Goal: Task Accomplishment & Management: Complete application form

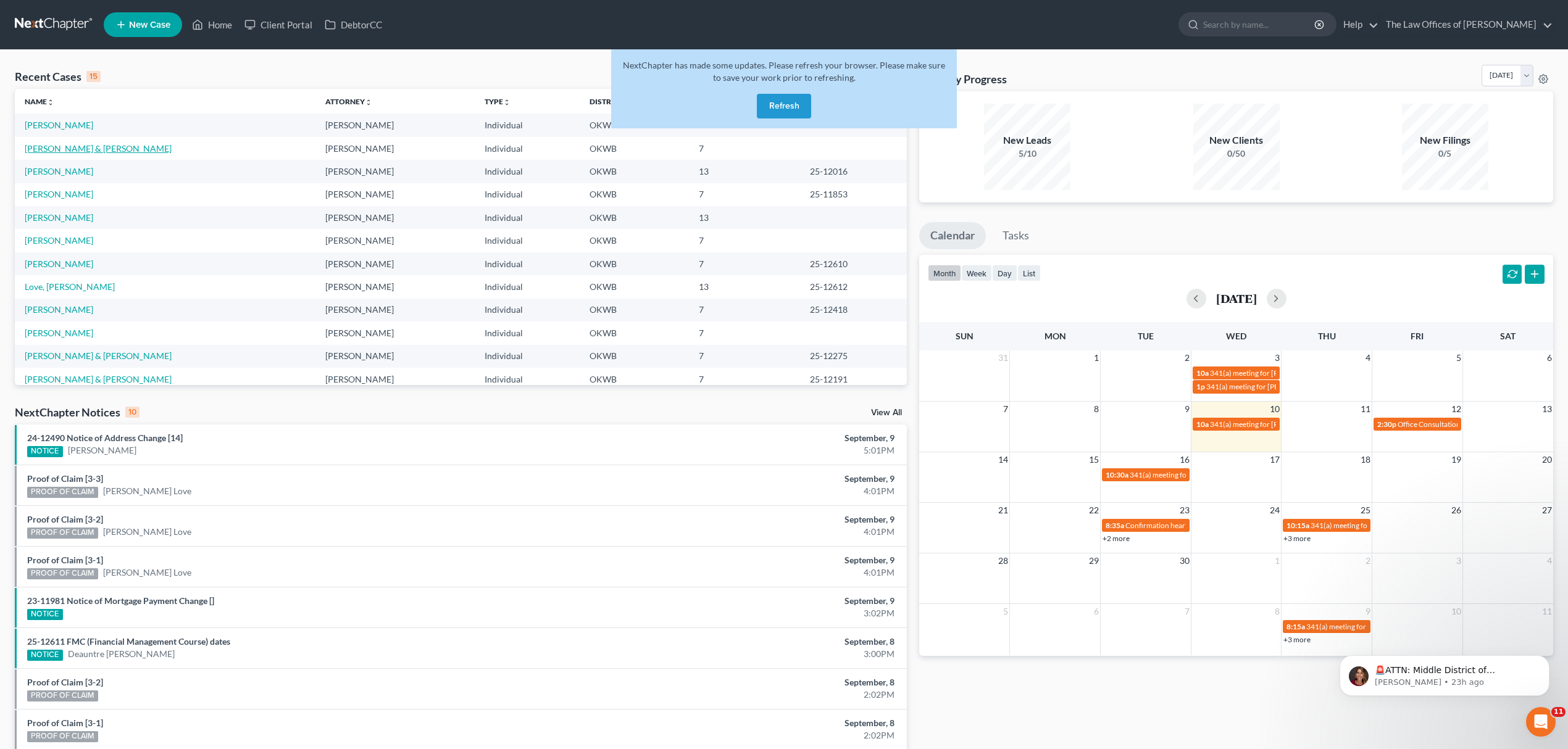
click at [78, 150] on link "[PERSON_NAME] & [PERSON_NAME]" at bounding box center [98, 148] width 147 height 11
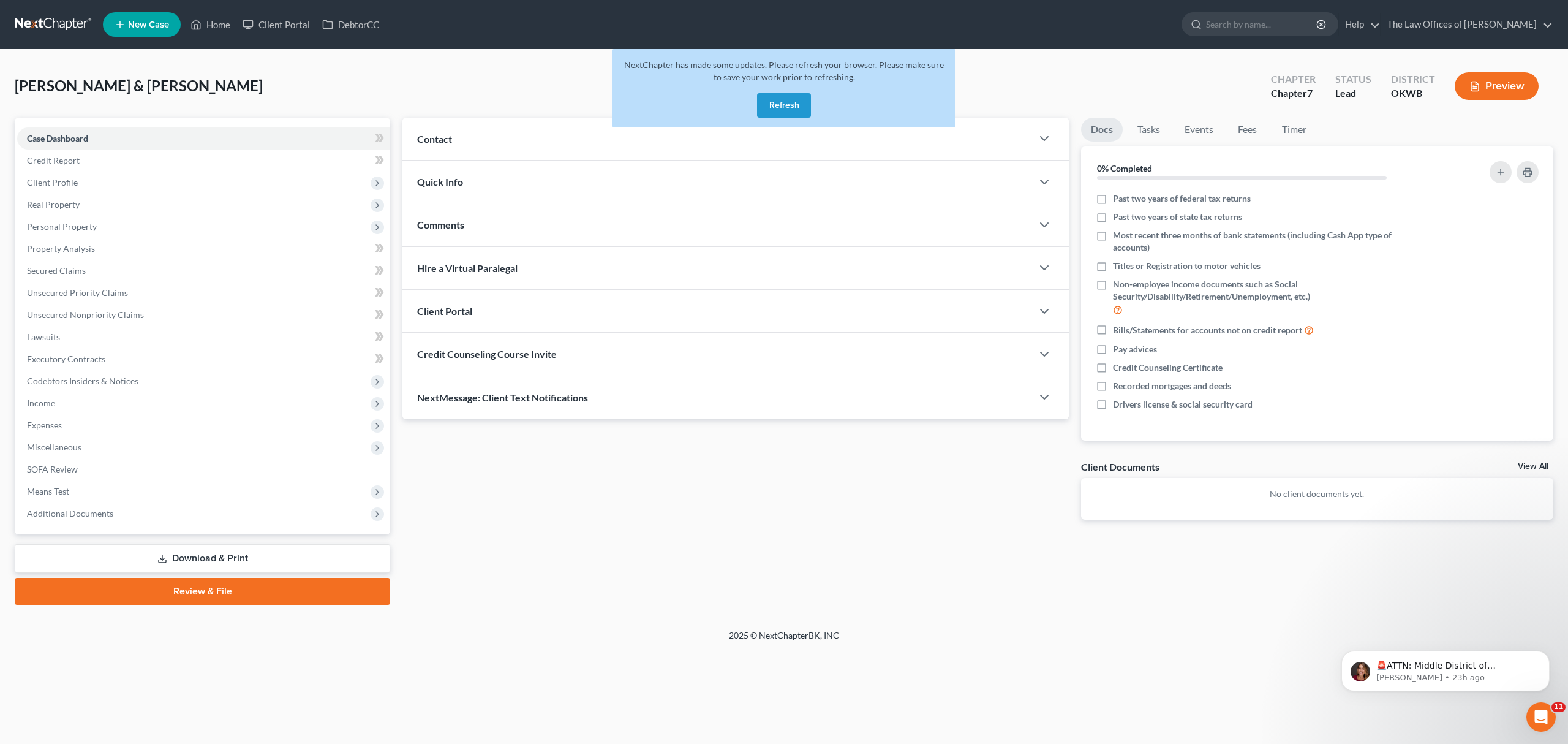
click at [775, 107] on button "Refresh" at bounding box center [784, 105] width 54 height 24
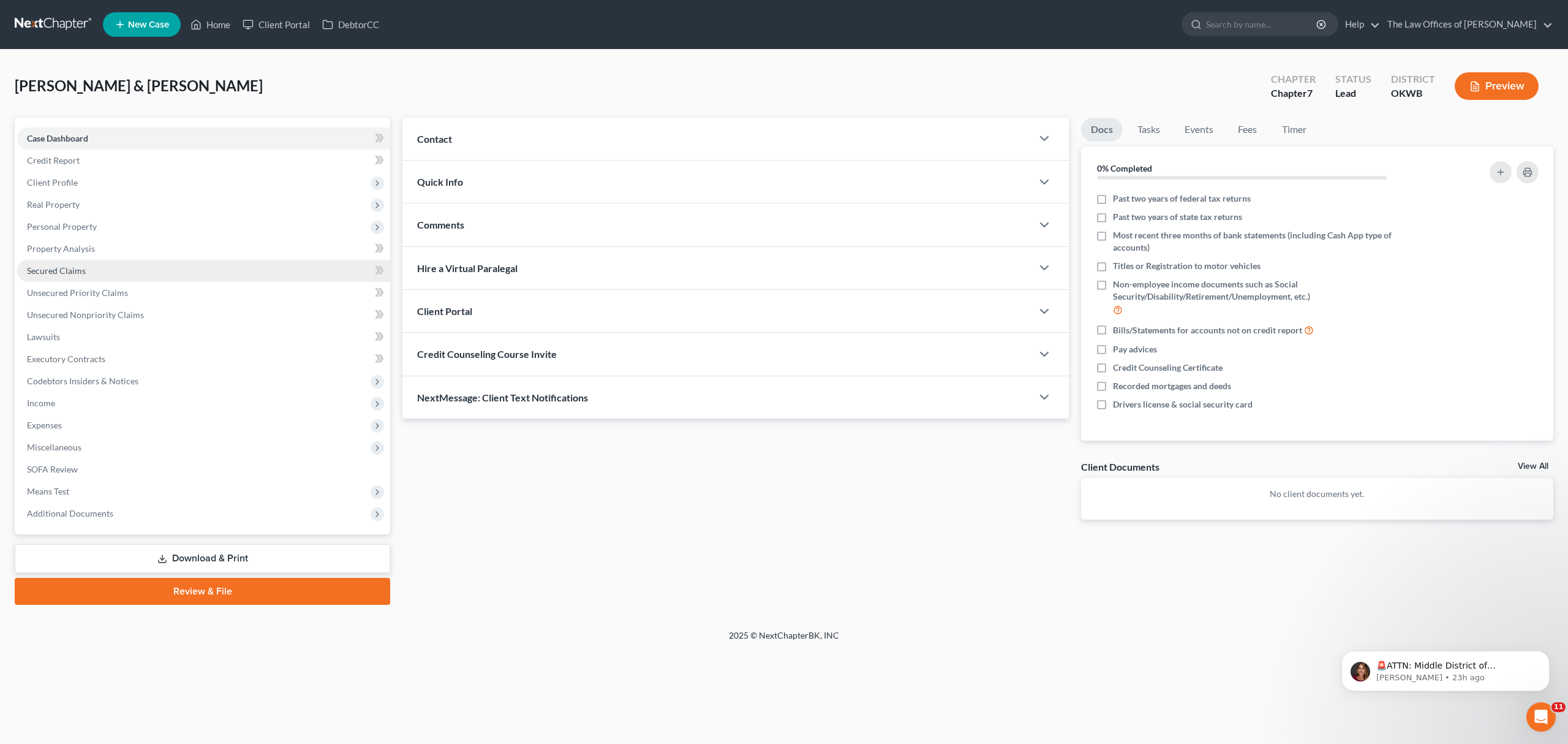
click at [103, 263] on link "Secured Claims" at bounding box center [204, 270] width 373 height 22
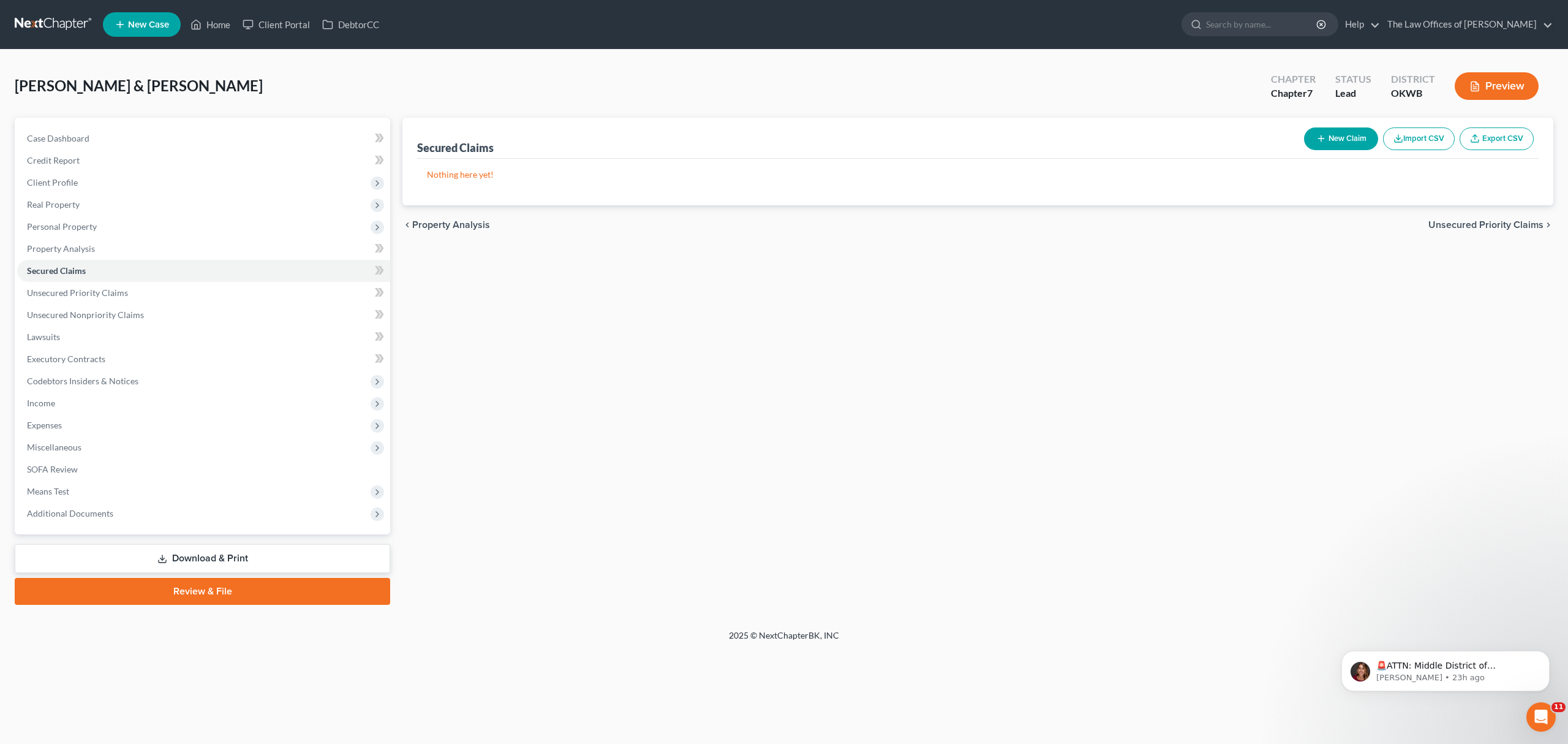
click at [1324, 131] on button "New Claim" at bounding box center [1341, 139] width 74 height 23
select select "2"
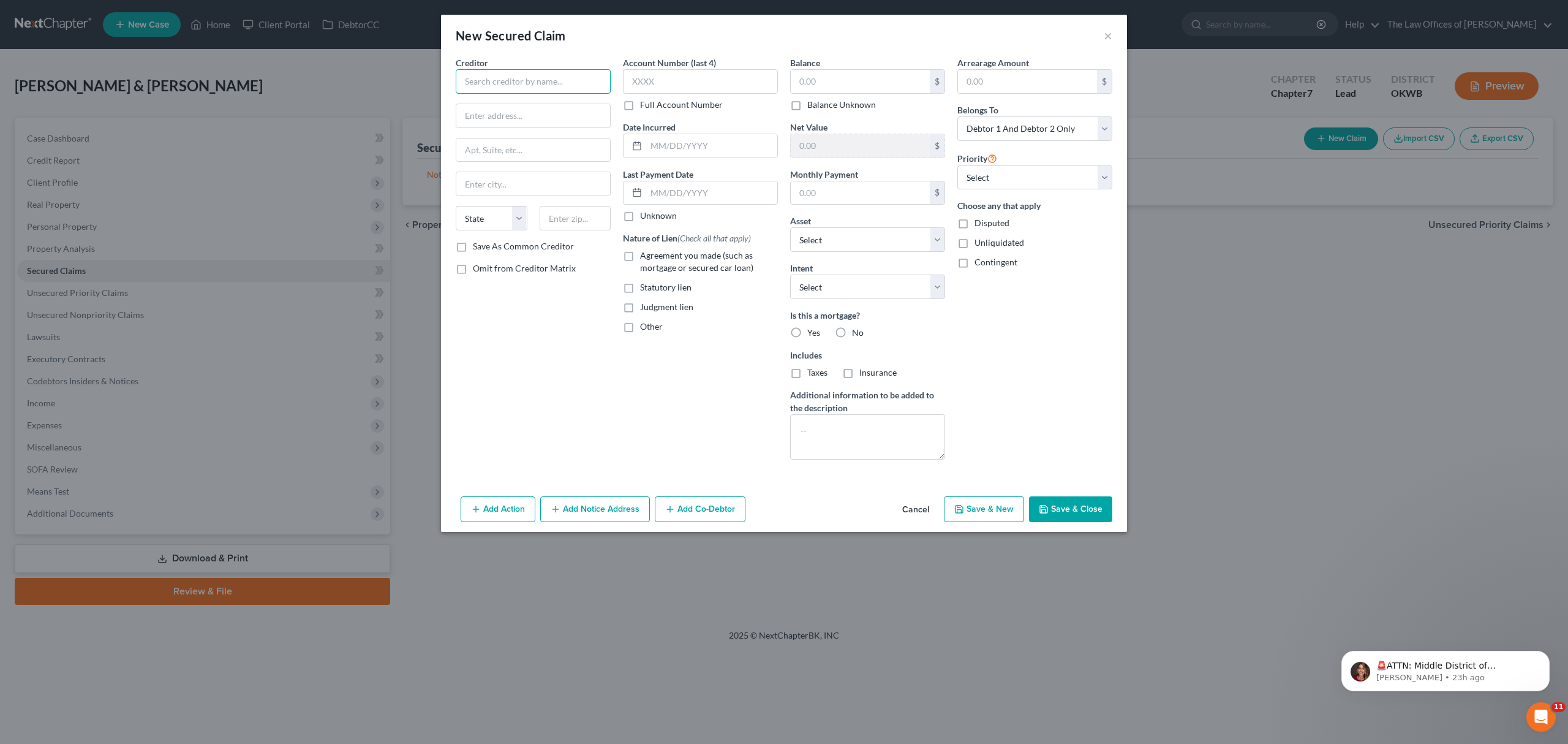
click at [532, 86] on input "text" at bounding box center [533, 81] width 155 height 24
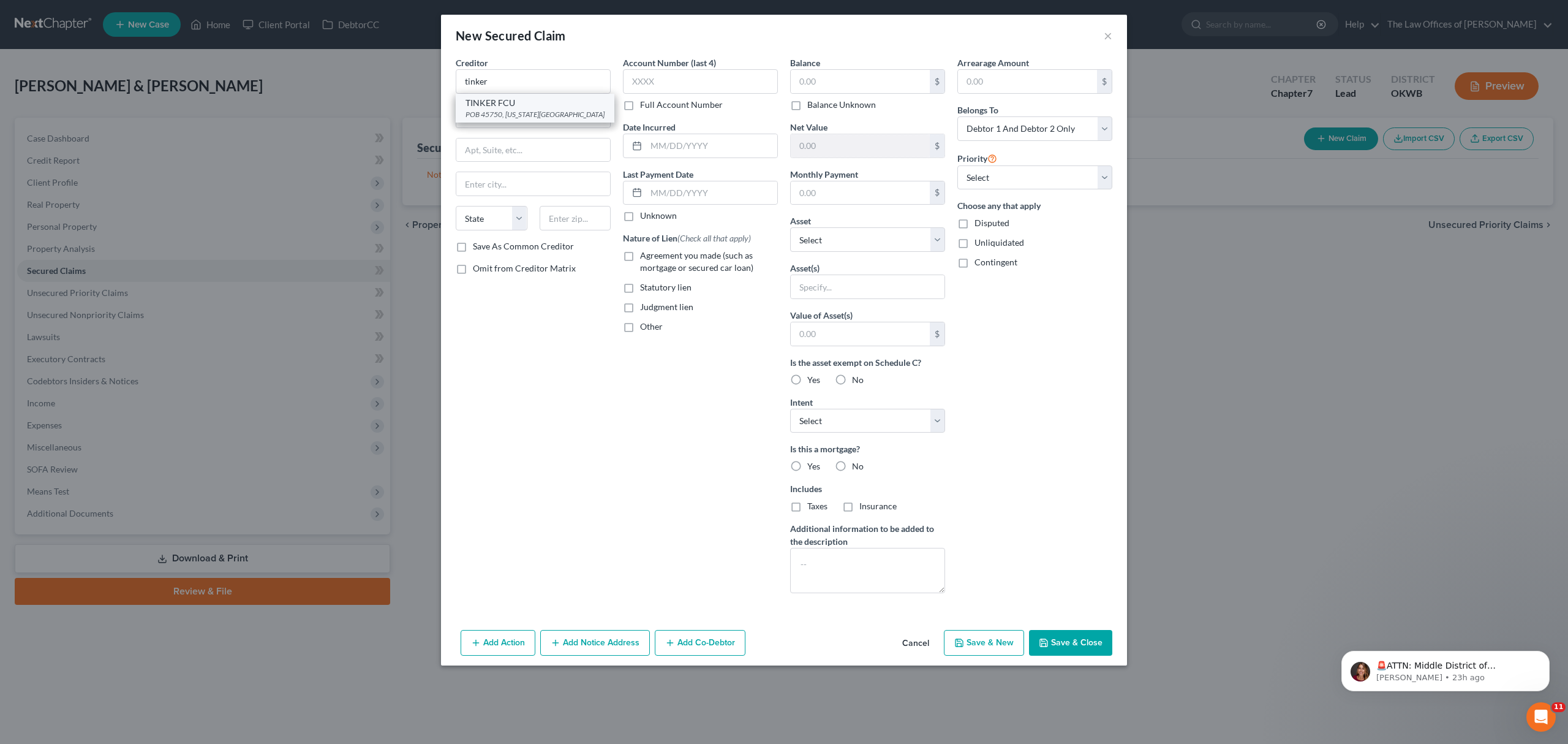
click at [528, 106] on div "TINKER FCU" at bounding box center [535, 103] width 139 height 13
type input "TINKER FCU"
type input "POB 45750"
type input "Oklahoma City"
select select "37"
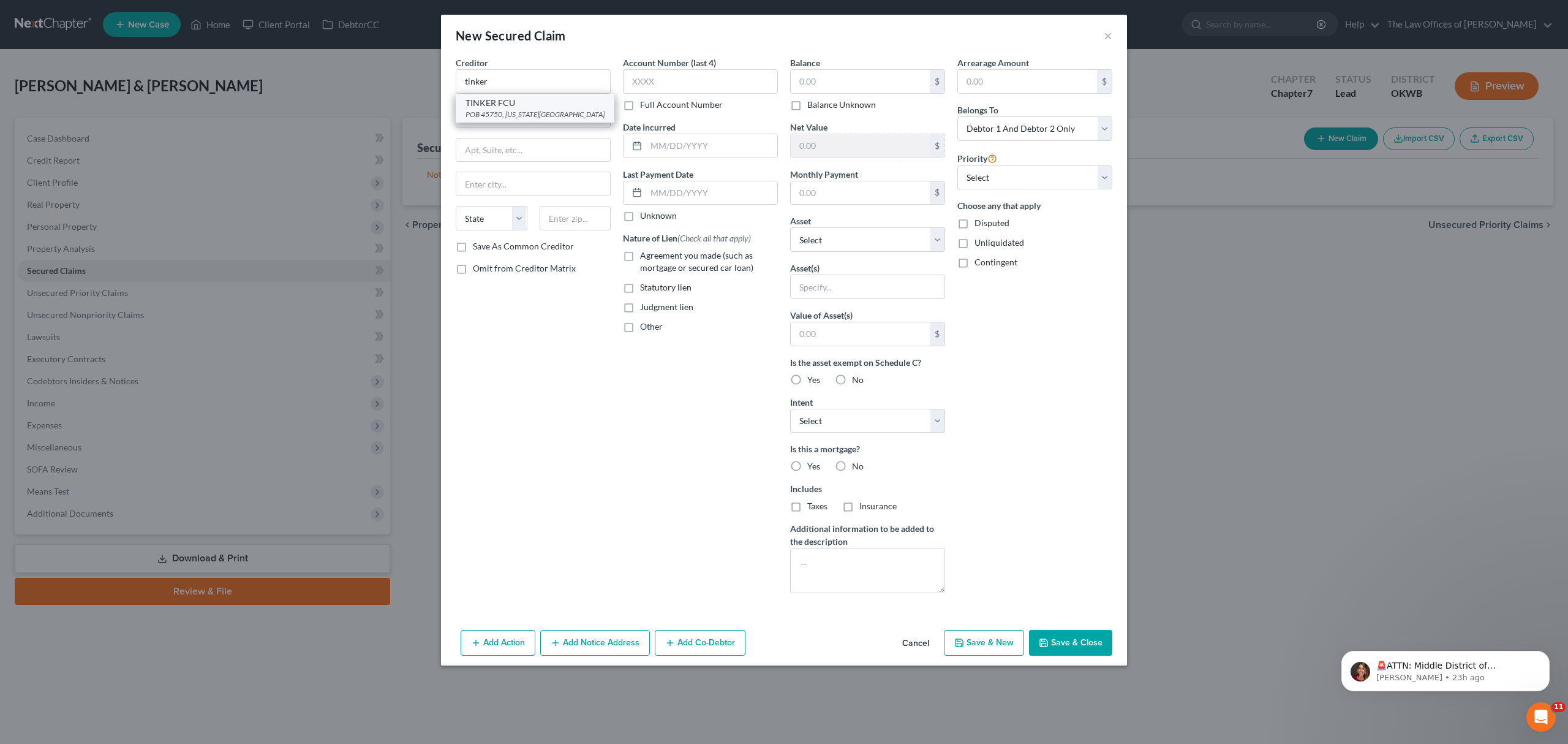
type input "73145"
click at [833, 81] on input "text" at bounding box center [860, 82] width 139 height 23
type input "8,300"
click at [824, 190] on input "text" at bounding box center [860, 193] width 139 height 23
type input "147"
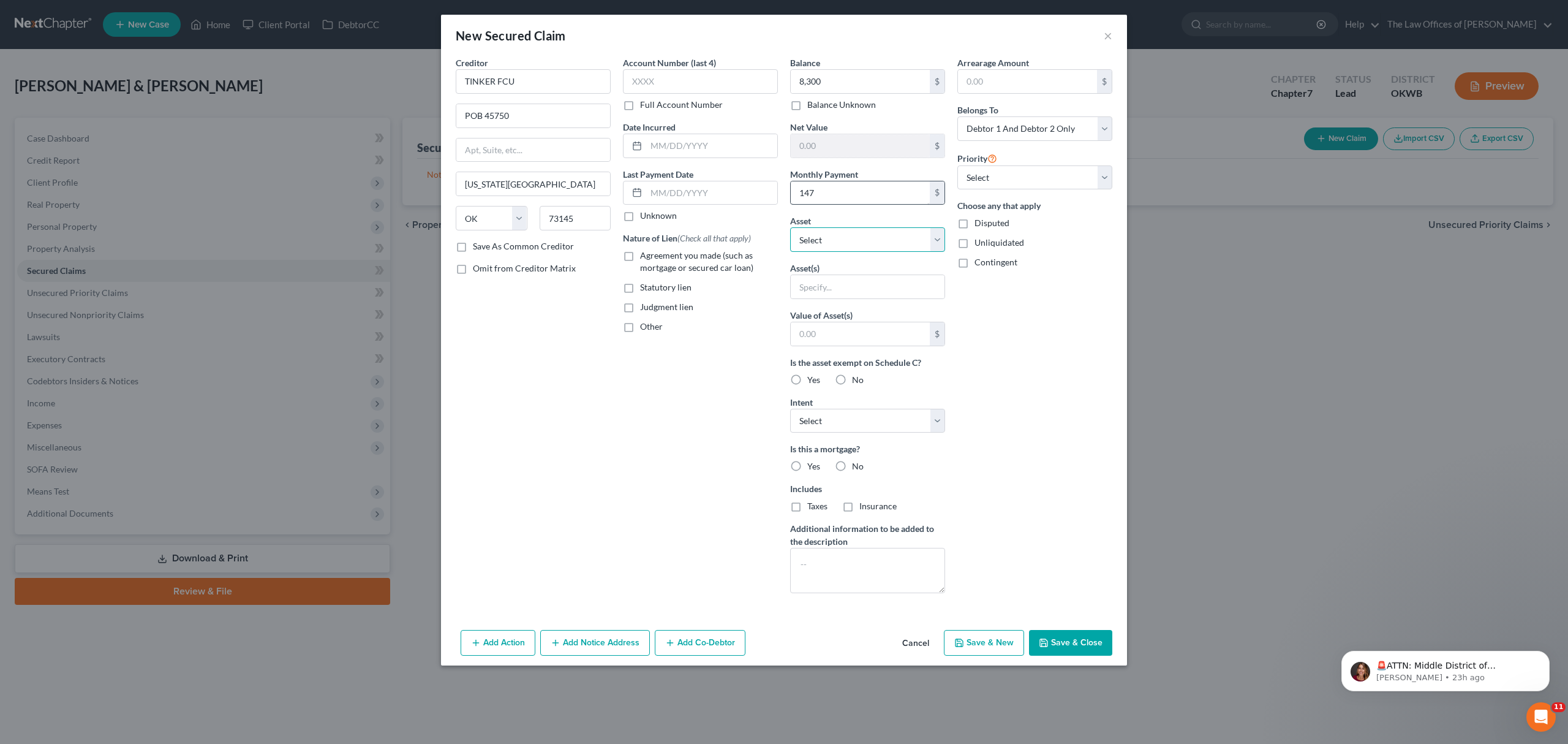
select select "0"
click at [831, 238] on select "Select Other Multiple Assets 1323 W Gemini Rd - $0.0" at bounding box center [868, 239] width 155 height 24
click at [1043, 641] on polyline "button" at bounding box center [1043, 640] width 3 height 2
select select
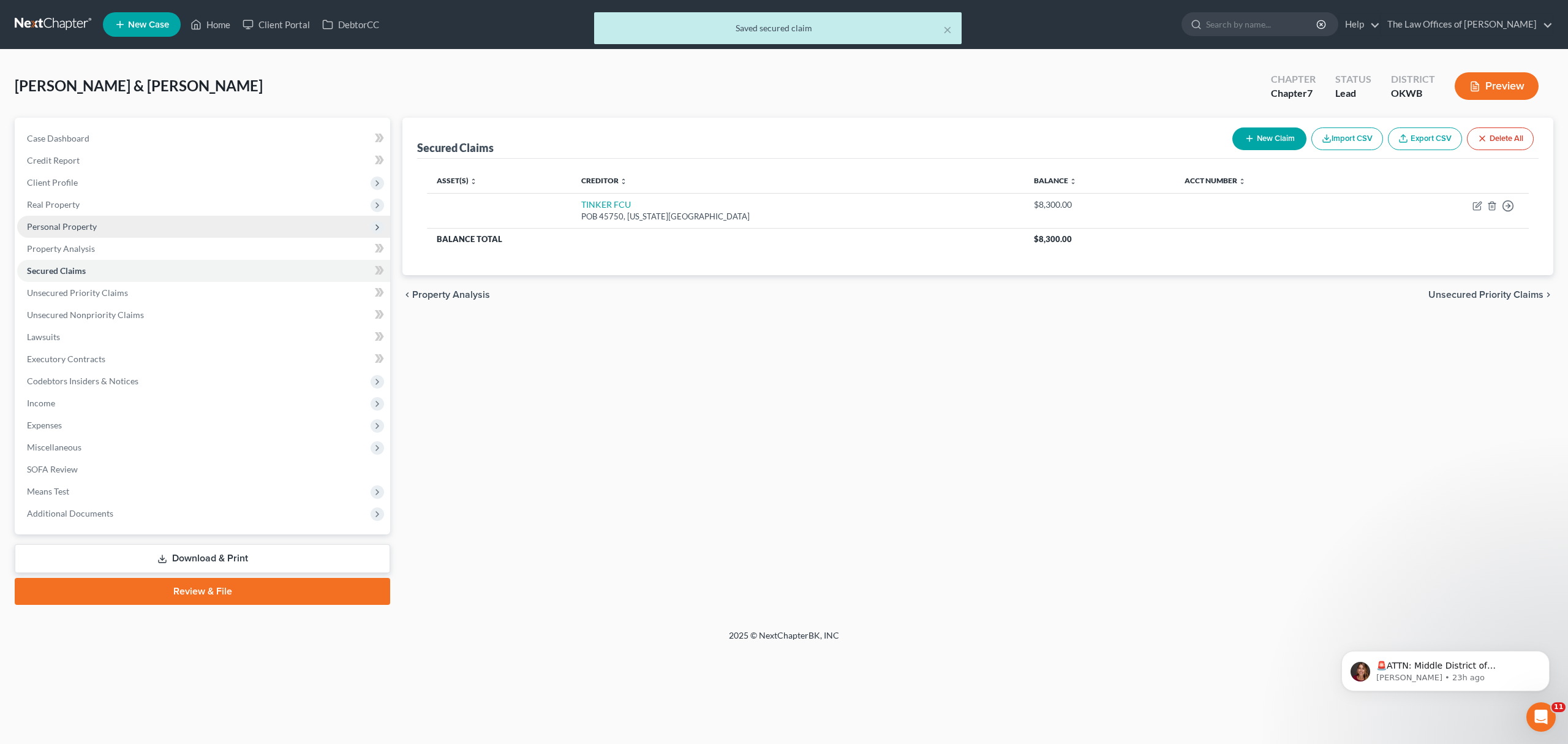
click at [68, 221] on span "Personal Property" at bounding box center [62, 226] width 70 height 11
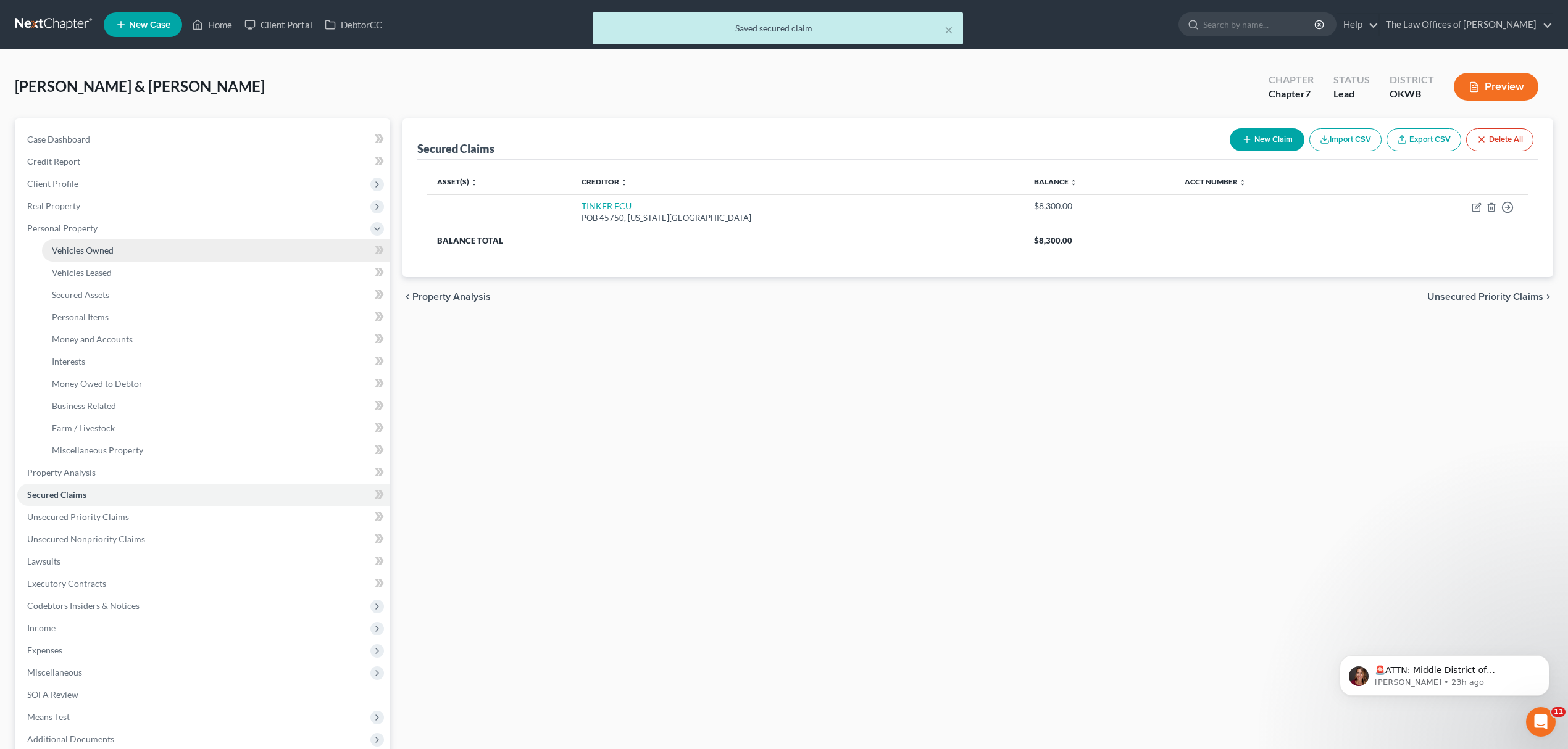
click at [107, 254] on link "Vehicles Owned" at bounding box center [215, 250] width 348 height 22
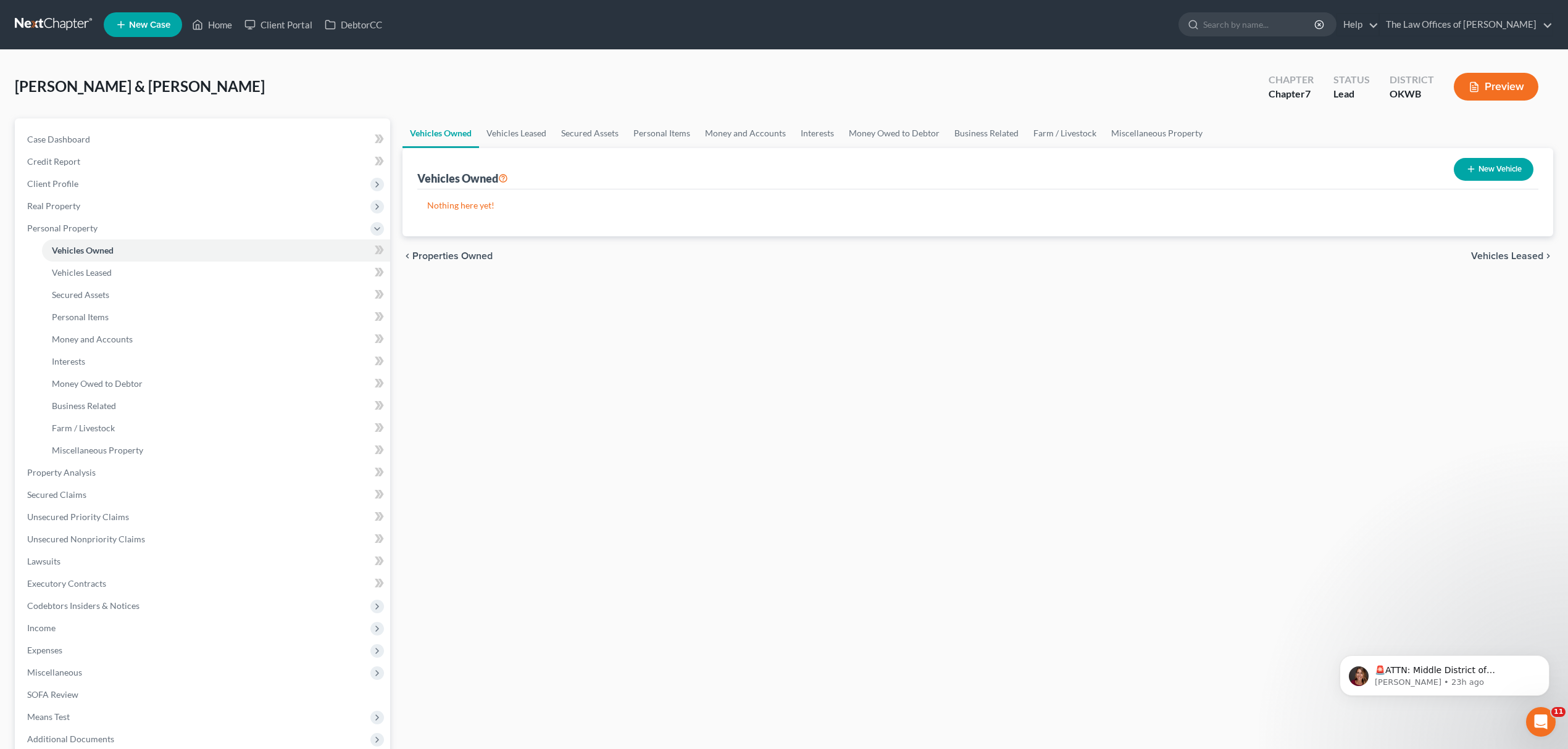
click at [1479, 172] on button "New Vehicle" at bounding box center [1493, 170] width 79 height 23
select select "0"
select select "2"
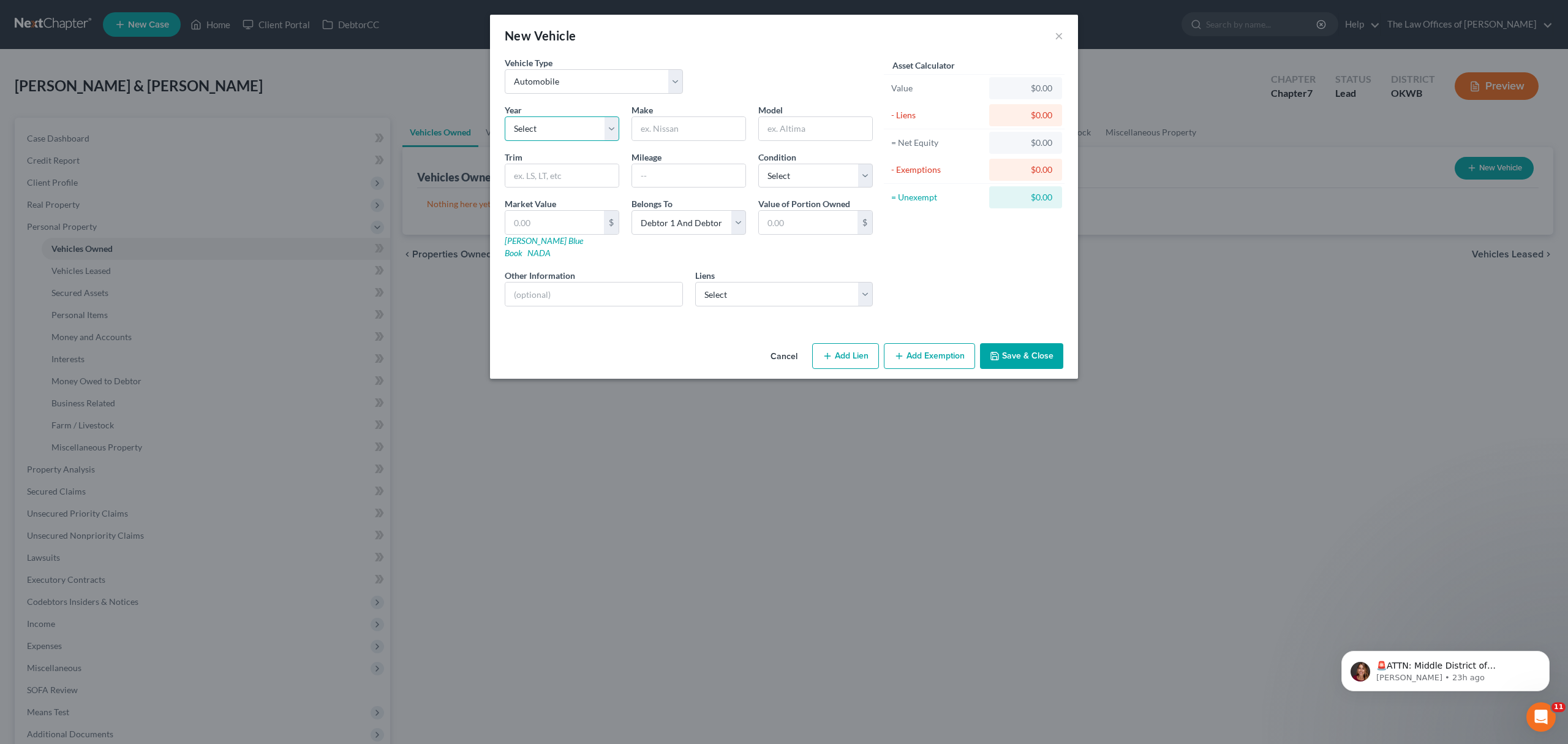
click at [556, 136] on select "Select 2026 2025 2024 2023 2022 2021 2020 2019 2018 2017 2016 2015 2014 2013 20…" at bounding box center [562, 128] width 114 height 24
select select "7"
click at [505, 116] on select "Select 2026 2025 2024 2023 2022 2021 2020 2019 2018 2017 2016 2015 2014 2013 20…" at bounding box center [562, 128] width 114 height 24
click at [668, 134] on input "text" at bounding box center [689, 129] width 114 height 23
click at [668, 133] on input "JEEPQ" at bounding box center [689, 129] width 114 height 23
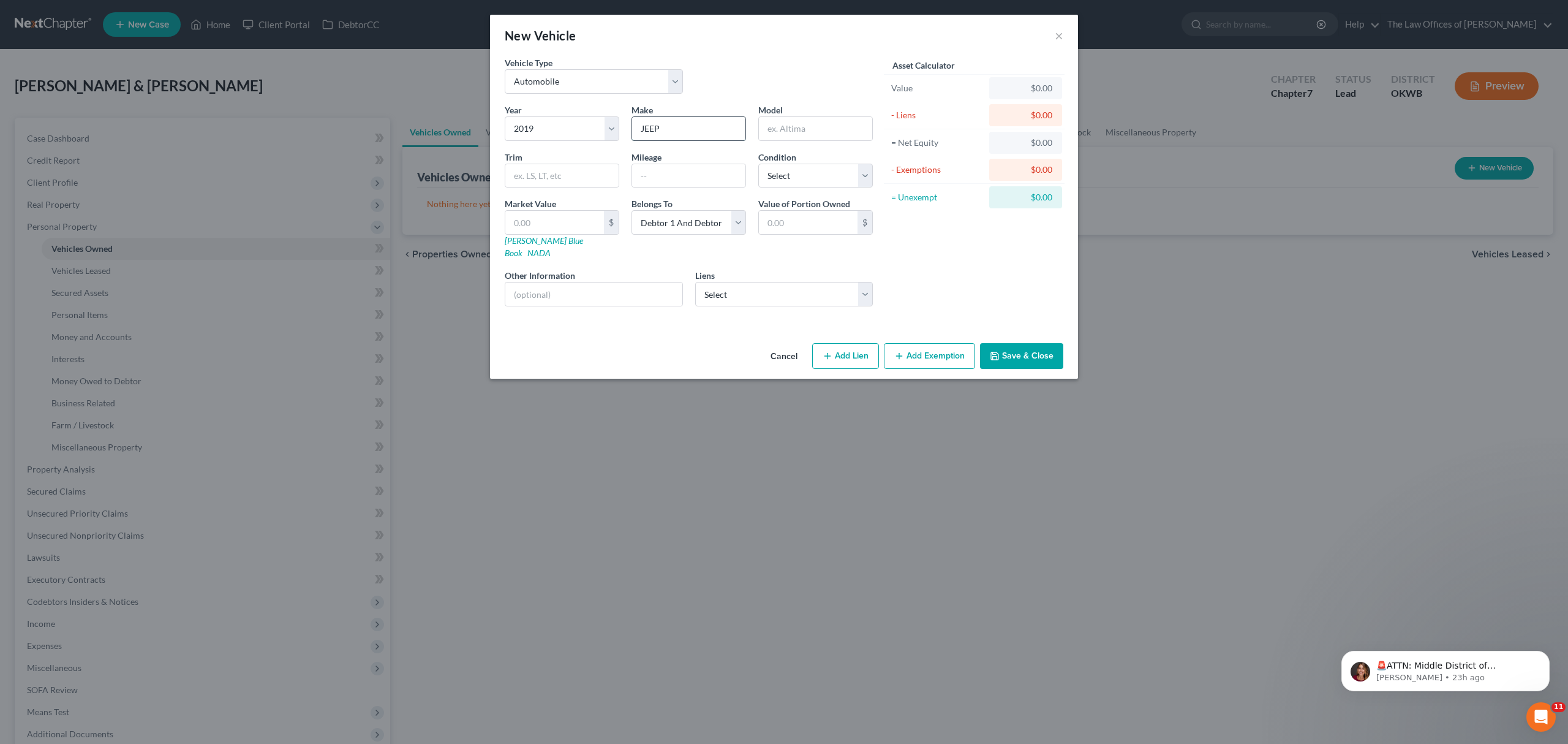
type input "JEEP"
type input "CHEROKEE"
type input "100000"
click at [787, 179] on select "Select Excellent Very Good Good Fair Poor" at bounding box center [815, 175] width 114 height 24
select select "3"
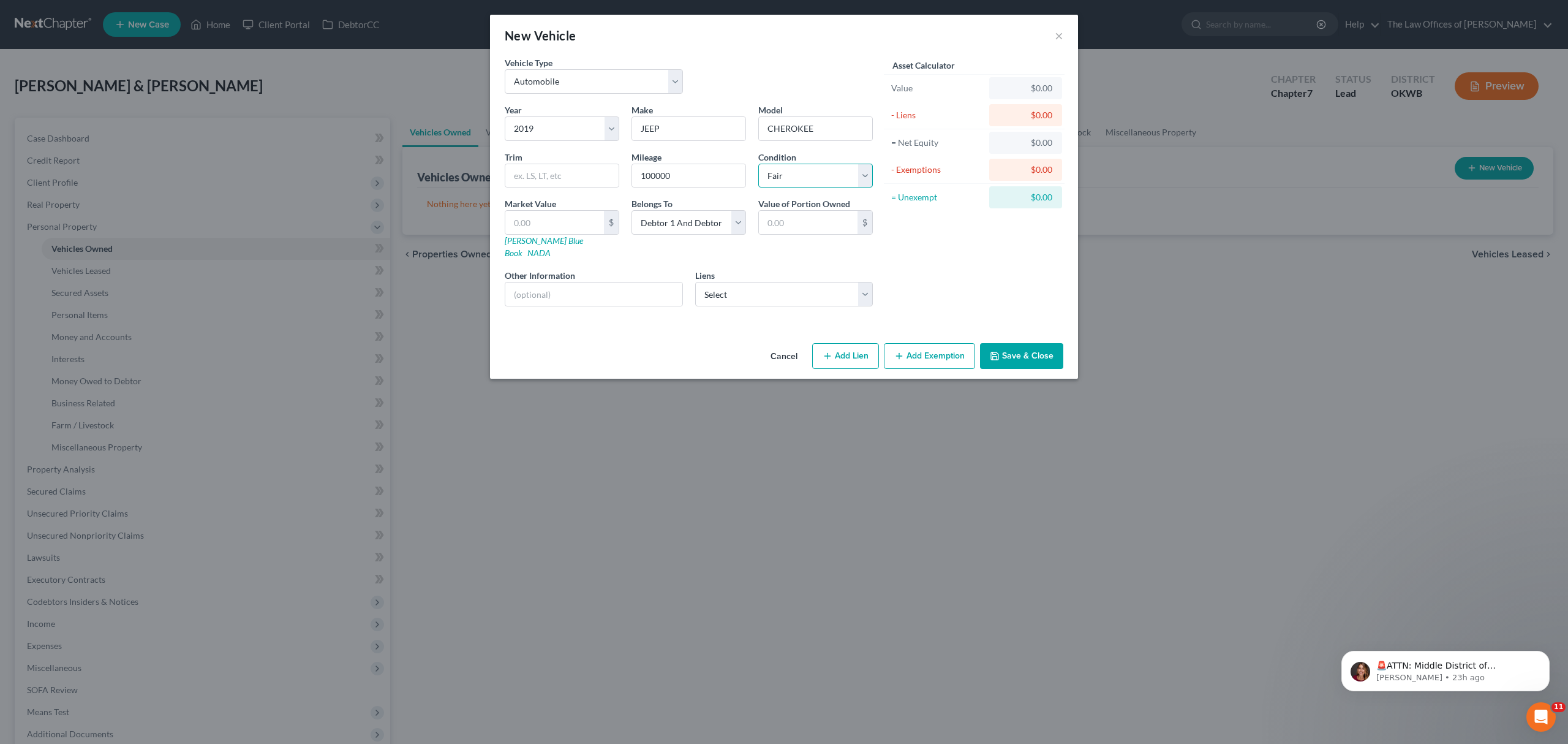
click at [758, 164] on select "Select Excellent Very Good Good Fair Poor" at bounding box center [815, 175] width 114 height 24
click at [573, 226] on input "text" at bounding box center [554, 222] width 99 height 23
type input "7"
type input "7.00"
type input "70"
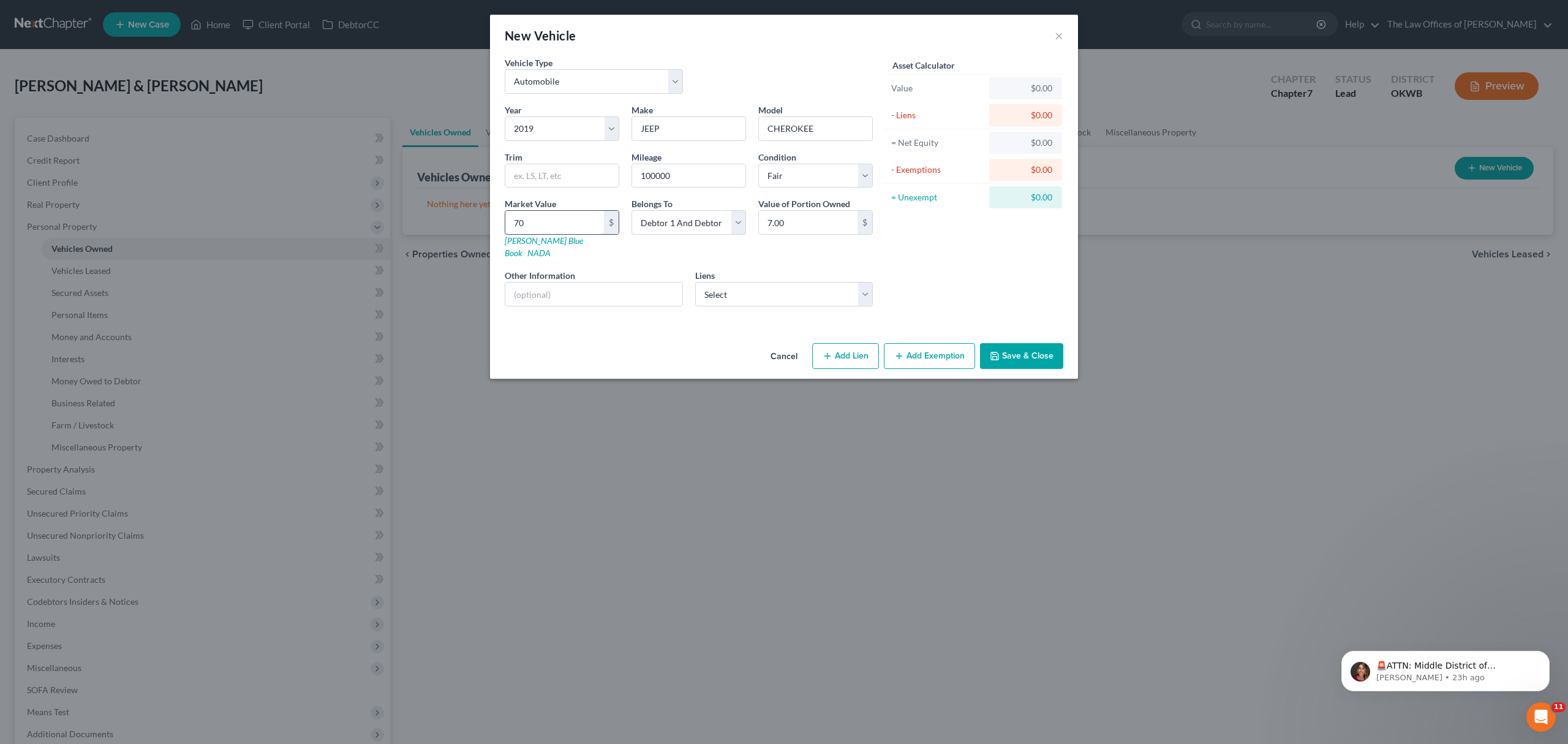
type input "70.00"
type input "700"
type input "700.00"
type input "7000"
type input "7,000.00"
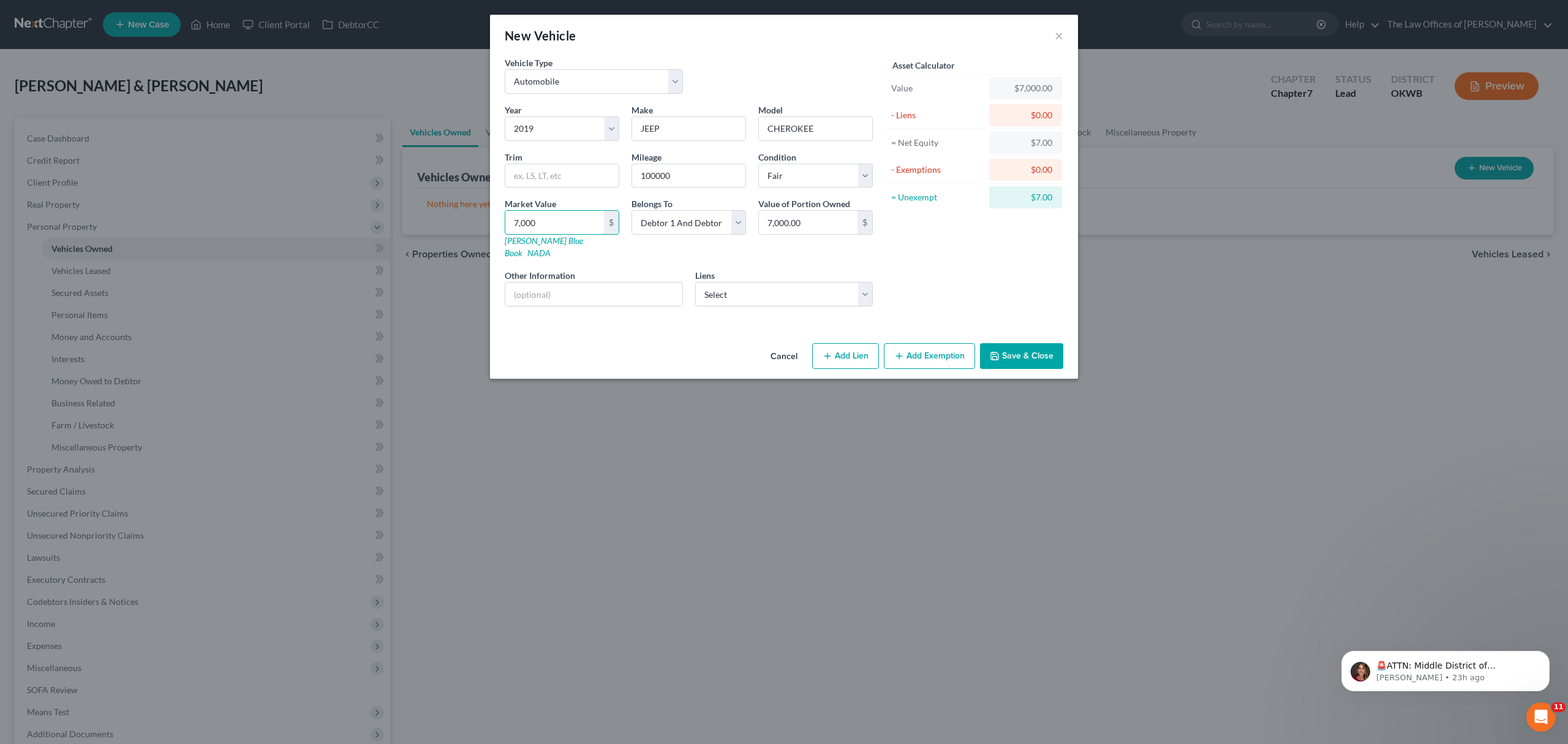
type input "7,000"
click at [1015, 344] on button "Save & Close" at bounding box center [1022, 356] width 84 height 26
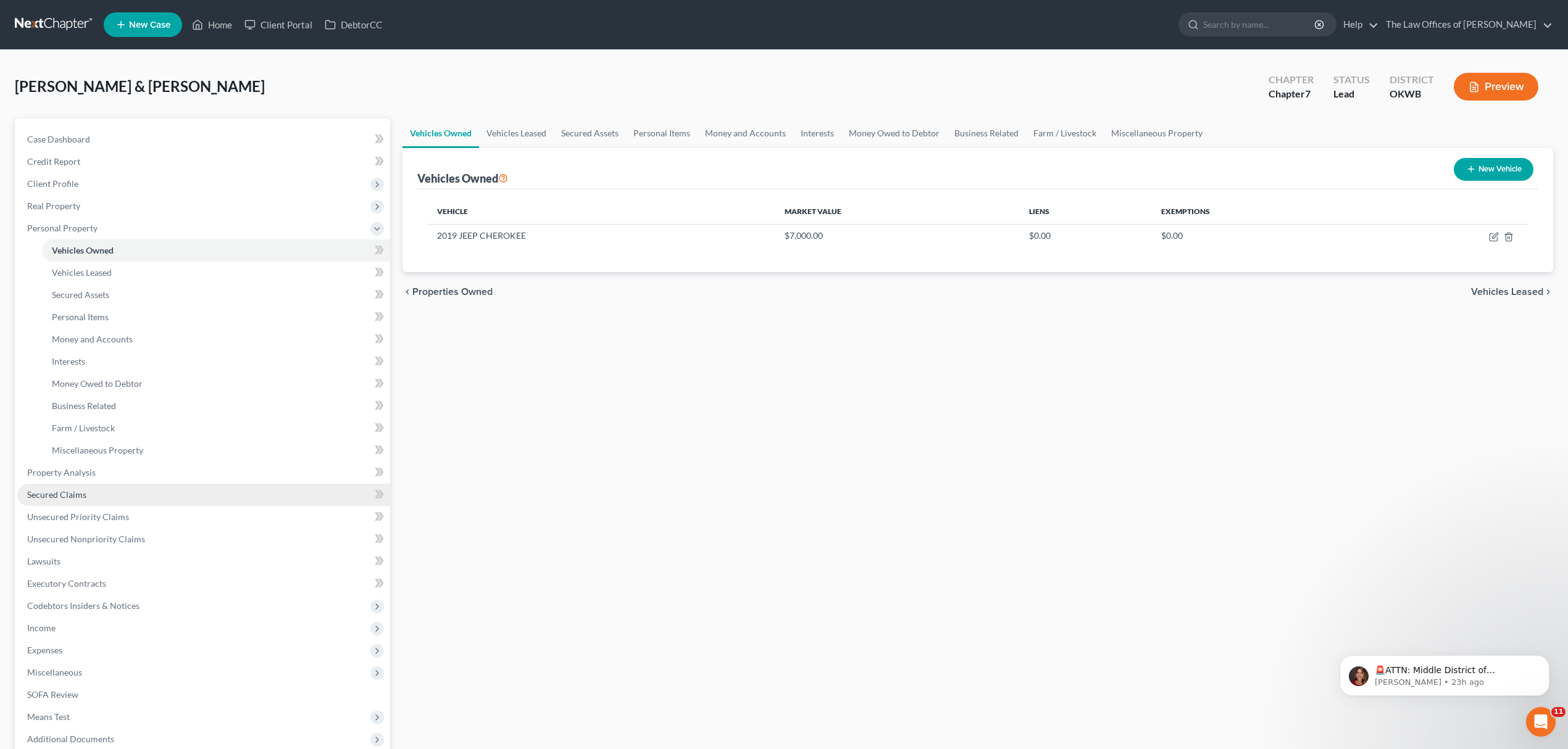
drag, startPoint x: 143, startPoint y: 486, endPoint x: 159, endPoint y: 477, distance: 18.4
click at [143, 486] on link "Secured Claims" at bounding box center [204, 494] width 373 height 22
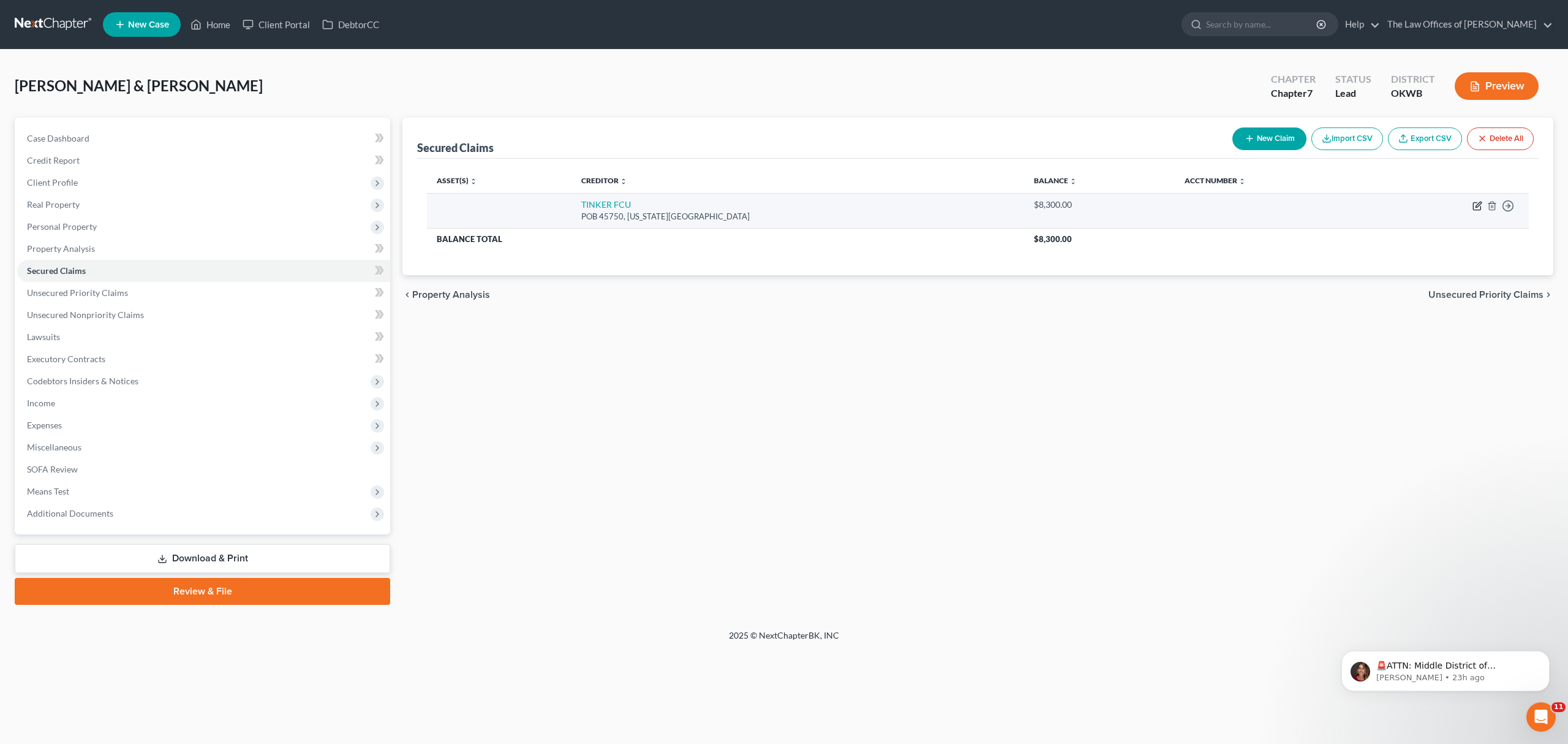
click at [1479, 204] on icon "button" at bounding box center [1478, 206] width 10 height 10
select select "37"
select select "2"
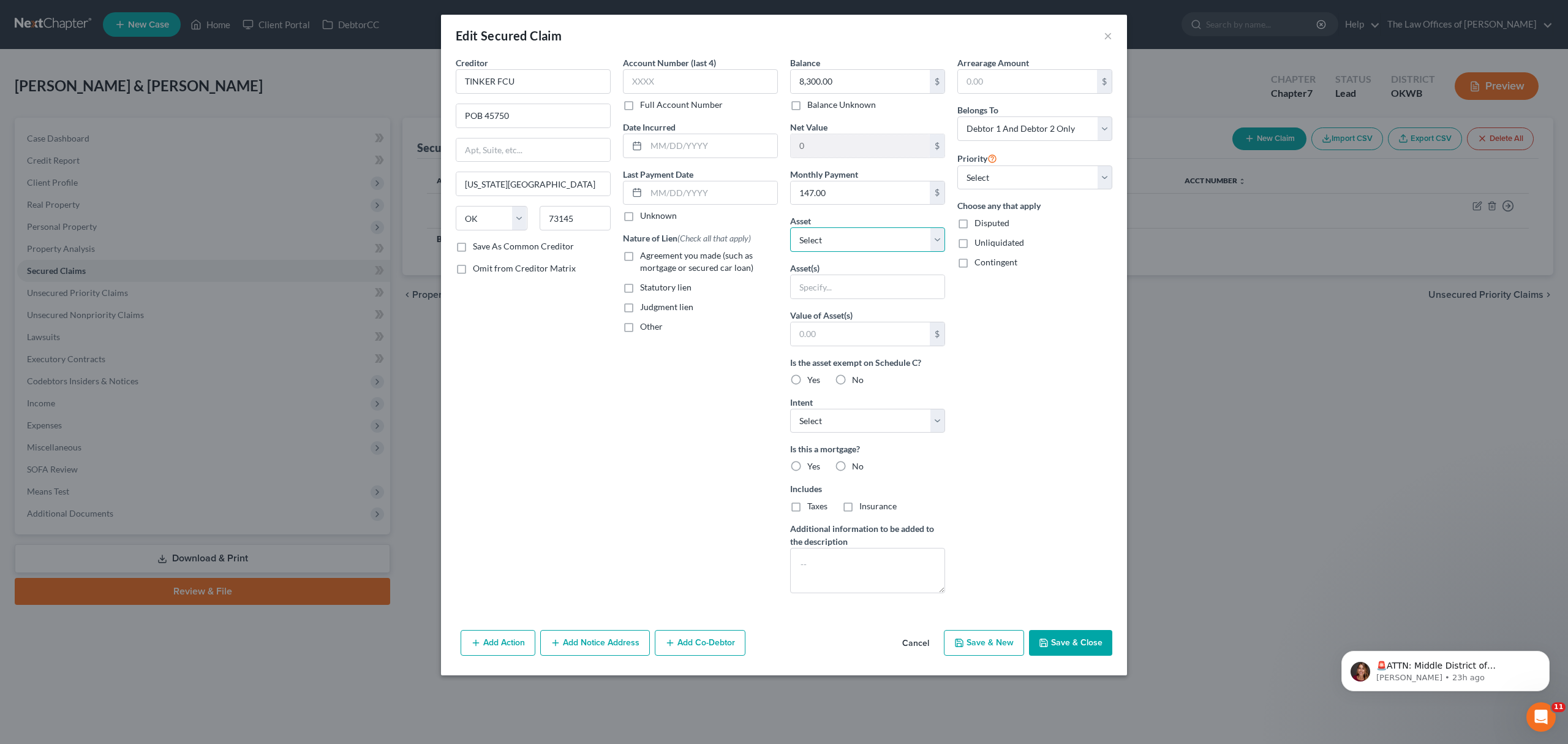
click at [871, 239] on select "Select Other Multiple Assets 1323 W Gemini Rd - $0.0 2019 JEEP CHEROKEE - $7000…" at bounding box center [868, 239] width 155 height 24
select select "3"
click at [791, 229] on select "Select Other Multiple Assets 1323 W Gemini Rd - $0.0 2019 JEEP CHEROKEE - $7000…" at bounding box center [868, 239] width 155 height 24
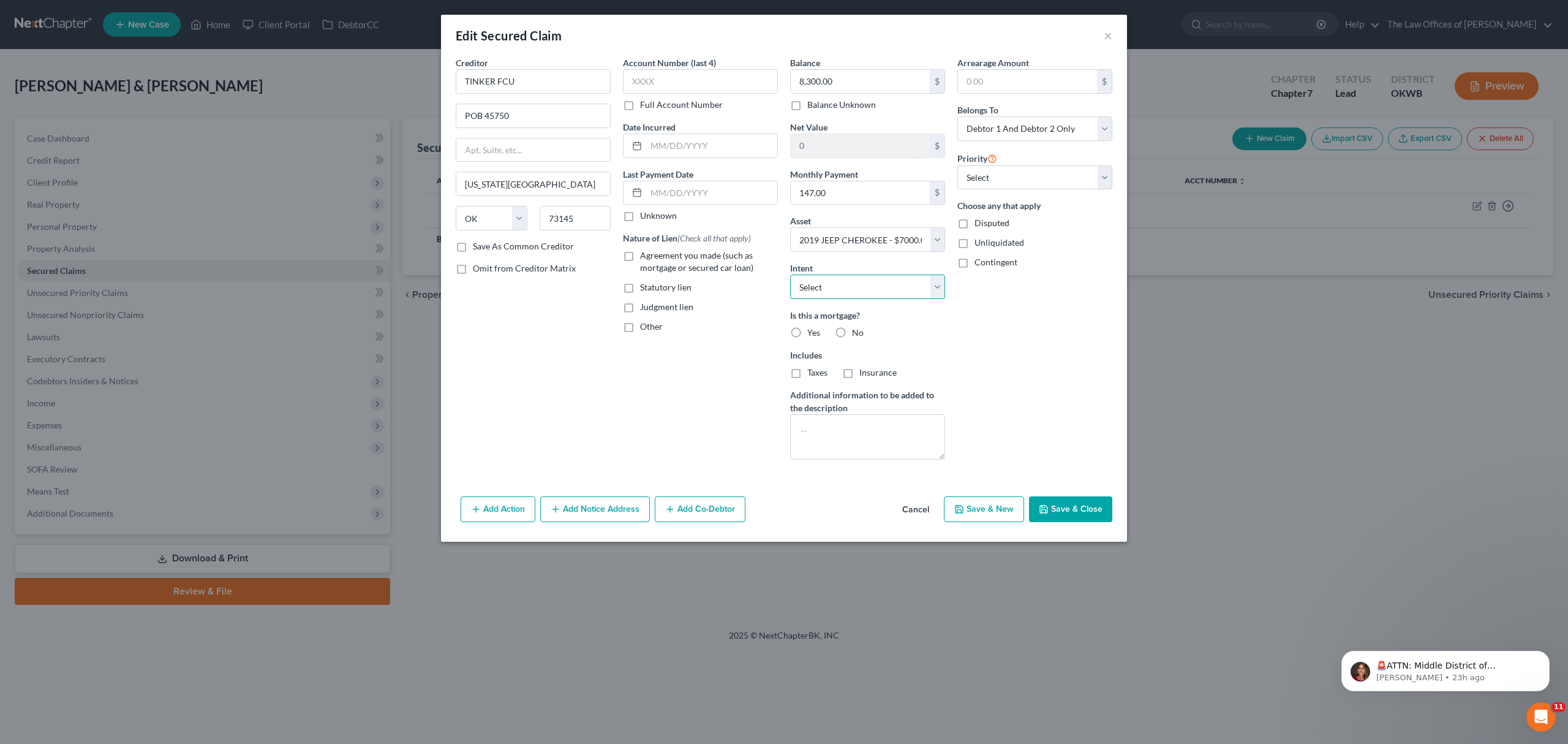
click at [844, 288] on select "Select Surrender Redeem Reaffirm Avoid Other" at bounding box center [868, 286] width 155 height 24
select select "2"
click at [791, 276] on select "Select Surrender Redeem Reaffirm Avoid Other" at bounding box center [868, 286] width 155 height 24
click at [852, 337] on label "No" at bounding box center [858, 332] width 12 height 13
click at [857, 335] on input "No" at bounding box center [861, 330] width 8 height 8
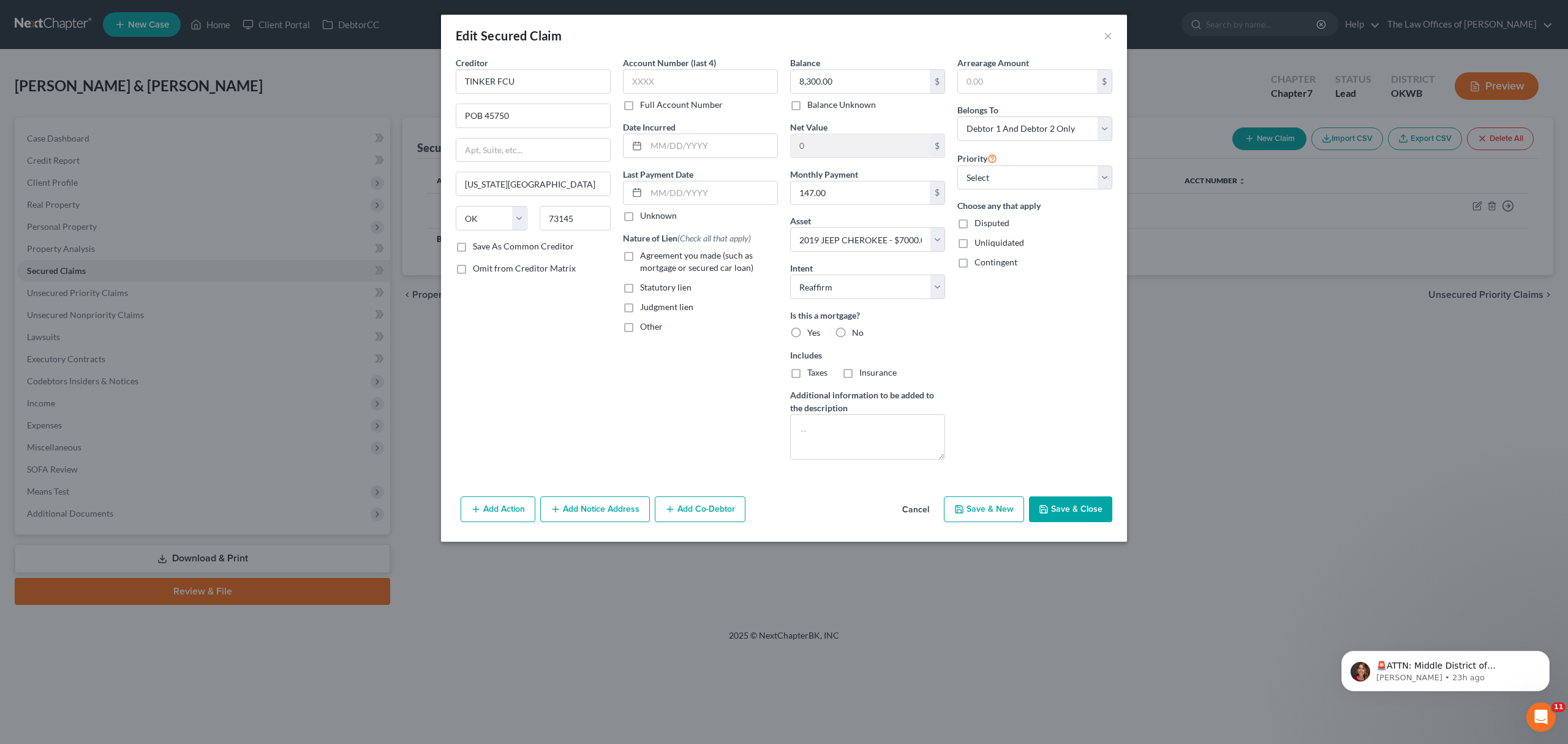
radio input "true"
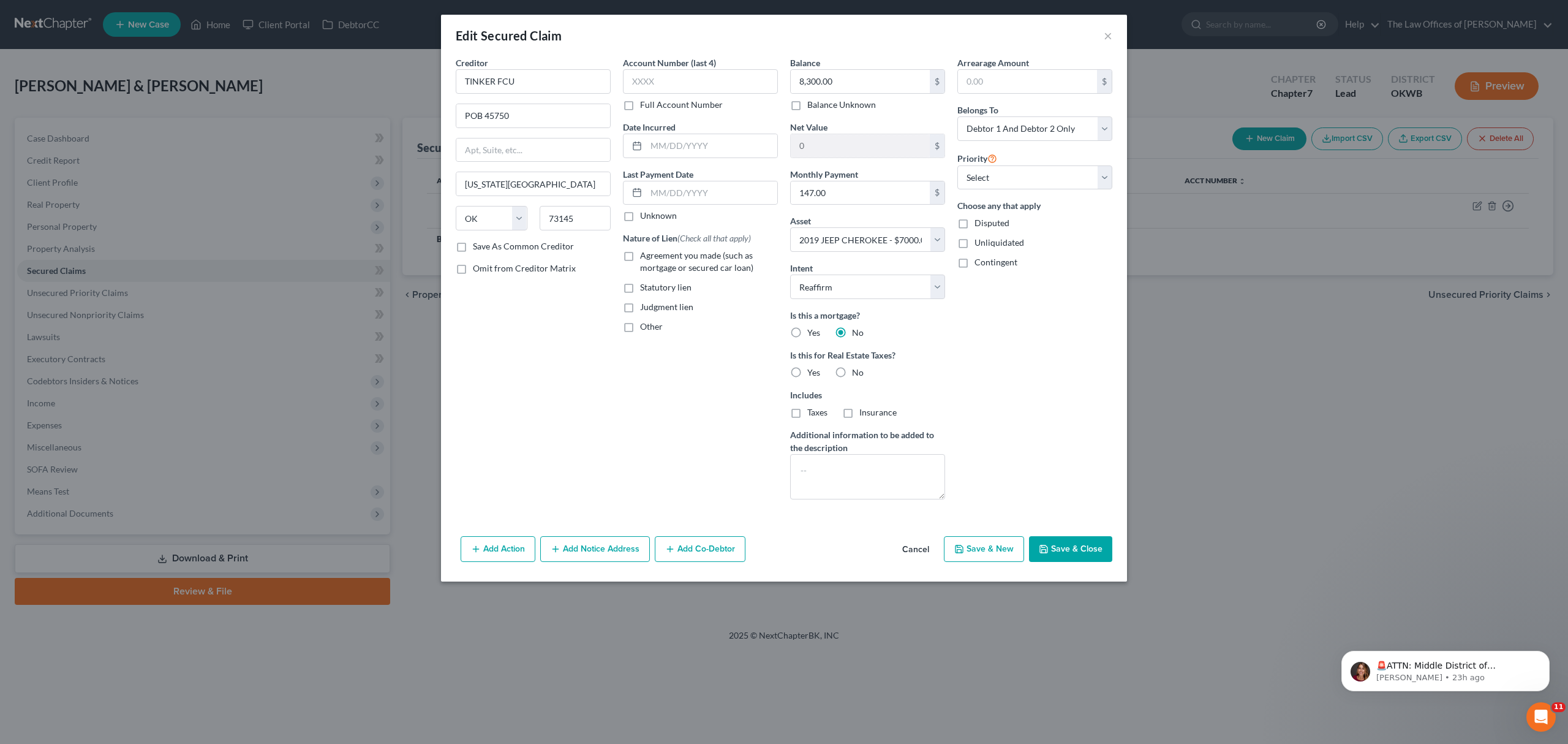
click at [852, 376] on label "No" at bounding box center [858, 372] width 12 height 13
click at [857, 374] on input "No" at bounding box center [861, 371] width 8 height 8
radio input "true"
click at [1071, 543] on button "Save & Close" at bounding box center [1071, 549] width 84 height 26
select select
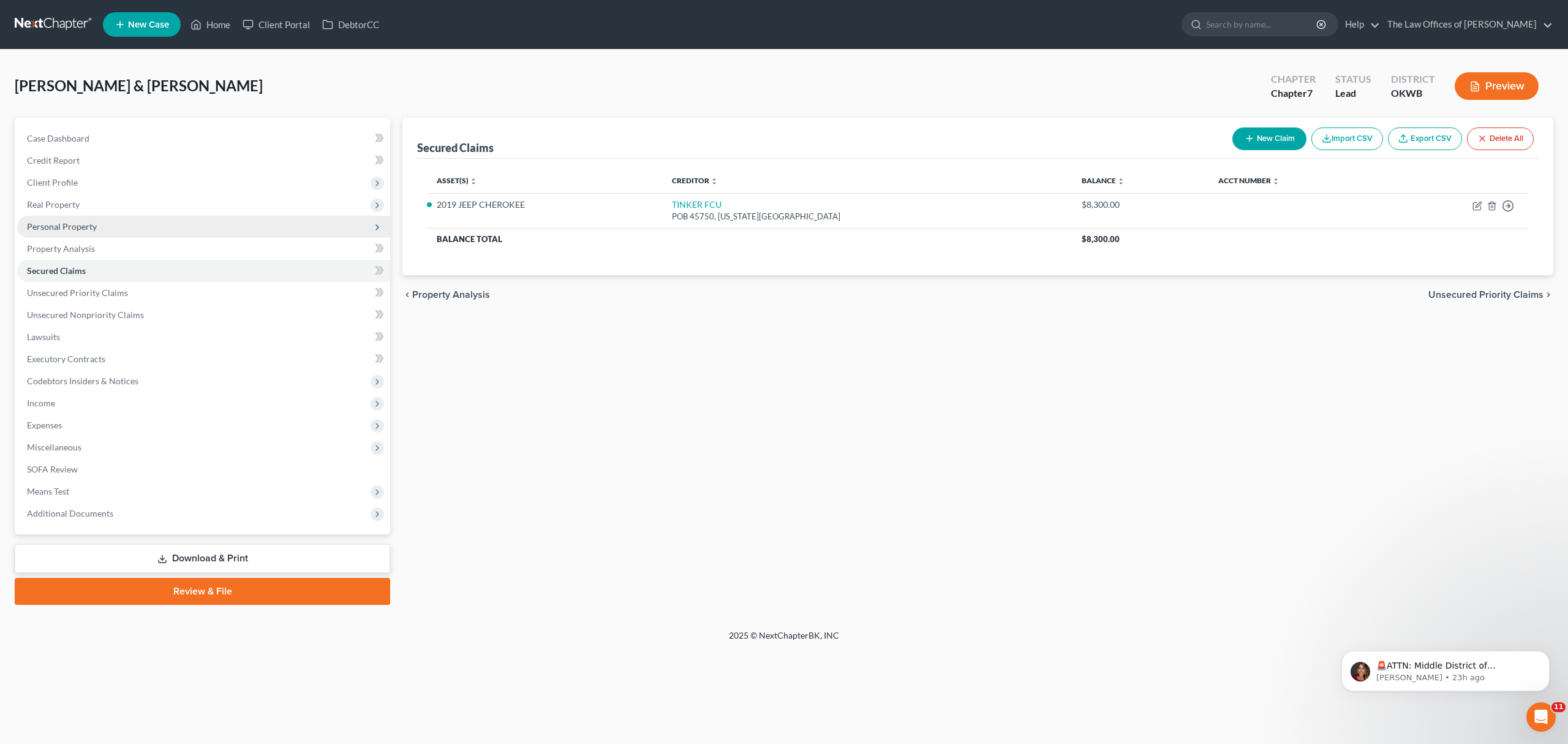
click at [136, 225] on span "Personal Property" at bounding box center [204, 226] width 373 height 22
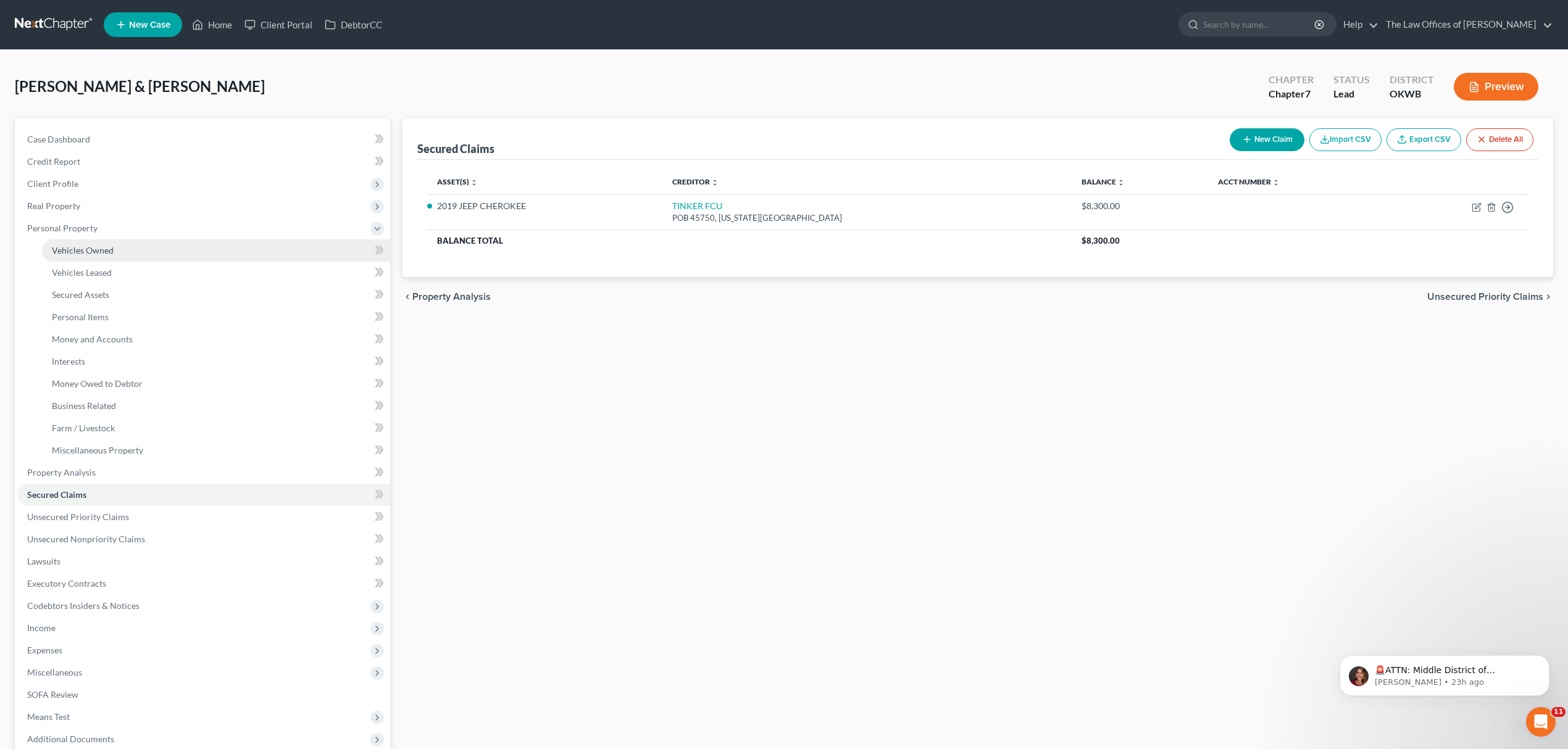
click at [137, 243] on link "Vehicles Owned" at bounding box center [215, 250] width 348 height 22
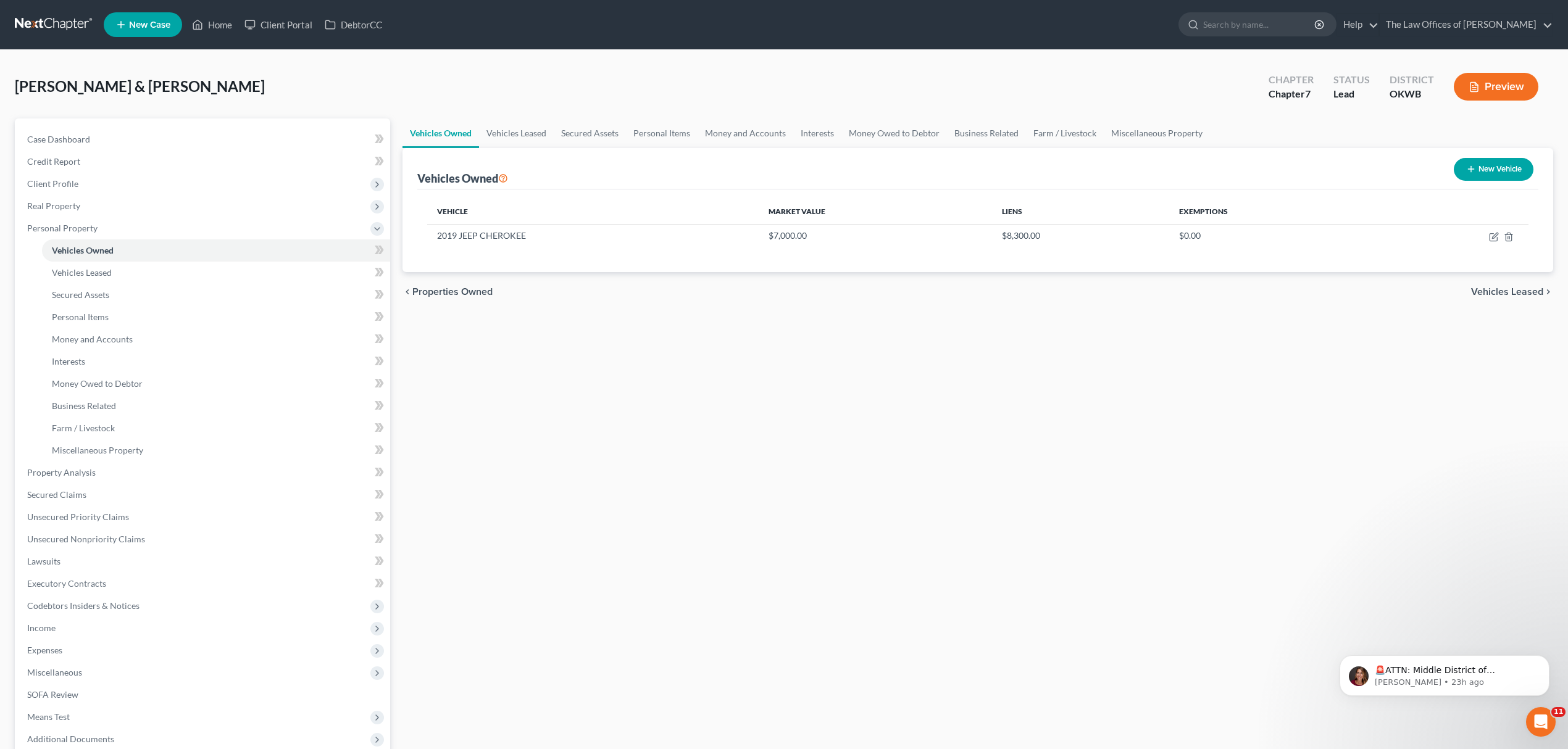
click at [1482, 159] on button "New Vehicle" at bounding box center [1493, 170] width 79 height 23
select select "0"
select select "2"
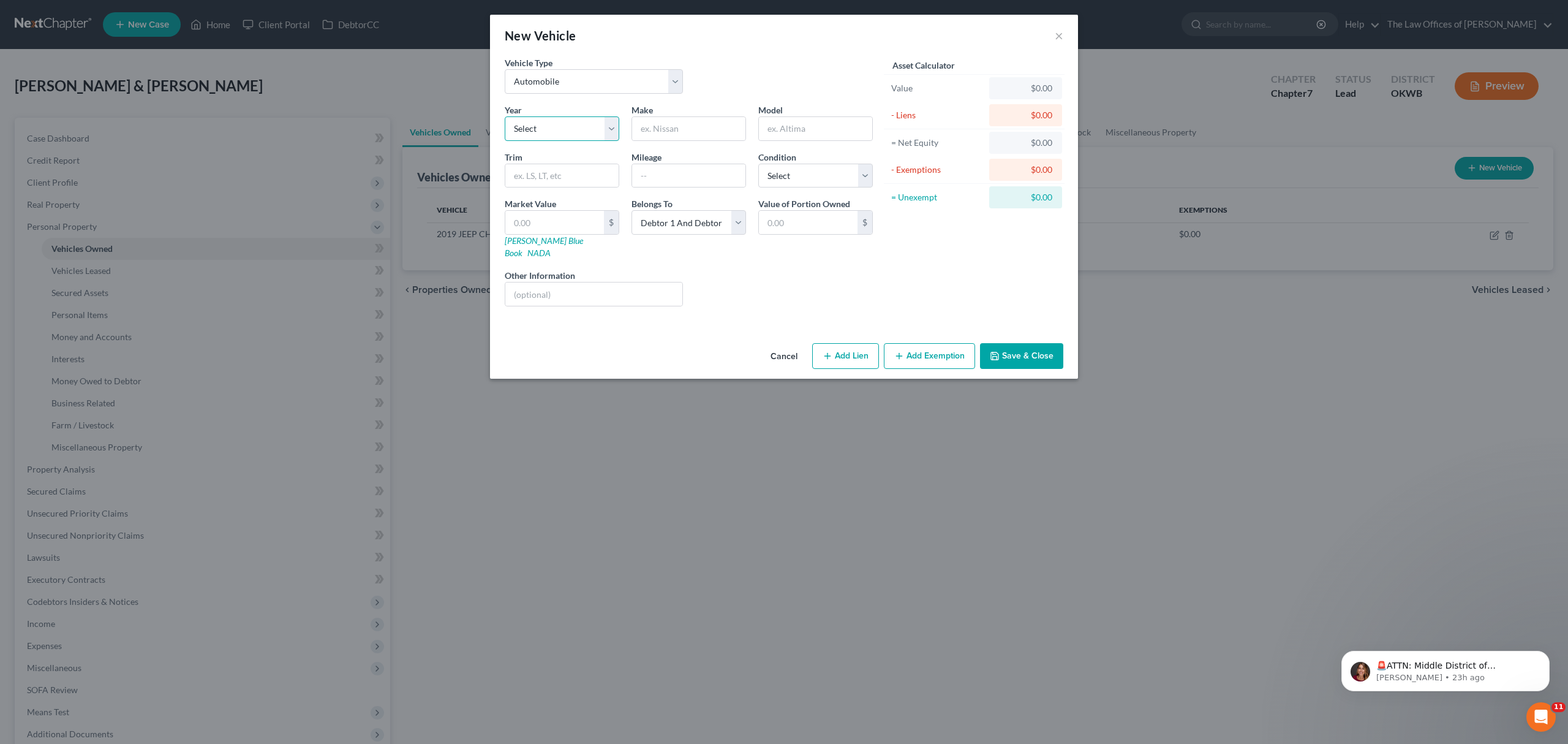
click at [535, 128] on select "Select 2026 2025 2024 2023 2022 2021 2020 2019 2018 2017 2016 2015 2014 2013 20…" at bounding box center [562, 128] width 114 height 24
select select "13"
click at [505, 116] on select "Select 2026 2025 2024 2023 2022 2021 2020 2019 2018 2017 2016 2015 2014 2013 20…" at bounding box center [562, 128] width 114 height 24
click at [670, 123] on input "text" at bounding box center [689, 129] width 114 height 23
type input "FORD"
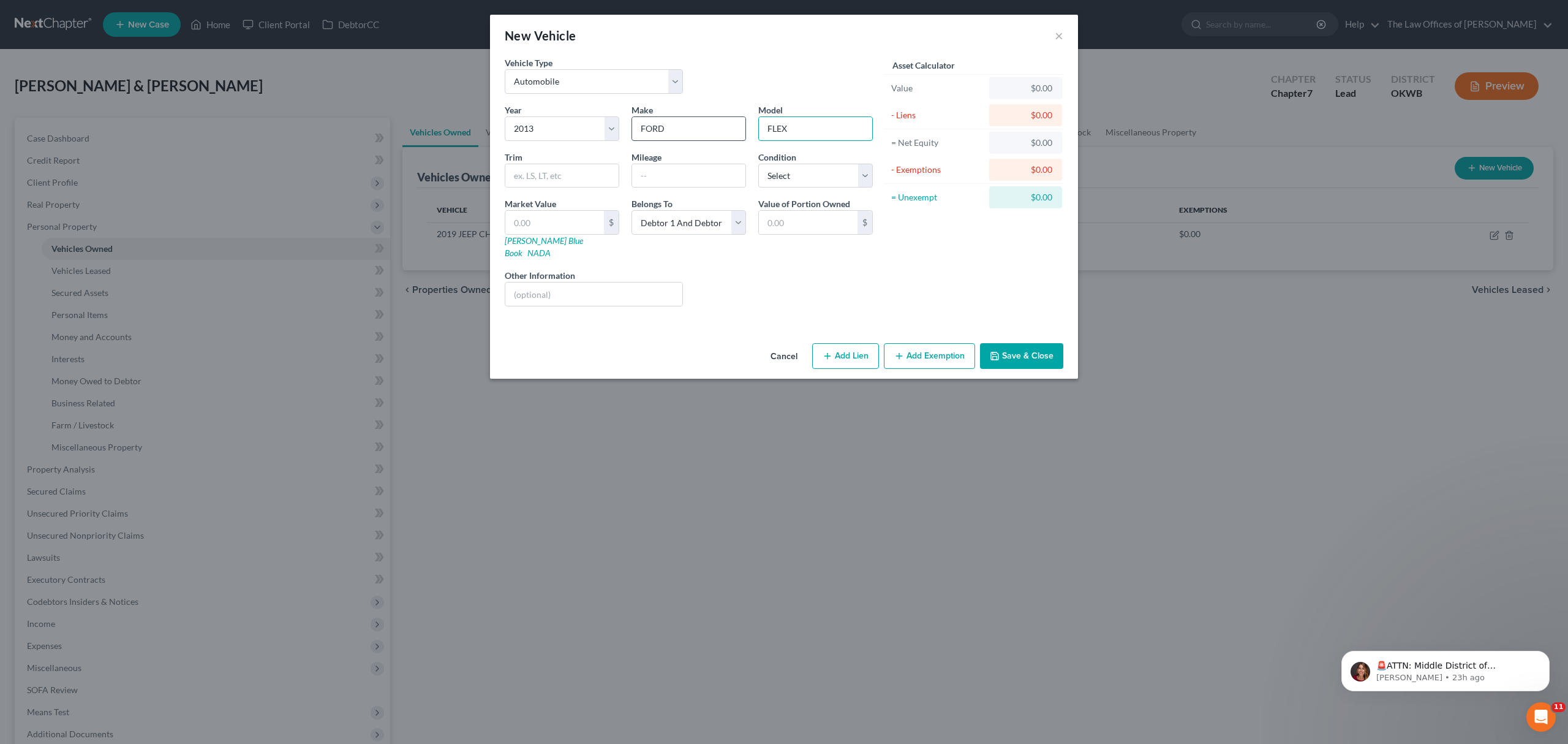
type input "FLEX"
type input "200000"
type input "3"
type input "3.00"
type input "30"
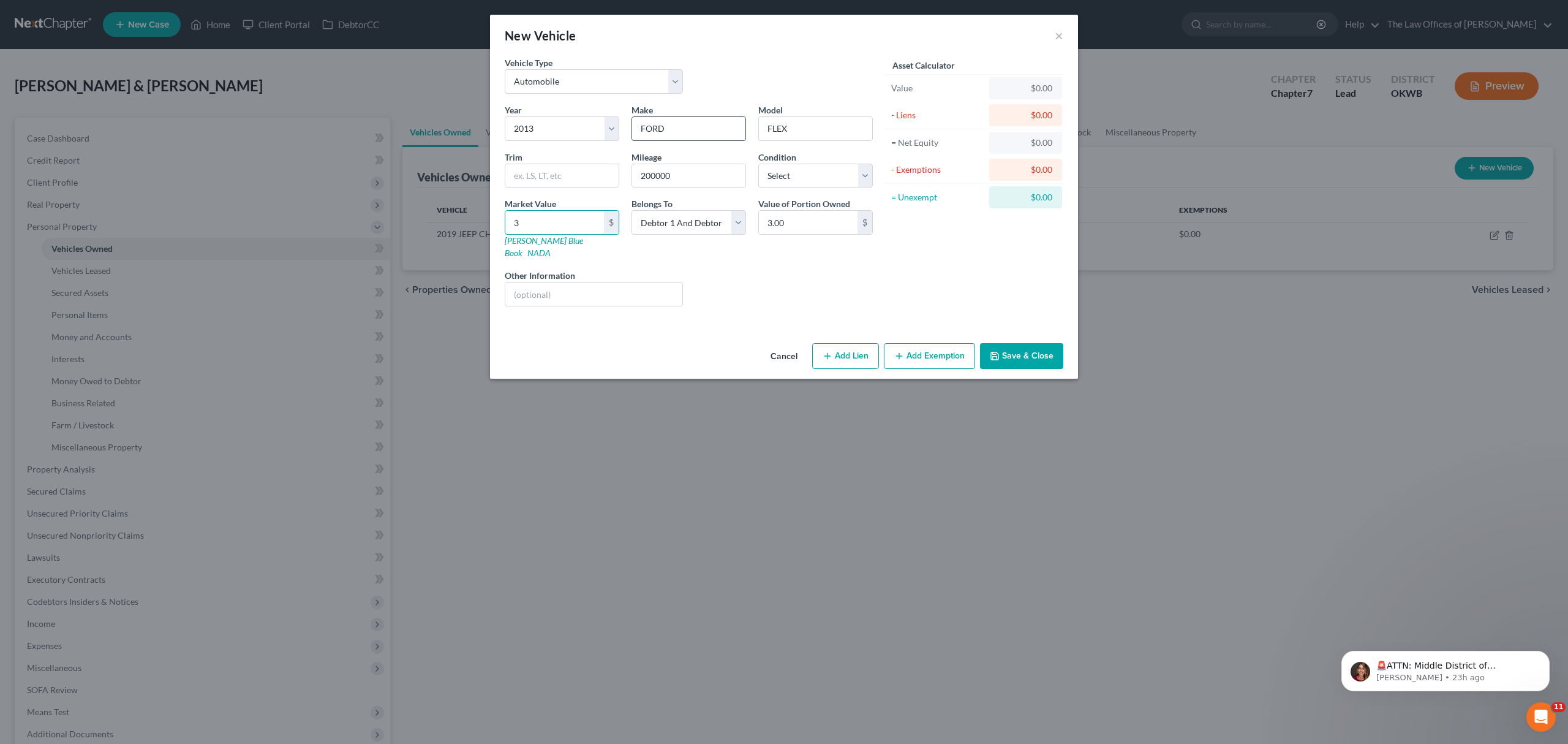
type input "30.00"
type input "300"
type input "300.00"
type input "3000"
type input "3,000.00"
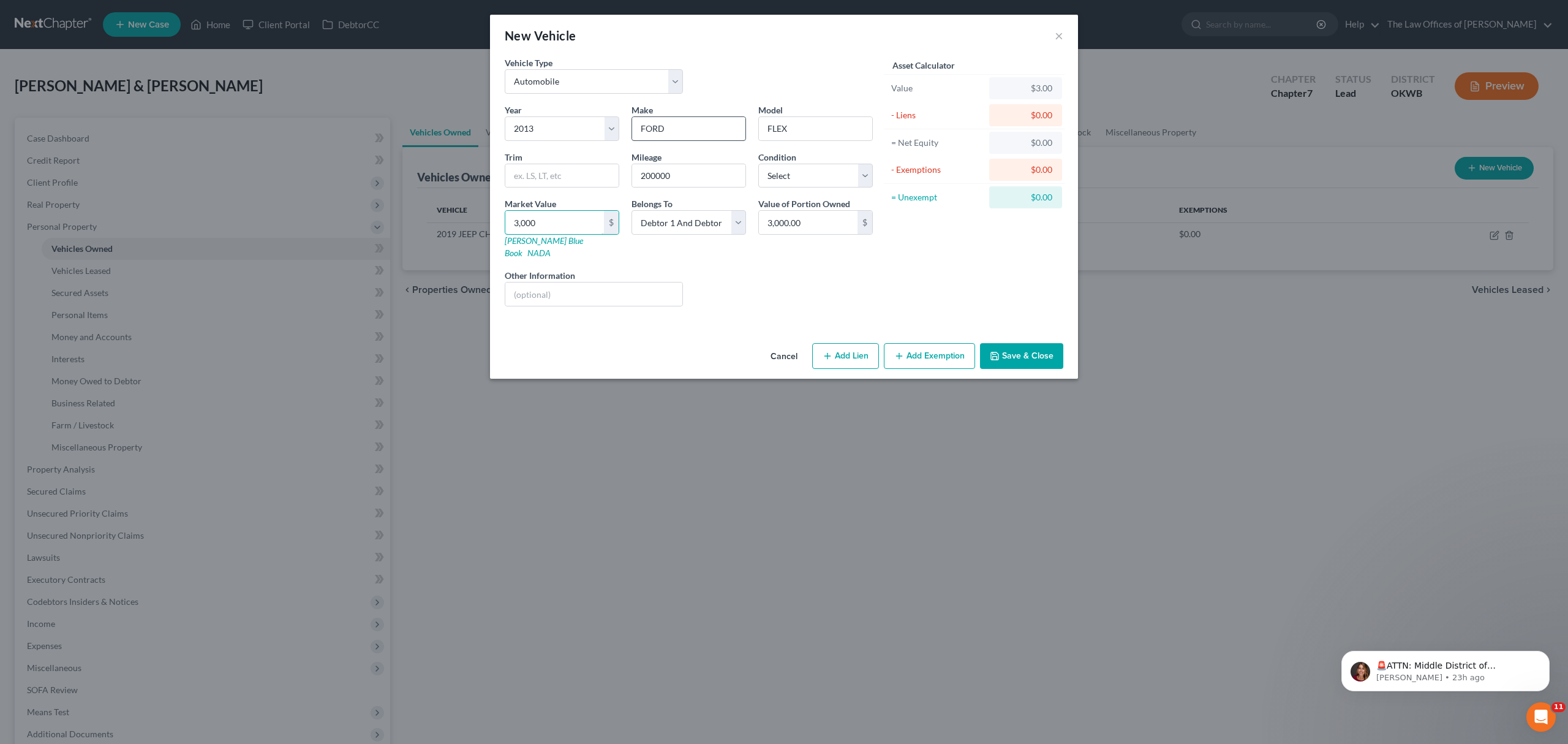
type input "3,000"
click at [1008, 344] on button "Save & Close" at bounding box center [1022, 356] width 84 height 26
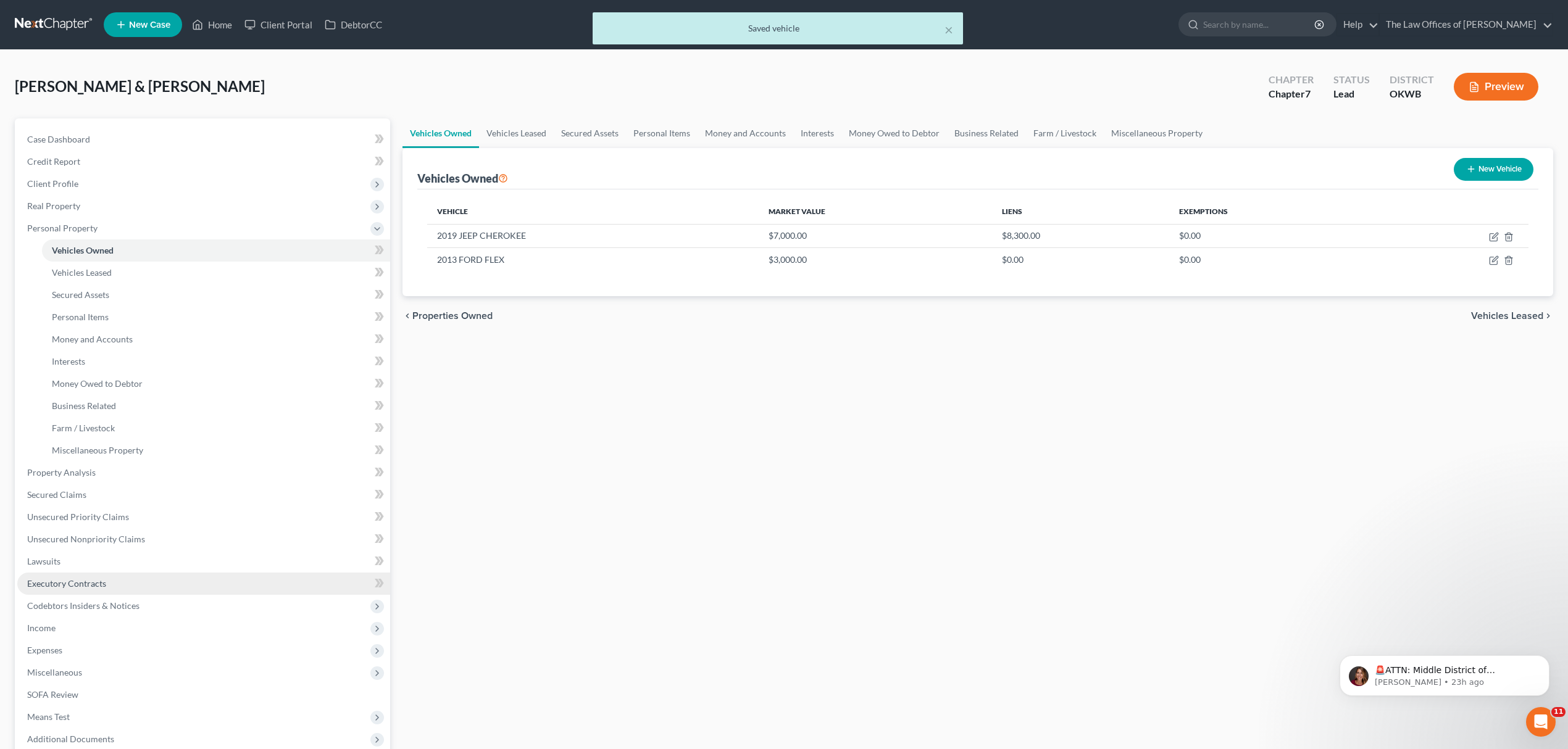
scroll to position [128, 0]
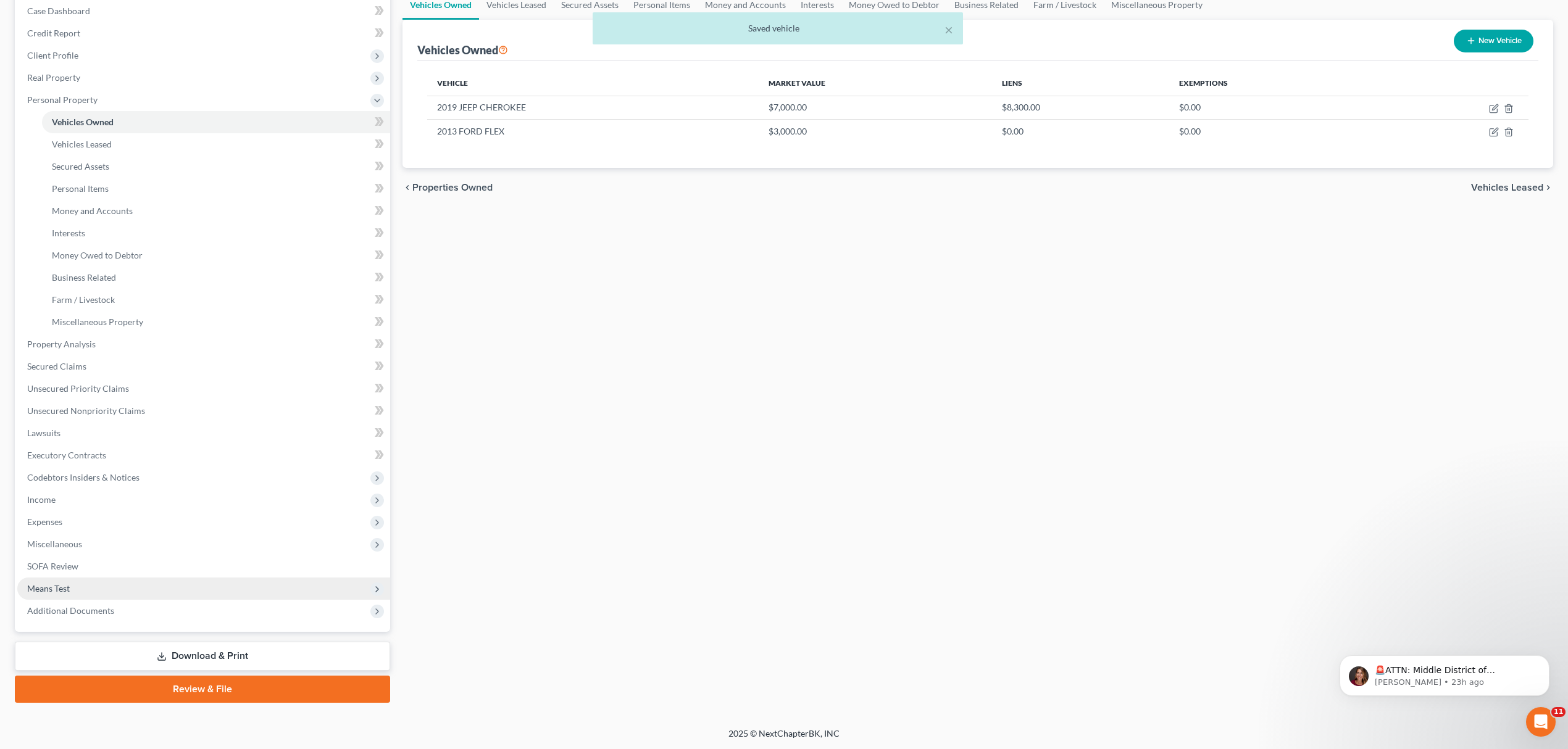
click at [85, 580] on span "Means Test" at bounding box center [204, 588] width 373 height 22
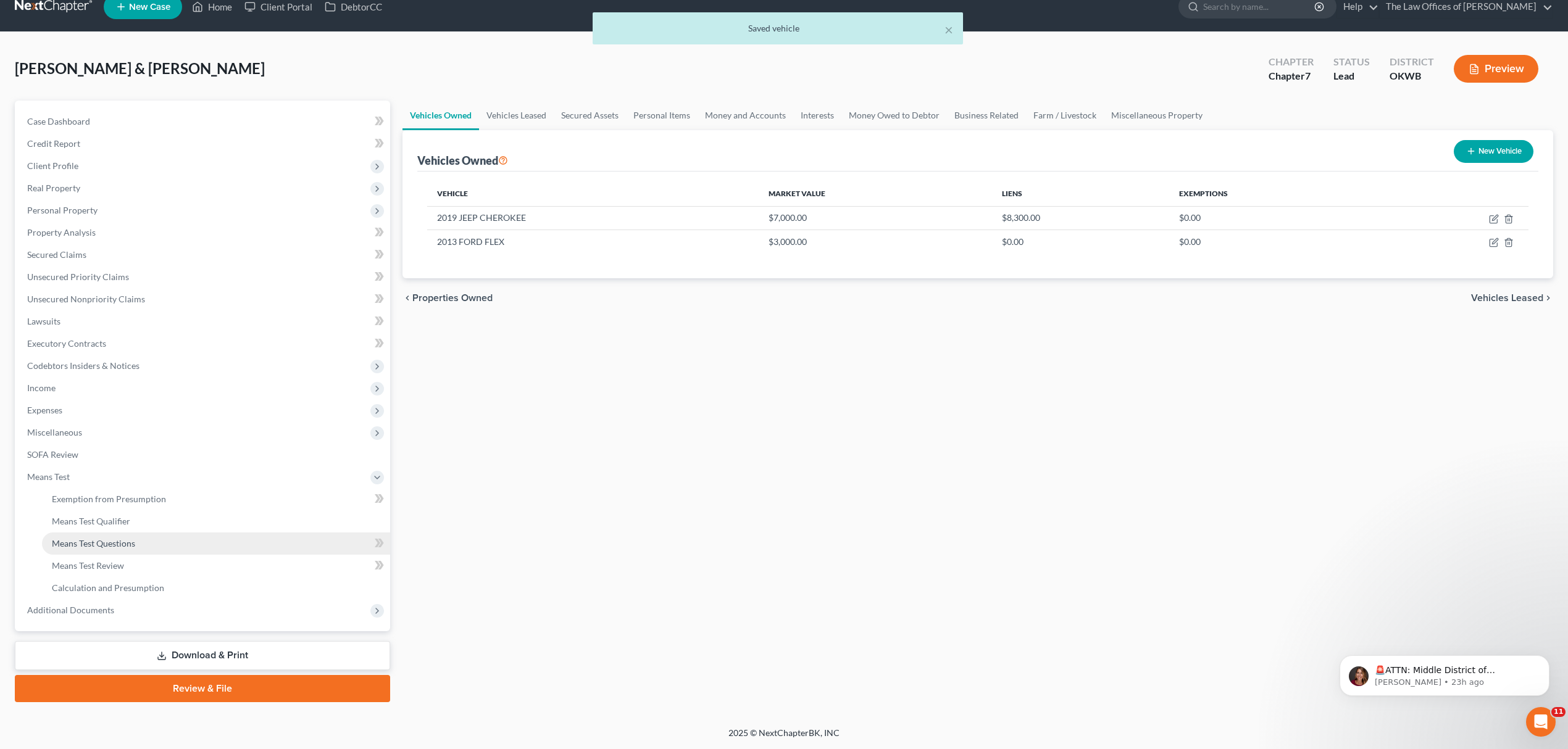
scroll to position [17, 0]
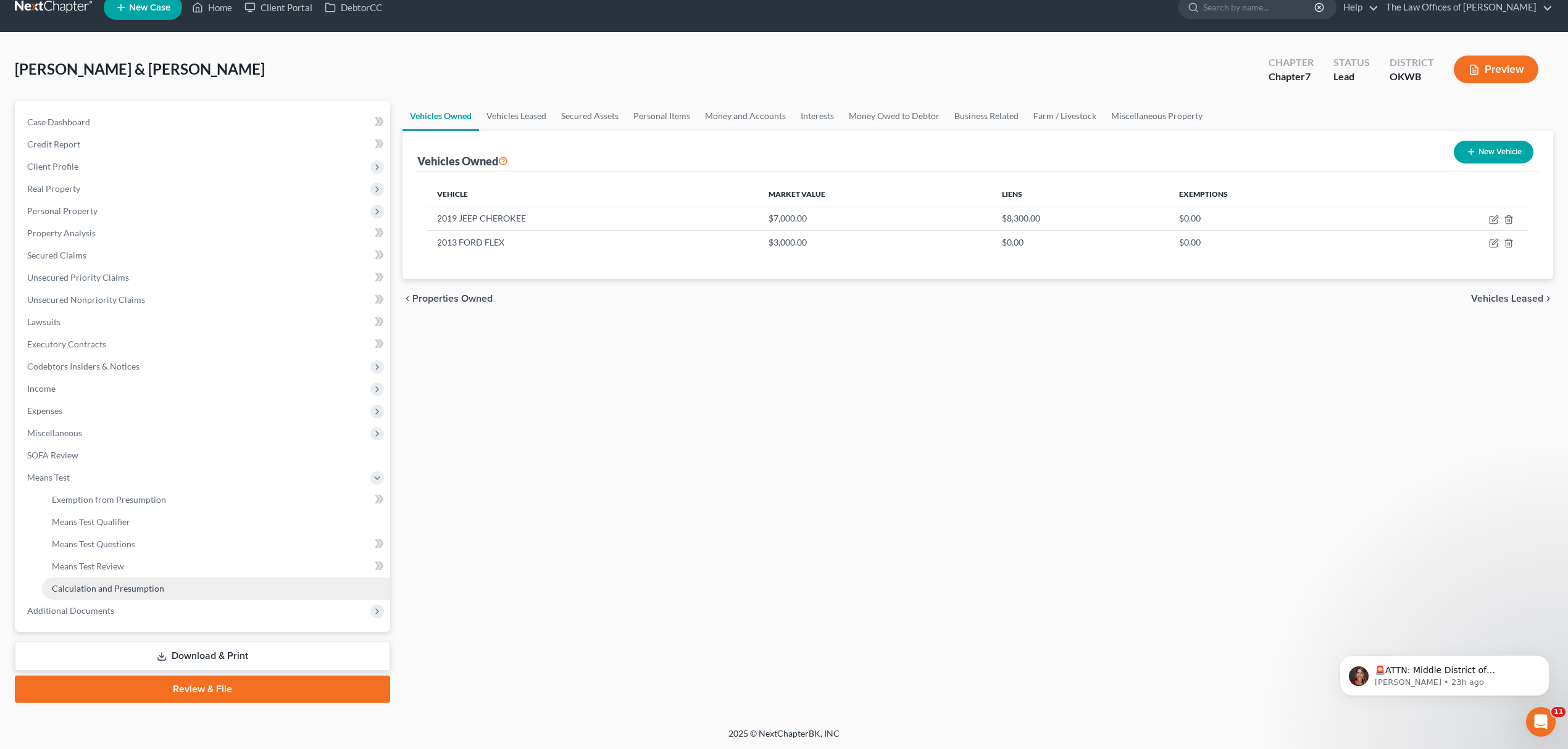
click at [100, 578] on link "Calculation and Presumption" at bounding box center [215, 588] width 348 height 22
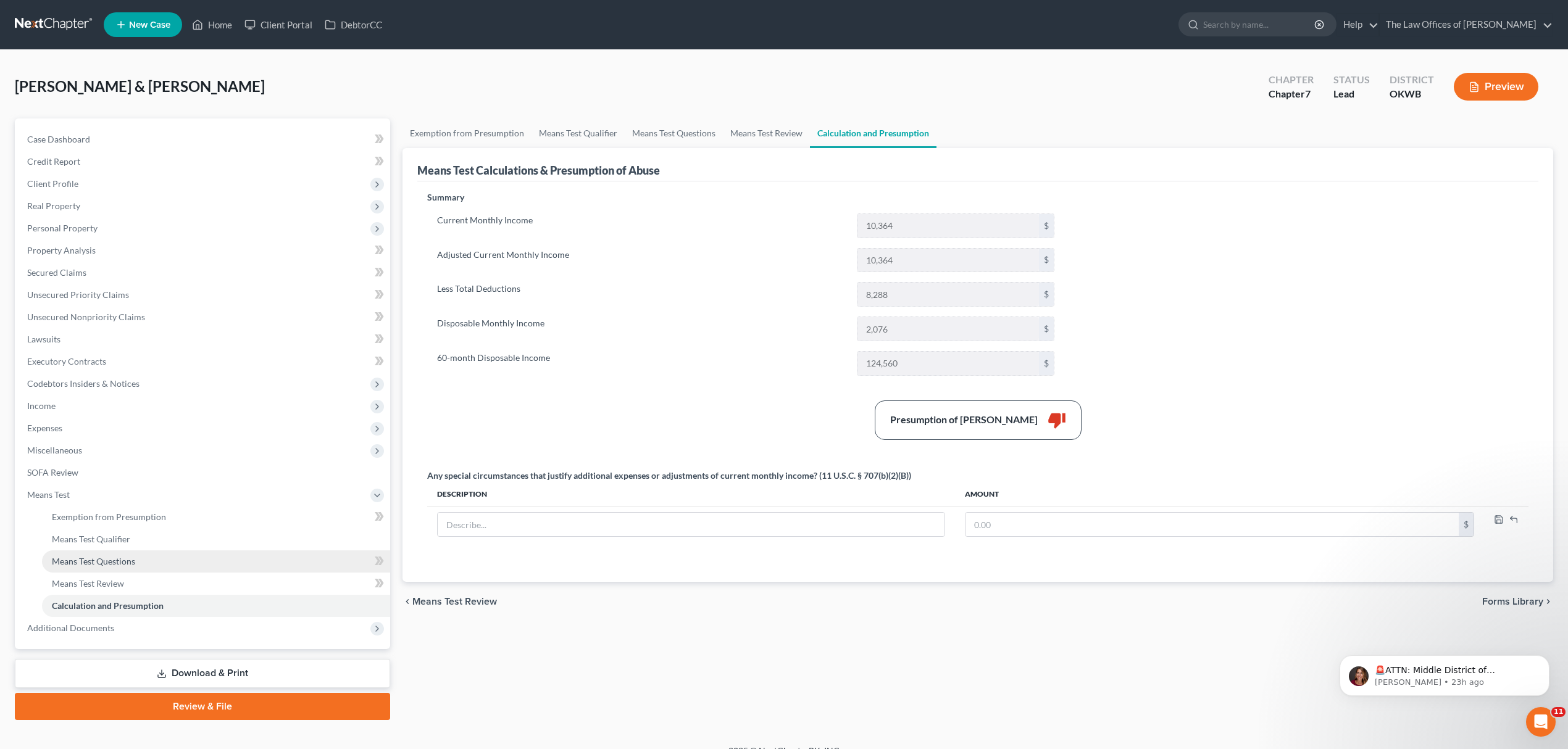
click at [117, 566] on link "Means Test Questions" at bounding box center [215, 561] width 348 height 22
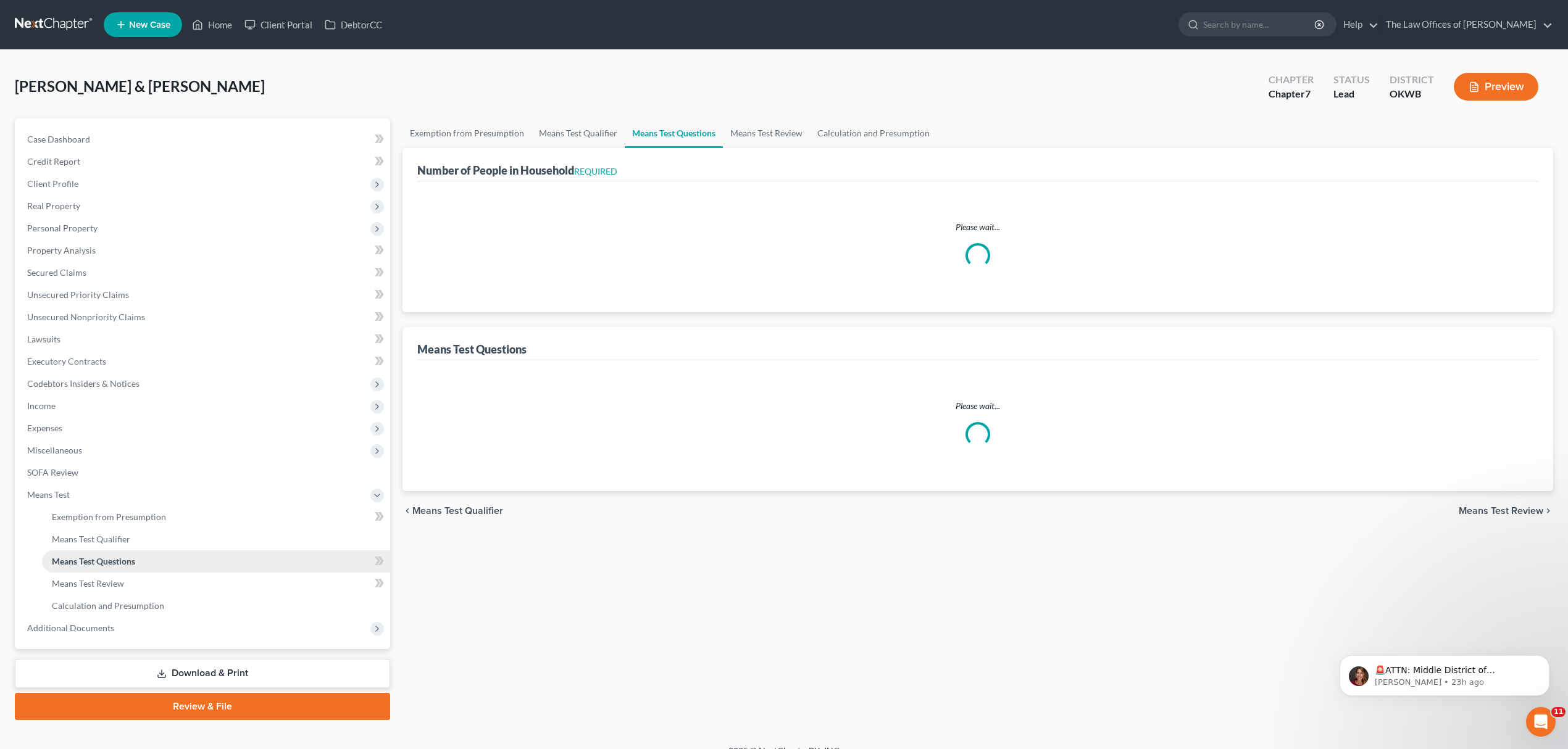
select select "1"
select select "60"
select select "5"
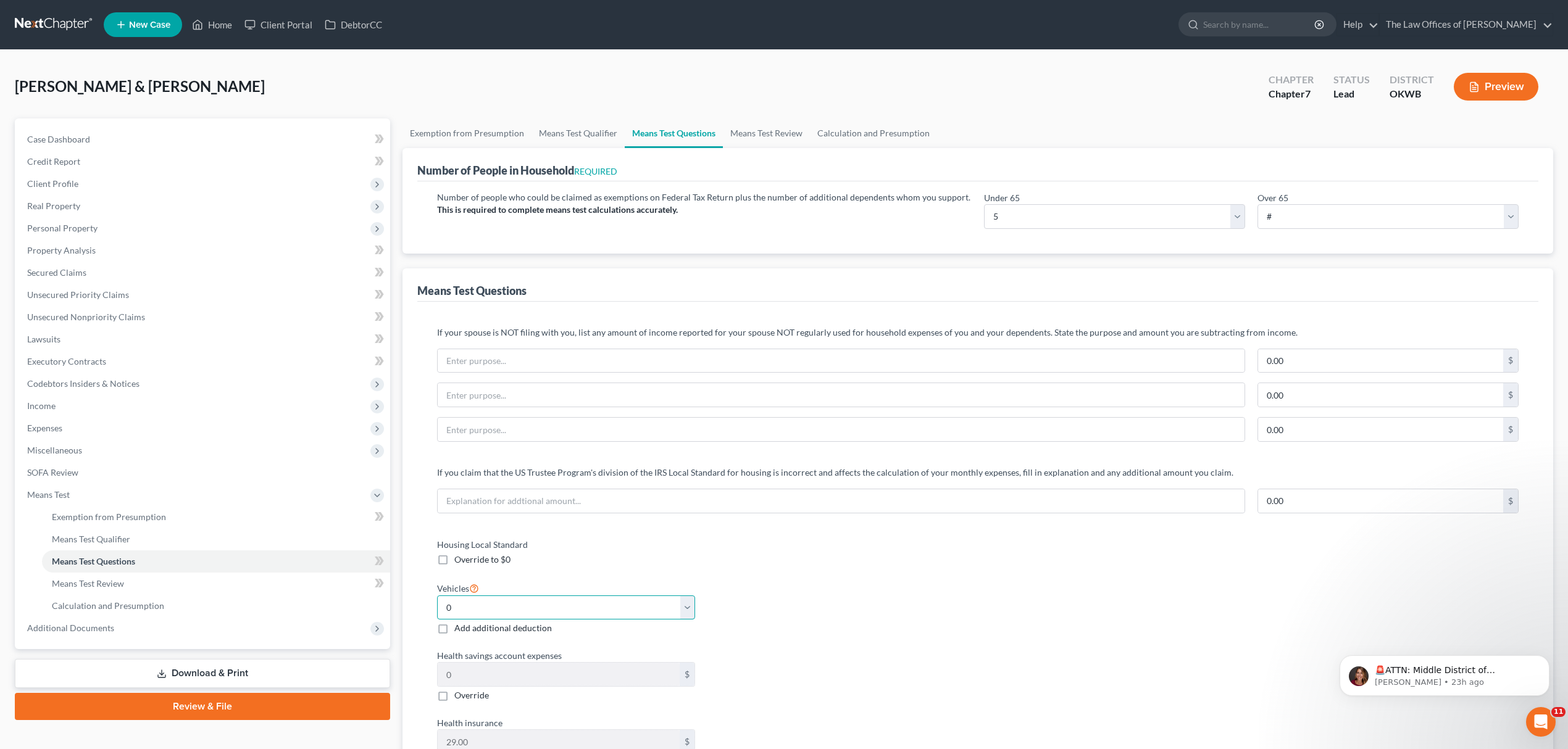
click at [690, 605] on select "Select 0 1 2 3 4 5" at bounding box center [566, 608] width 258 height 24
select select "2"
click at [437, 597] on select "Select 0 1 2 3 4 5" at bounding box center [566, 608] width 258 height 24
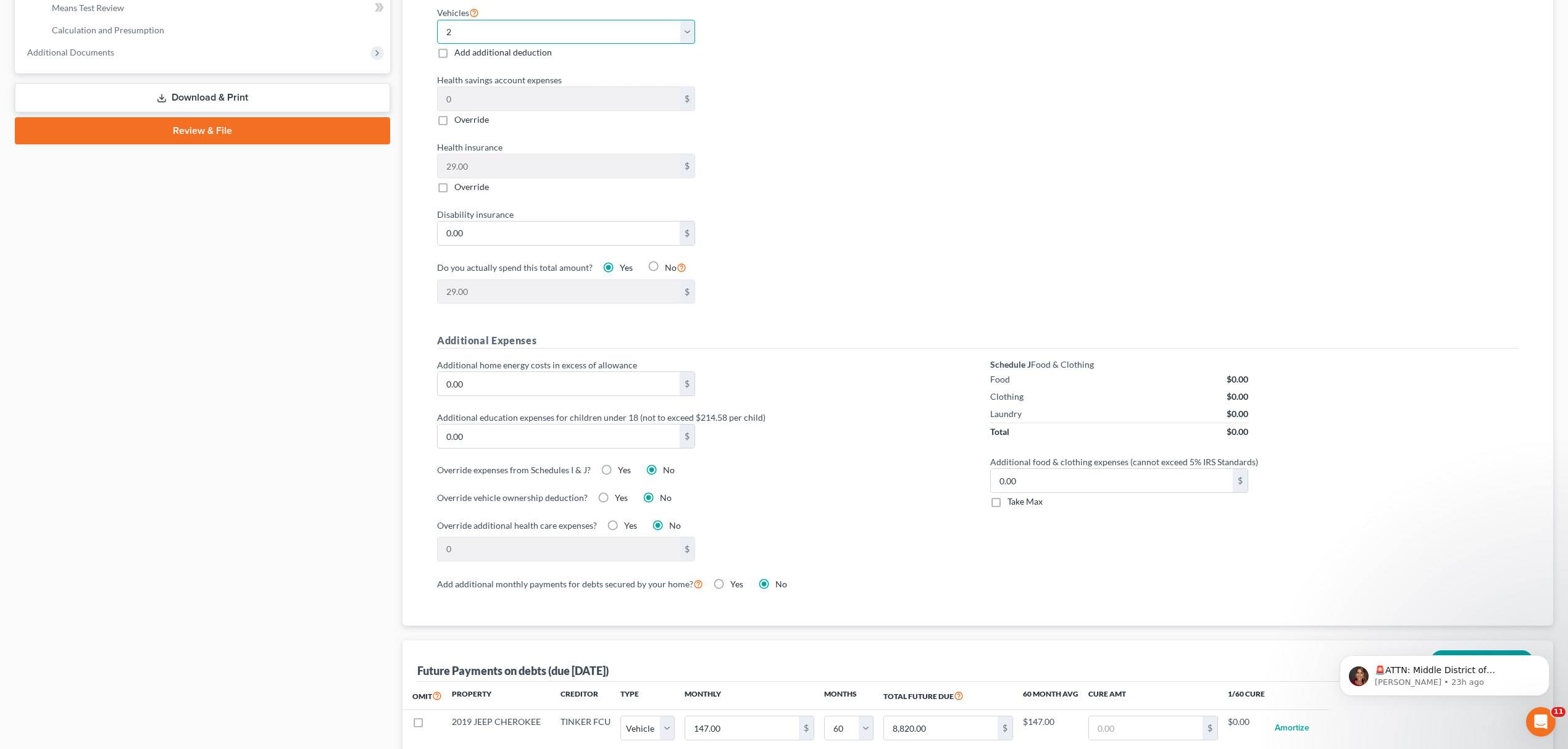
scroll to position [767, 0]
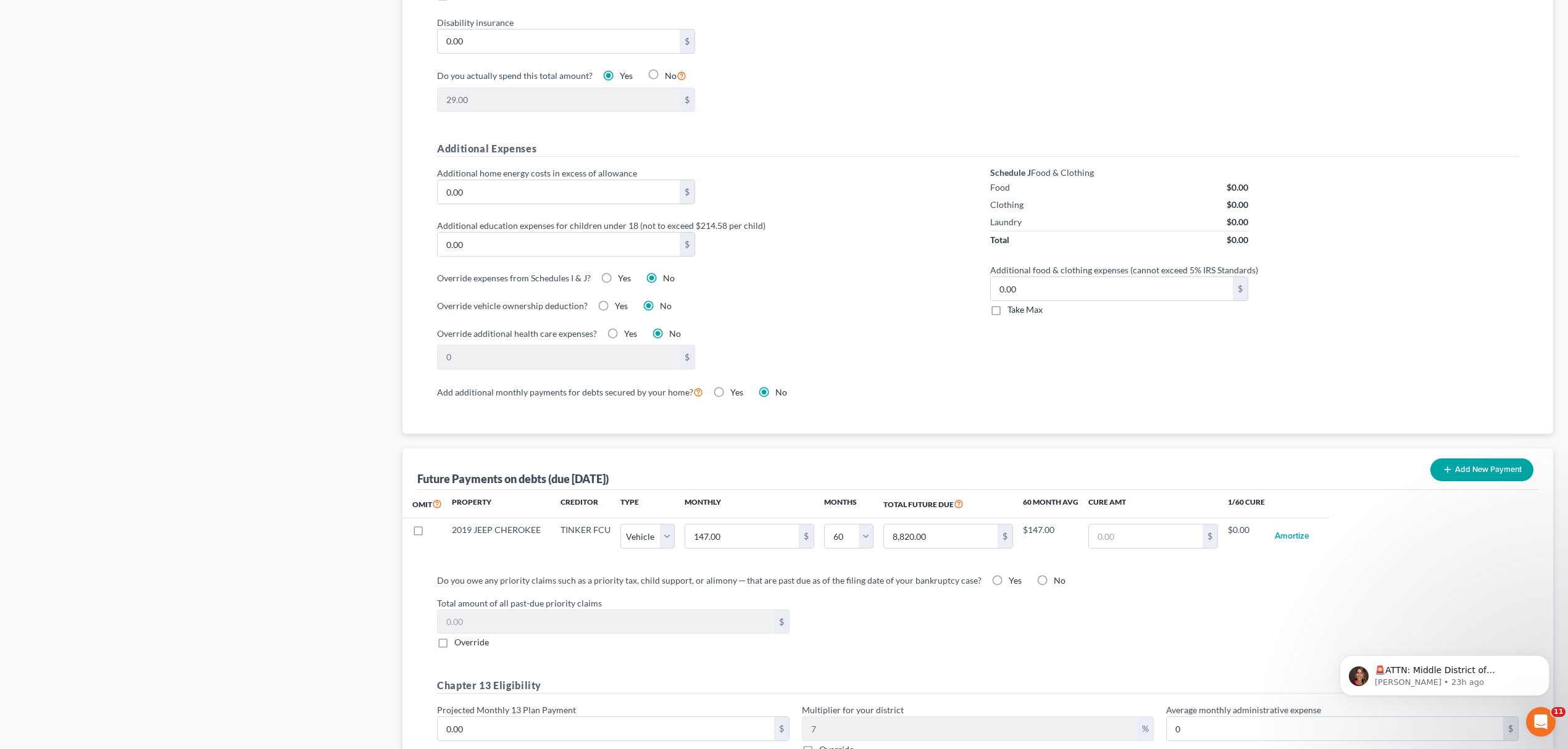
click at [1053, 581] on label "No" at bounding box center [1059, 580] width 12 height 13
click at [1058, 581] on input "No" at bounding box center [1062, 578] width 8 height 8
radio input "true"
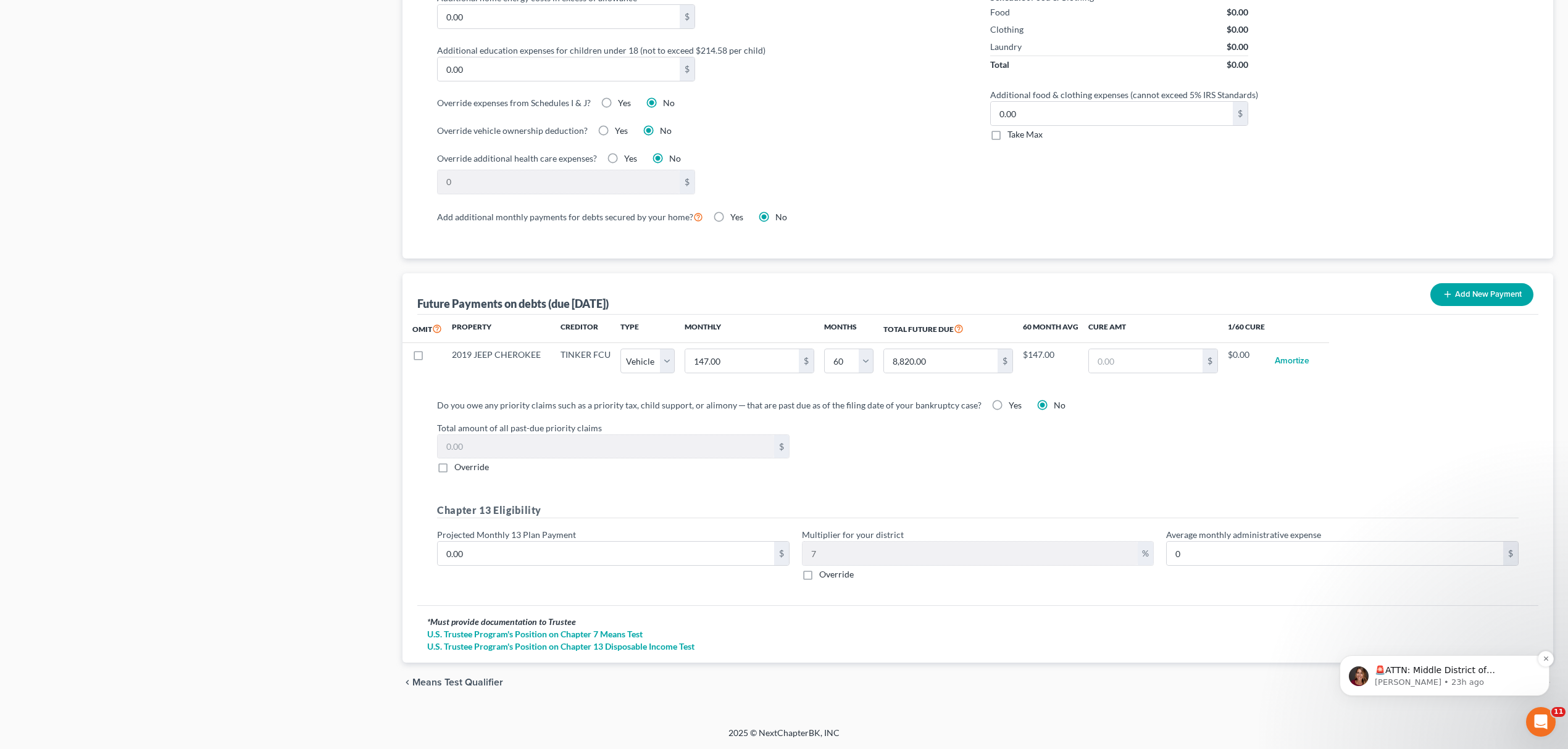
click at [1431, 675] on p "🚨ATTN: Middle District of [US_STATE] The court has added a new Credit Counselin…" at bounding box center [1454, 671] width 159 height 13
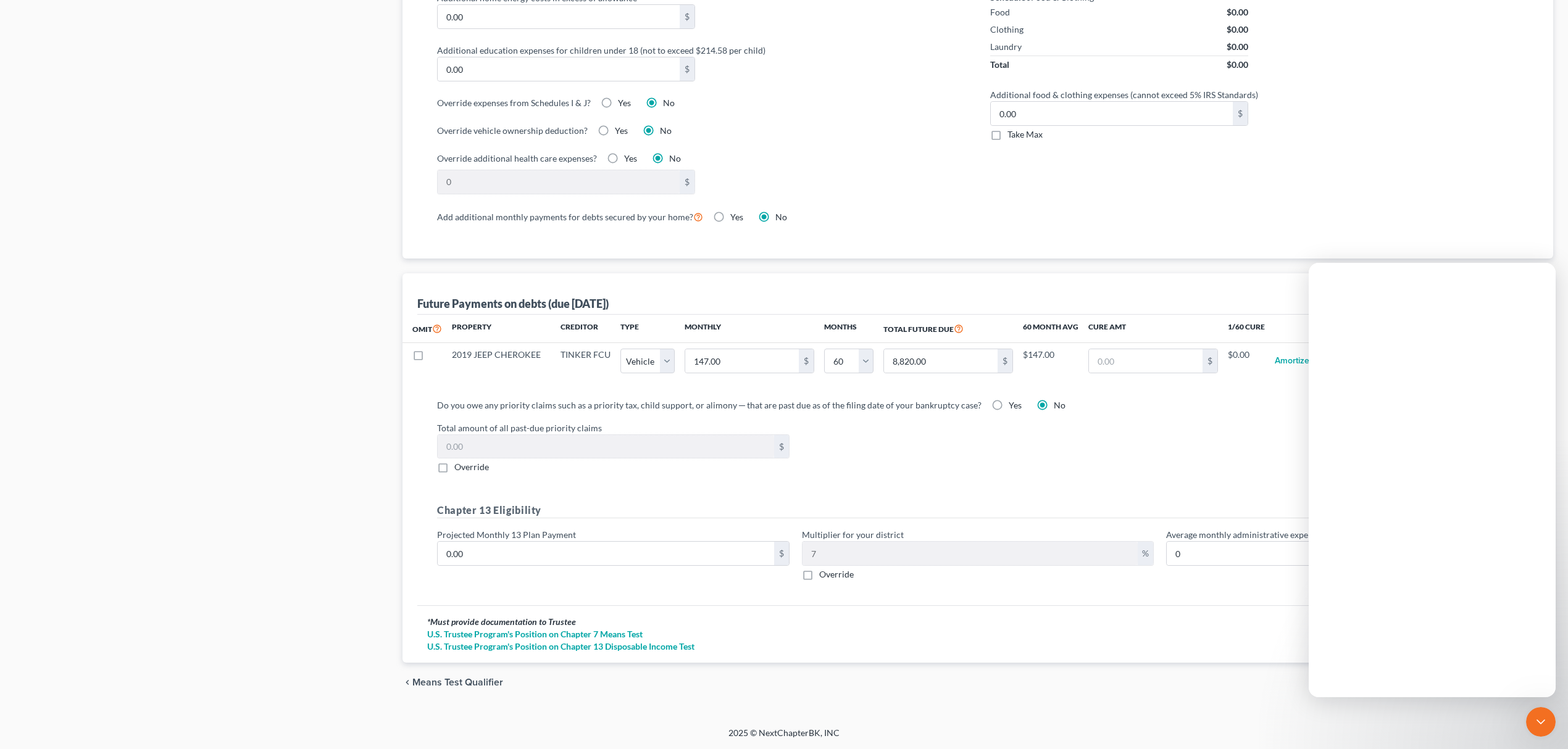
scroll to position [0, 0]
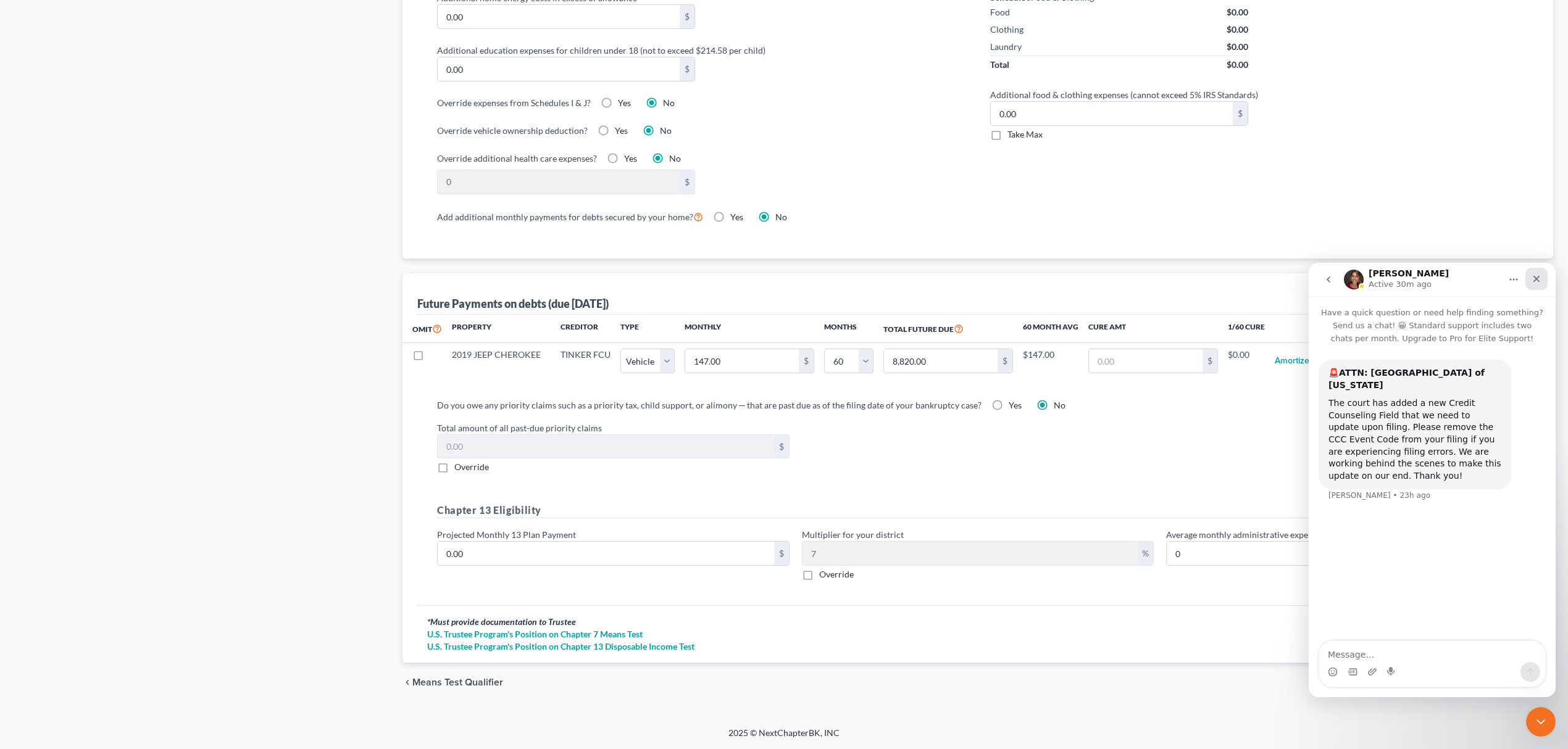
click at [1537, 274] on icon "Close" at bounding box center [1536, 279] width 10 height 10
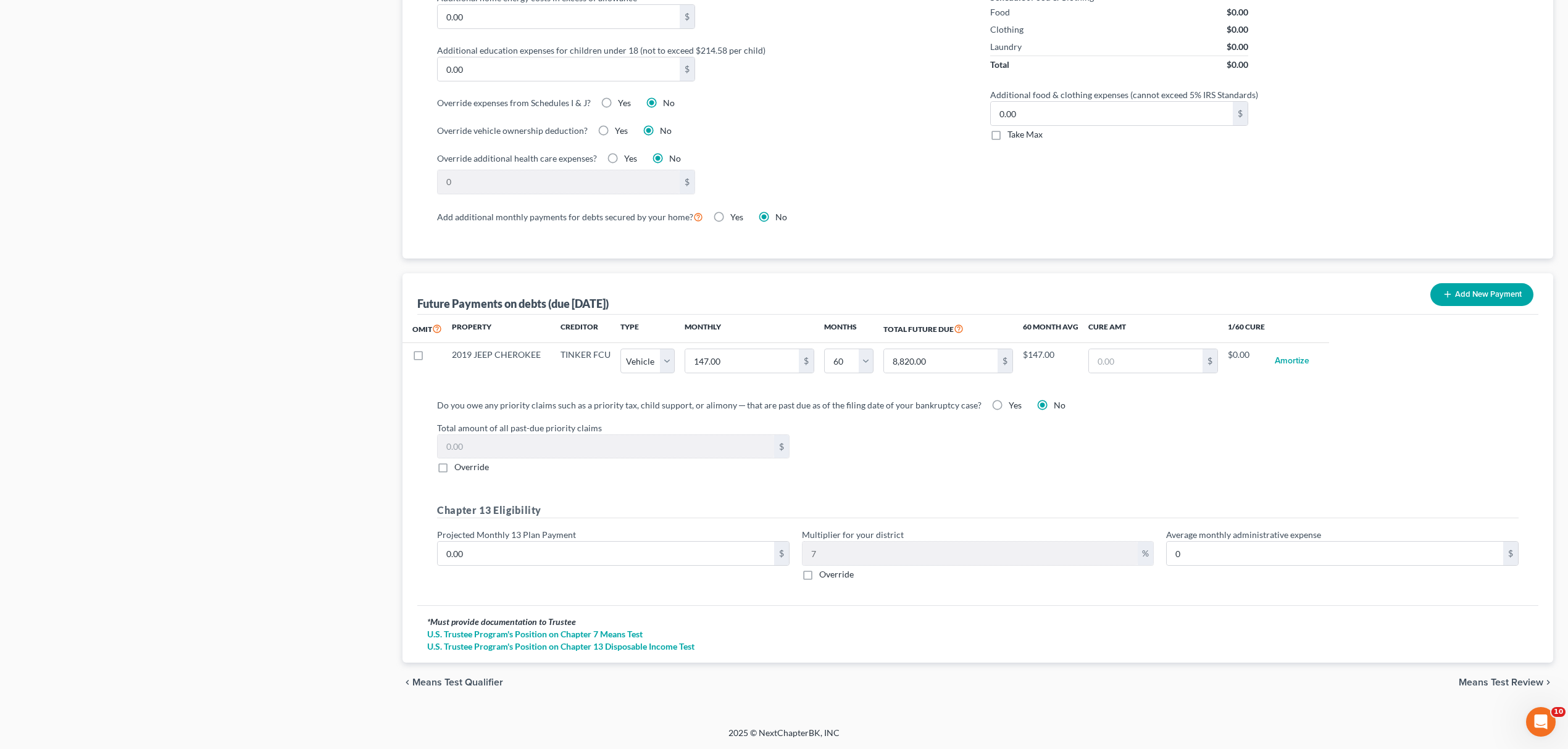
click at [1490, 684] on span "Means Test Review" at bounding box center [1500, 682] width 84 height 10
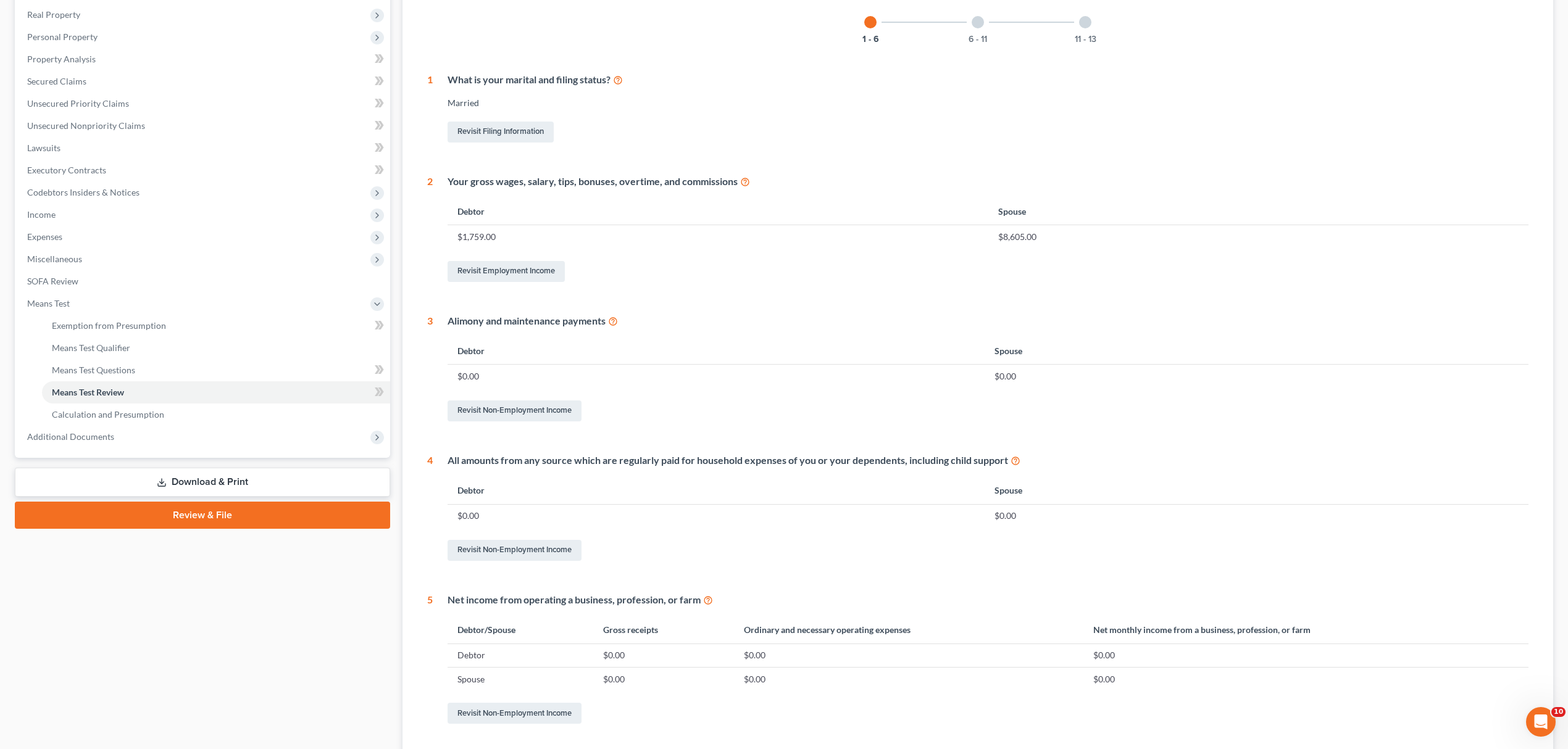
scroll to position [299, 0]
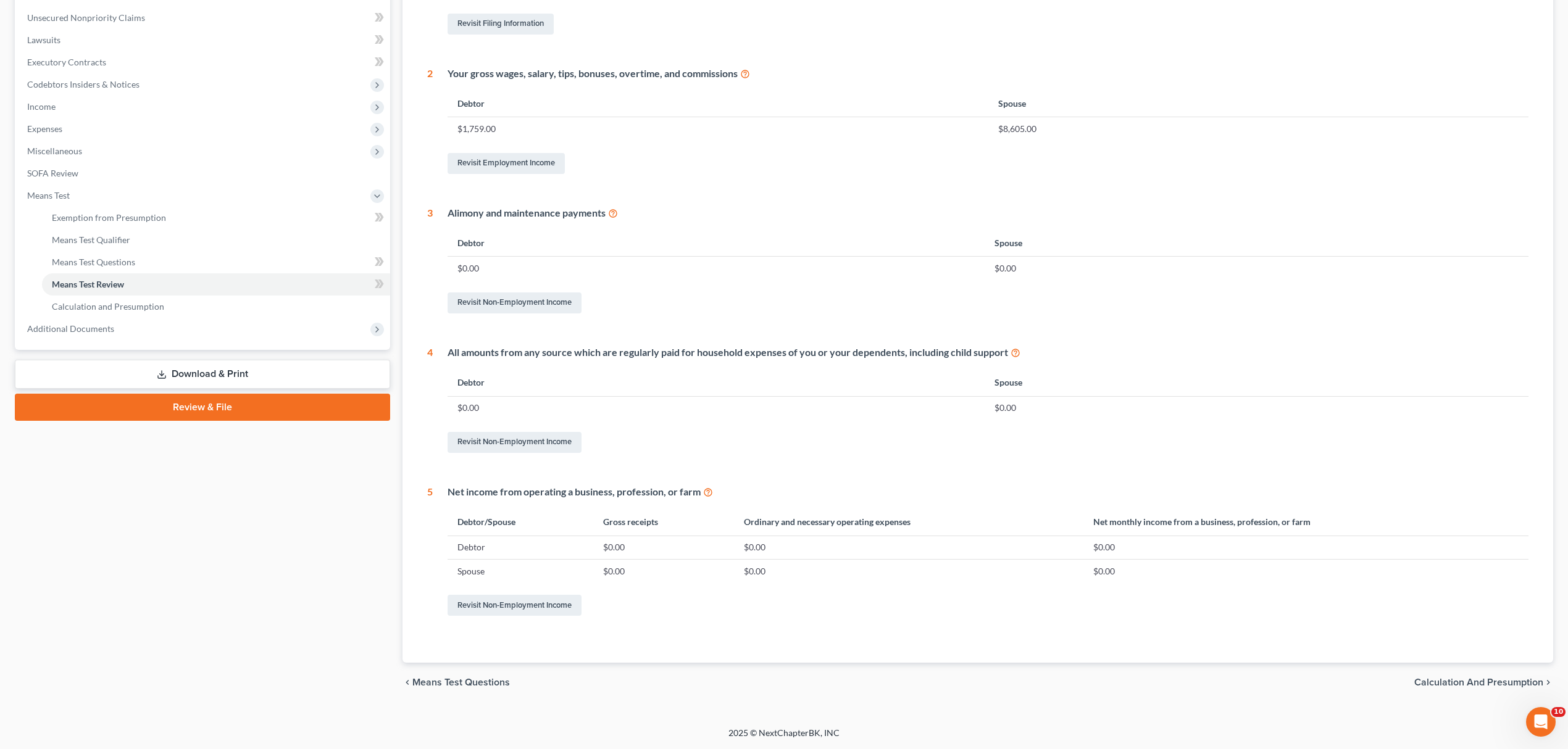
click at [1439, 677] on span "Calculation and Presumption" at bounding box center [1478, 682] width 129 height 10
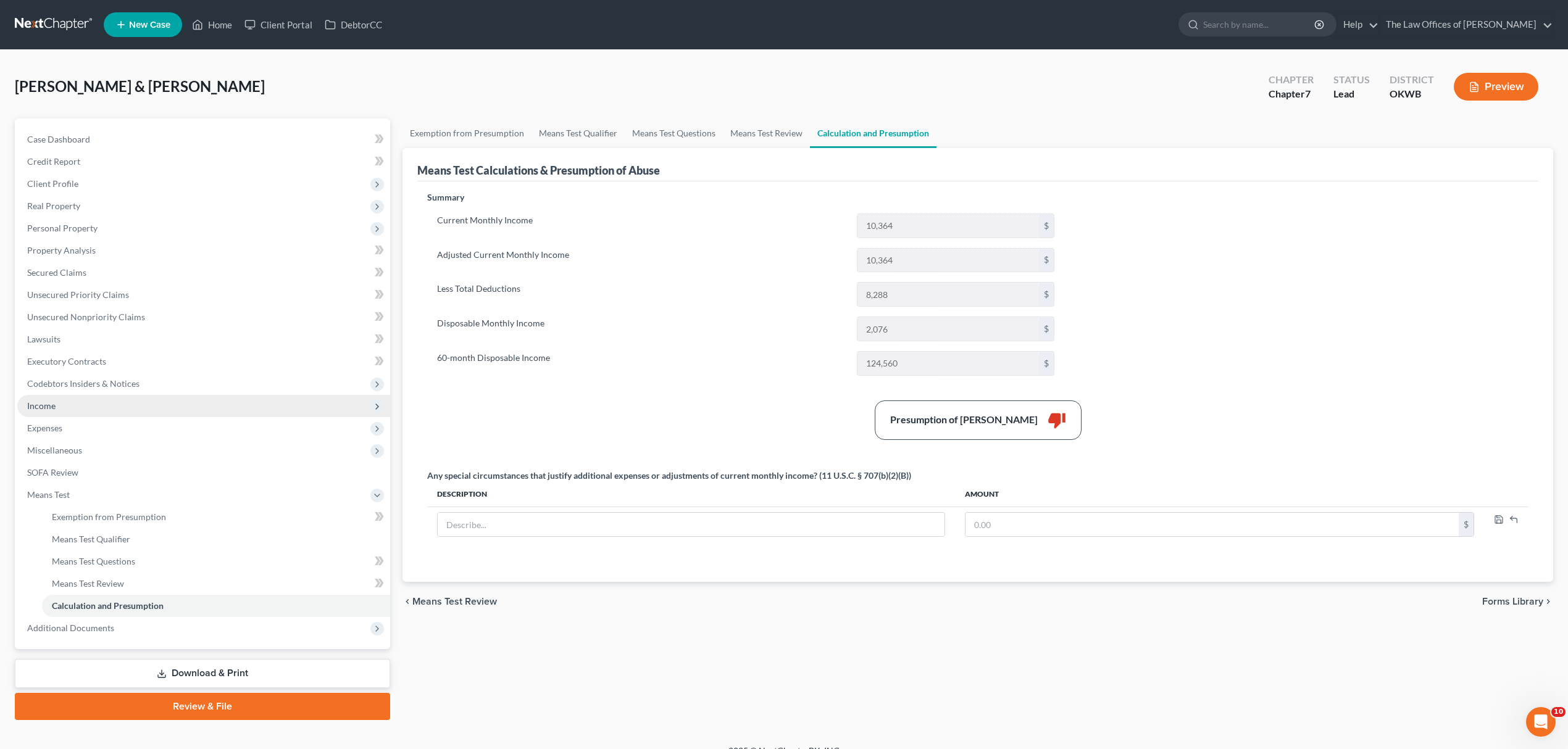
click at [71, 402] on span "Income" at bounding box center [204, 406] width 373 height 22
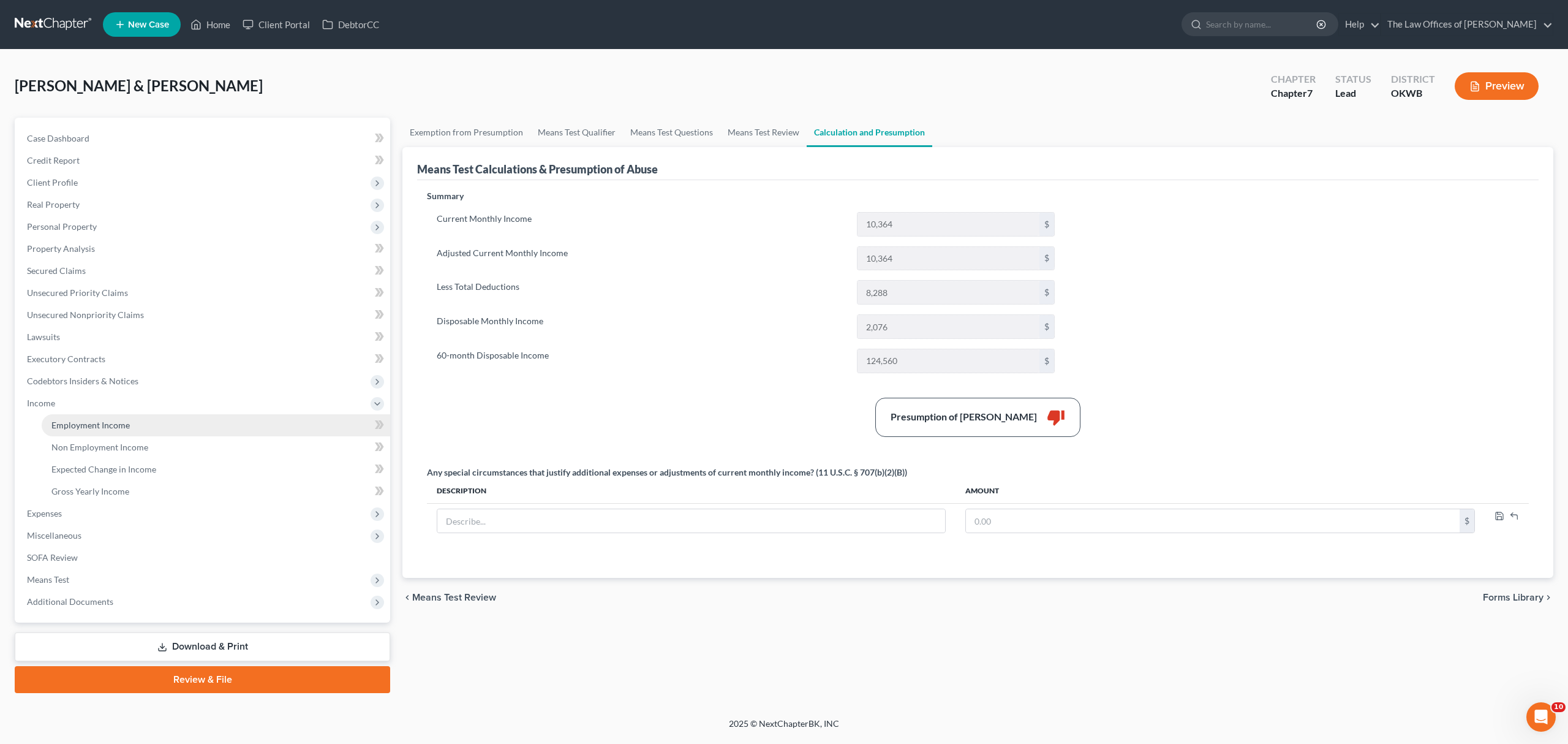
click at [212, 415] on link "Employment Income" at bounding box center [215, 425] width 348 height 22
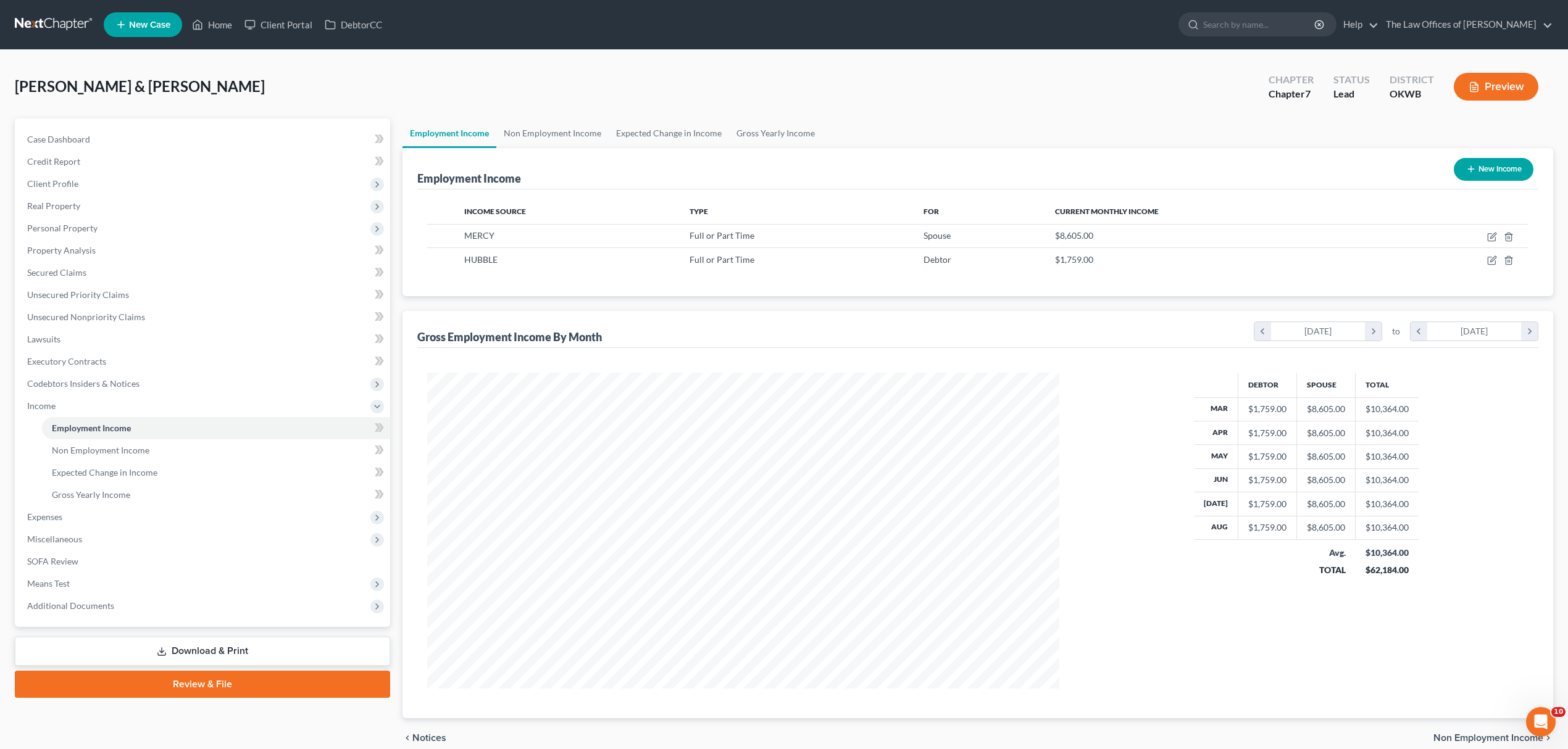
scroll to position [616799, 616551]
click at [1509, 263] on icon "button" at bounding box center [1508, 261] width 10 height 10
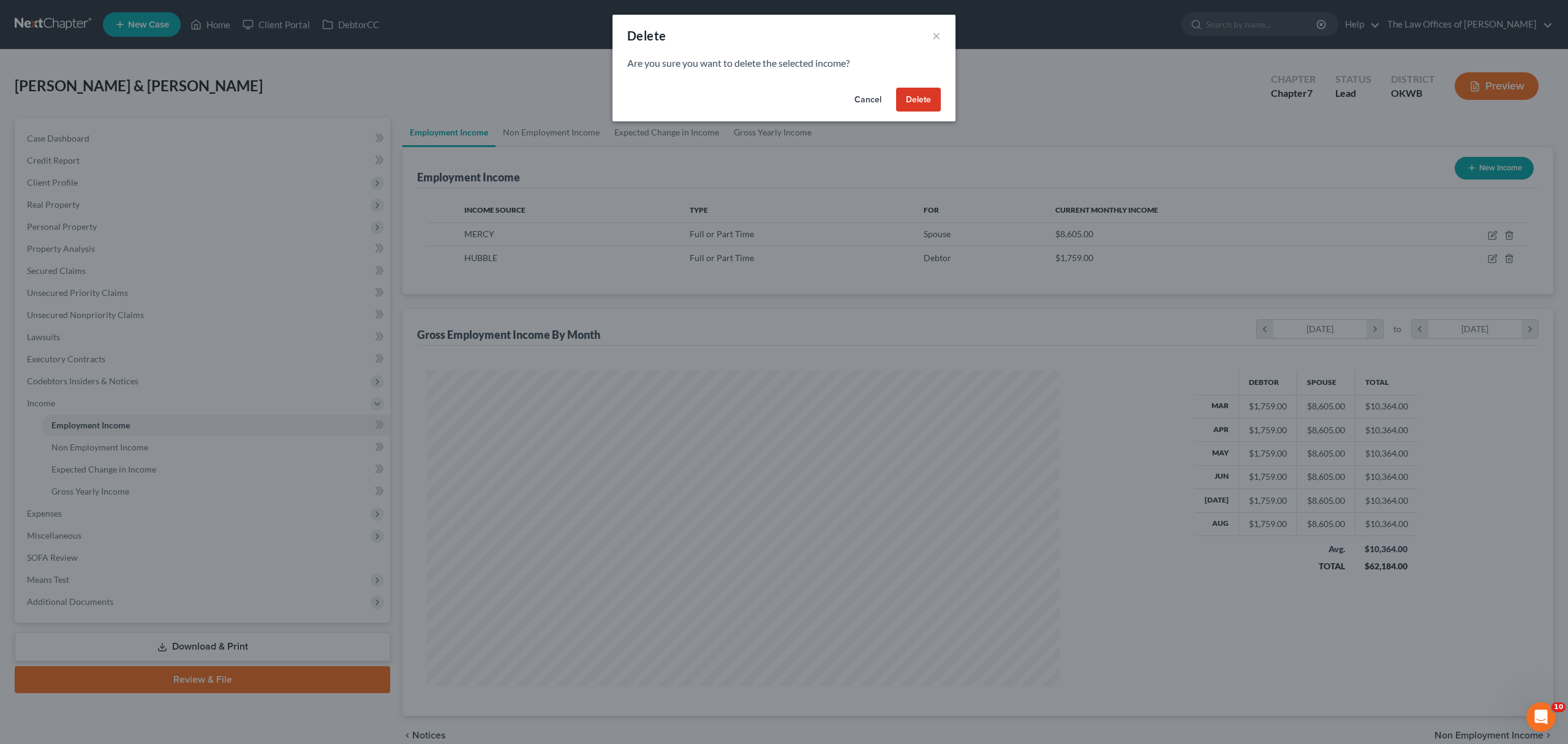
click at [924, 103] on button "Delete" at bounding box center [919, 99] width 44 height 24
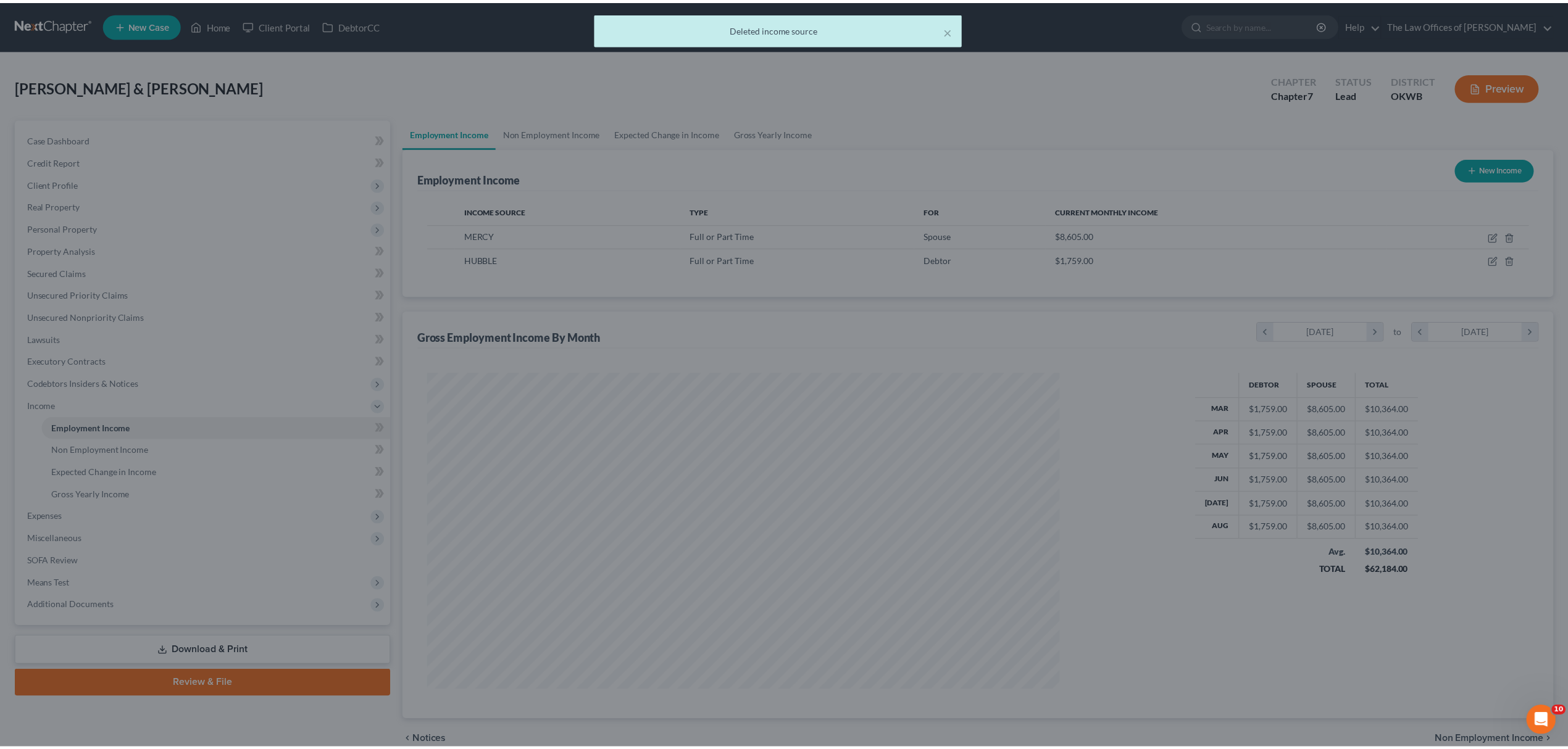
scroll to position [616799, 616551]
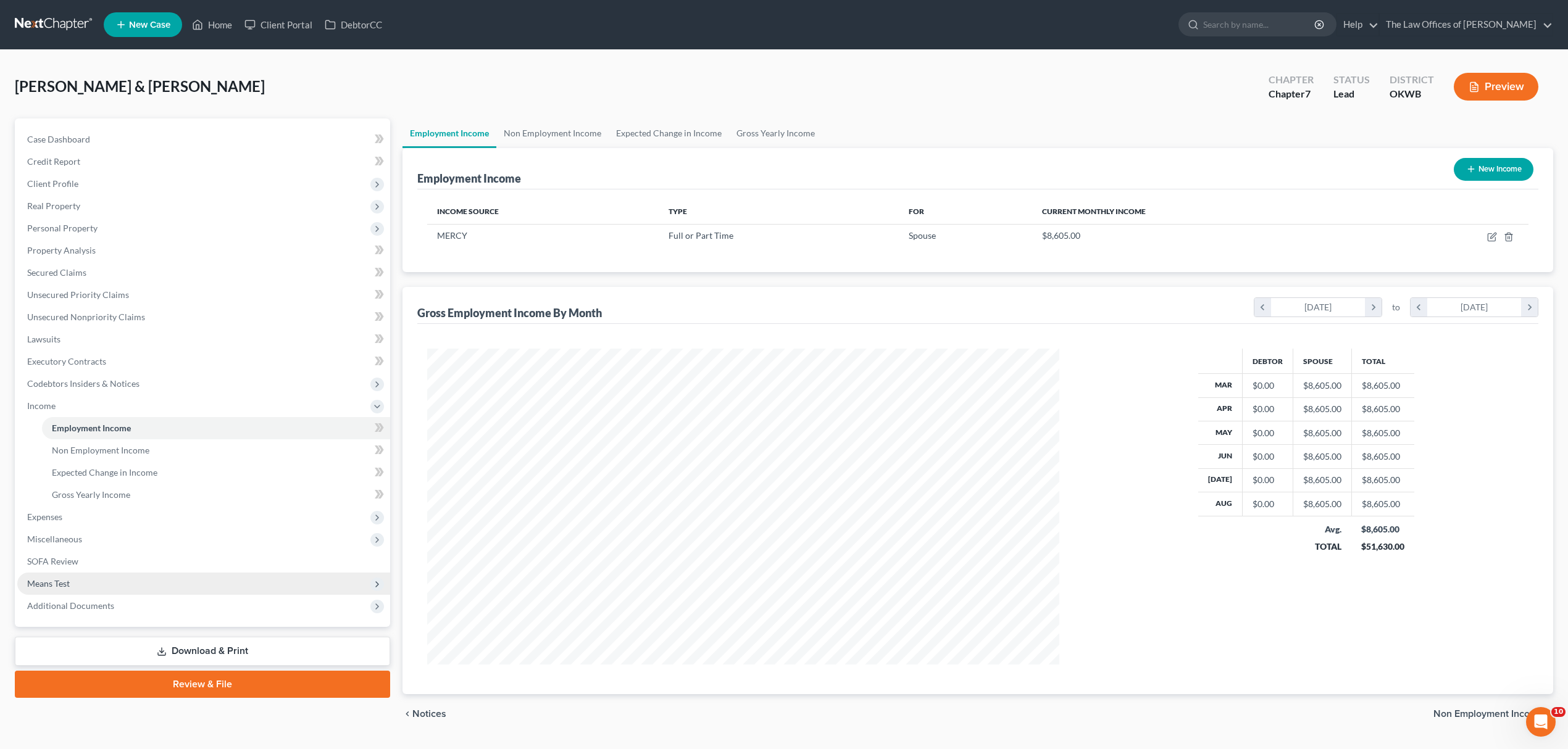
click at [242, 578] on span "Means Test" at bounding box center [204, 583] width 373 height 22
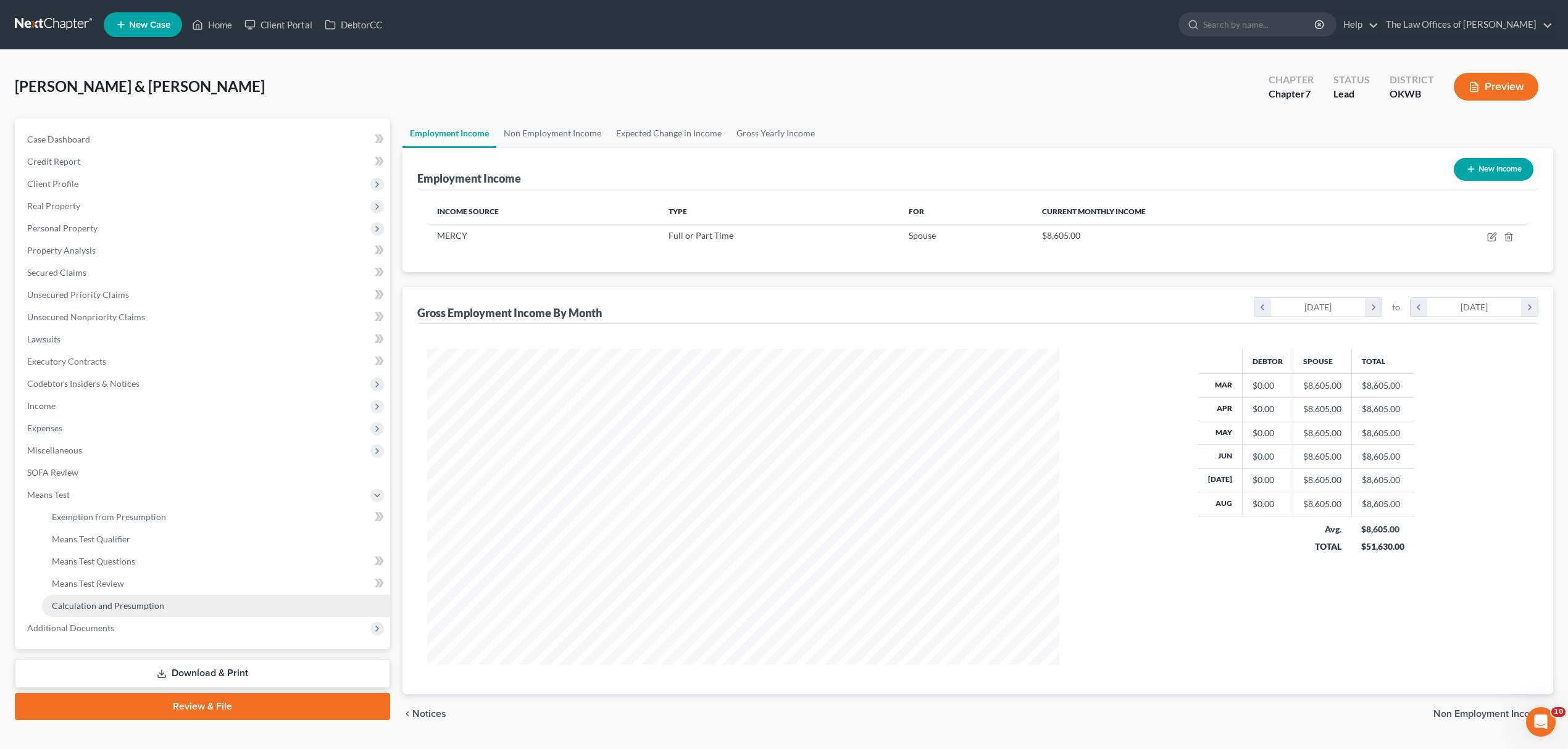
click at [208, 606] on link "Calculation and Presumption" at bounding box center [215, 606] width 348 height 22
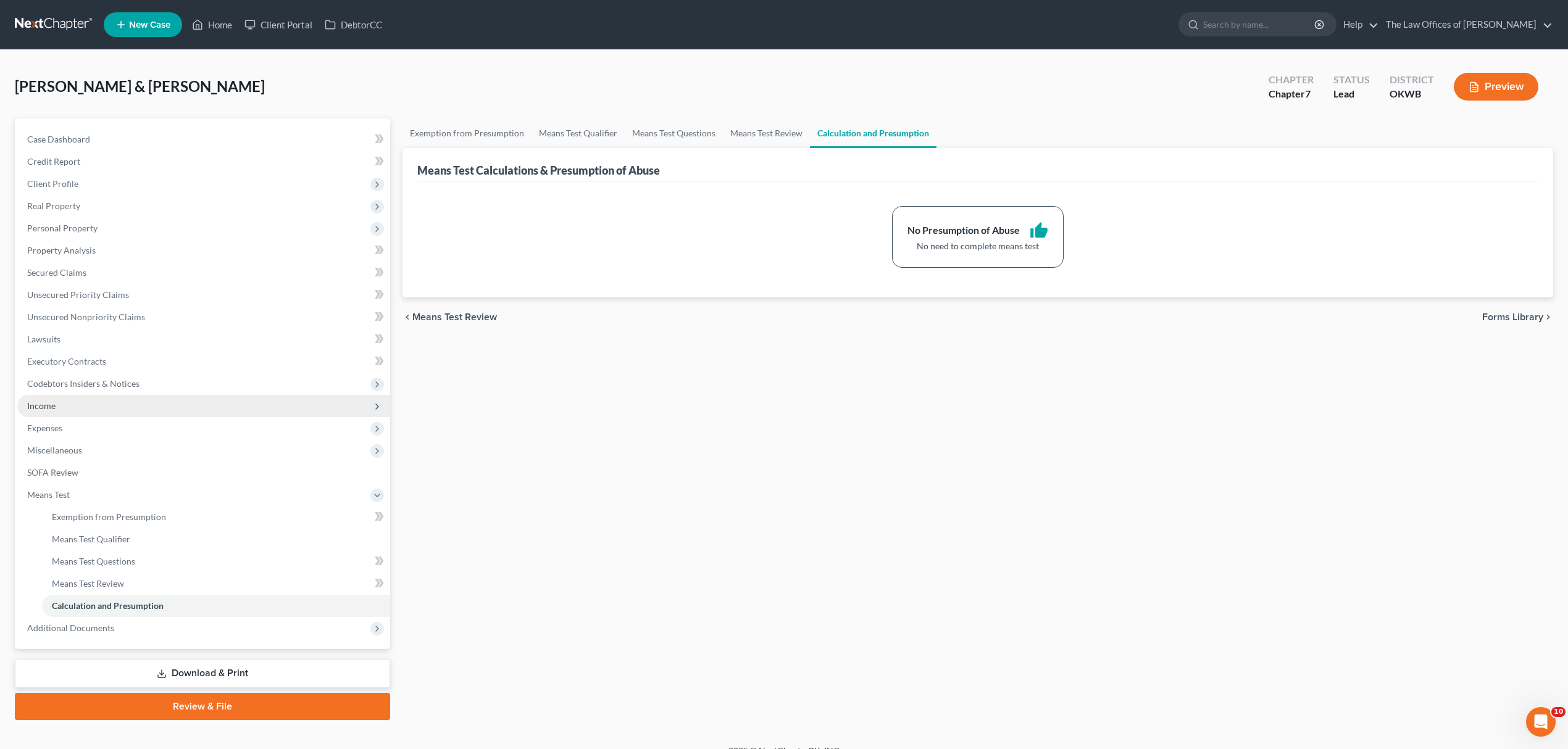
click at [162, 397] on span "Income" at bounding box center [204, 406] width 373 height 22
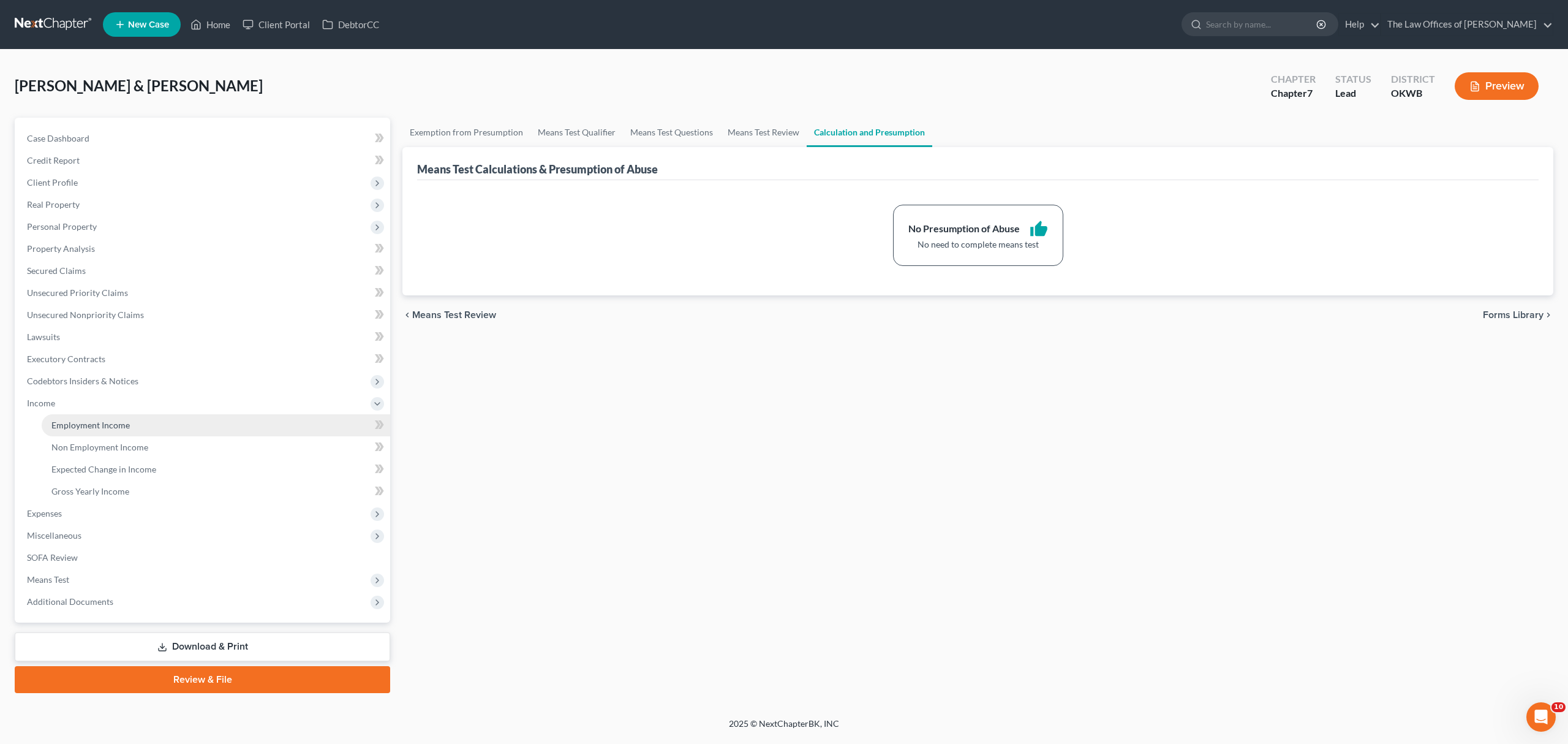
click at [182, 422] on link "Employment Income" at bounding box center [215, 425] width 348 height 22
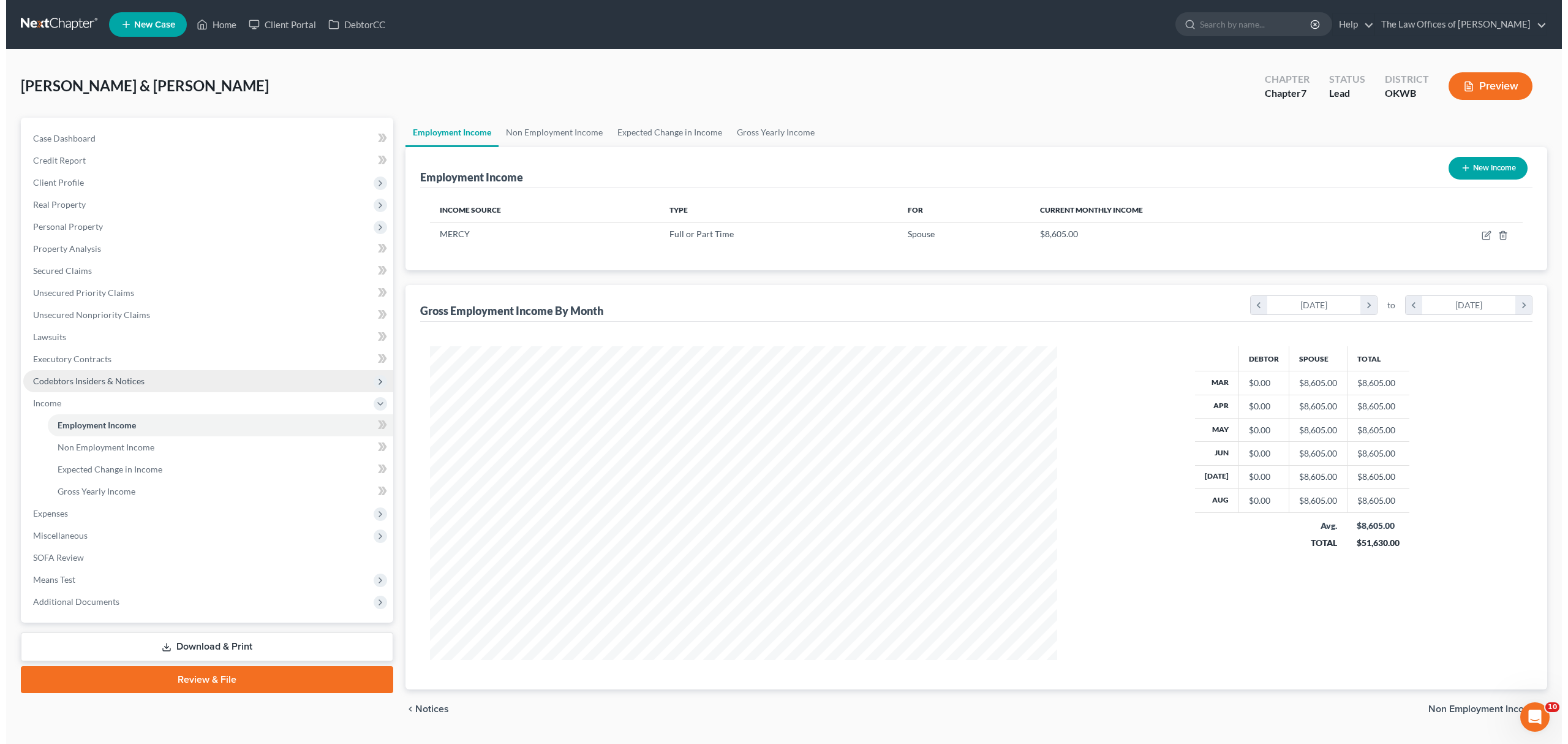
scroll to position [314, 652]
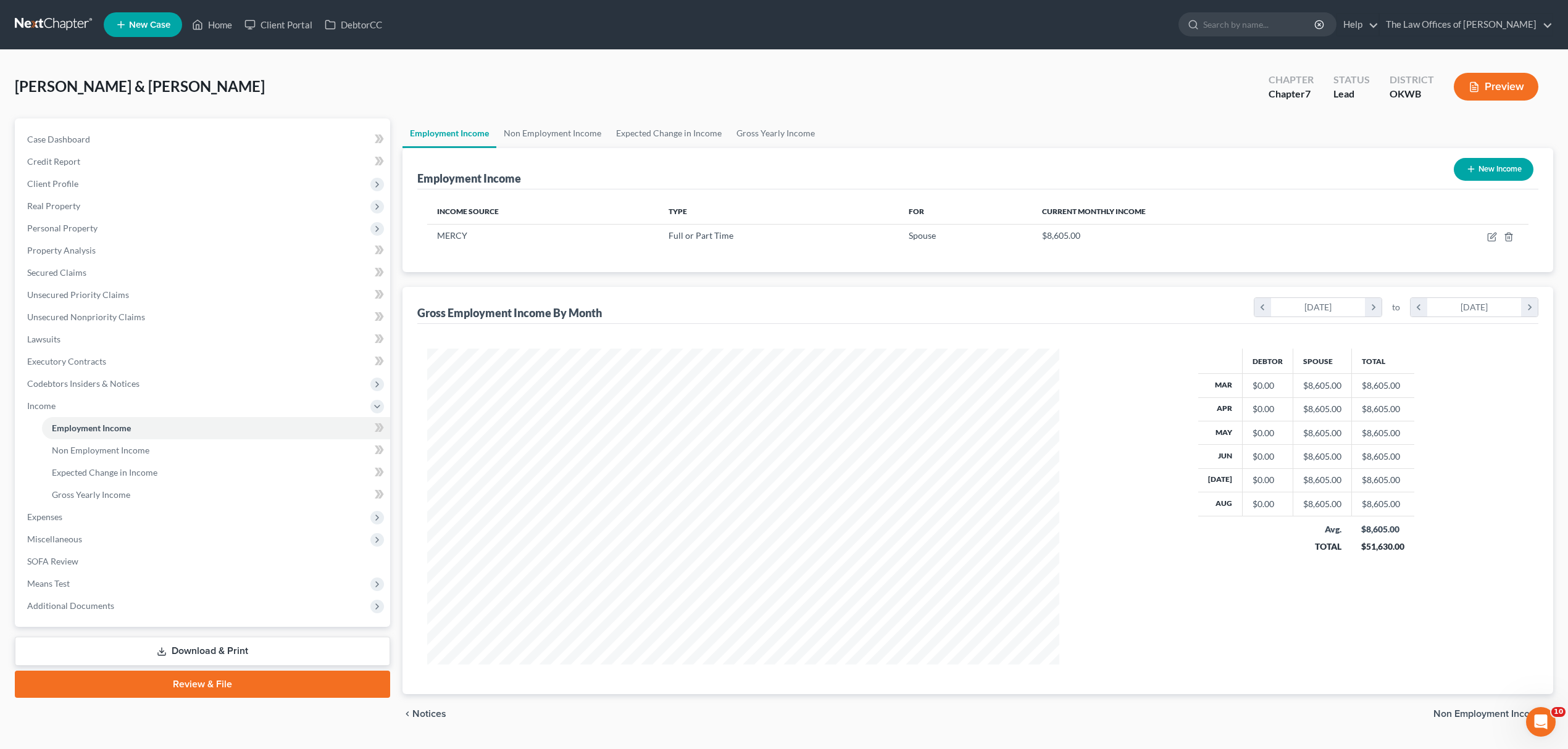
click at [1469, 164] on icon "button" at bounding box center [1471, 169] width 10 height 10
select select "0"
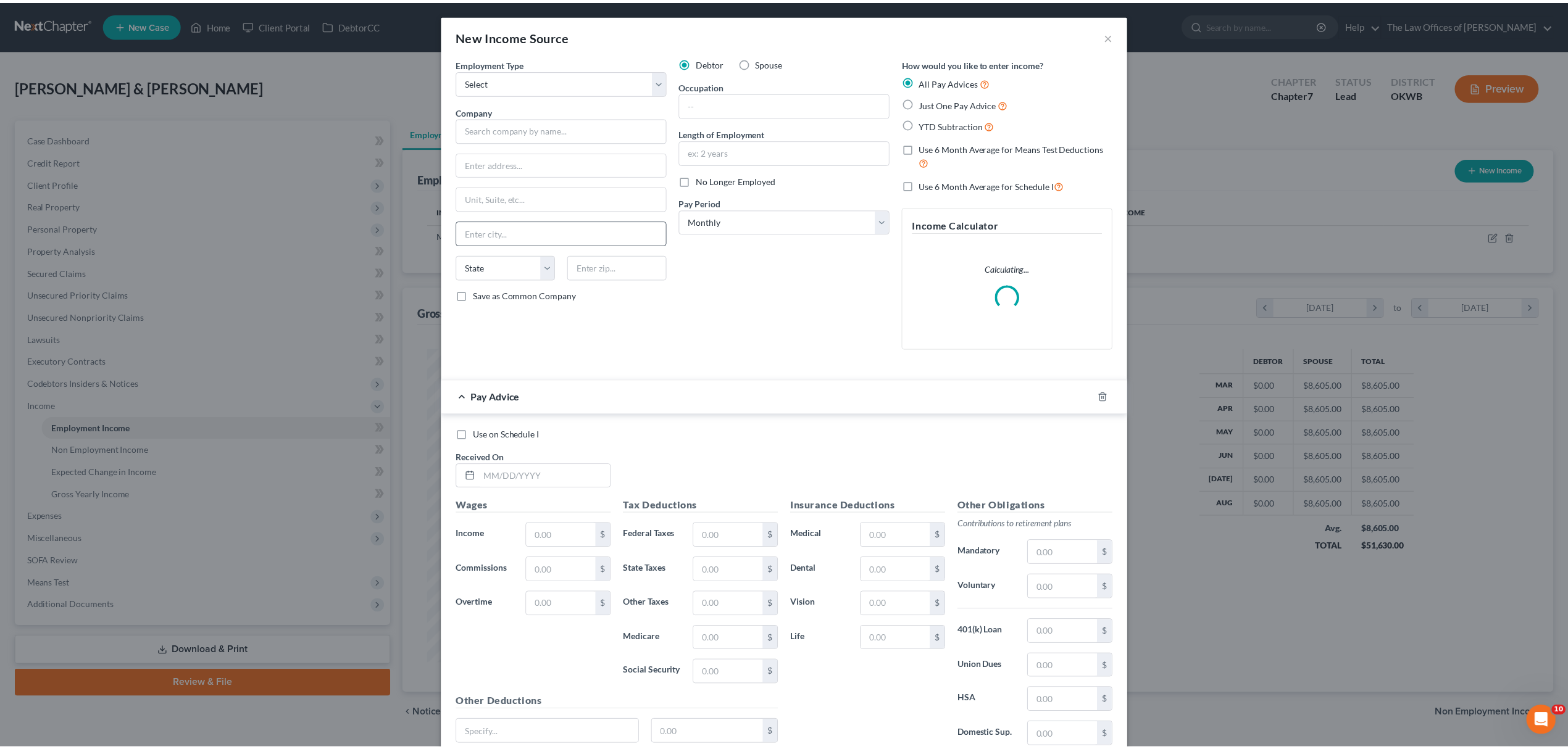
scroll to position [319, 662]
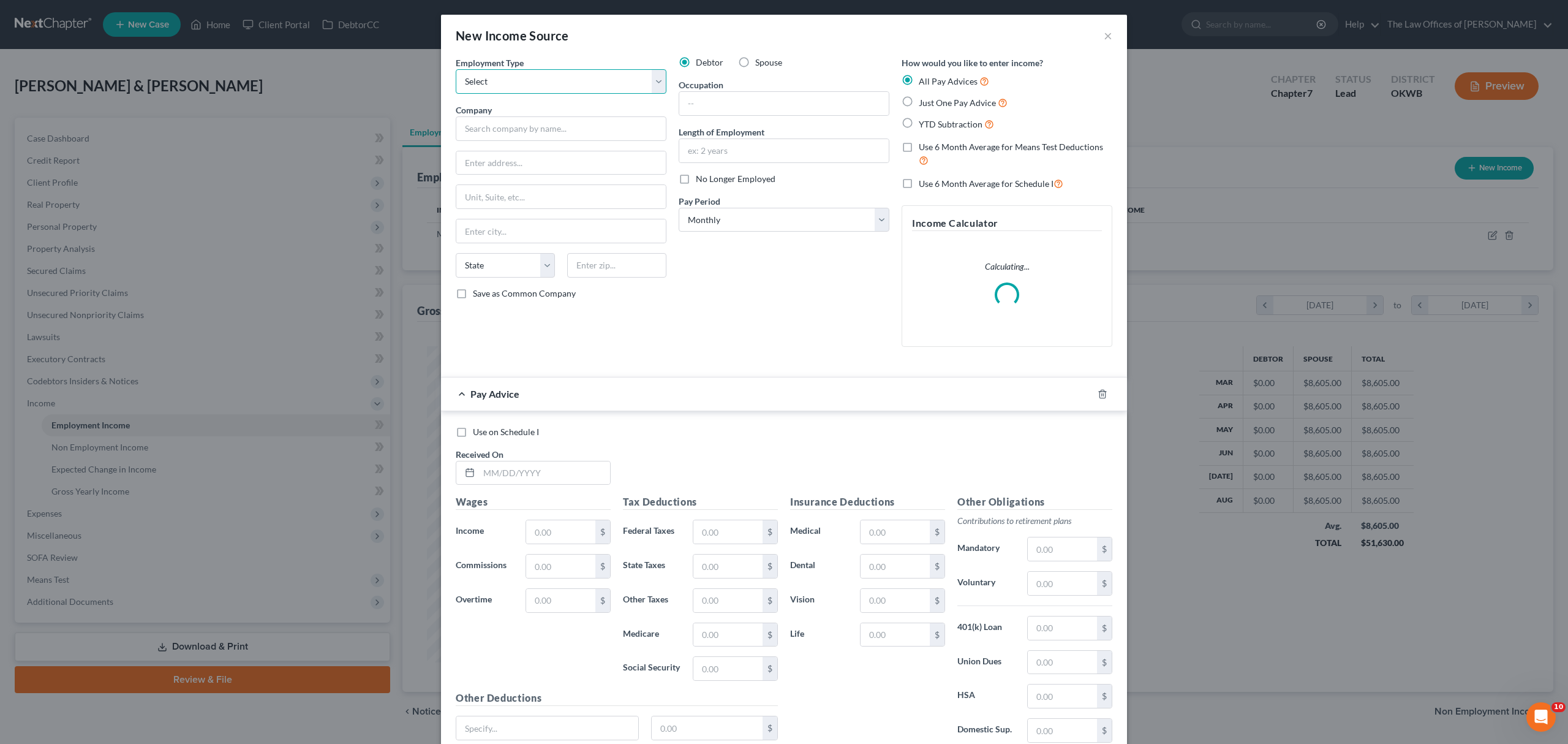
click at [503, 81] on select "Select Full or Part Time Employment Self Employment" at bounding box center [561, 81] width 211 height 24
select select "0"
click at [456, 69] on select "Select Full or Part Time Employment Self Employment" at bounding box center [561, 81] width 211 height 24
click at [507, 133] on input "text" at bounding box center [561, 128] width 211 height 24
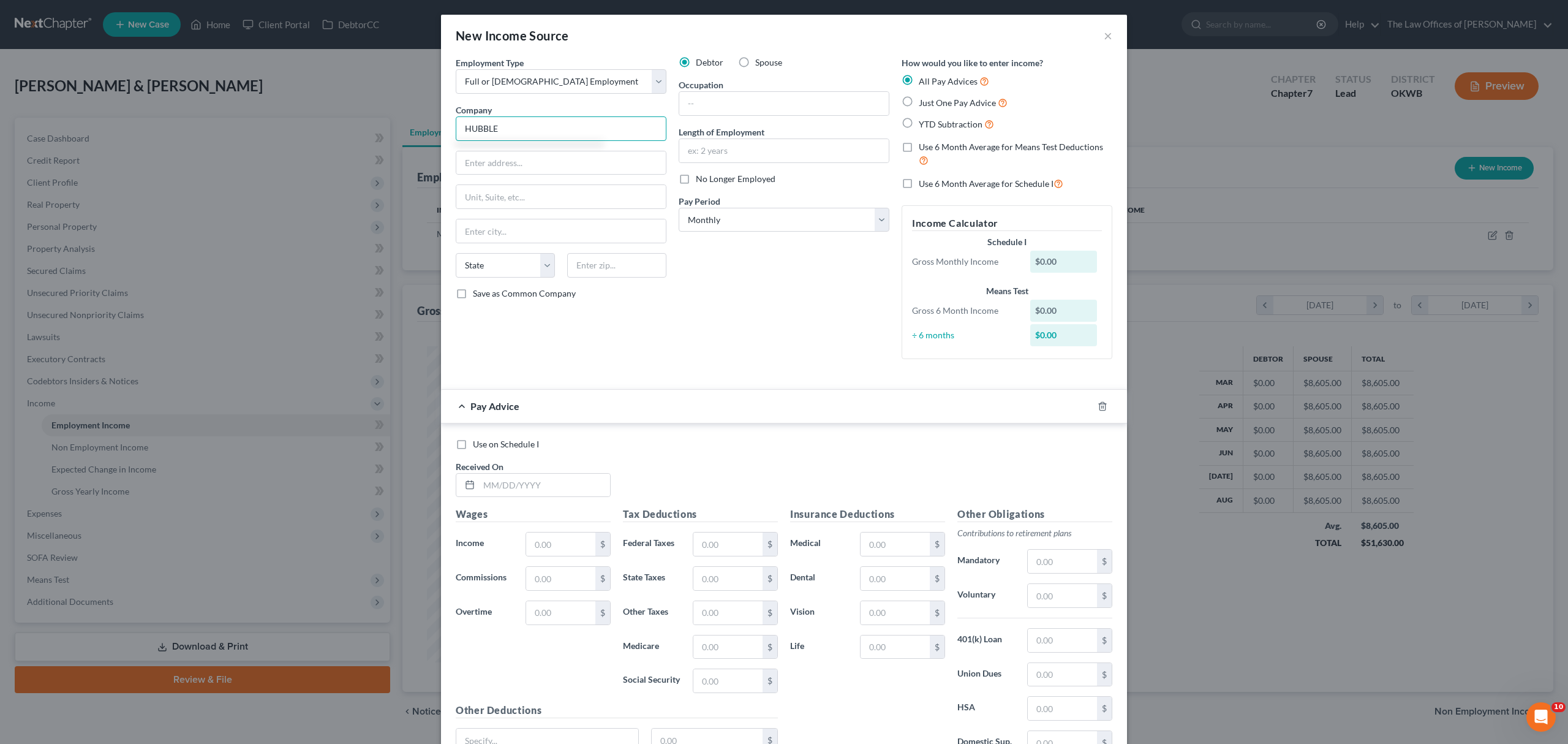
type input "HUBBLE"
click at [919, 104] on label "Just One Pay Advice" at bounding box center [963, 102] width 89 height 14
click at [923, 104] on input "Just One Pay Advice" at bounding box center [927, 99] width 8 height 8
radio input "true"
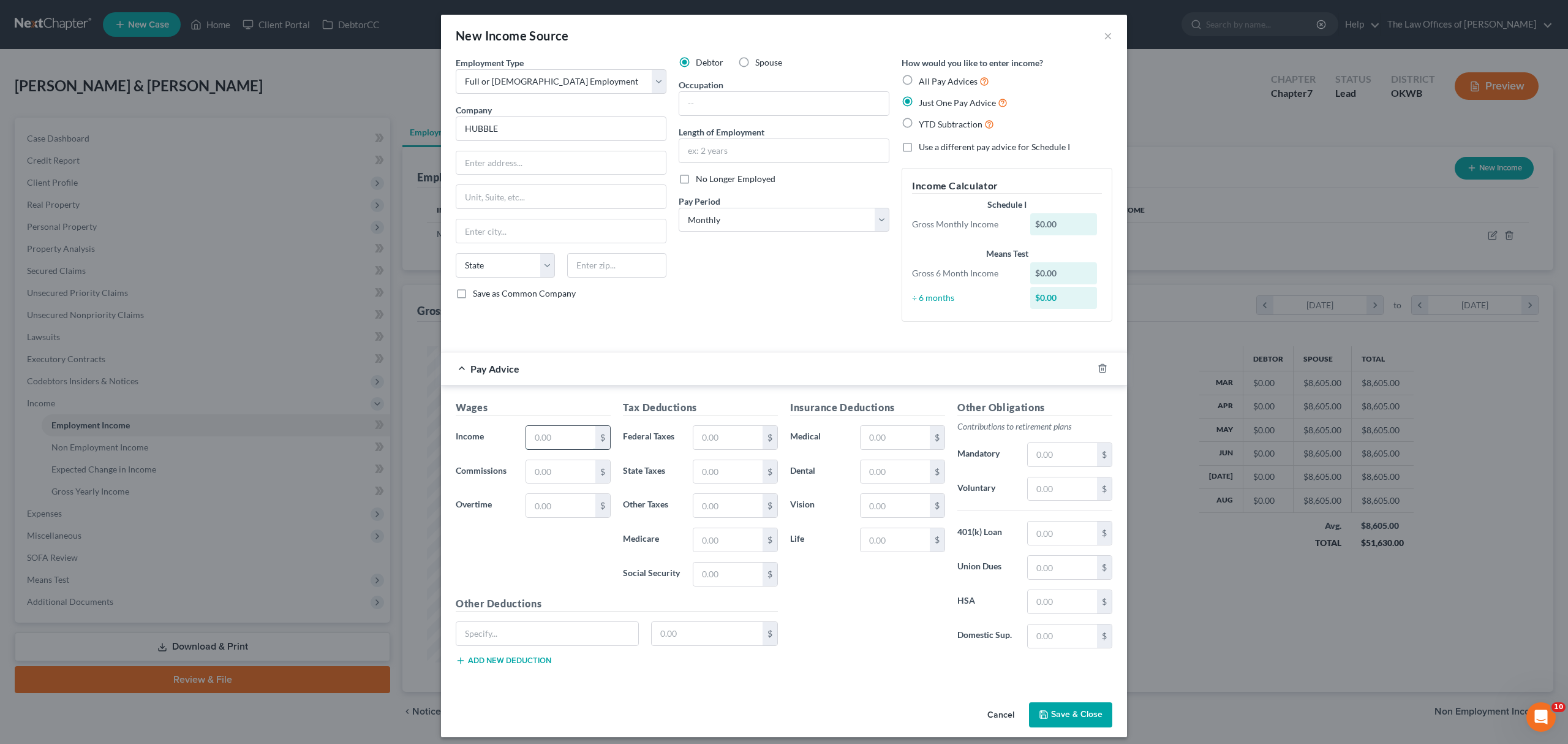
click at [549, 436] on input "text" at bounding box center [561, 438] width 69 height 23
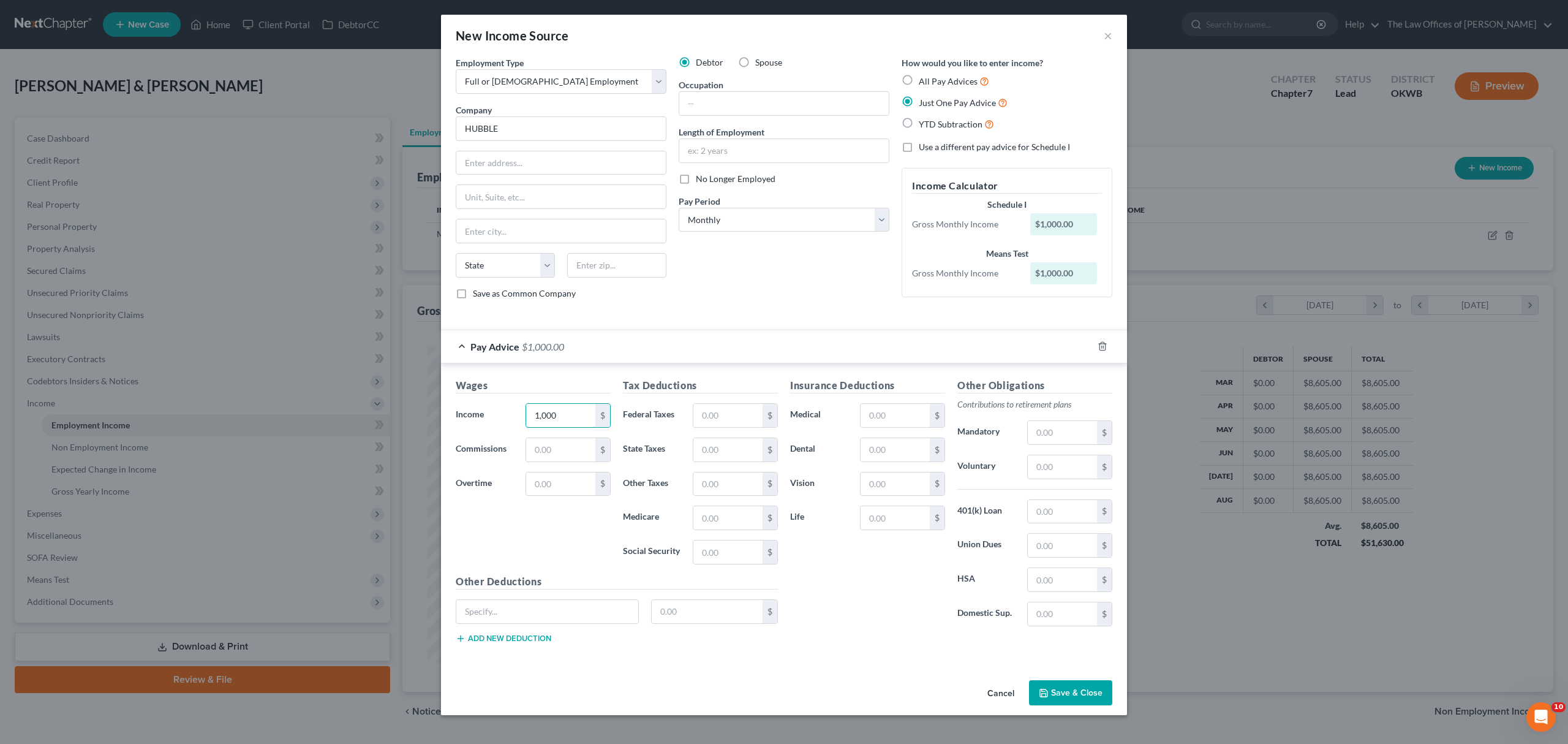
type input "1,000"
click at [1064, 693] on button "Save & Close" at bounding box center [1071, 693] width 84 height 26
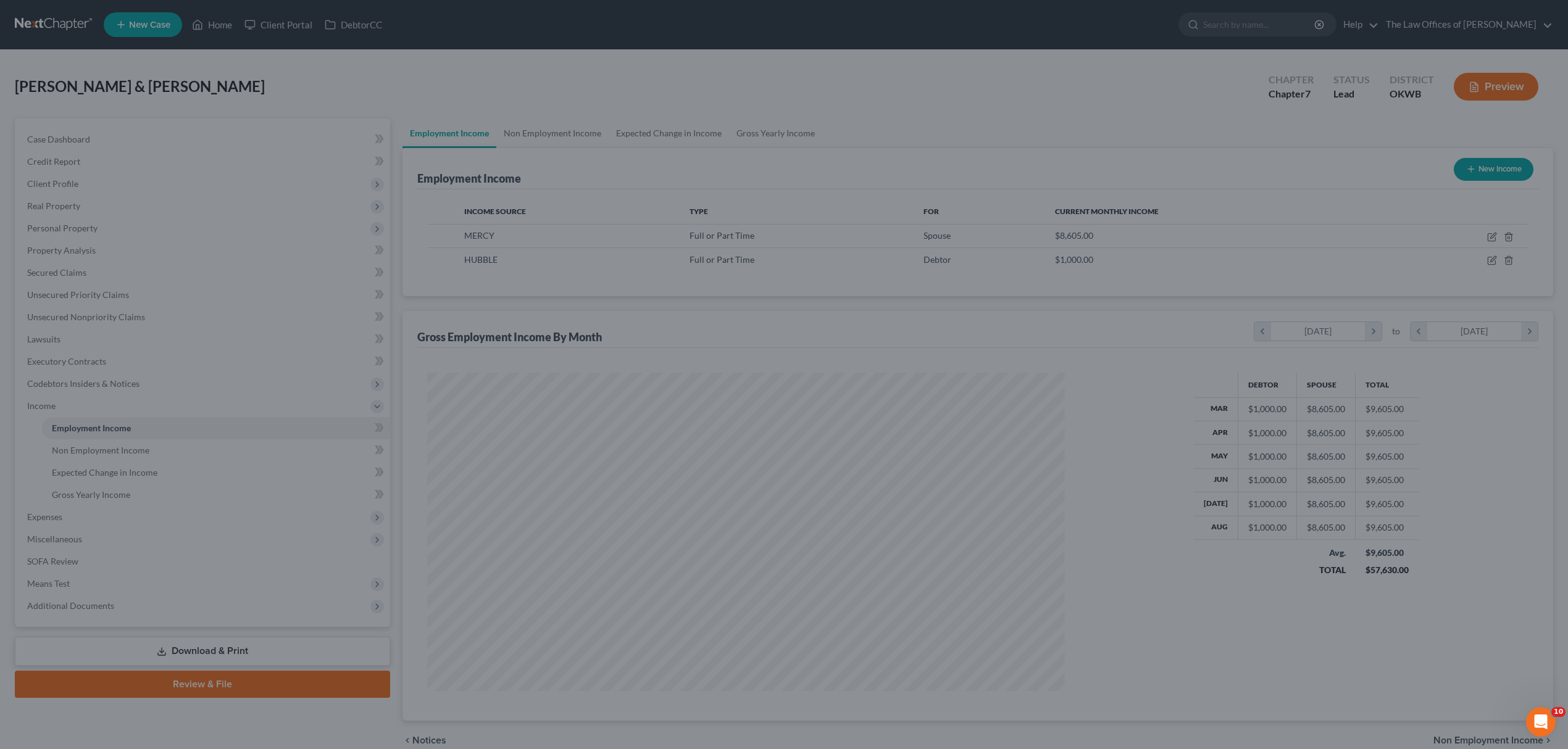
scroll to position [616799, 616551]
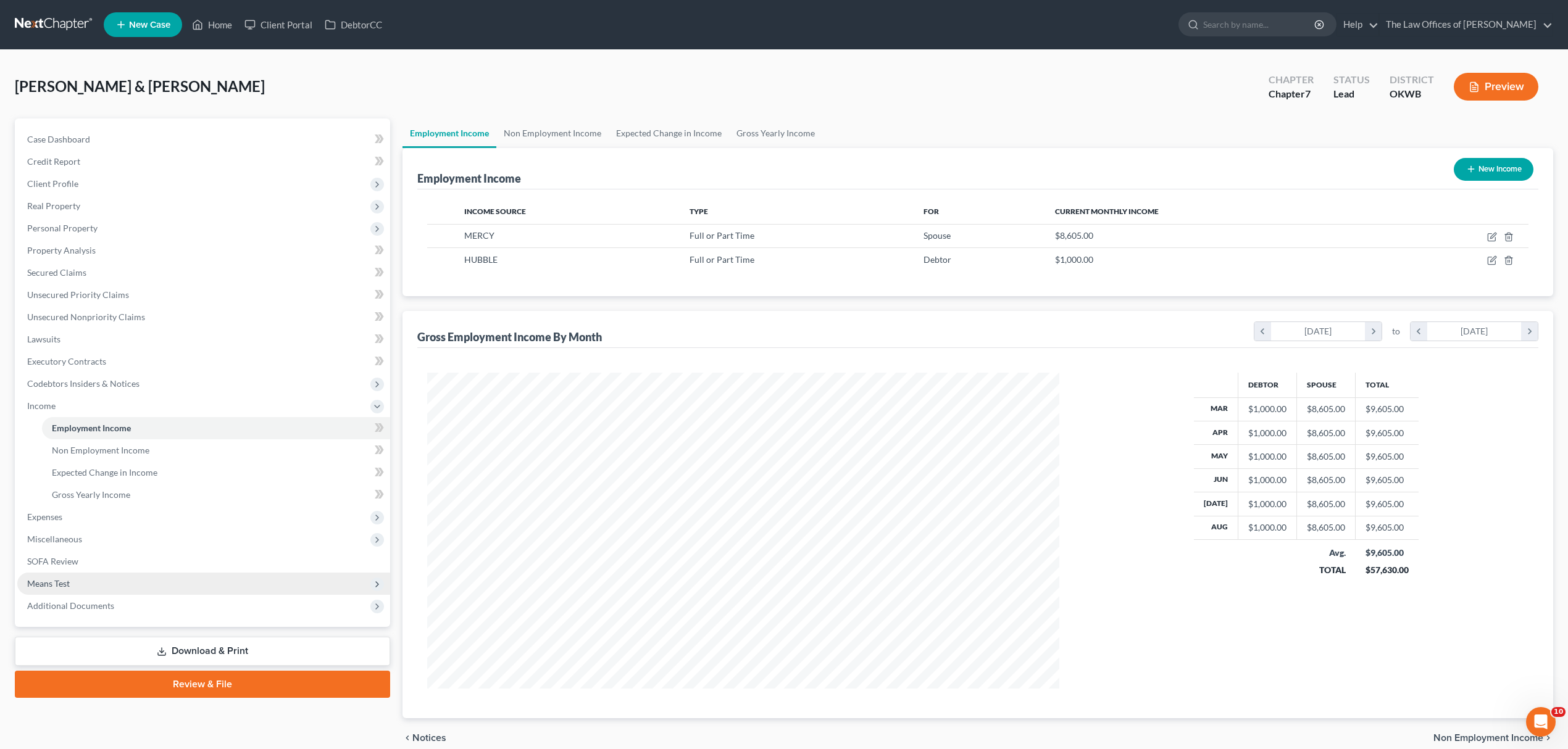
click at [126, 577] on span "Means Test" at bounding box center [204, 583] width 373 height 22
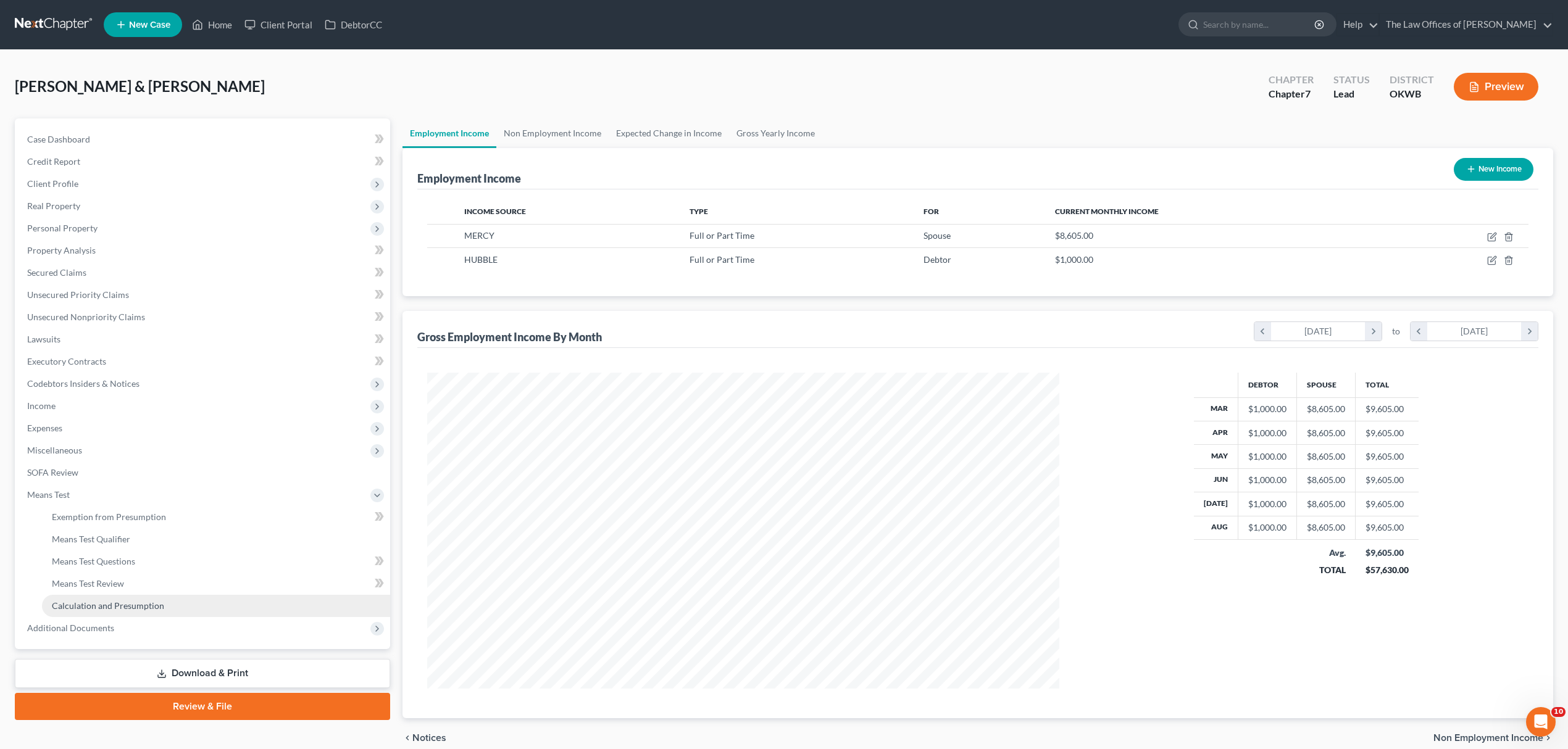
click at [205, 600] on link "Calculation and Presumption" at bounding box center [215, 606] width 348 height 22
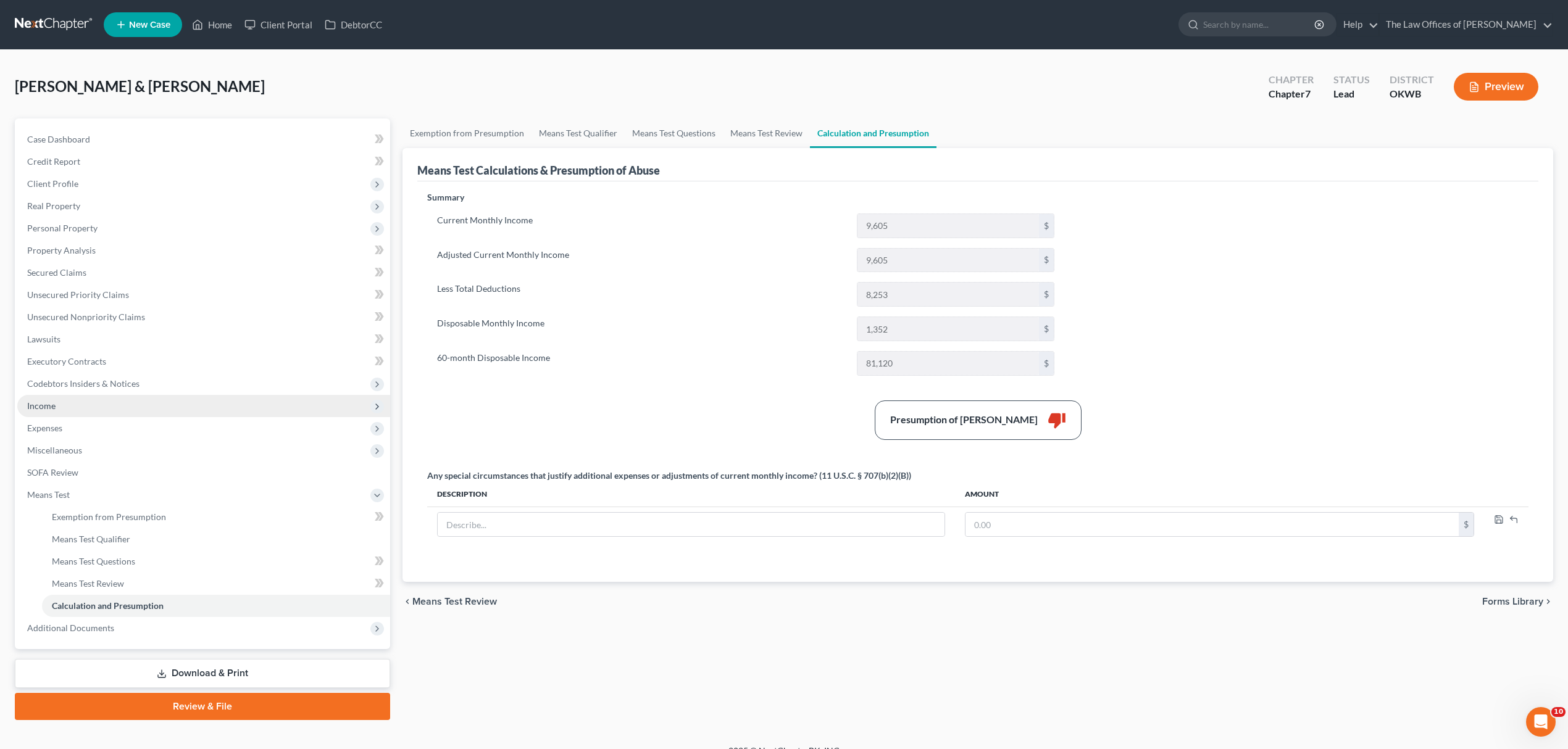
click at [110, 410] on span "Income" at bounding box center [204, 406] width 373 height 22
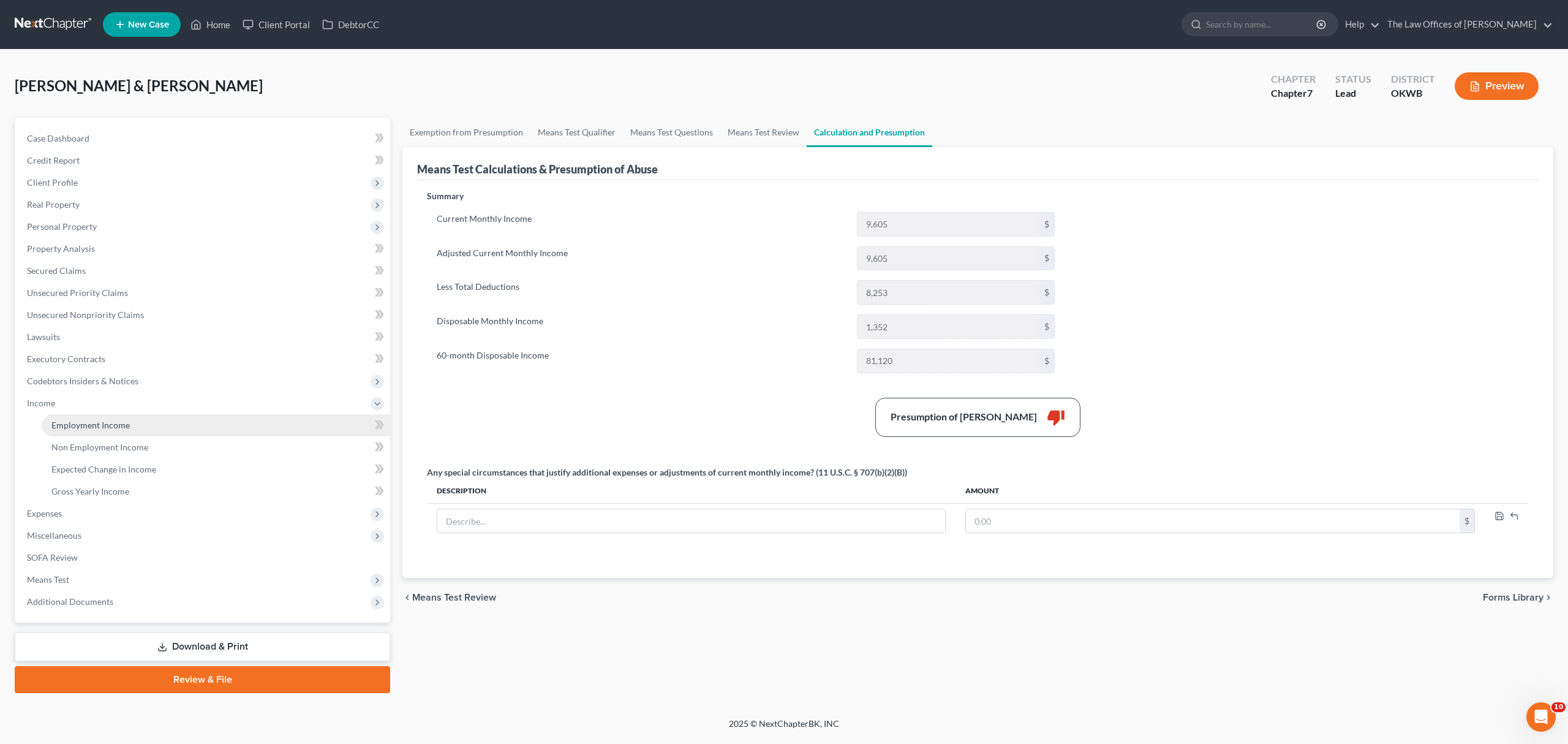
click at [123, 422] on span "Employment Income" at bounding box center [90, 424] width 79 height 11
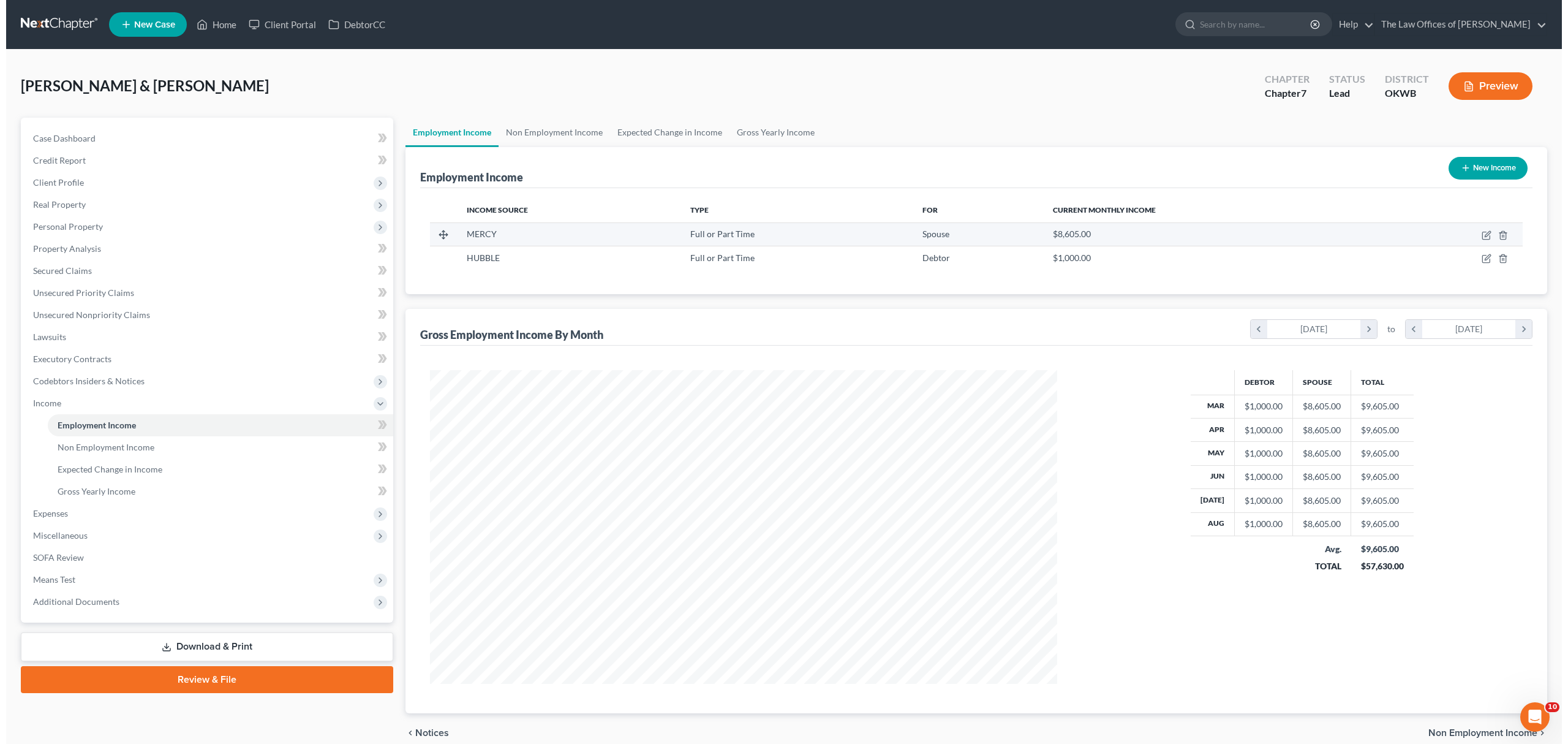
scroll to position [314, 652]
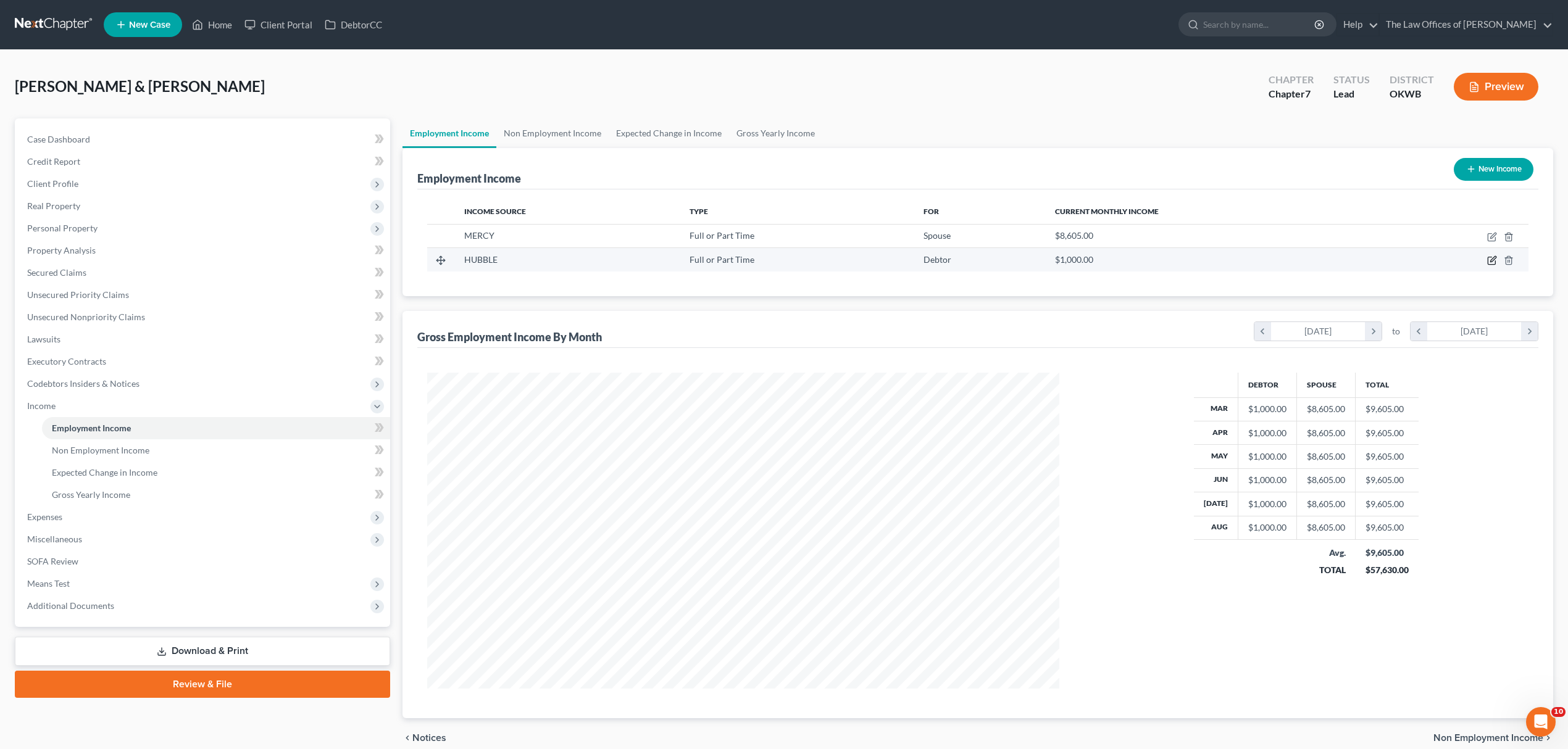
click at [1490, 259] on icon "button" at bounding box center [1491, 261] width 10 height 10
select select "0"
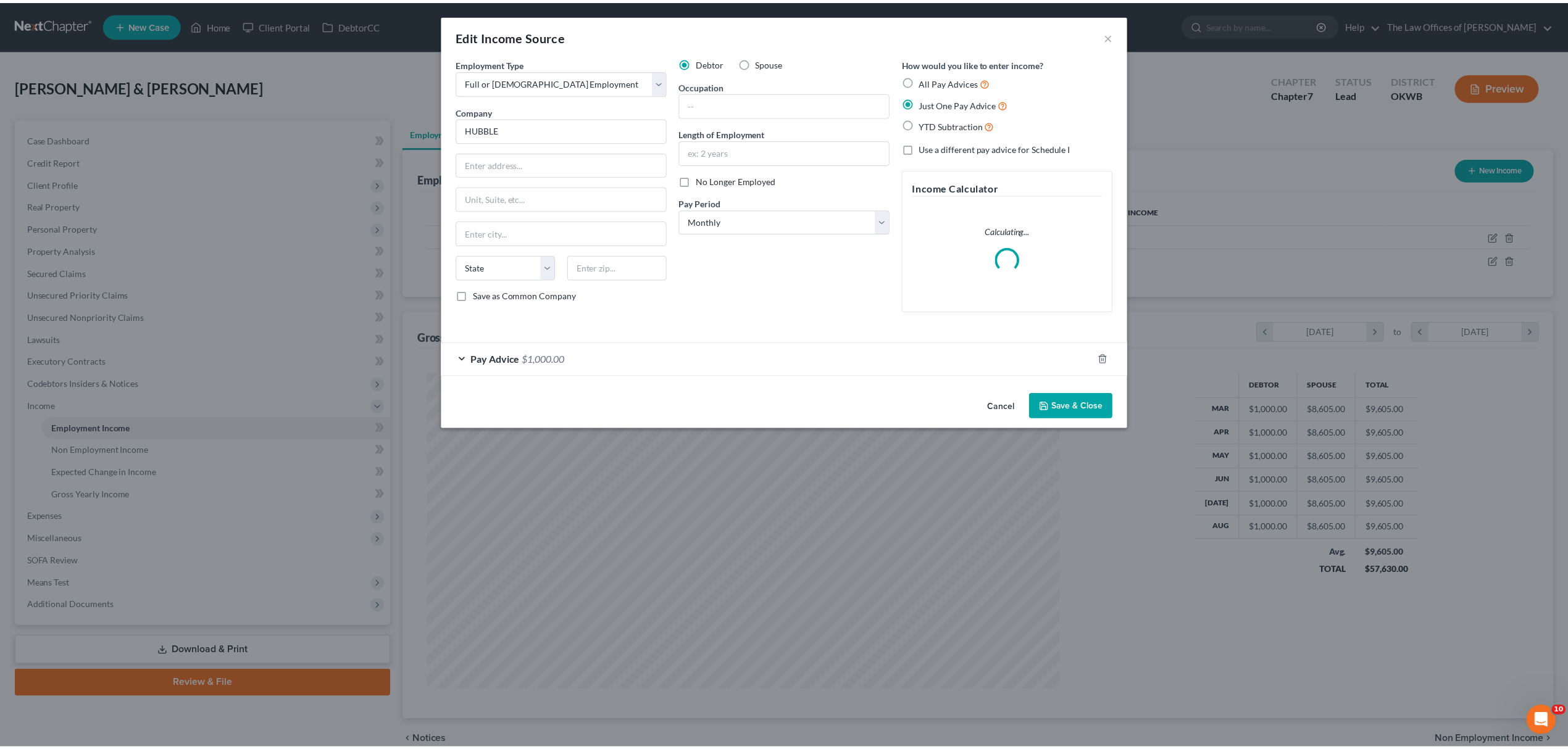
scroll to position [319, 662]
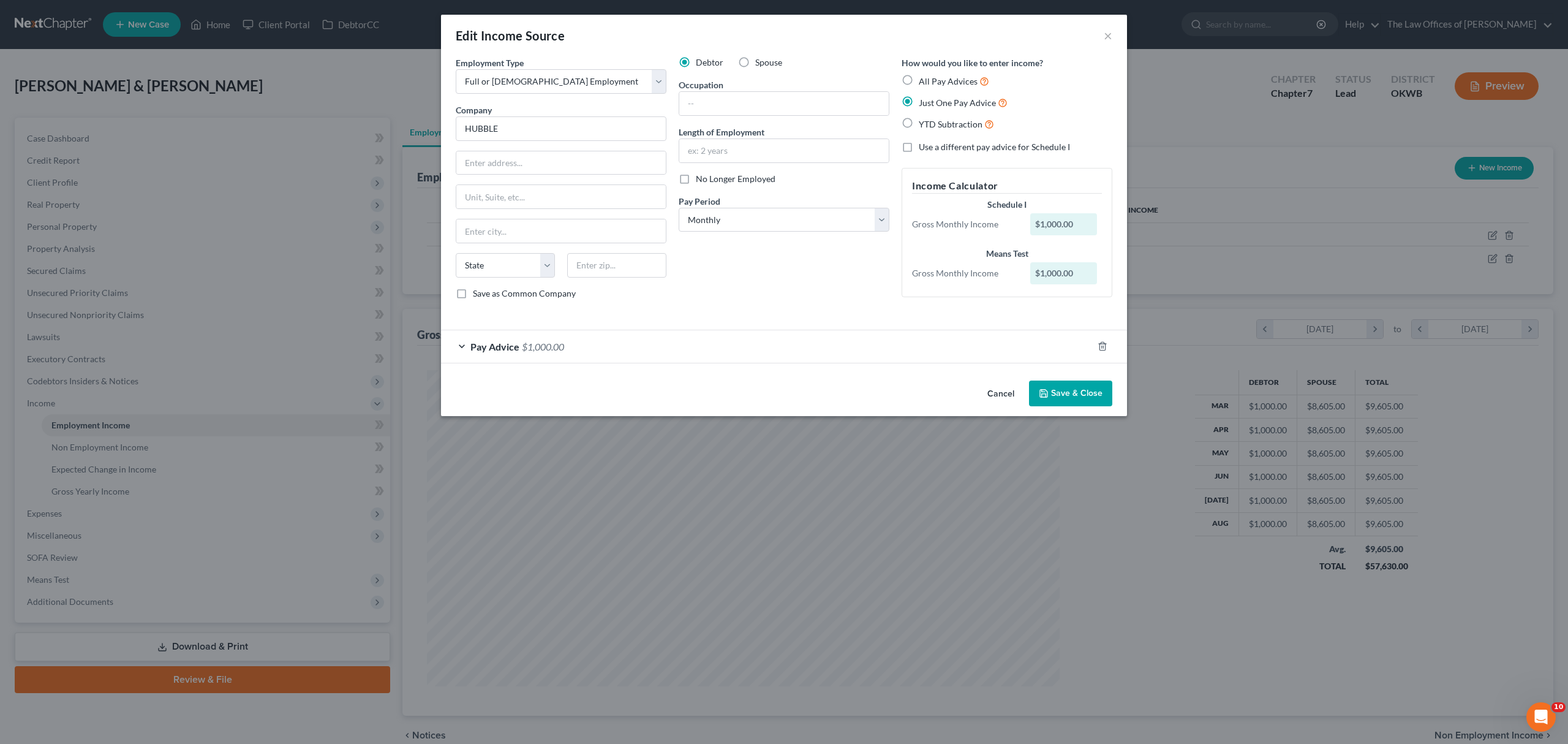
click at [549, 348] on span "$1,000.00" at bounding box center [544, 346] width 42 height 12
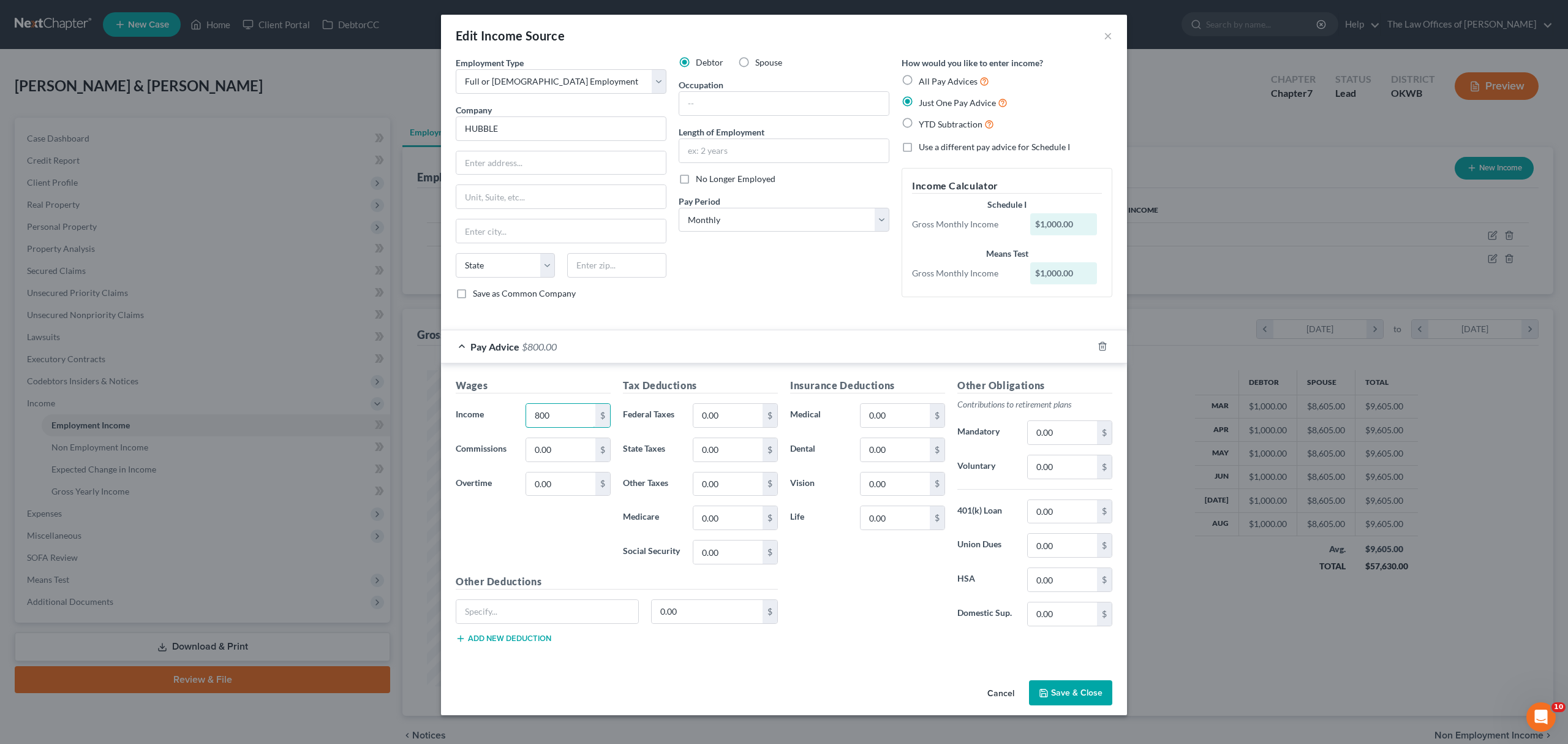
type input "800"
click at [1062, 703] on button "Save & Close" at bounding box center [1071, 693] width 84 height 26
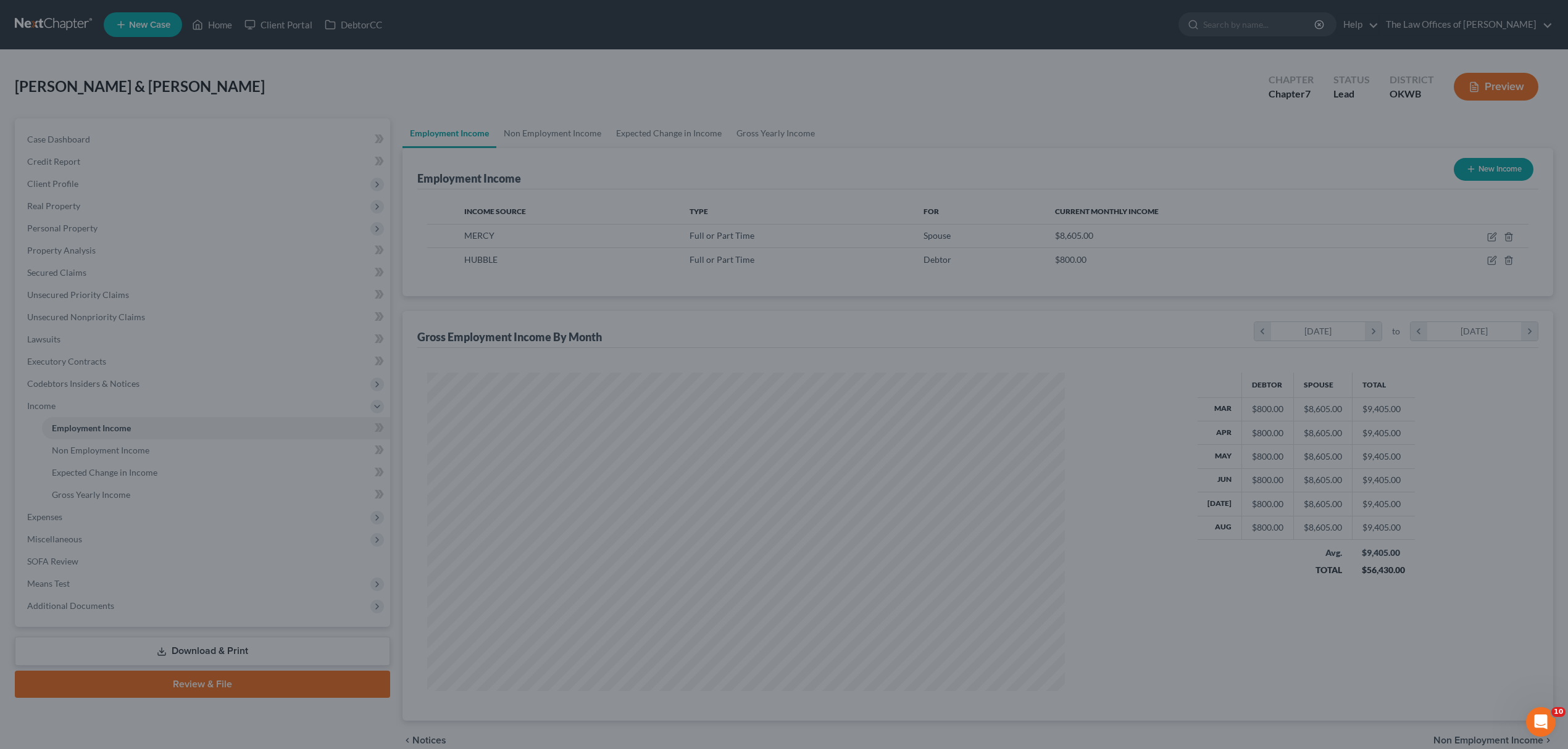
scroll to position [616799, 616551]
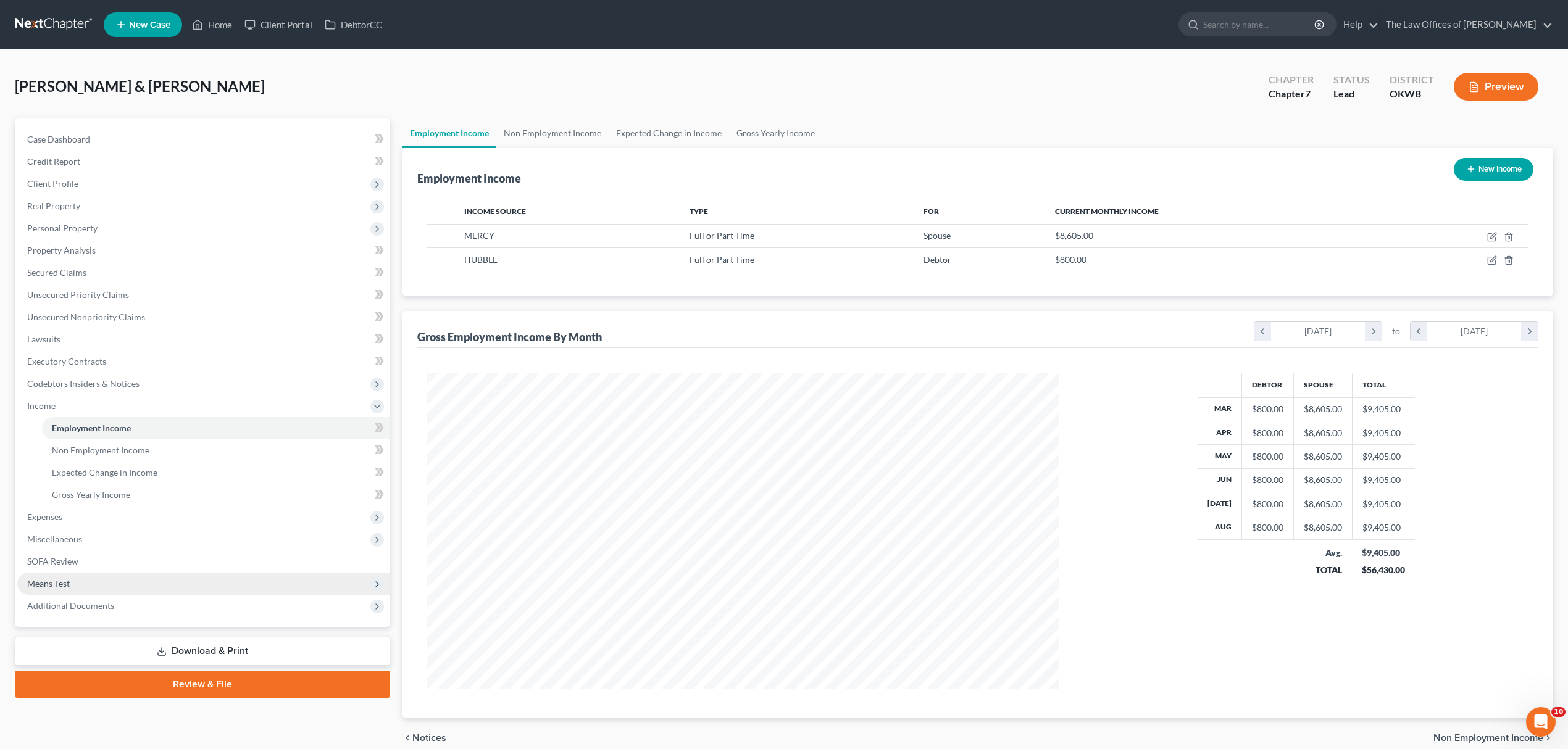
click at [92, 583] on span "Means Test" at bounding box center [204, 583] width 373 height 22
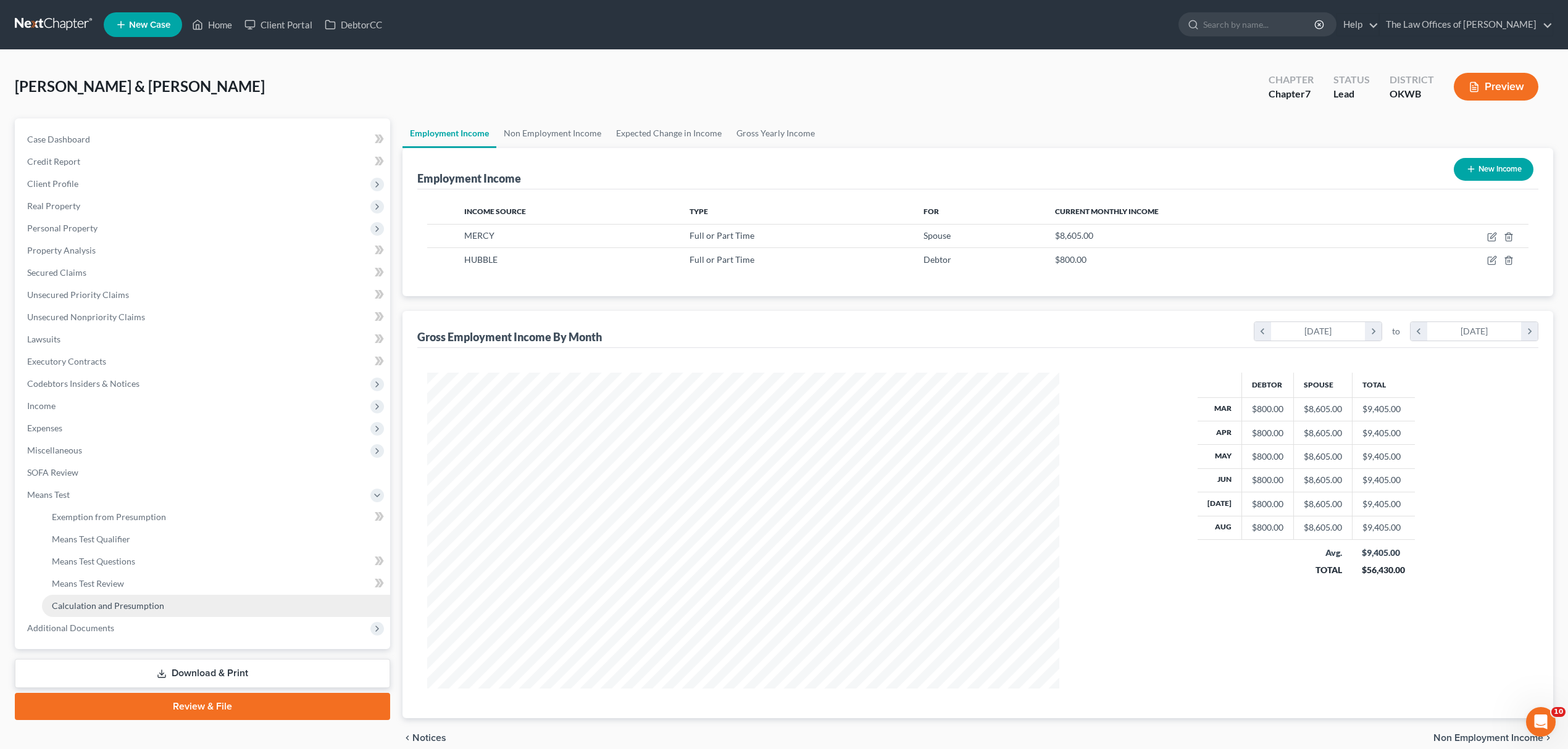
click at [225, 605] on link "Calculation and Presumption" at bounding box center [215, 606] width 348 height 22
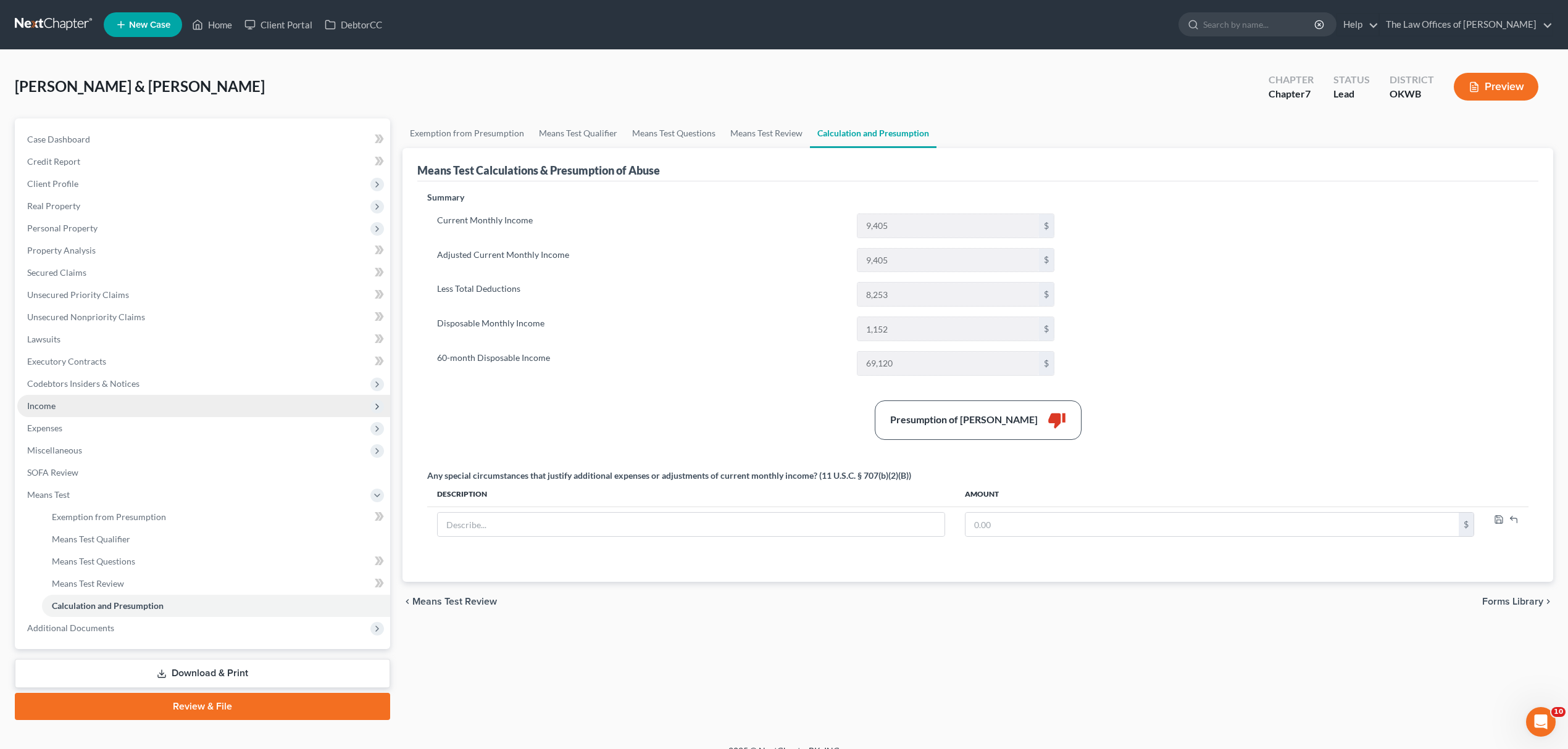
click at [132, 409] on span "Income" at bounding box center [204, 406] width 373 height 22
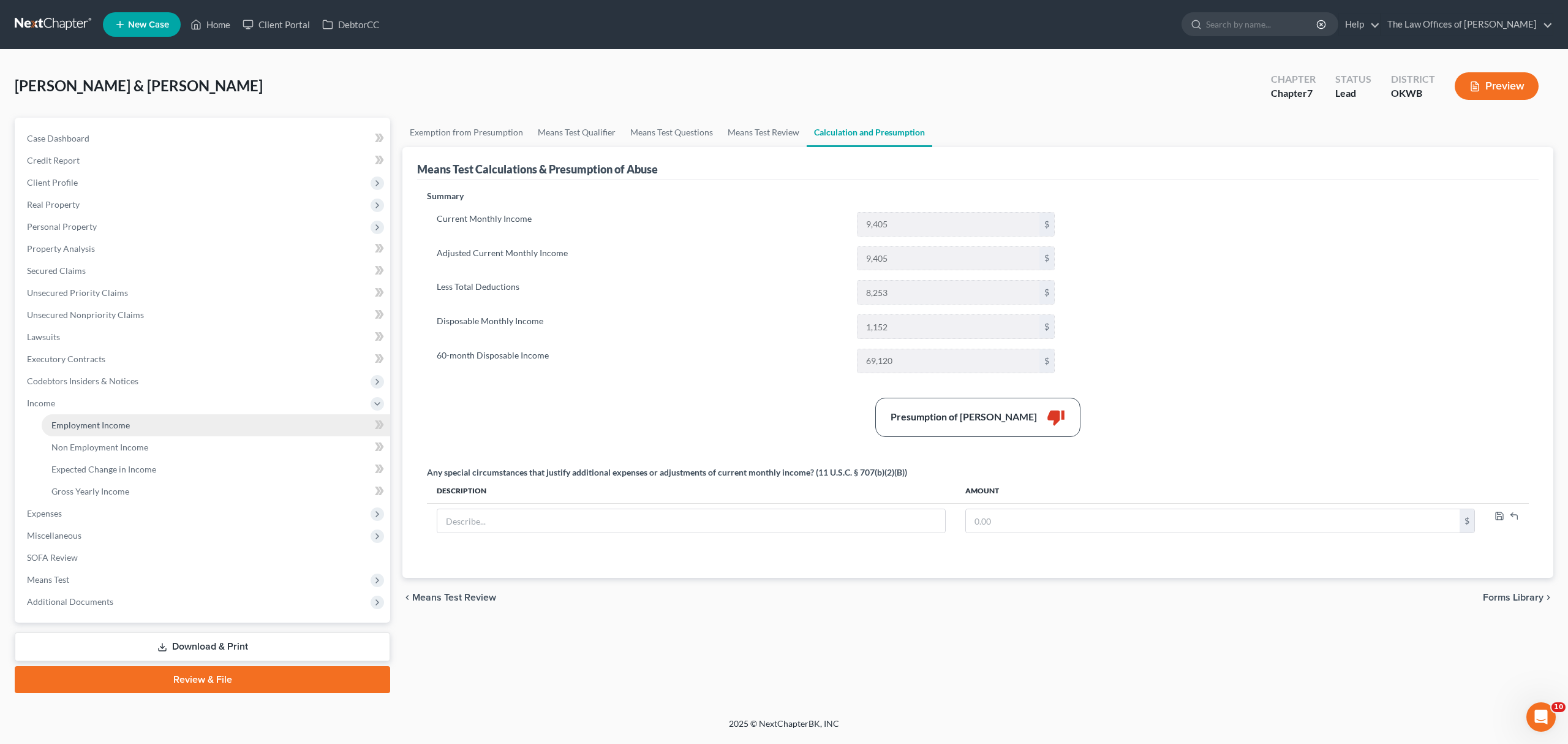
click at [131, 431] on link "Employment Income" at bounding box center [215, 425] width 348 height 22
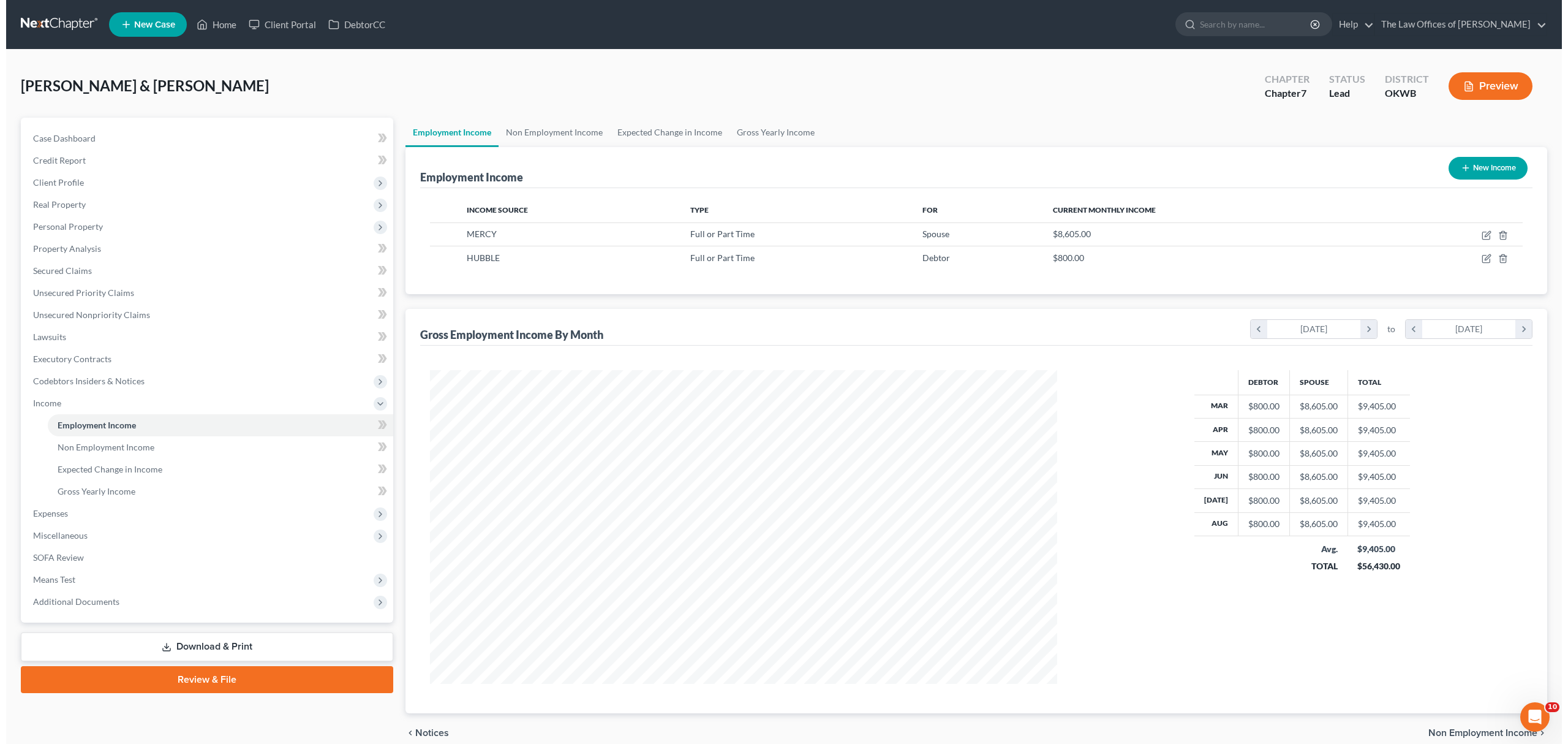
scroll to position [314, 652]
click at [1478, 257] on icon "button" at bounding box center [1480, 259] width 10 height 10
select select "0"
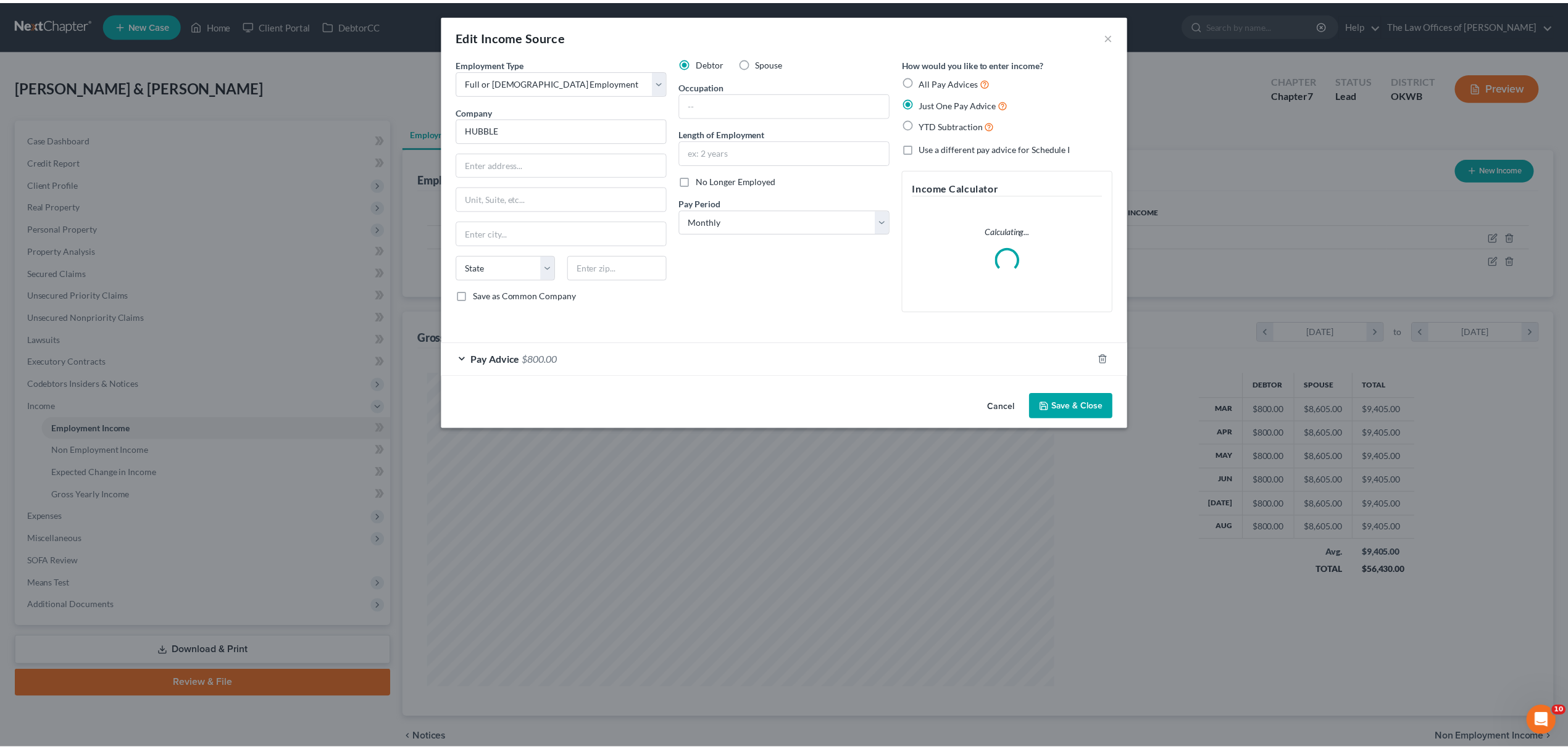
scroll to position [319, 662]
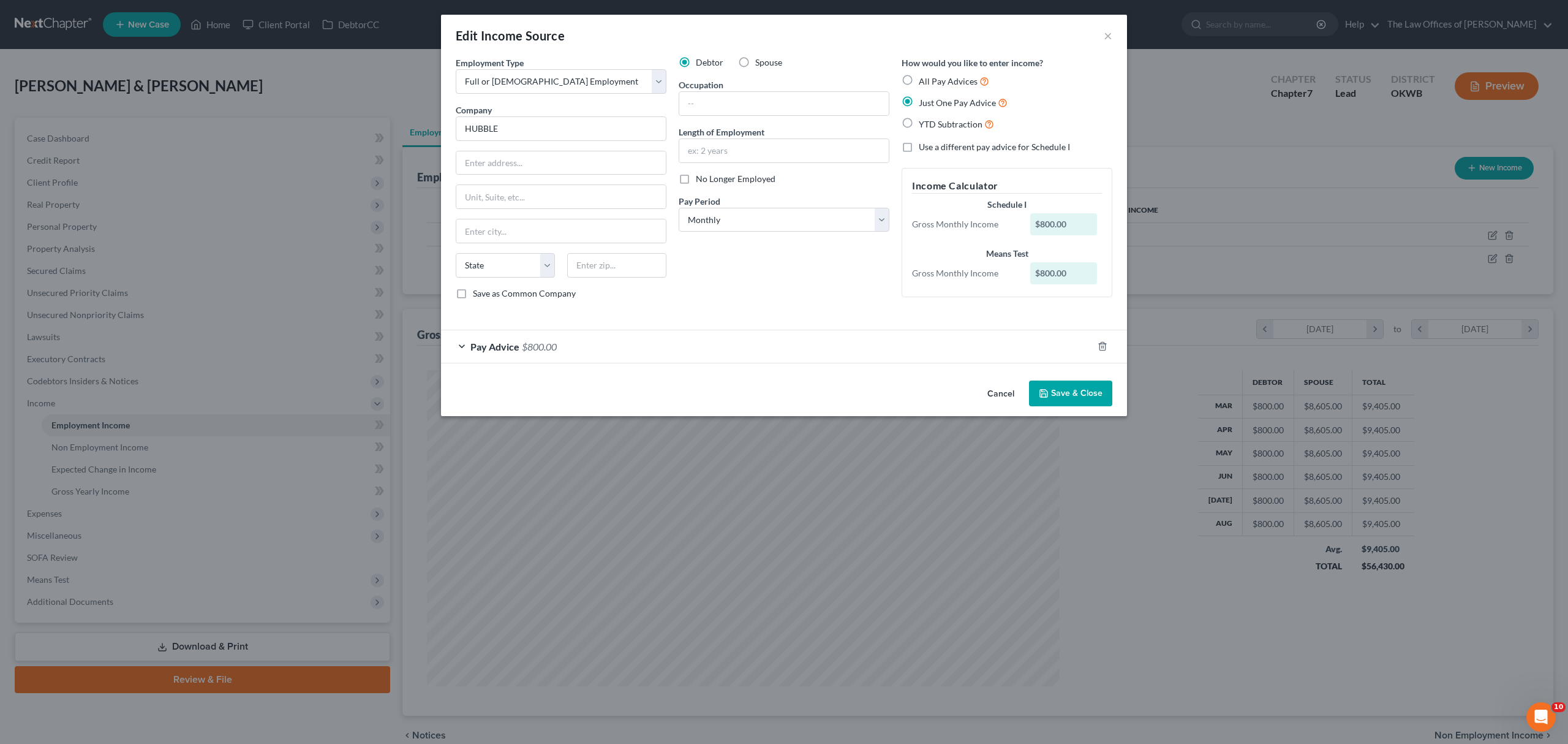
click at [544, 349] on span "$800.00" at bounding box center [540, 346] width 35 height 12
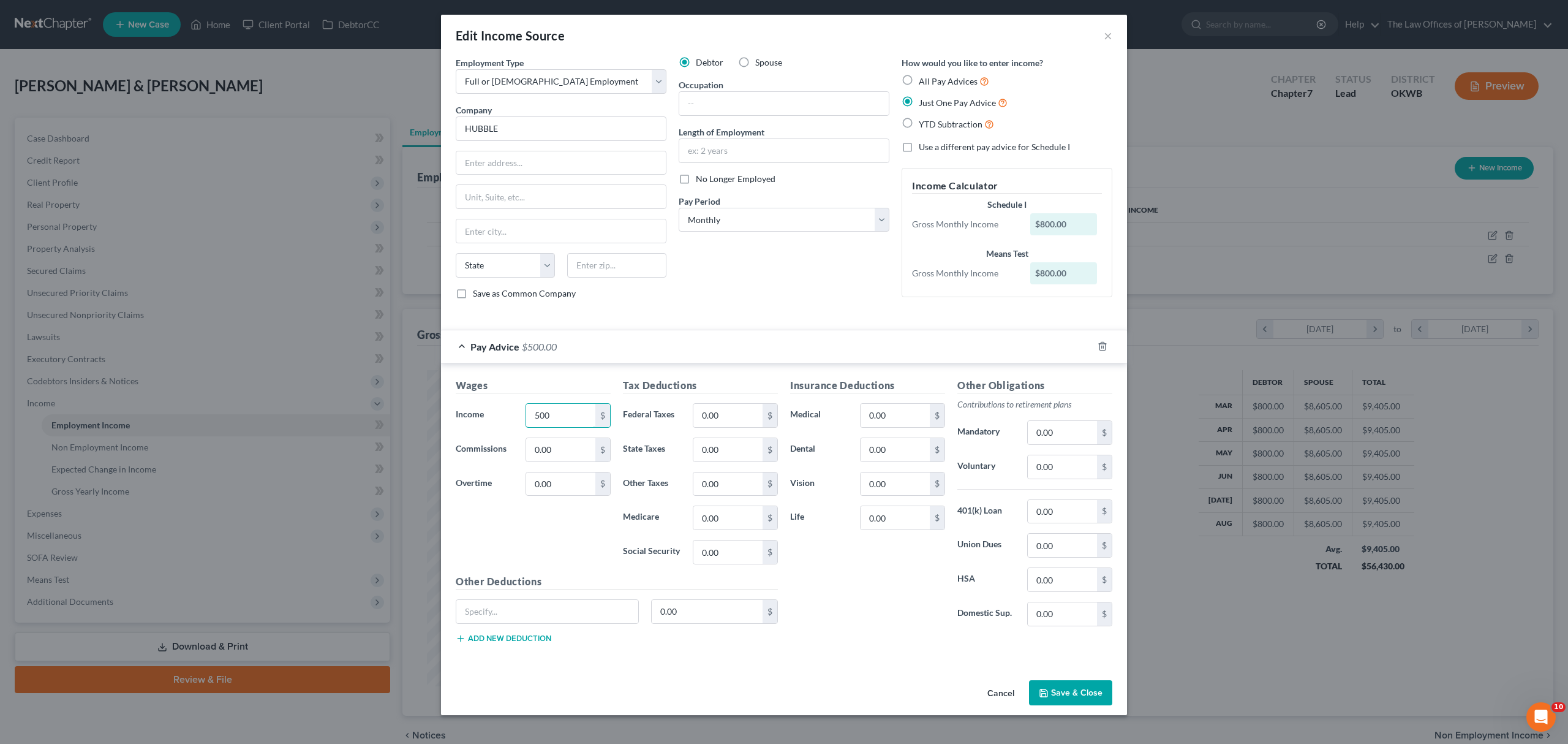
type input "500"
click at [1074, 684] on div "Cancel Save & Close" at bounding box center [784, 696] width 686 height 40
click at [1074, 688] on button "Save & Close" at bounding box center [1071, 693] width 84 height 26
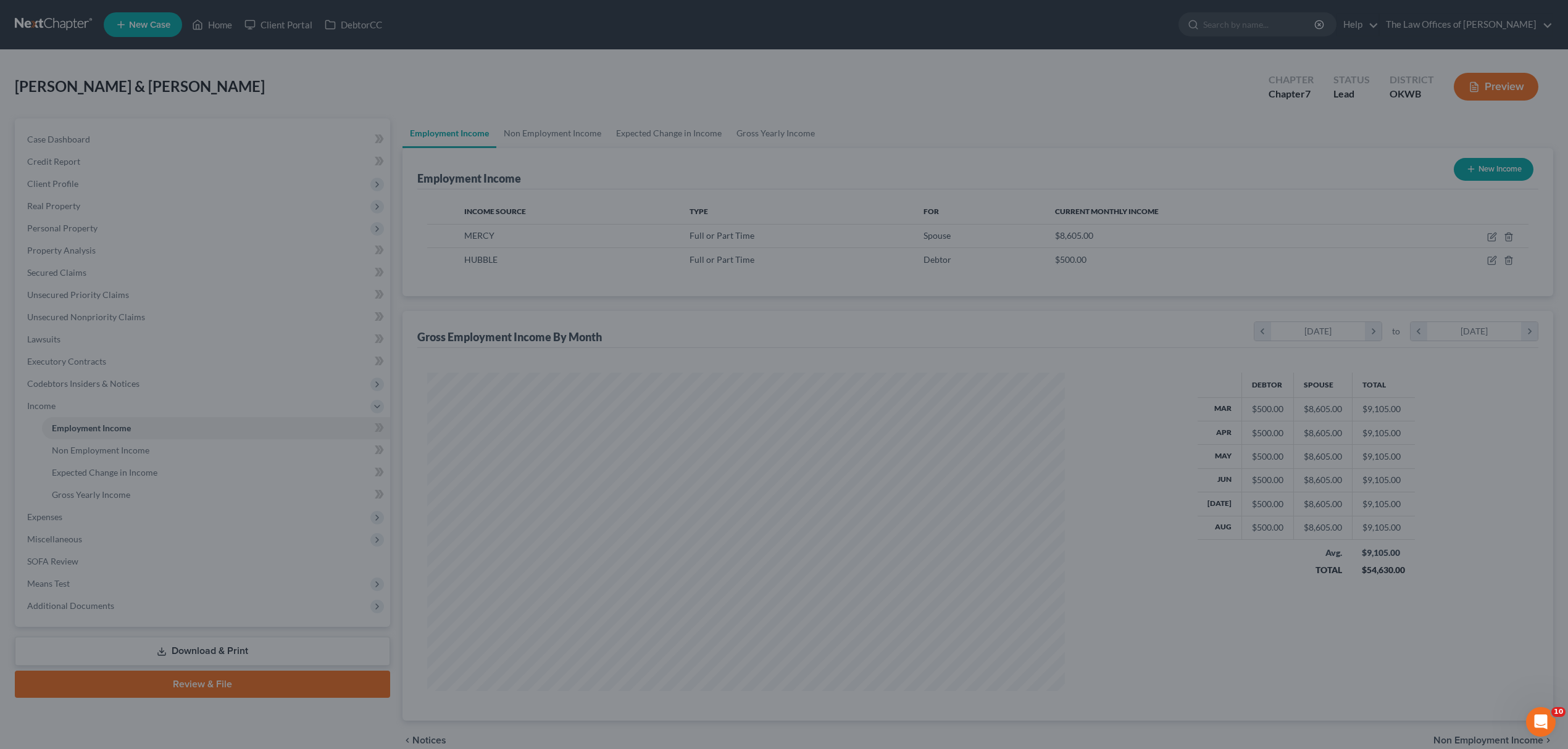
scroll to position [616799, 616551]
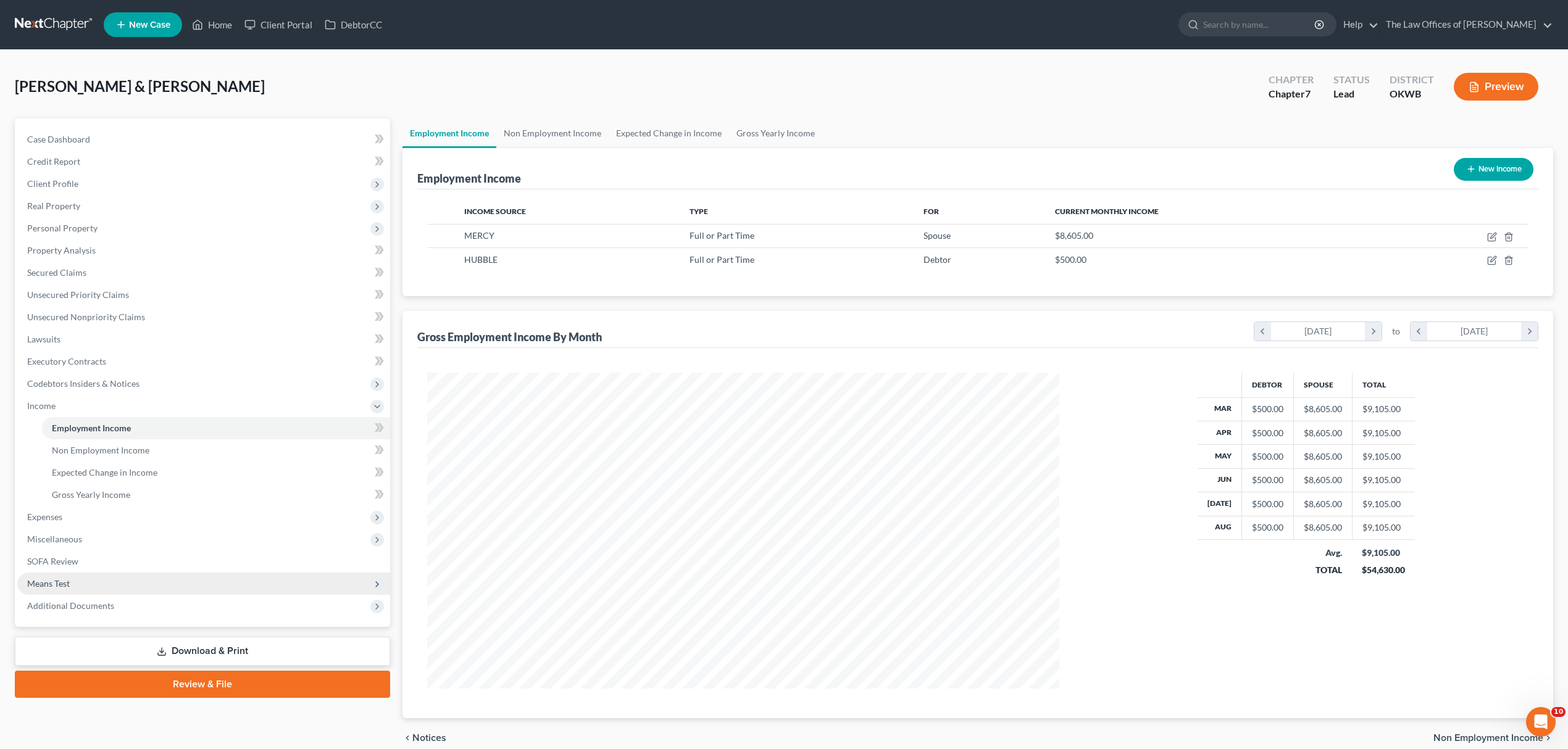
click at [134, 576] on span "Means Test" at bounding box center [204, 583] width 373 height 22
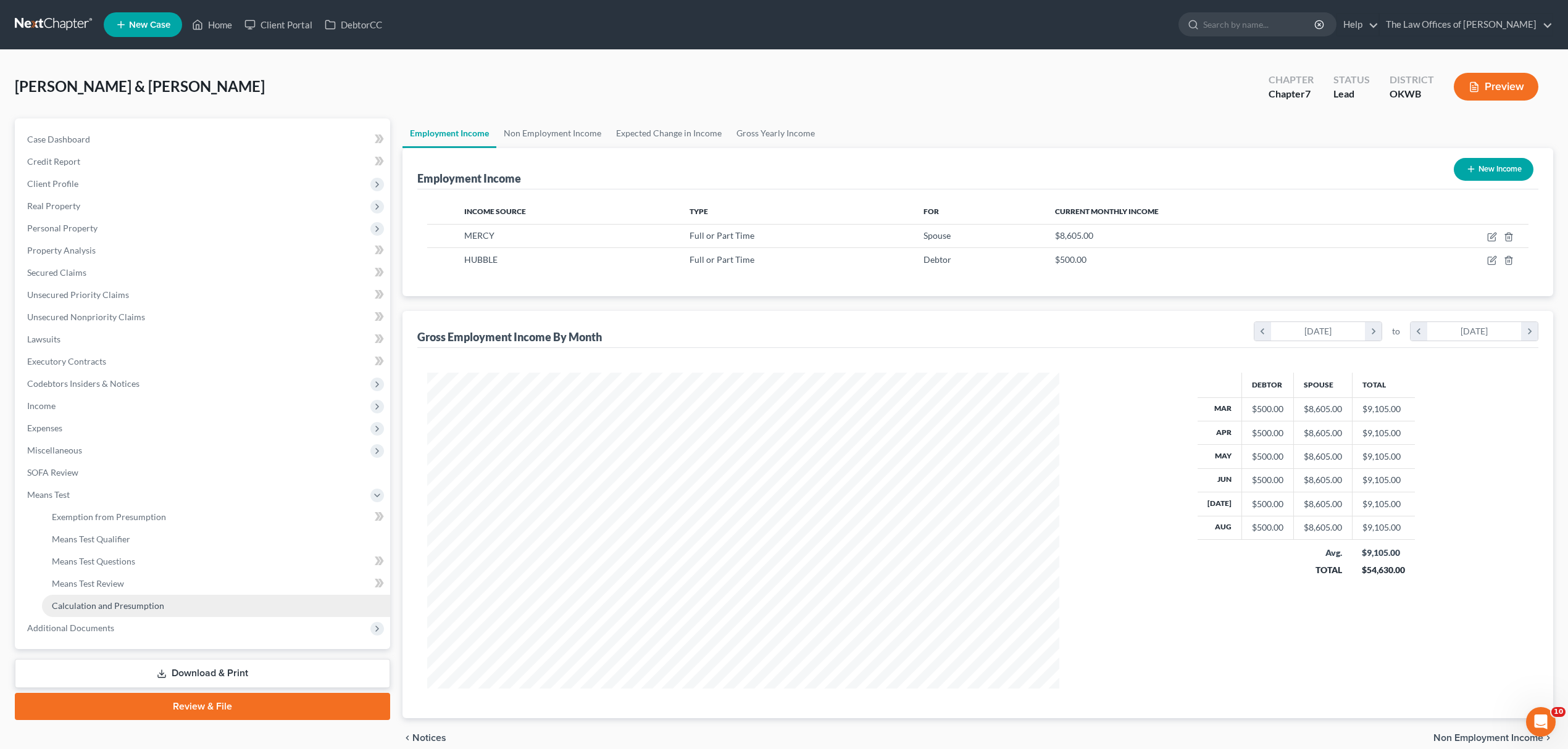
click at [131, 595] on link "Calculation and Presumption" at bounding box center [215, 606] width 348 height 22
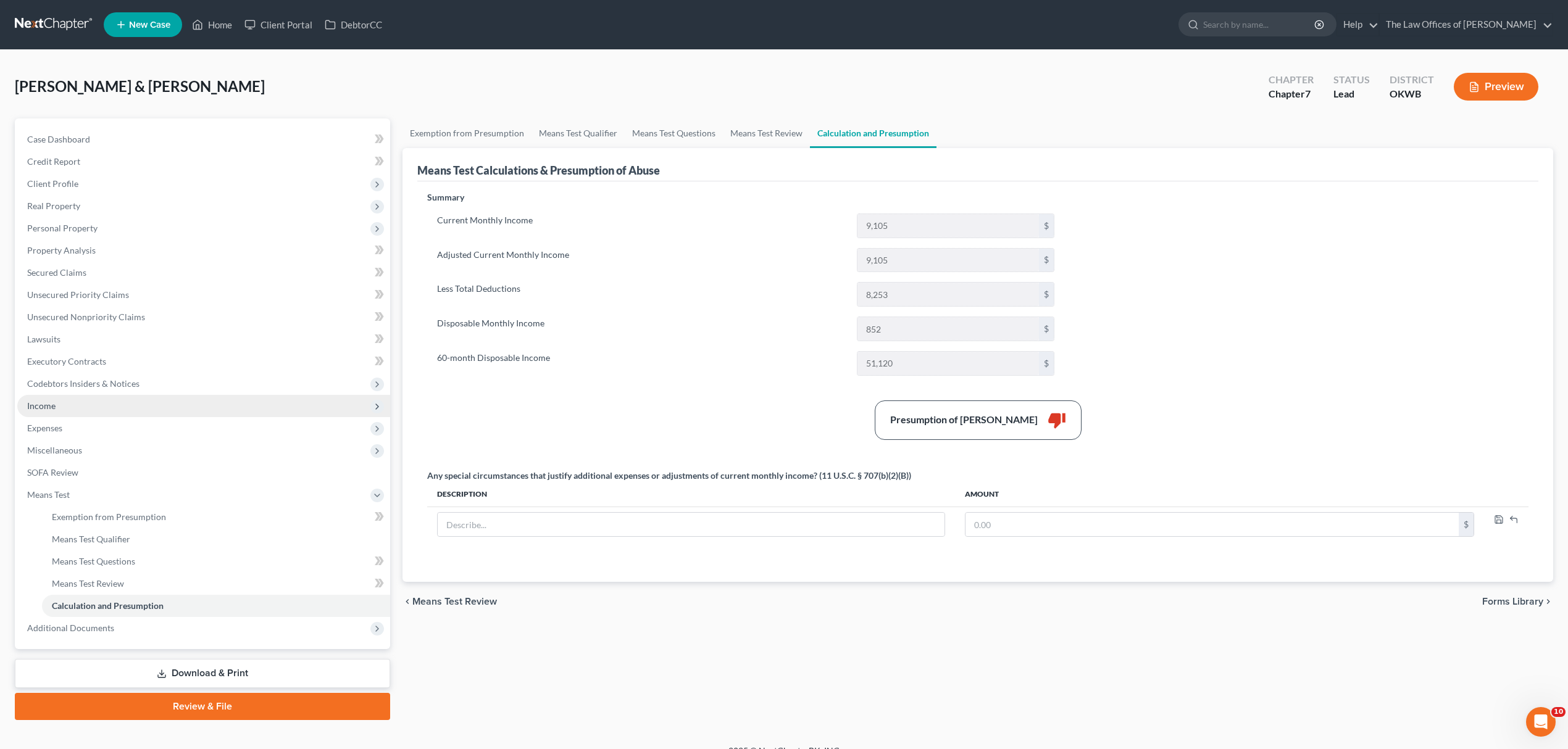
click at [159, 406] on span "Income" at bounding box center [204, 406] width 373 height 22
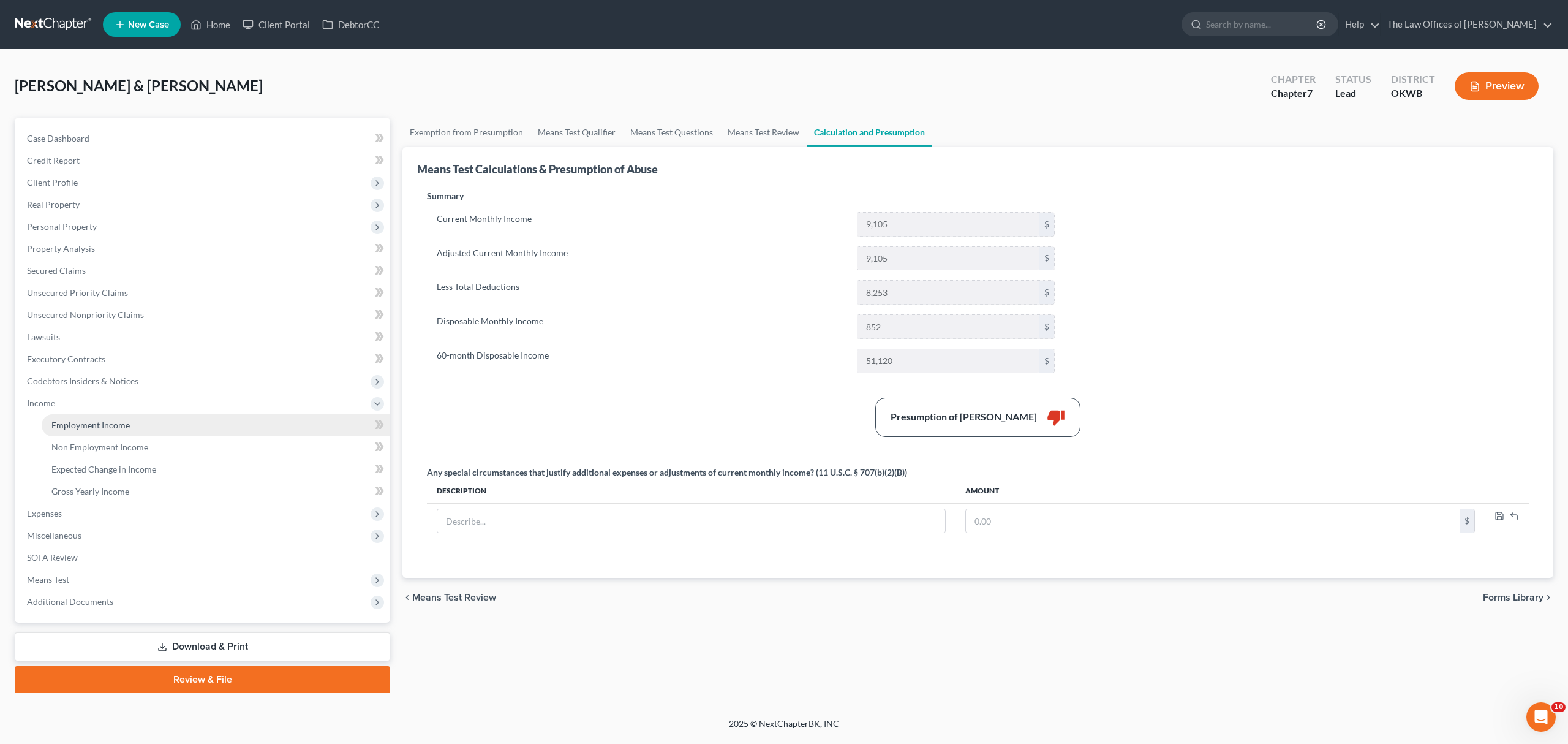
click at [152, 427] on link "Employment Income" at bounding box center [215, 425] width 348 height 22
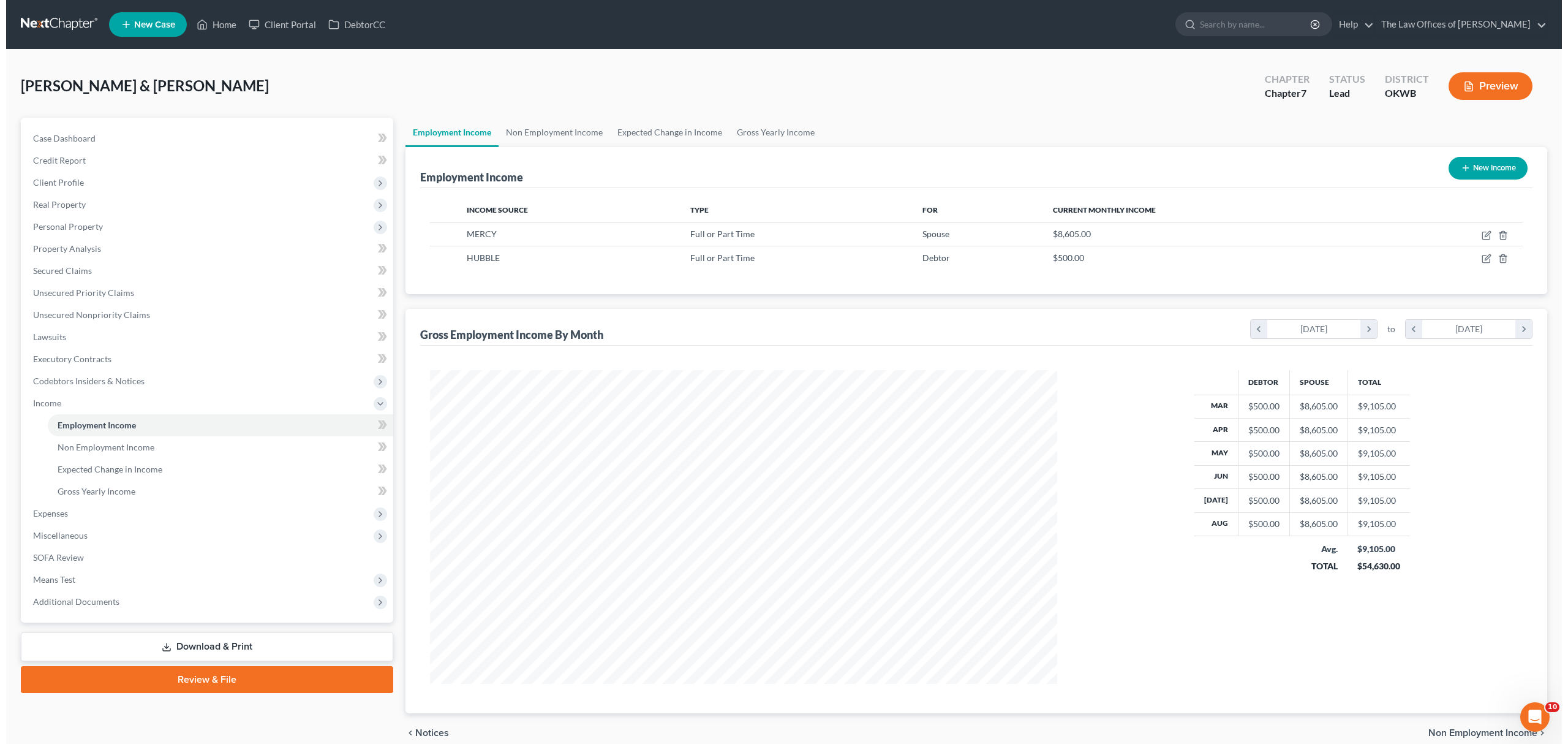
scroll to position [314, 652]
click at [1477, 254] on icon "button" at bounding box center [1480, 259] width 10 height 10
select select "0"
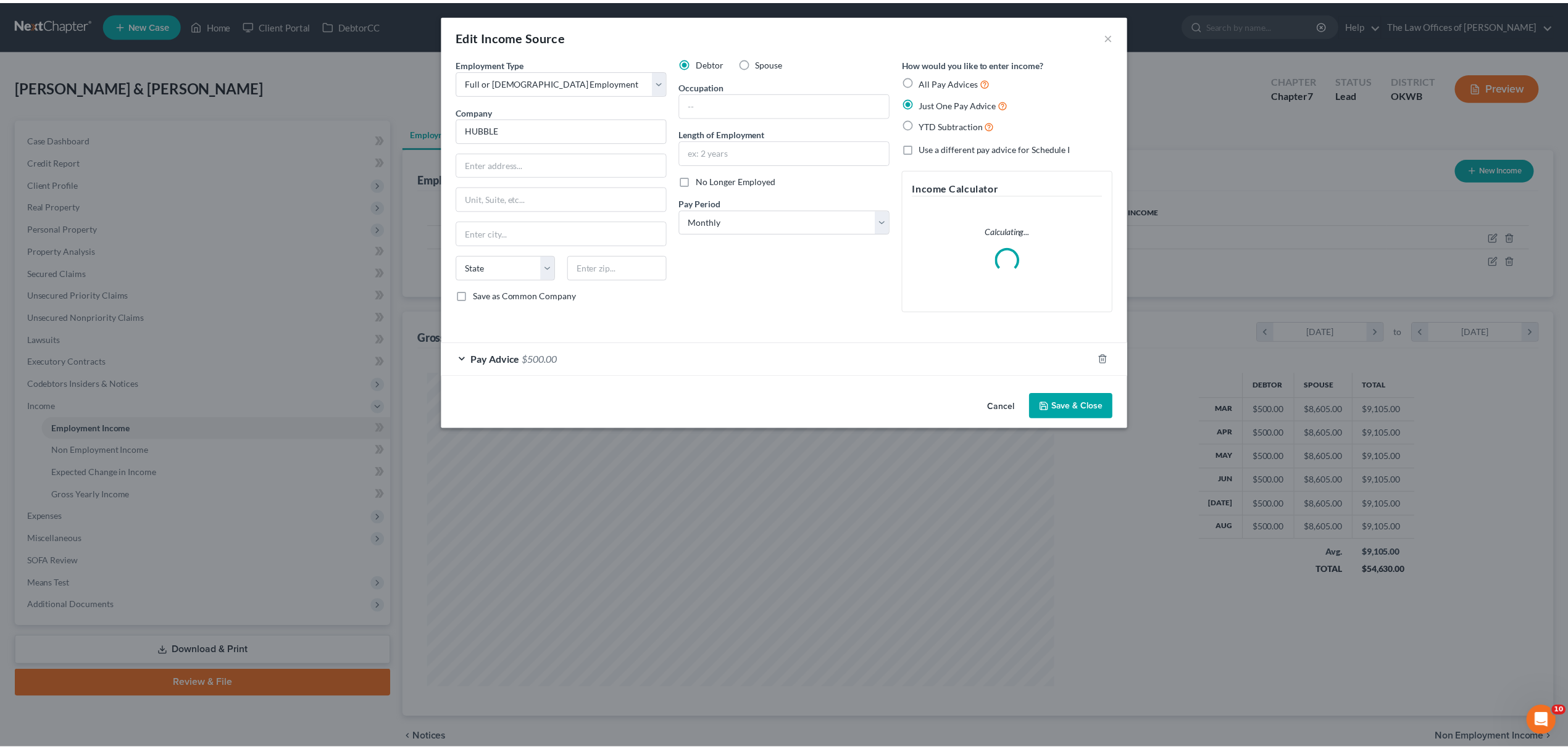
scroll to position [319, 662]
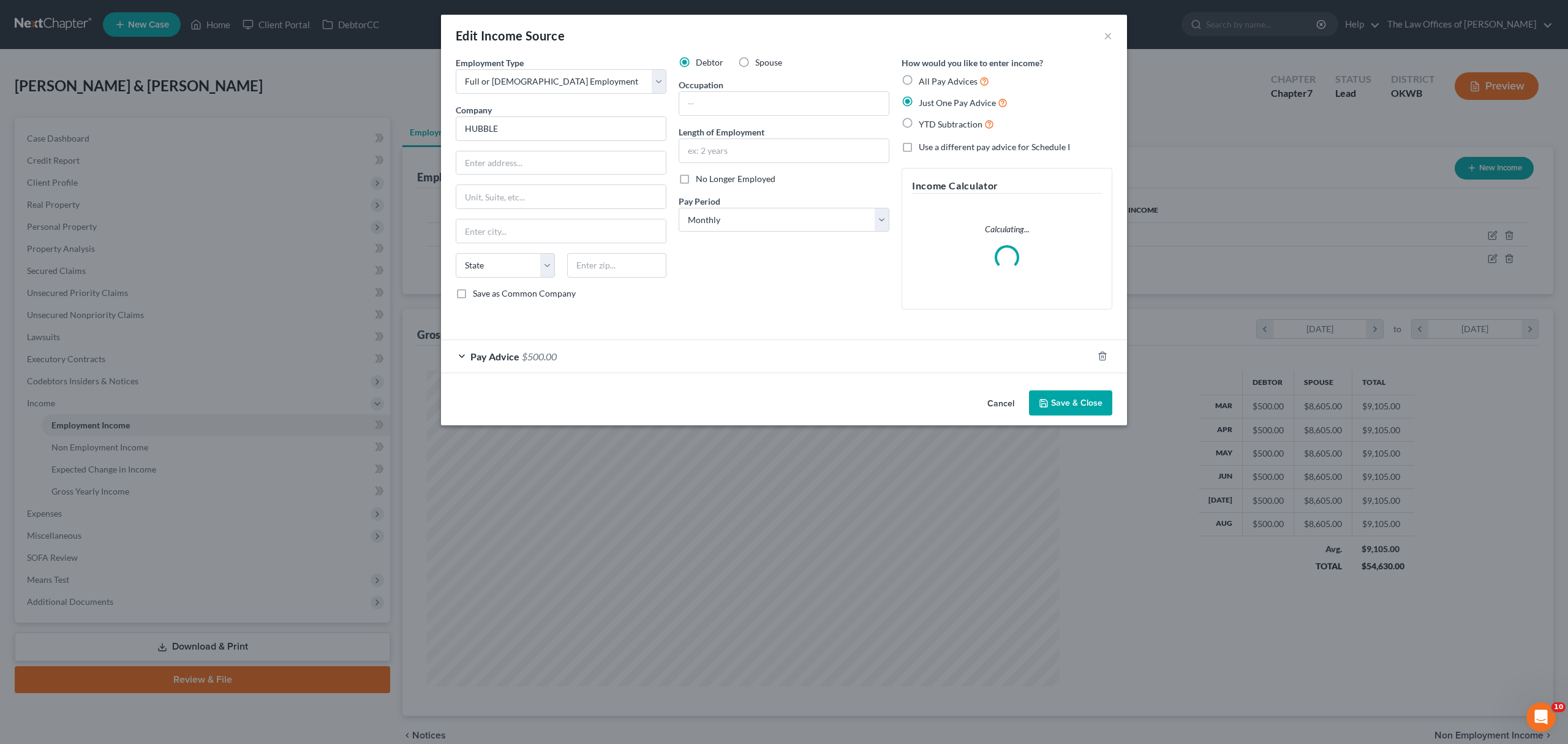
click at [525, 356] on span "$500.00" at bounding box center [540, 356] width 35 height 12
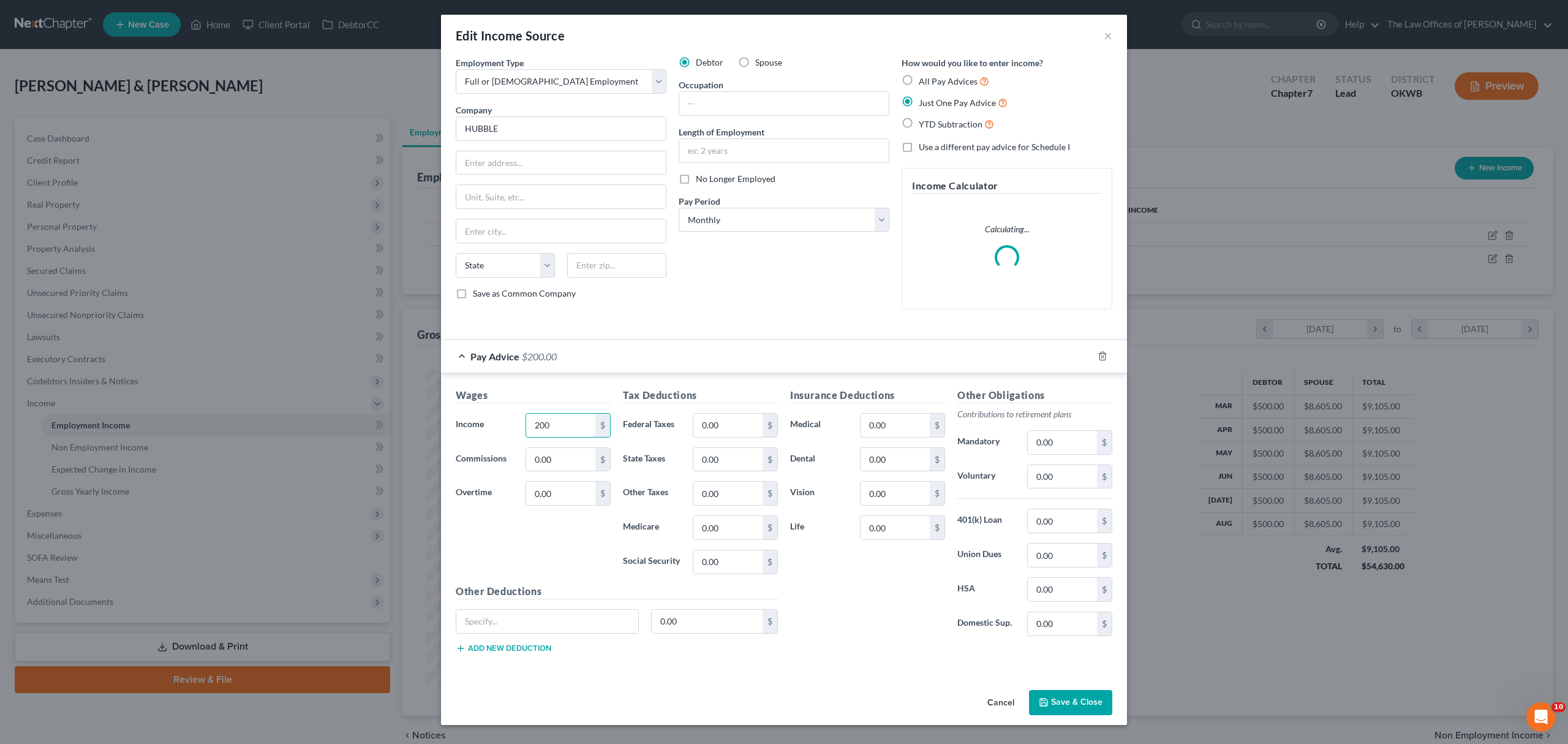
type input "200"
click at [1055, 698] on button "Save & Close" at bounding box center [1071, 703] width 84 height 26
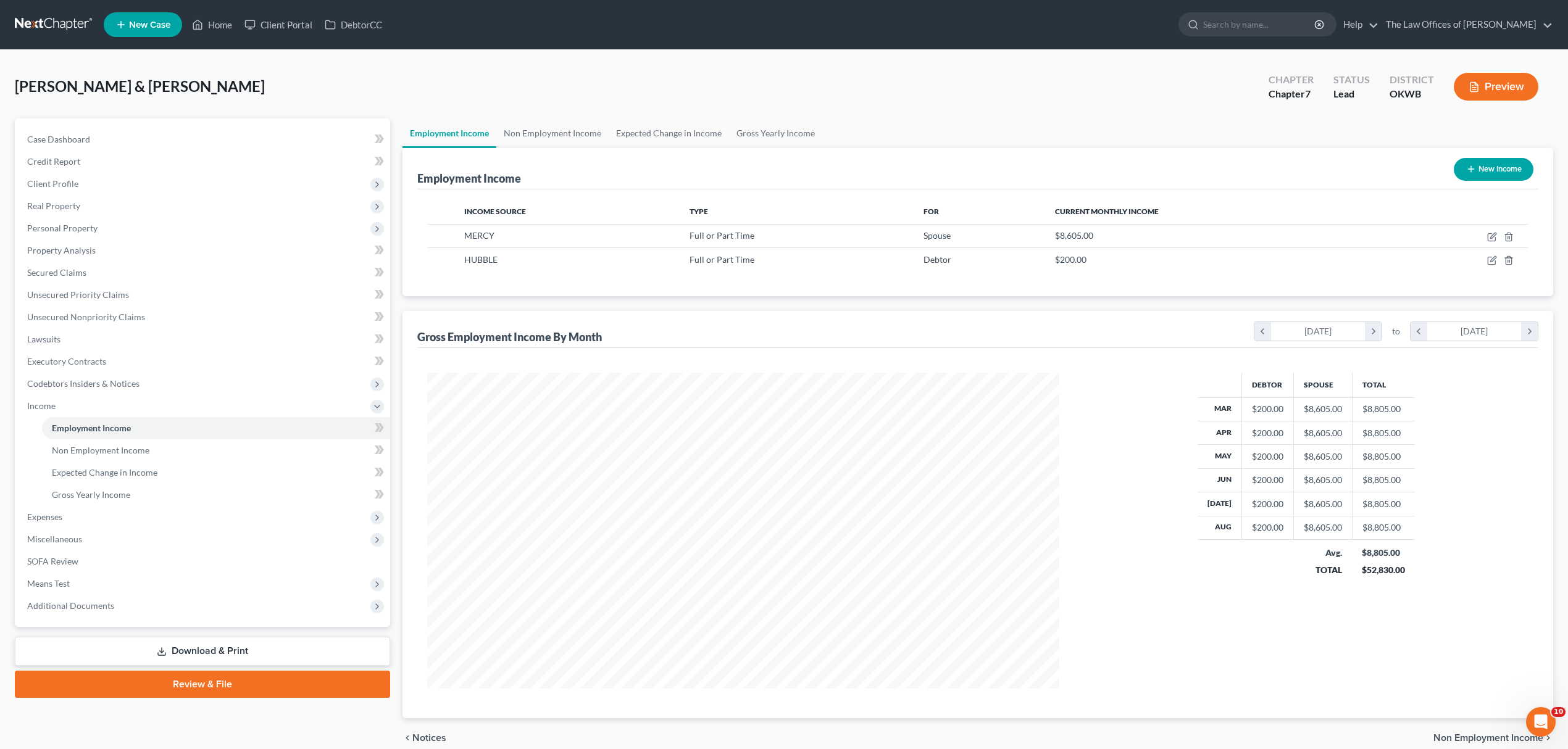
scroll to position [55, 0]
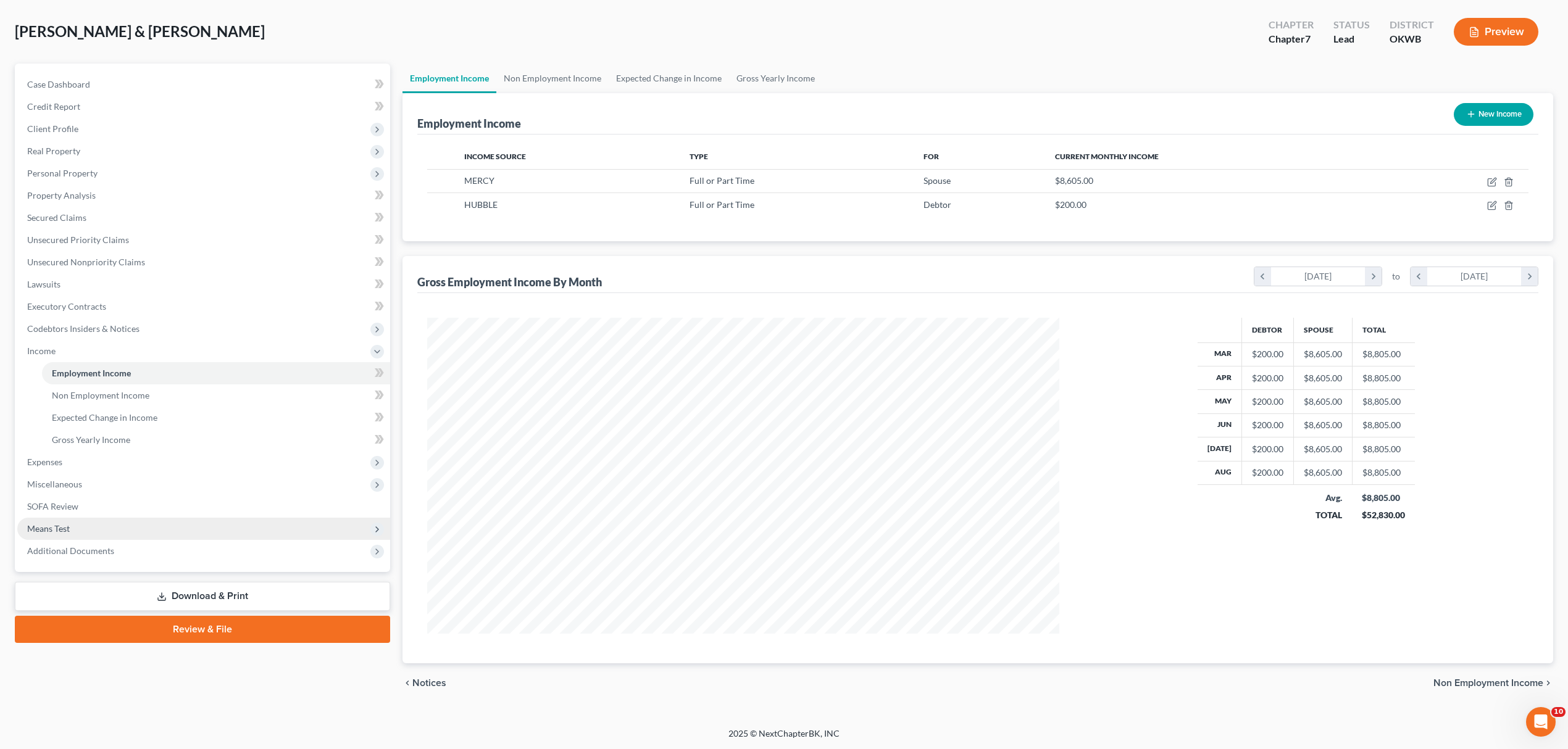
click at [125, 529] on span "Means Test" at bounding box center [204, 528] width 373 height 22
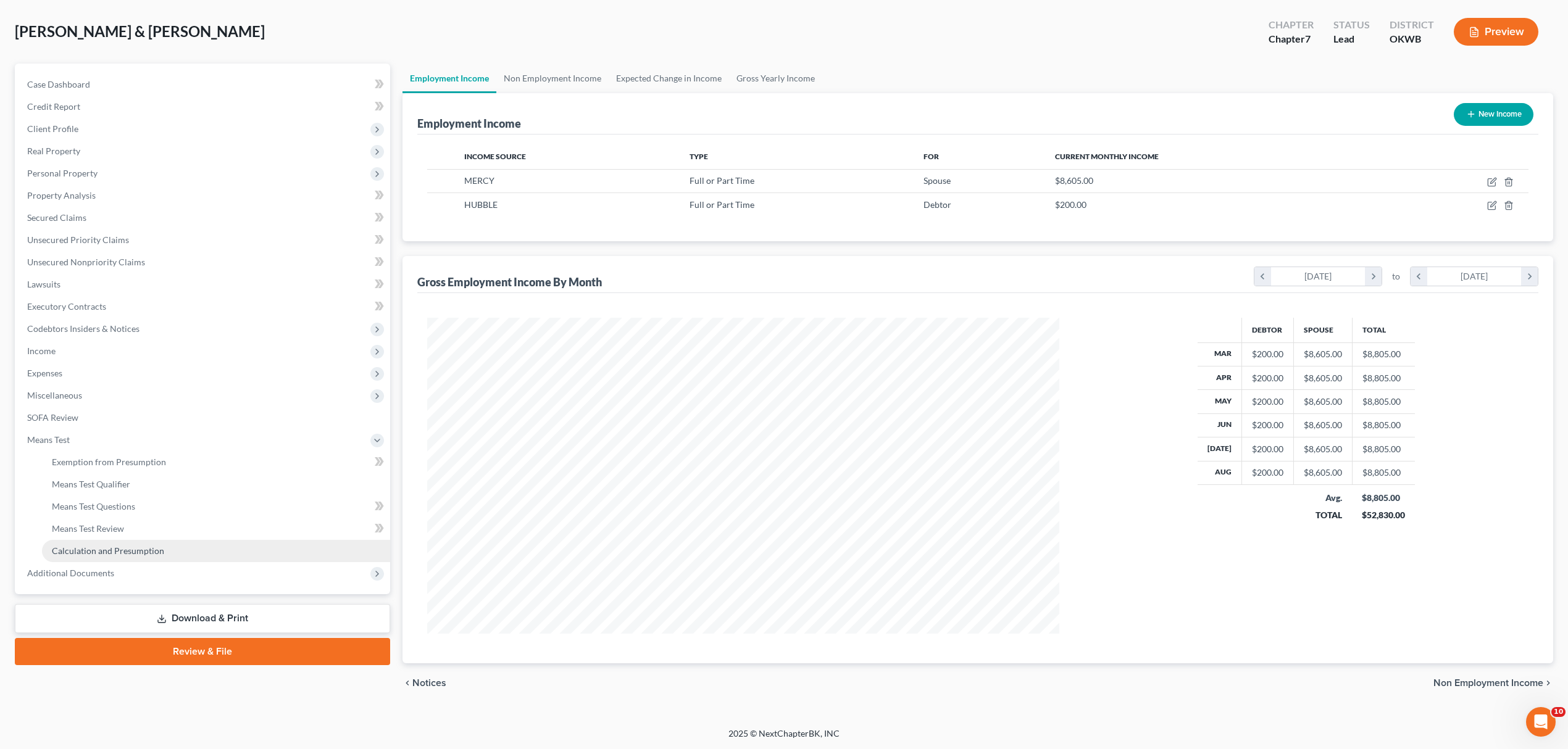
click at [166, 543] on link "Calculation and Presumption" at bounding box center [215, 550] width 348 height 22
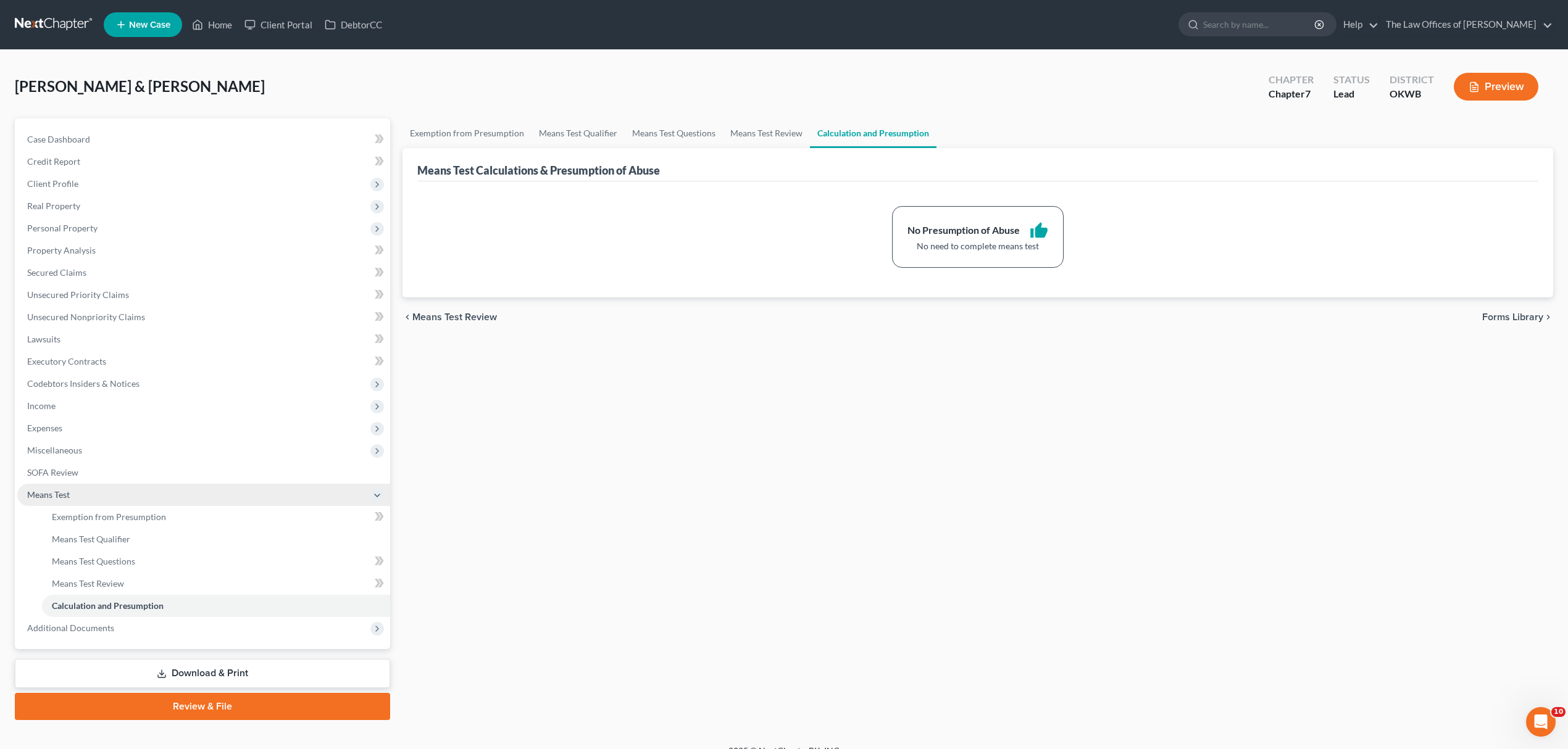
click at [172, 496] on span "Means Test" at bounding box center [204, 494] width 373 height 22
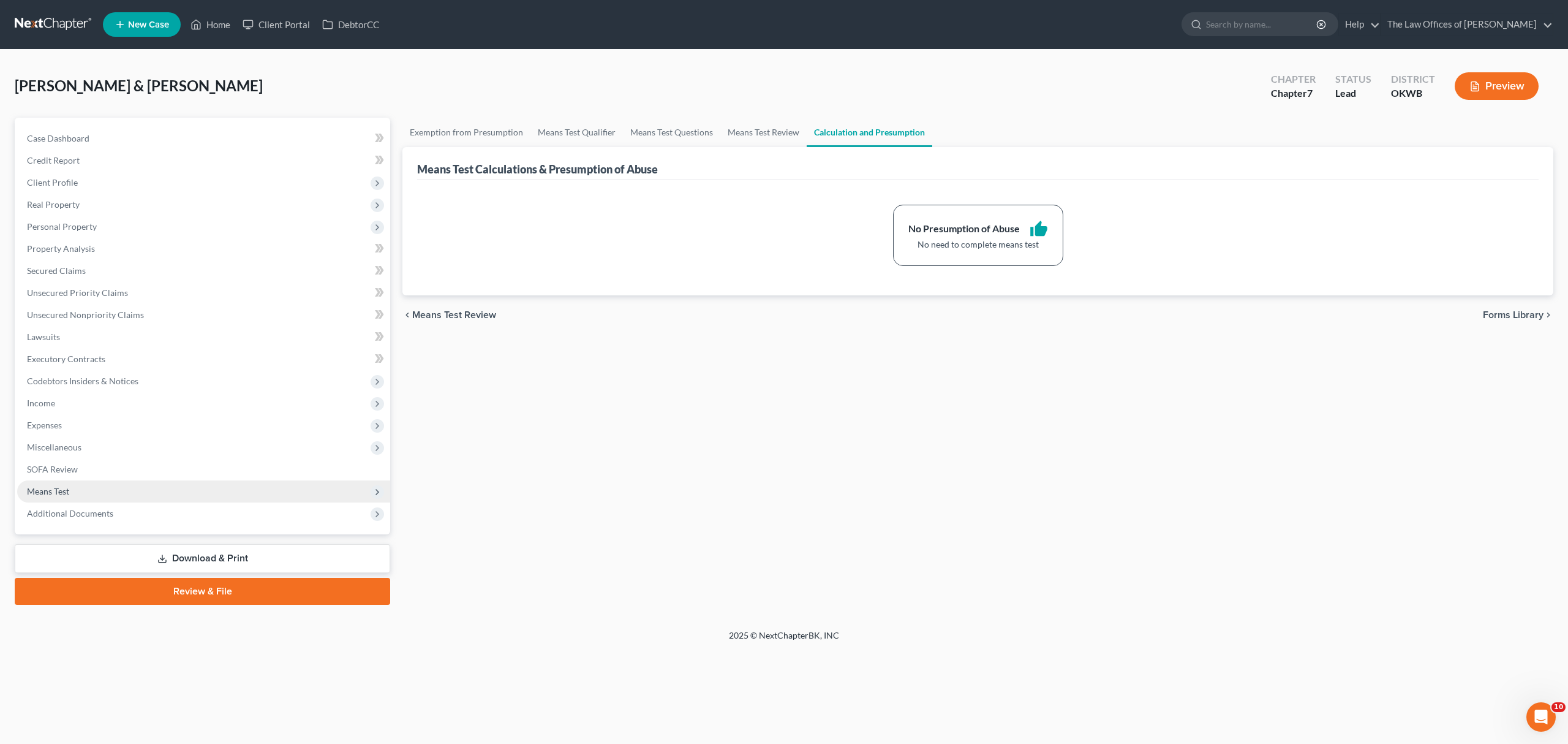
click at [175, 489] on span "Means Test" at bounding box center [204, 491] width 373 height 22
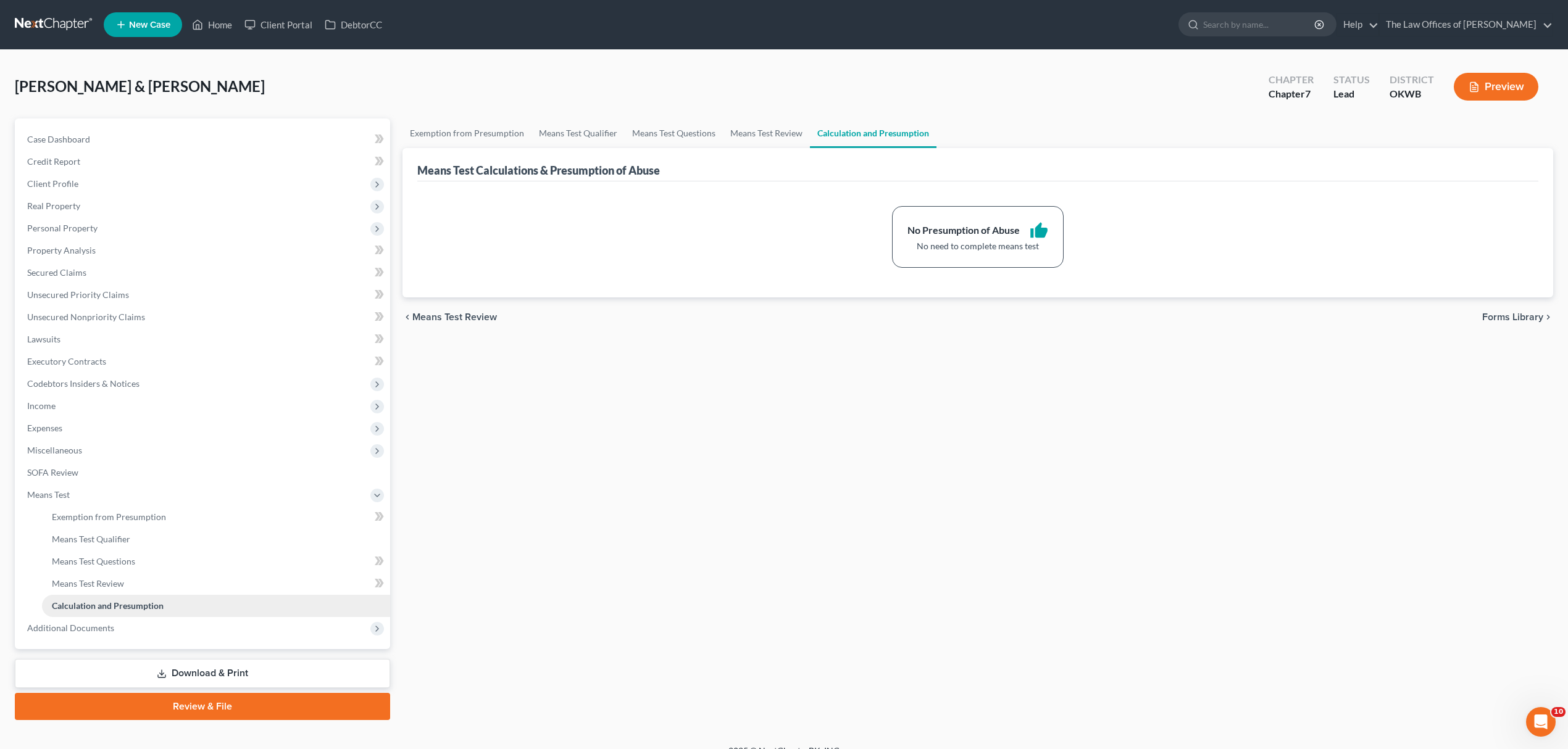
click at [154, 601] on span "Calculation and Presumption" at bounding box center [107, 606] width 111 height 11
click at [91, 411] on span "Income" at bounding box center [204, 406] width 373 height 22
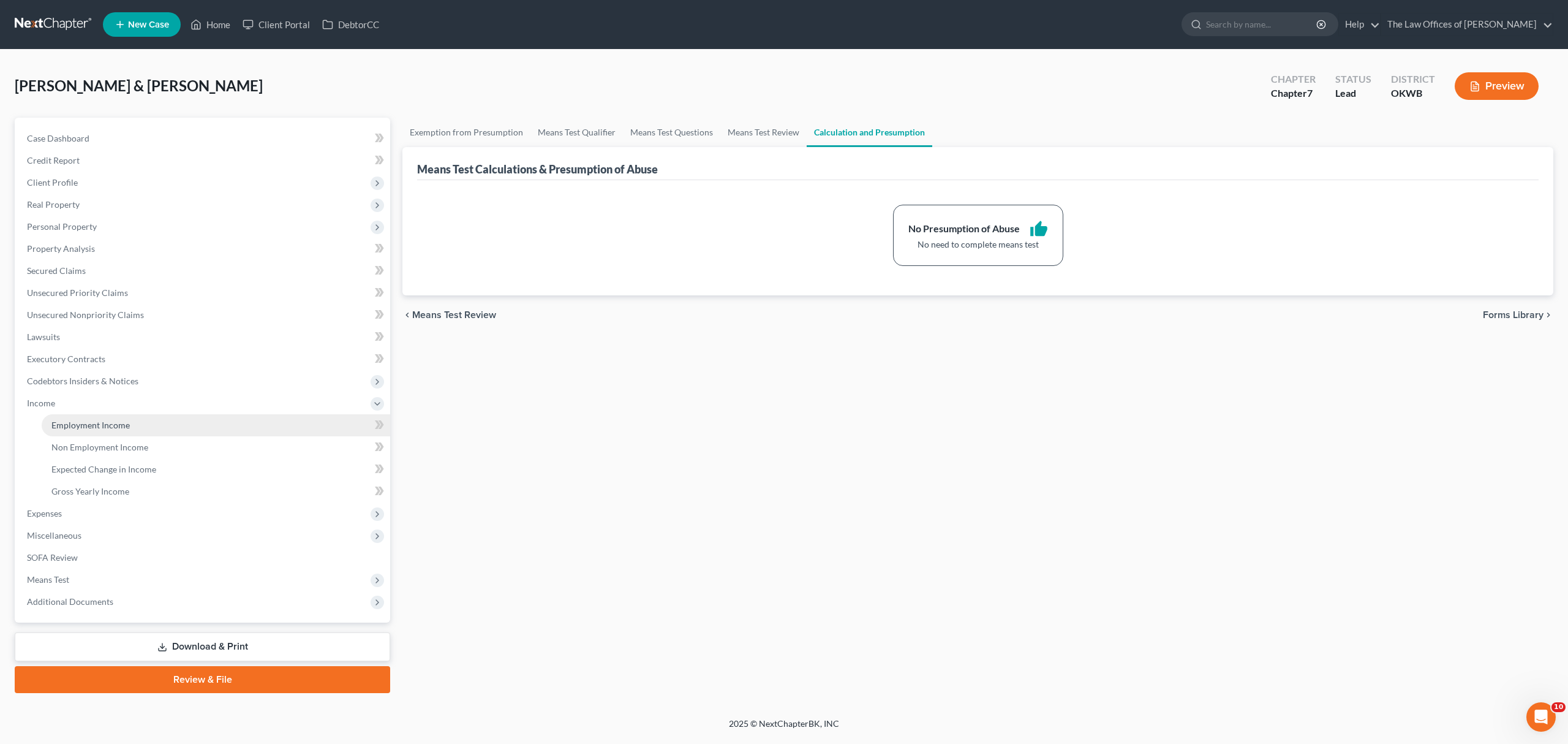
click at [98, 420] on span "Employment Income" at bounding box center [90, 424] width 79 height 11
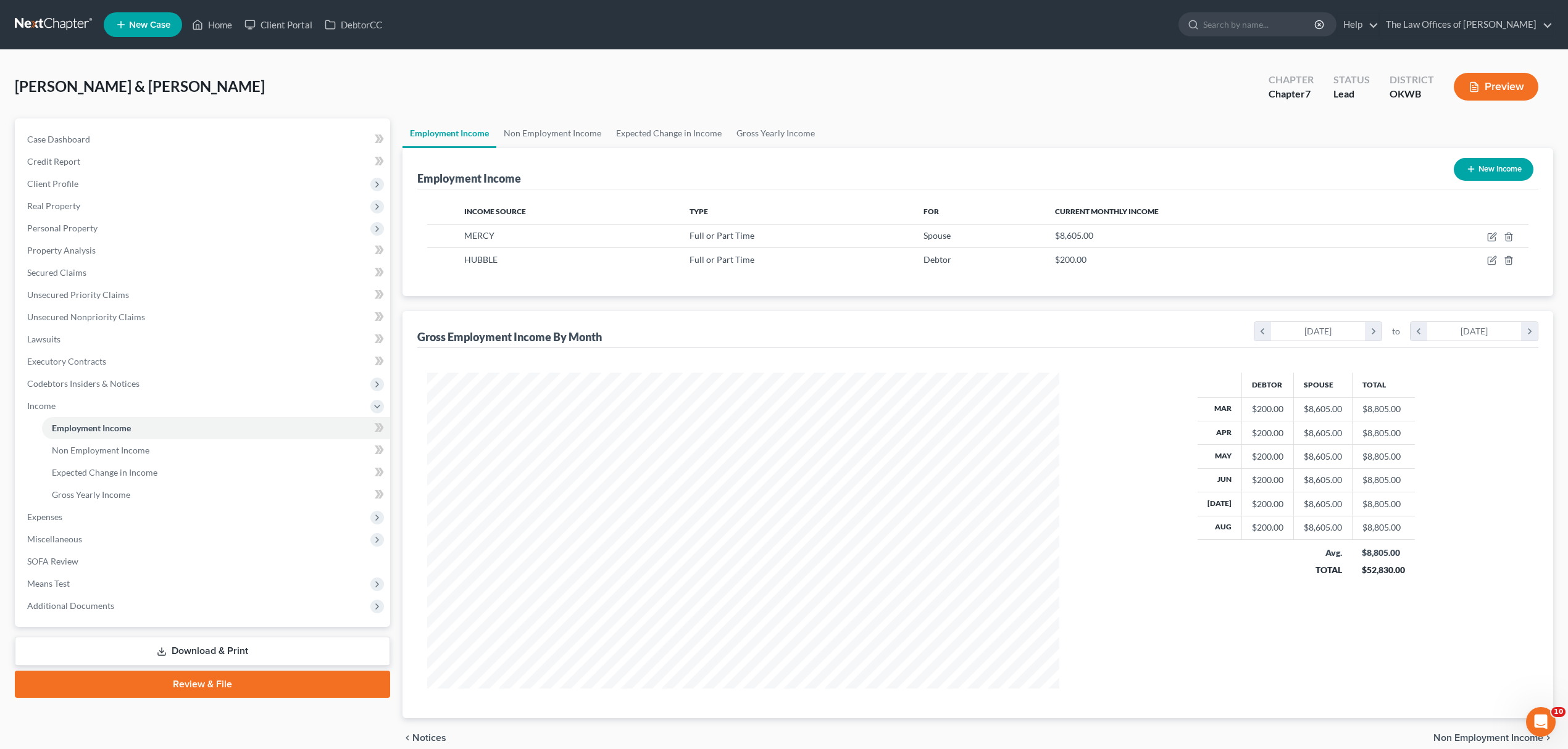
scroll to position [316, 657]
click at [1502, 258] on td at bounding box center [1457, 260] width 141 height 23
click at [1511, 261] on icon "button" at bounding box center [1508, 261] width 6 height 8
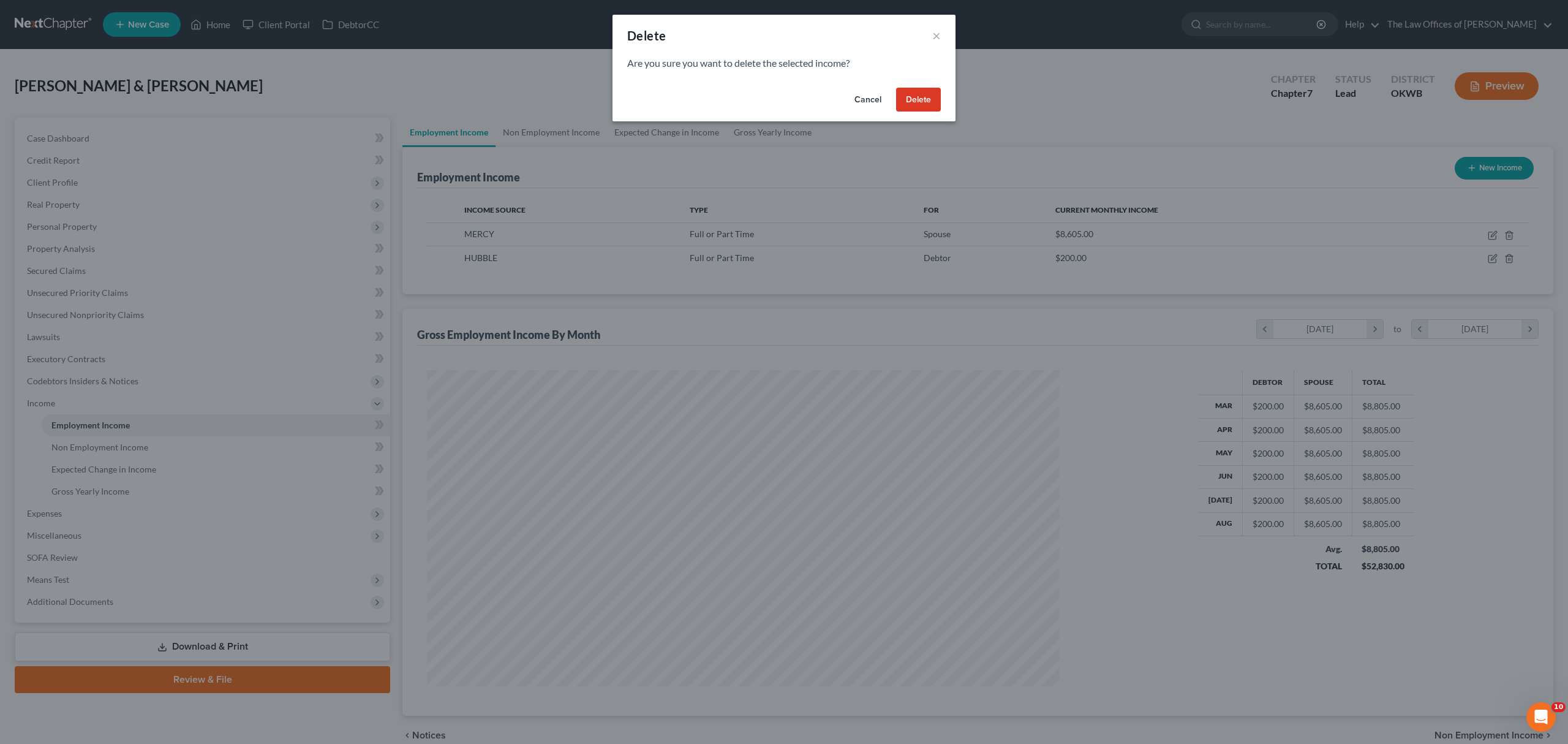
click at [926, 104] on button "Delete" at bounding box center [919, 99] width 44 height 24
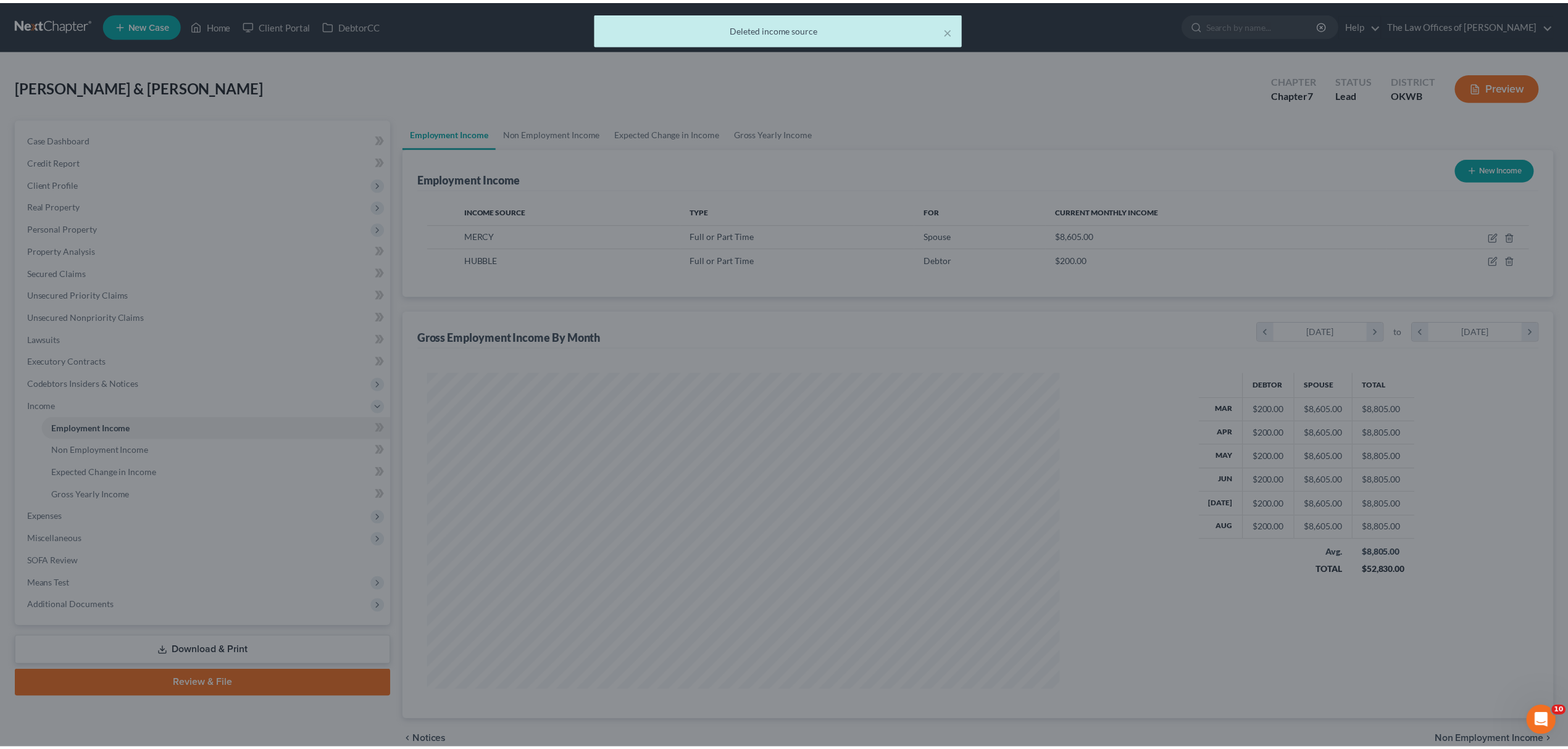
scroll to position [616799, 616551]
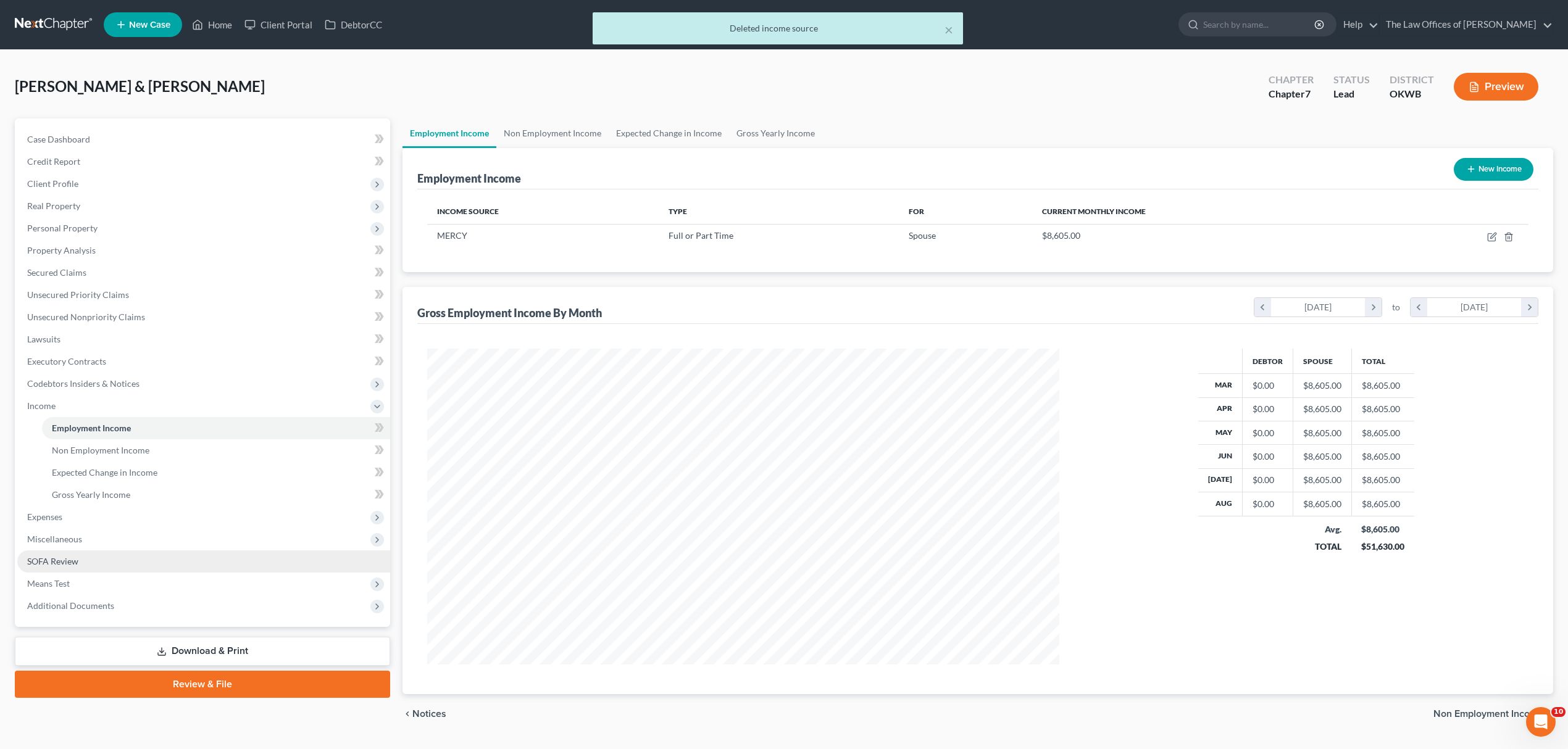
click at [189, 570] on link "SOFA Review" at bounding box center [204, 561] width 373 height 22
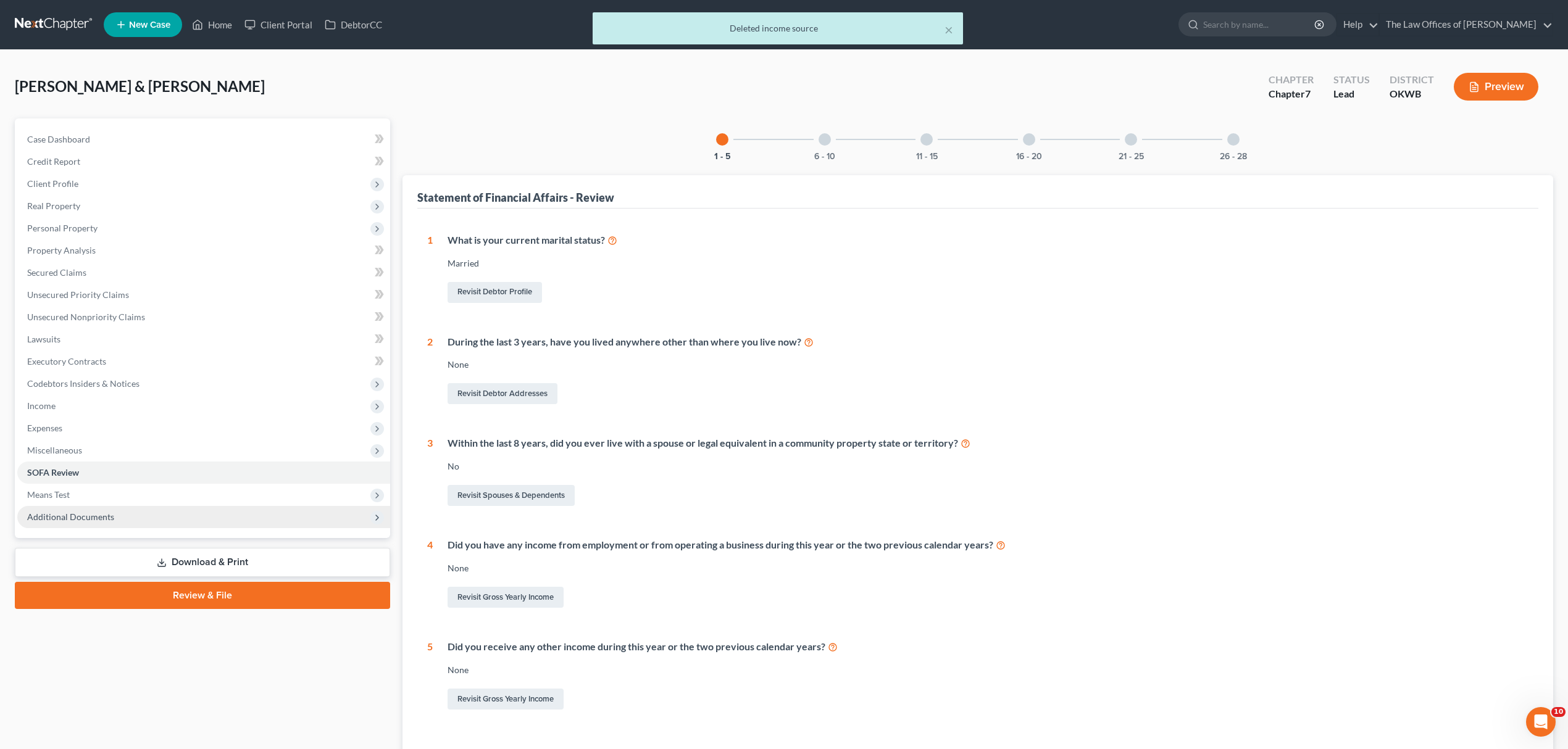
click at [184, 508] on span "Additional Documents" at bounding box center [204, 516] width 373 height 22
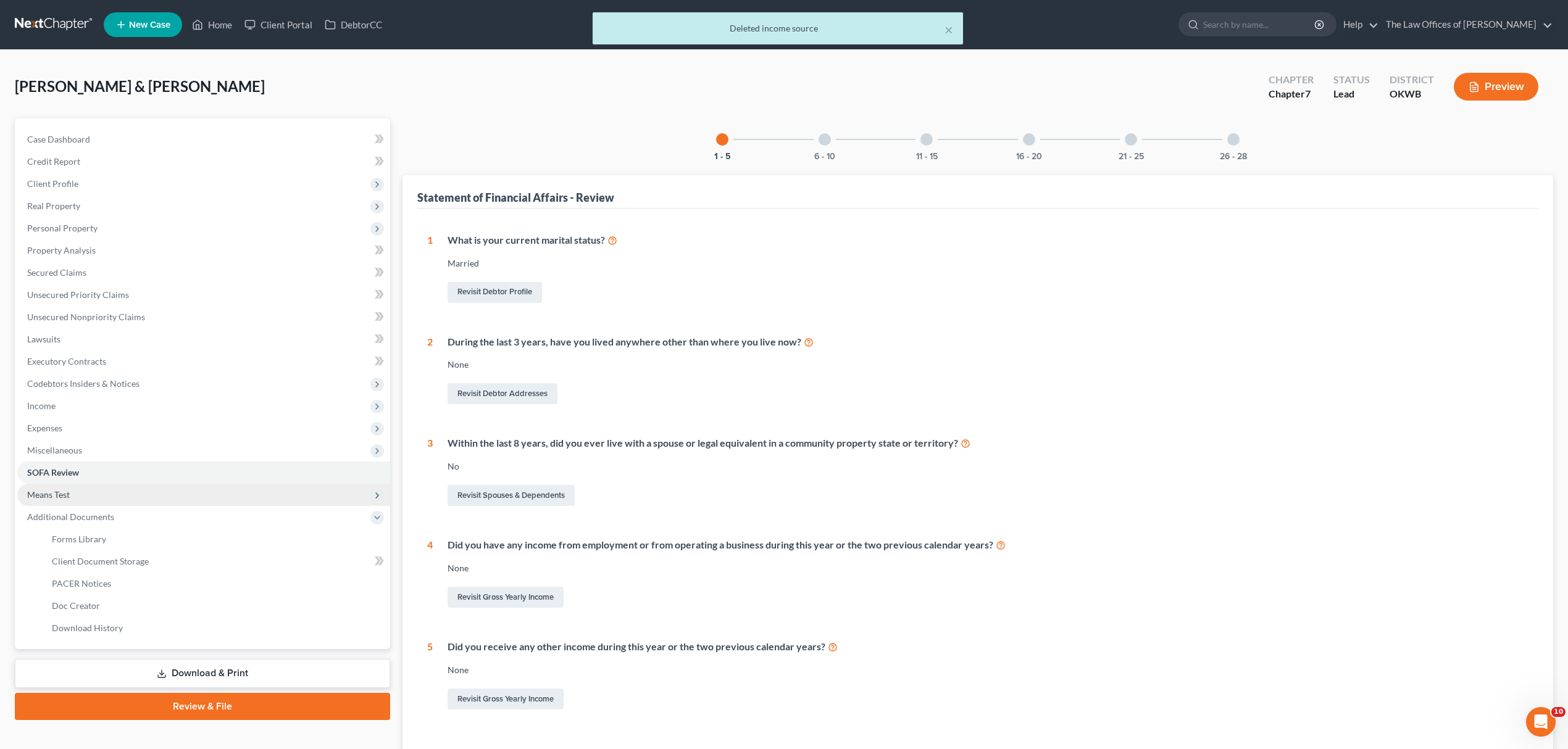
click at [188, 494] on span "Means Test" at bounding box center [204, 494] width 373 height 22
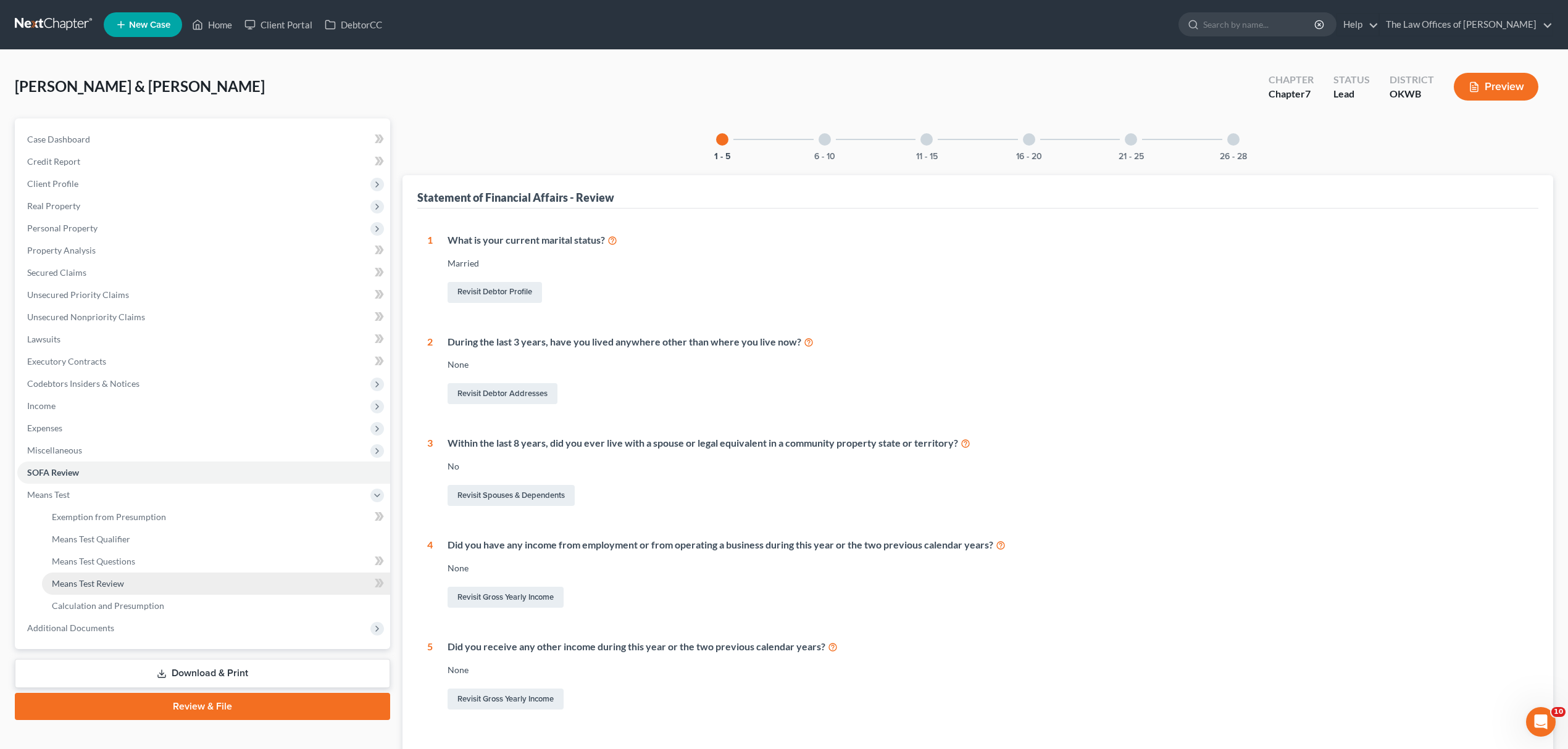
click at [166, 580] on link "Means Test Review" at bounding box center [215, 583] width 348 height 22
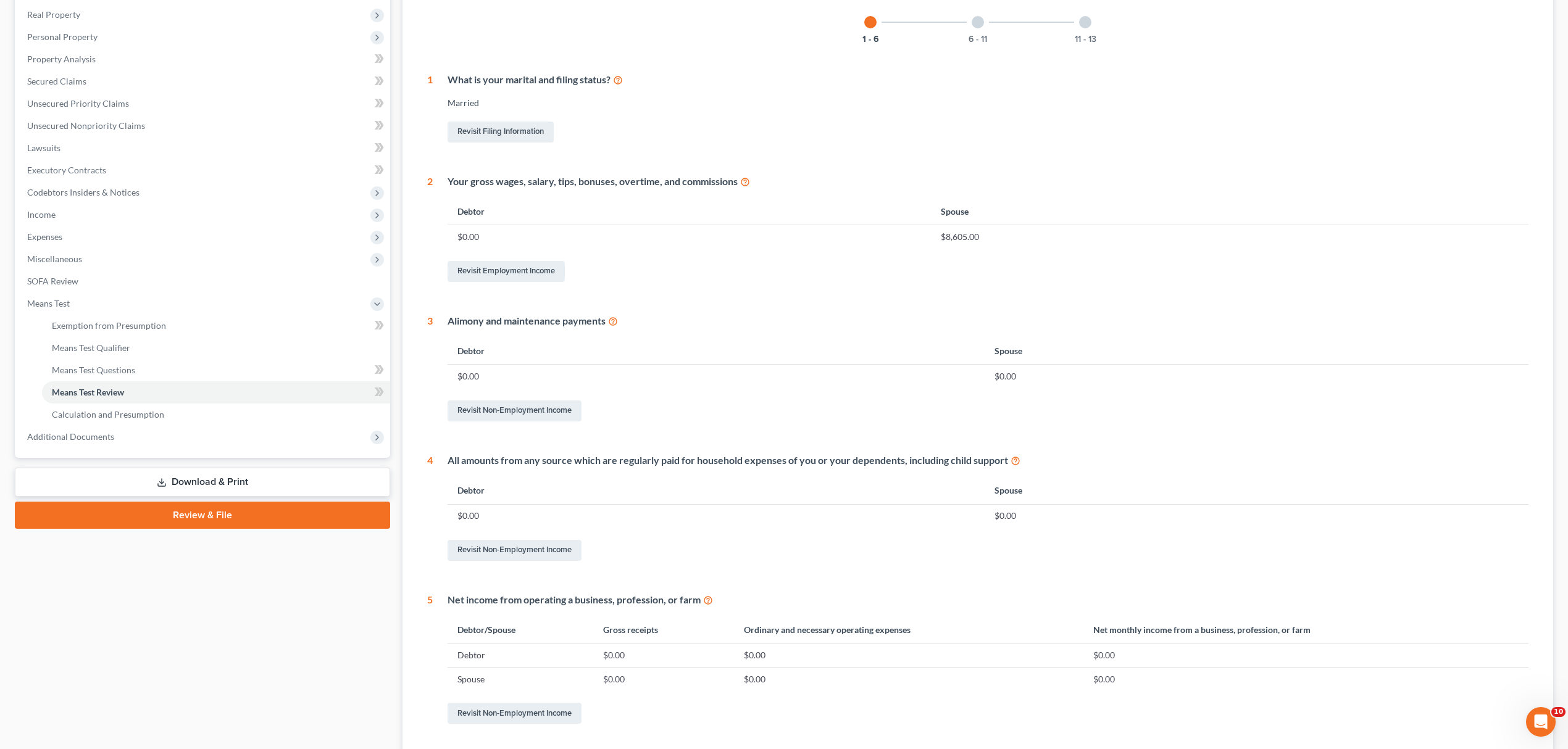
scroll to position [299, 0]
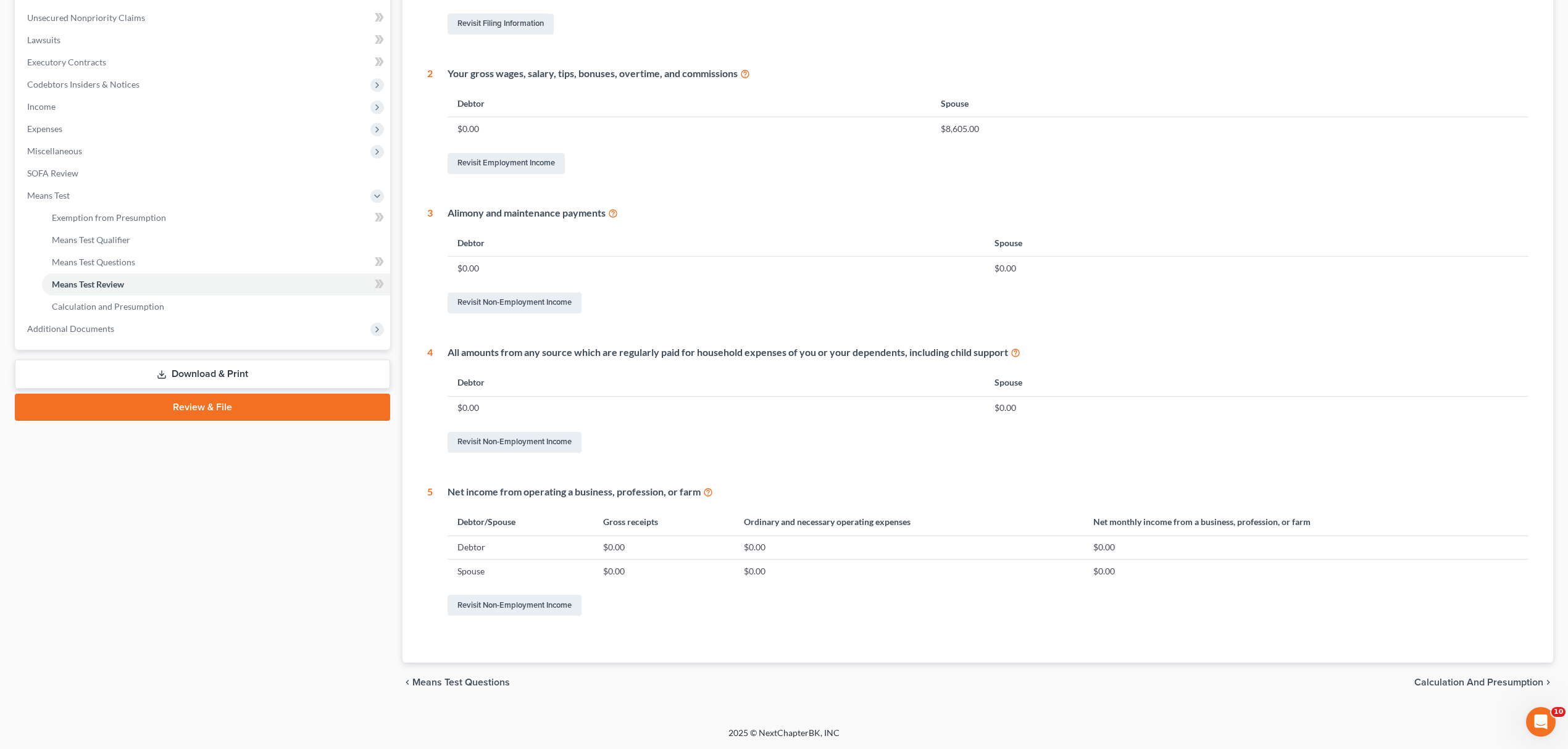
click at [1477, 680] on span "Calculation and Presumption" at bounding box center [1478, 682] width 129 height 10
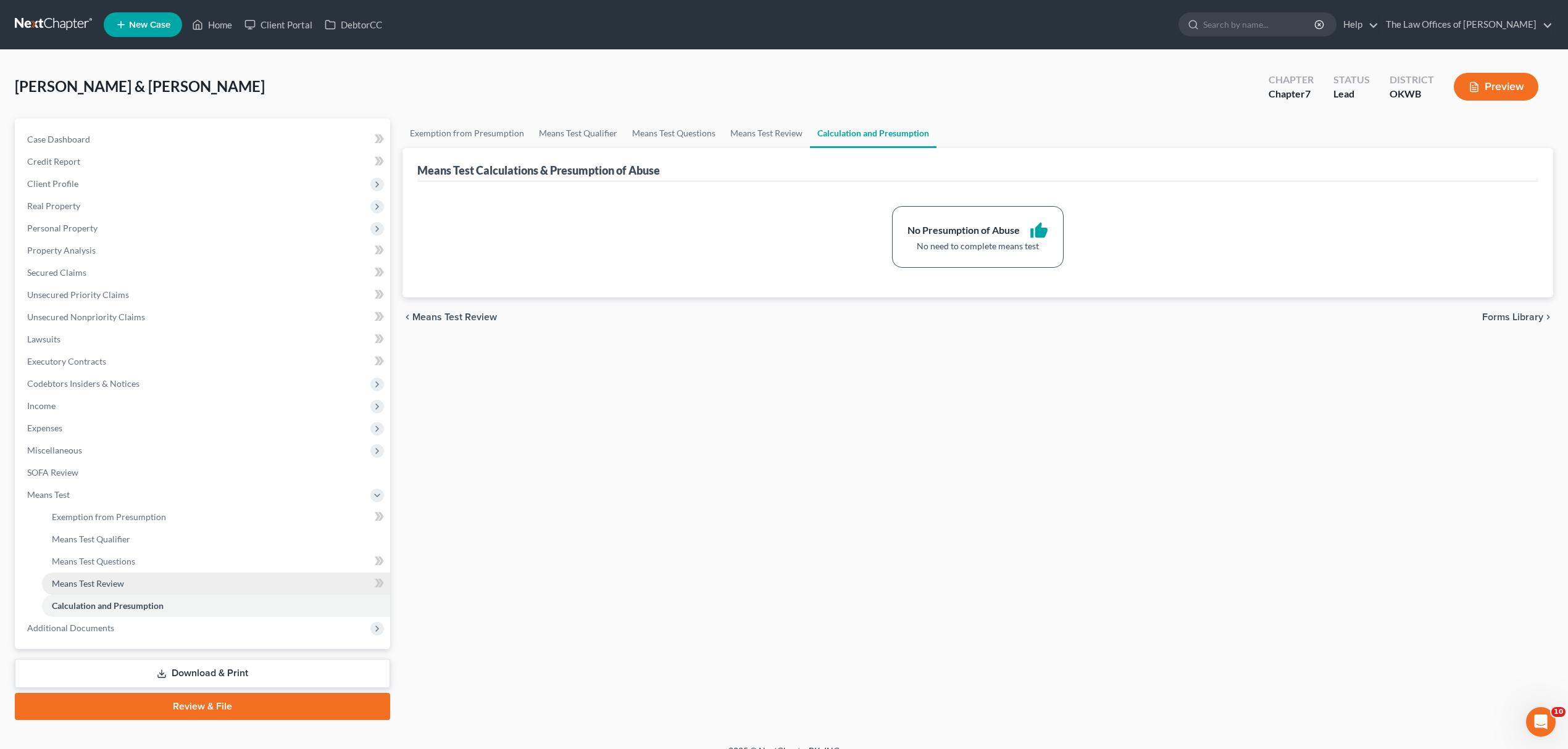
click at [111, 578] on span "Means Test Review" at bounding box center [87, 583] width 73 height 11
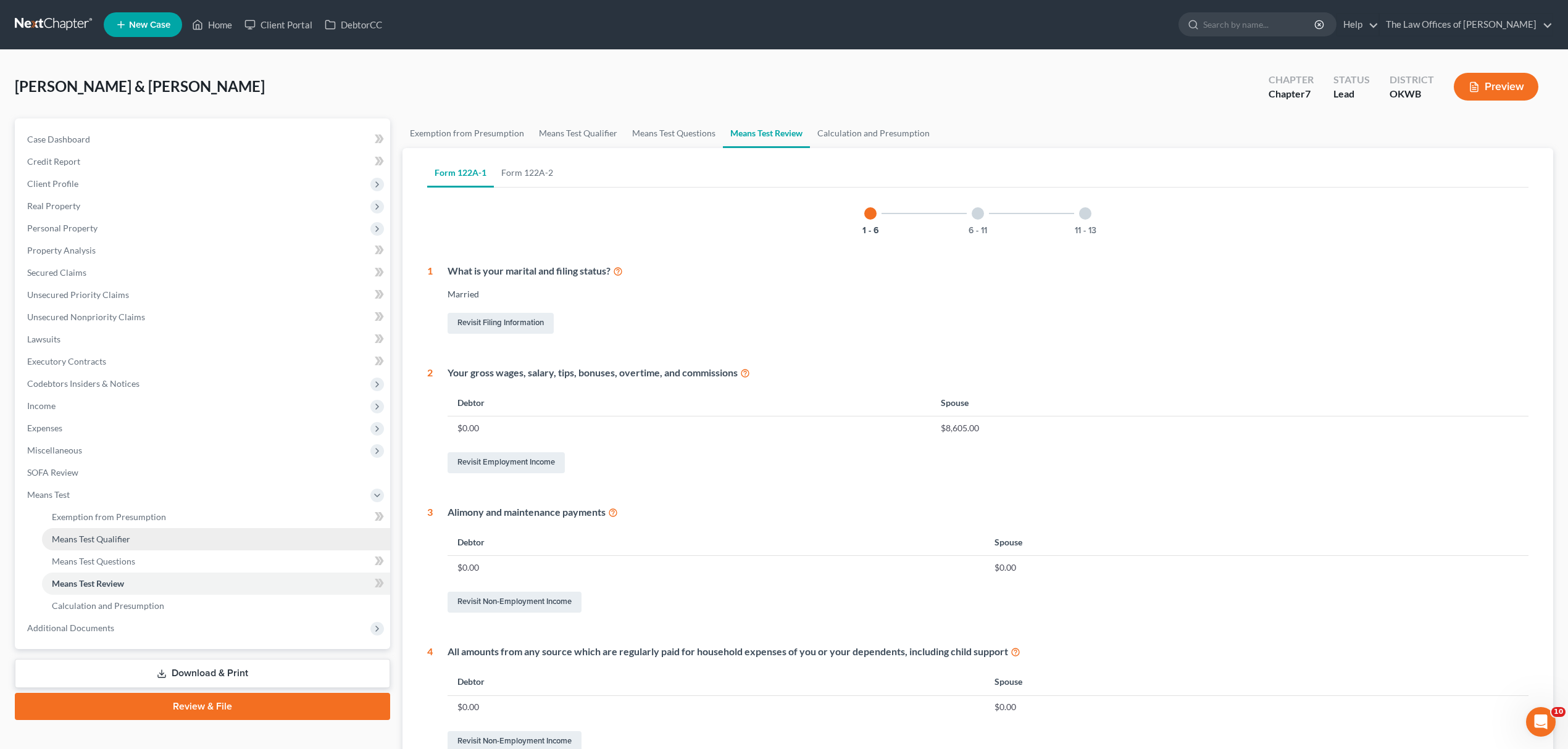
click at [149, 528] on link "Means Test Qualifier" at bounding box center [215, 539] width 348 height 22
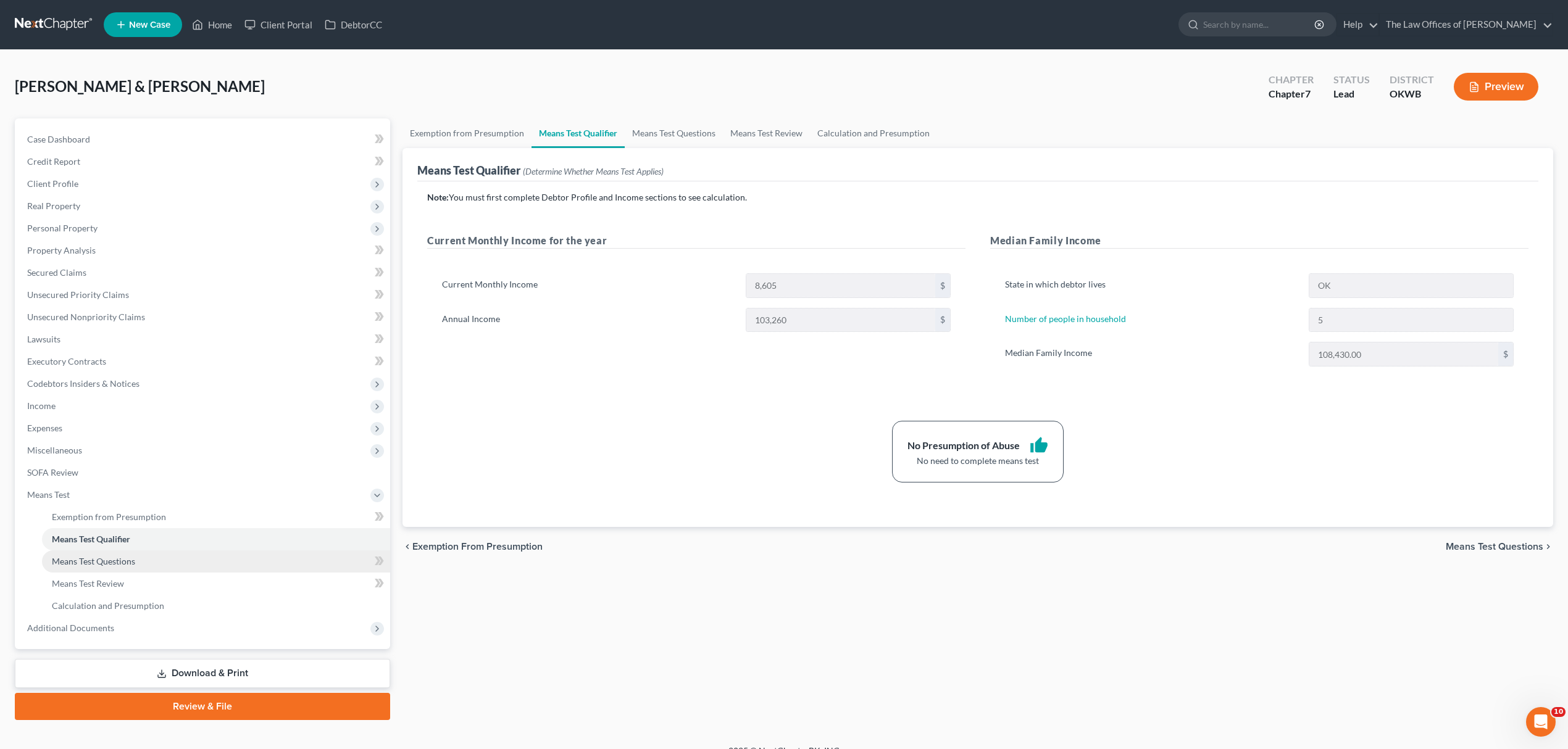
click at [132, 565] on link "Means Test Questions" at bounding box center [215, 561] width 348 height 22
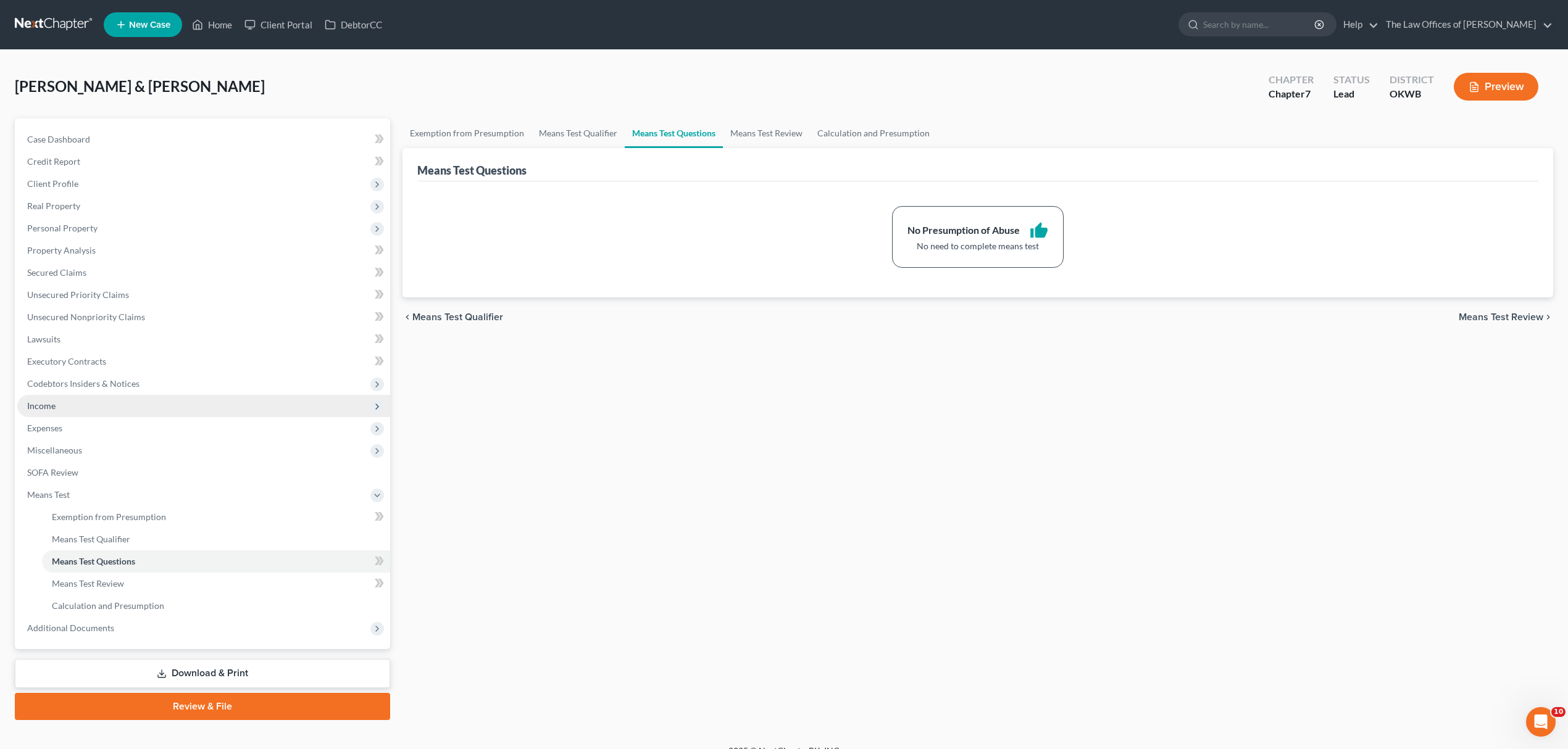
click at [104, 403] on span "Income" at bounding box center [204, 406] width 373 height 22
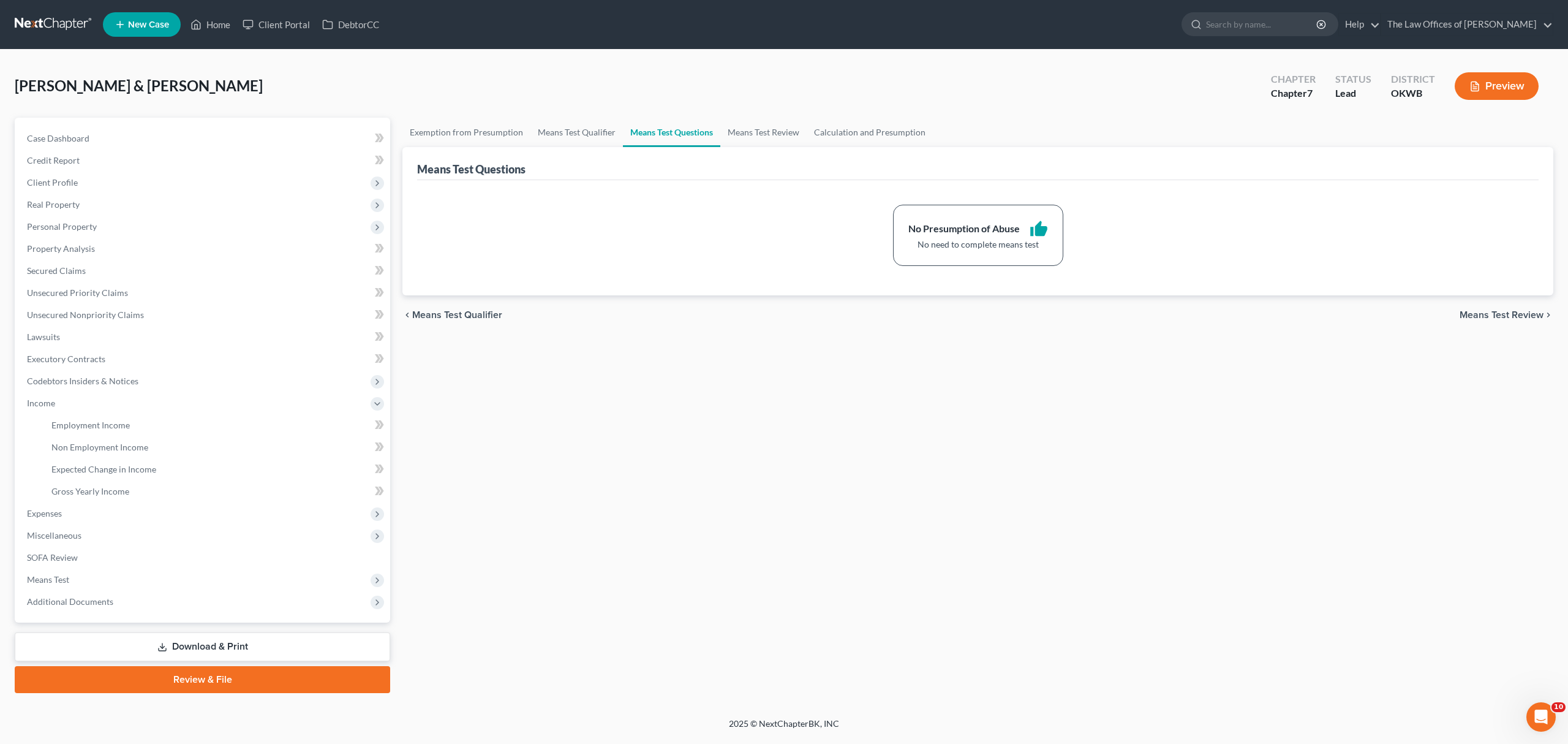
click at [1514, 82] on button "Preview" at bounding box center [1497, 86] width 84 height 28
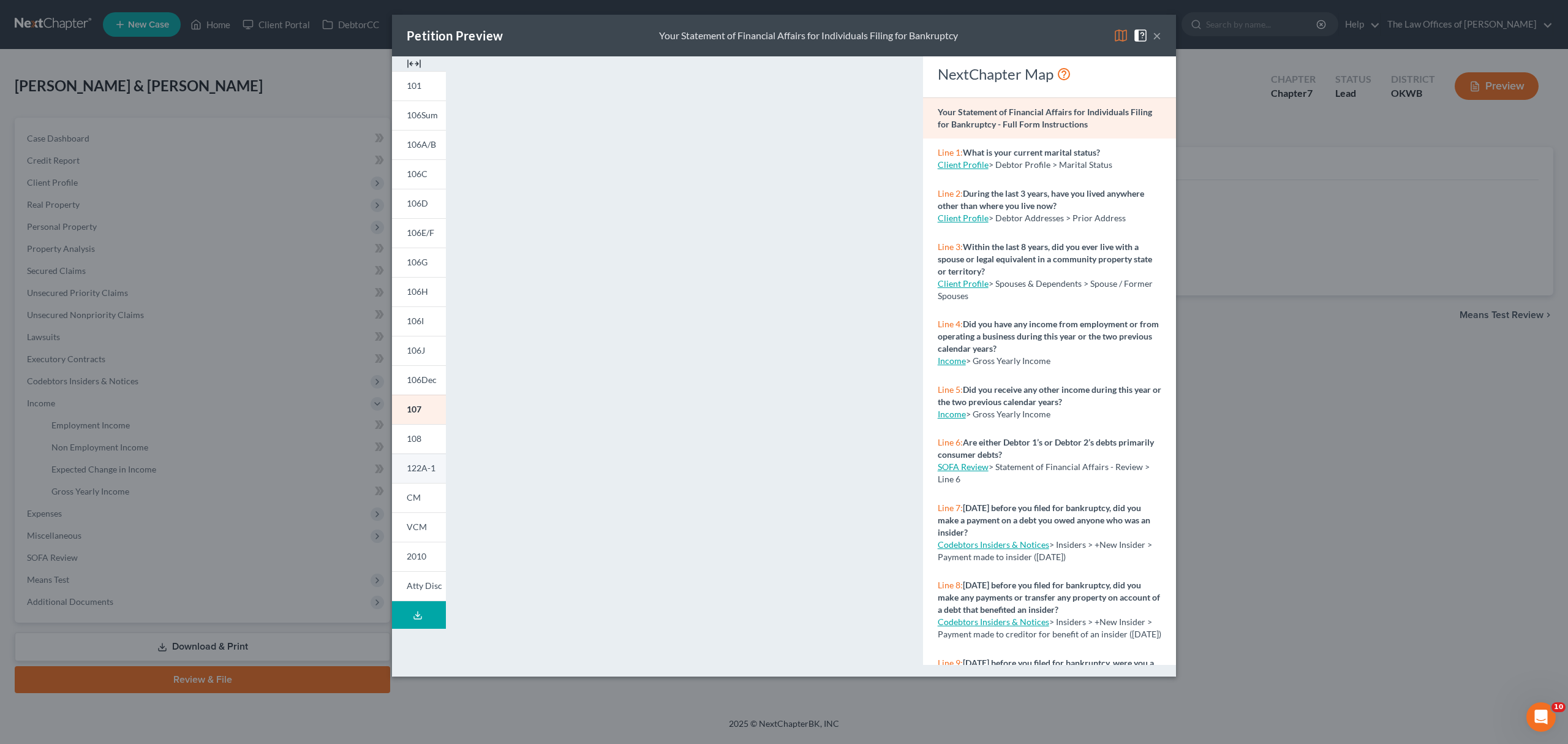
click at [417, 469] on span "122A-1" at bounding box center [421, 468] width 29 height 11
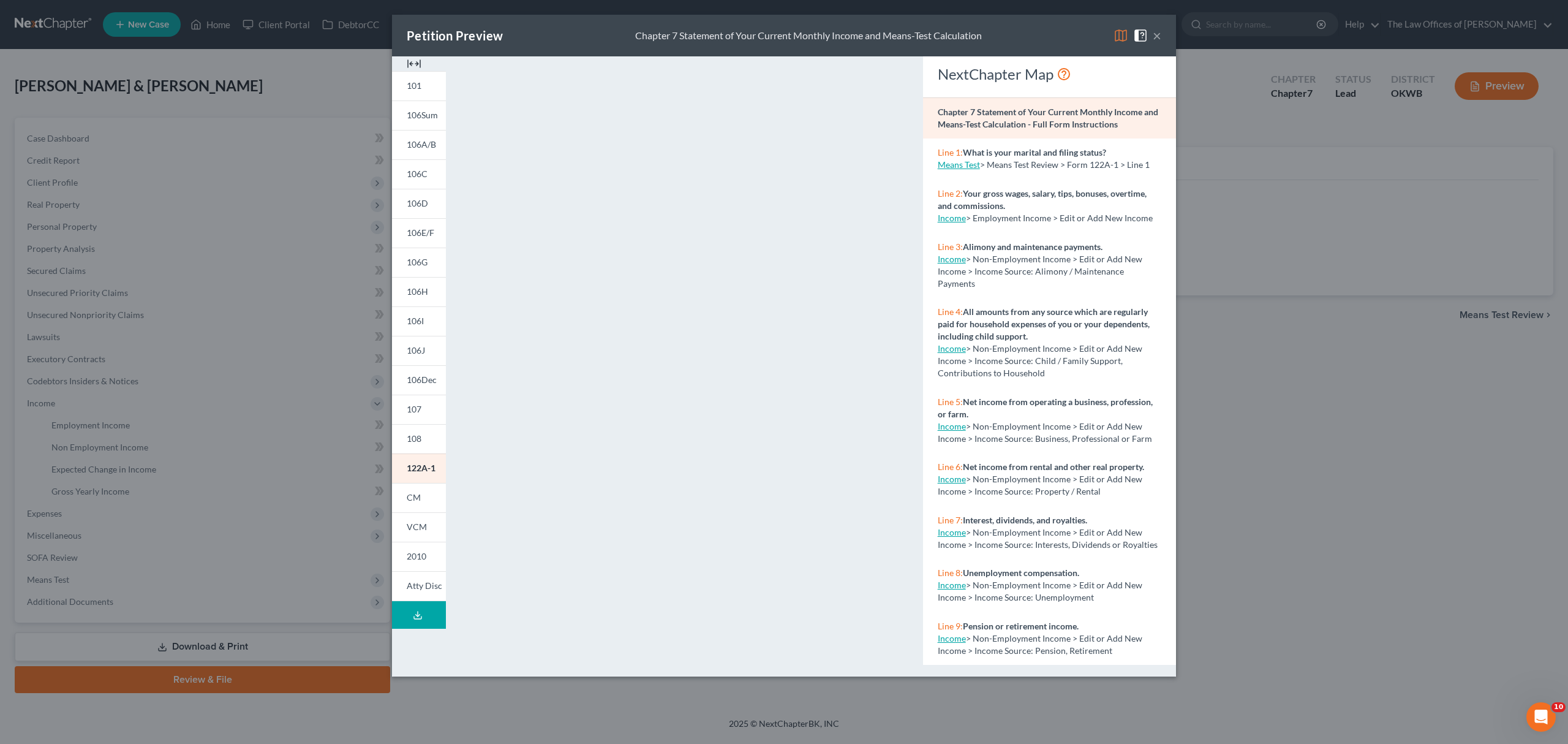
click at [1153, 36] on div "×" at bounding box center [1138, 35] width 48 height 14
click at [360, 211] on div "Petition Preview Chapter 7 Statement of Your Current Monthly Income and Means-T…" at bounding box center [784, 372] width 1568 height 744
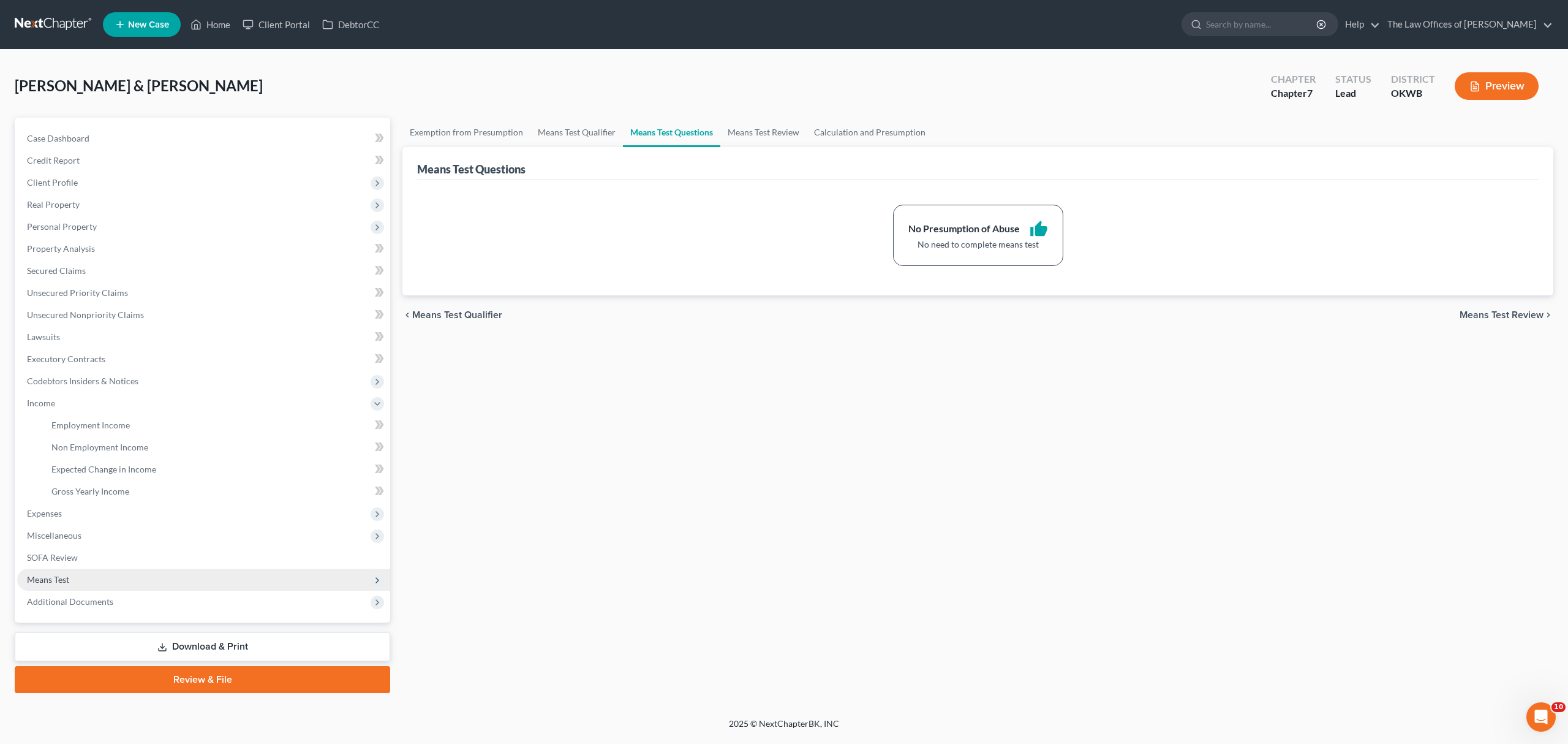
click at [70, 572] on span "Means Test" at bounding box center [204, 579] width 373 height 22
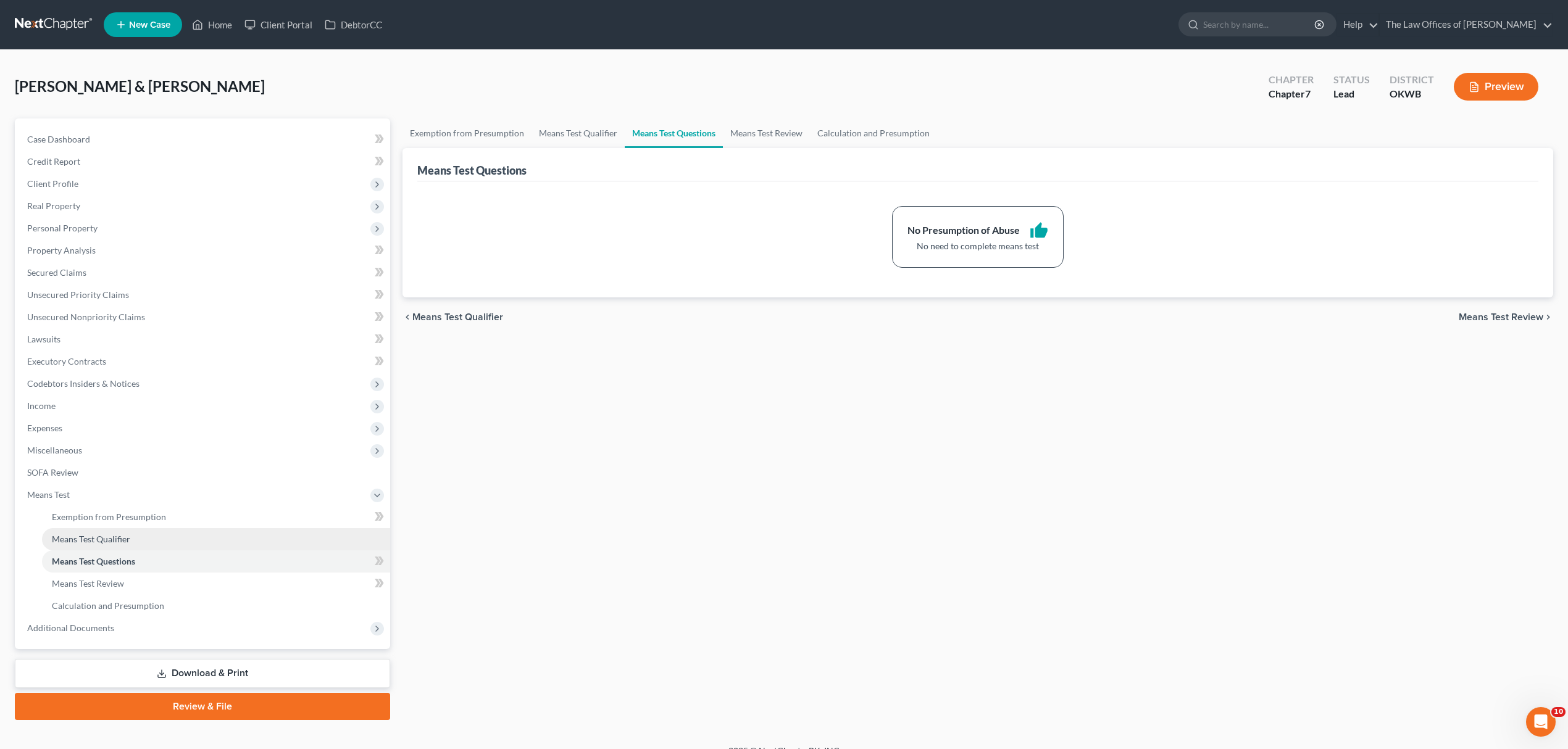
click at [181, 542] on link "Means Test Qualifier" at bounding box center [215, 539] width 348 height 22
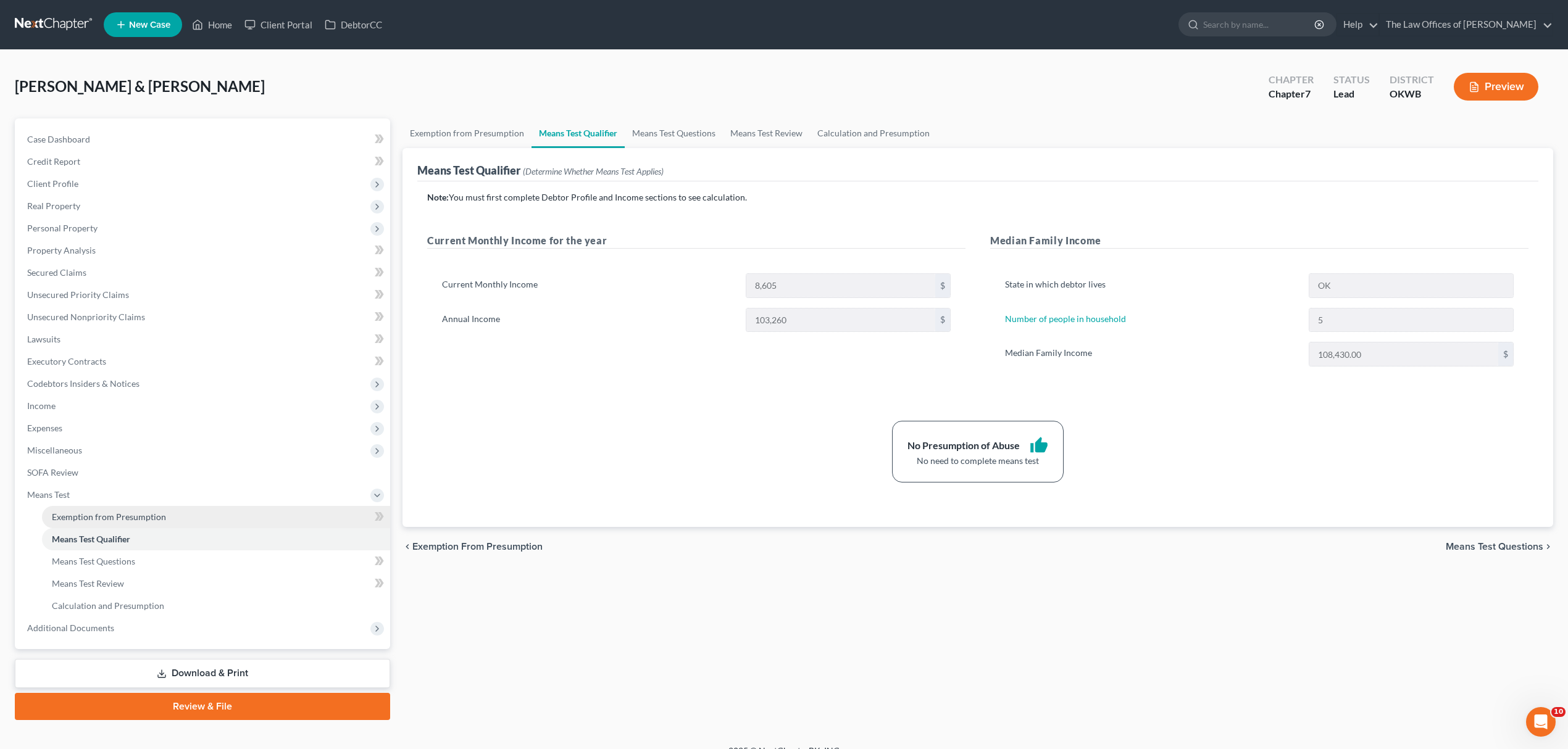
click at [197, 513] on link "Exemption from Presumption" at bounding box center [215, 516] width 348 height 22
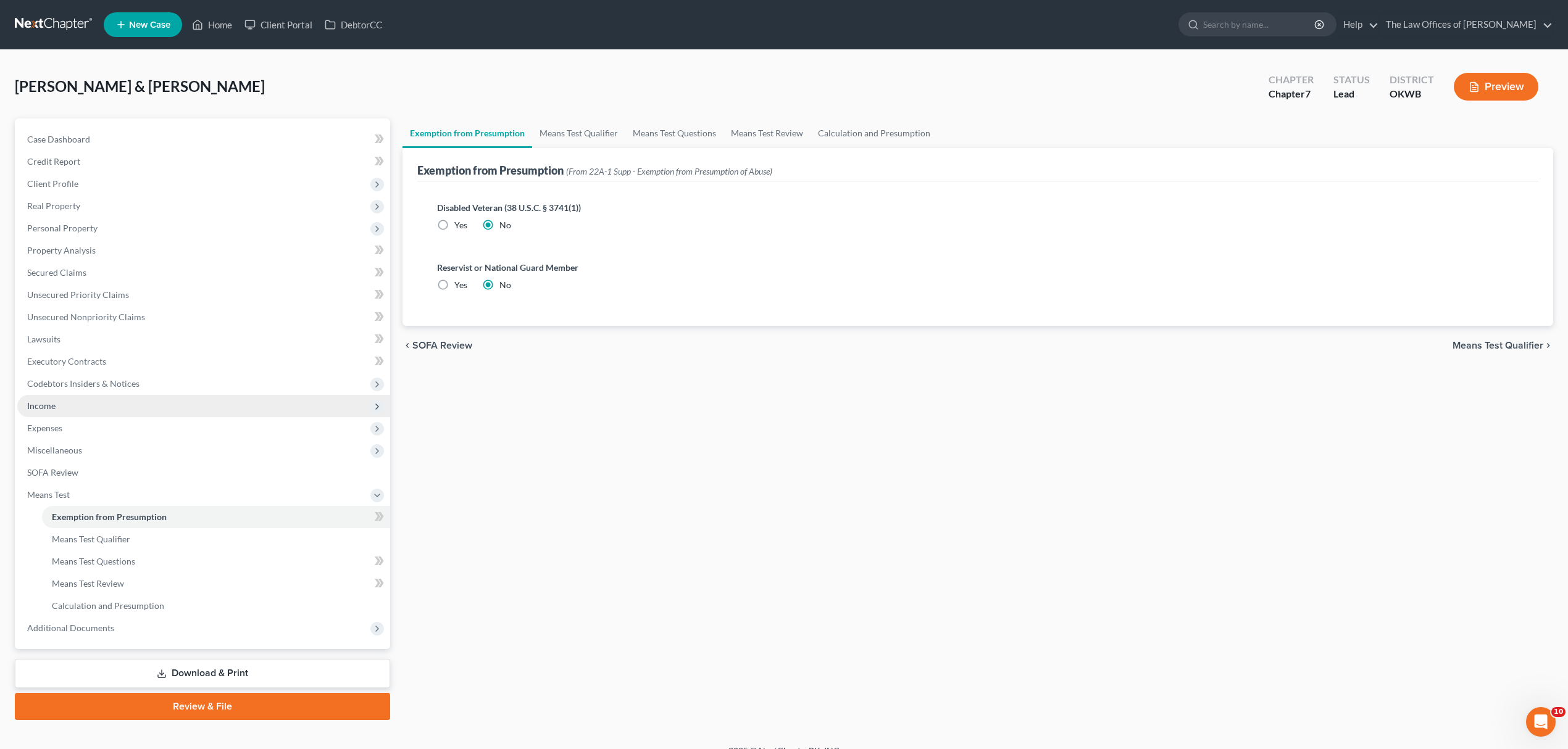
click at [101, 398] on span "Income" at bounding box center [204, 406] width 373 height 22
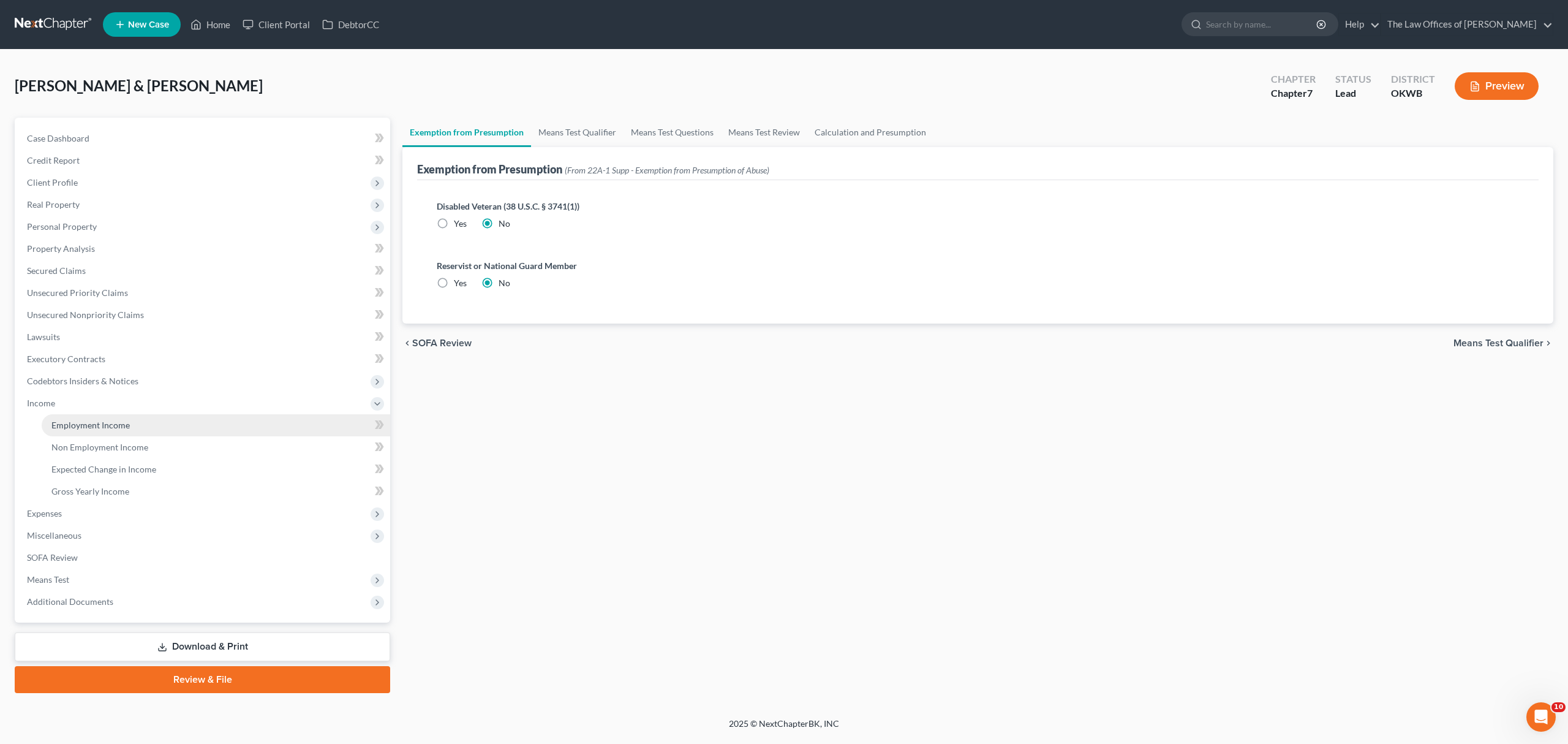
click at [133, 432] on link "Employment Income" at bounding box center [215, 425] width 348 height 22
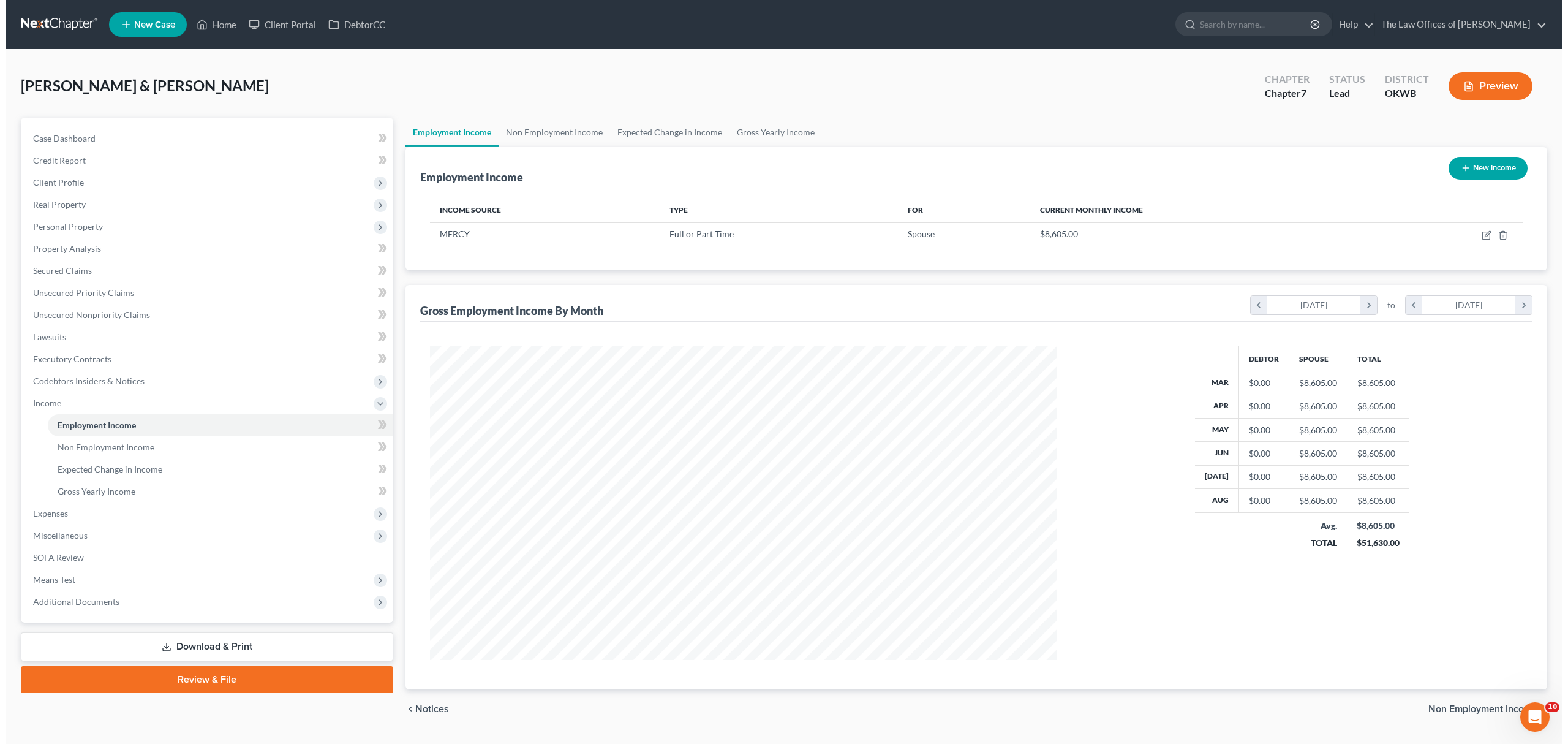
scroll to position [314, 652]
click at [1468, 166] on button "New Income" at bounding box center [1482, 168] width 79 height 23
select select "0"
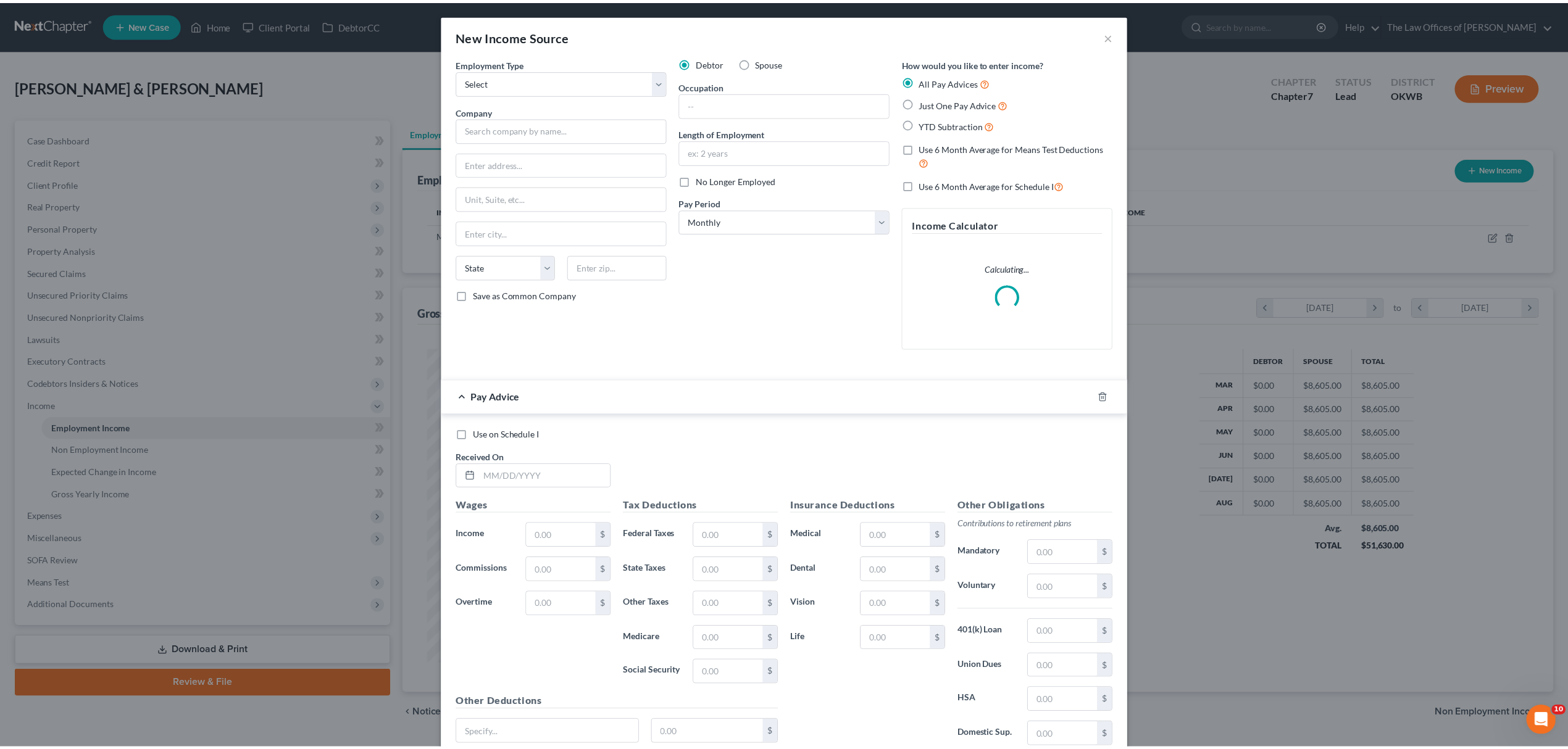
scroll to position [319, 662]
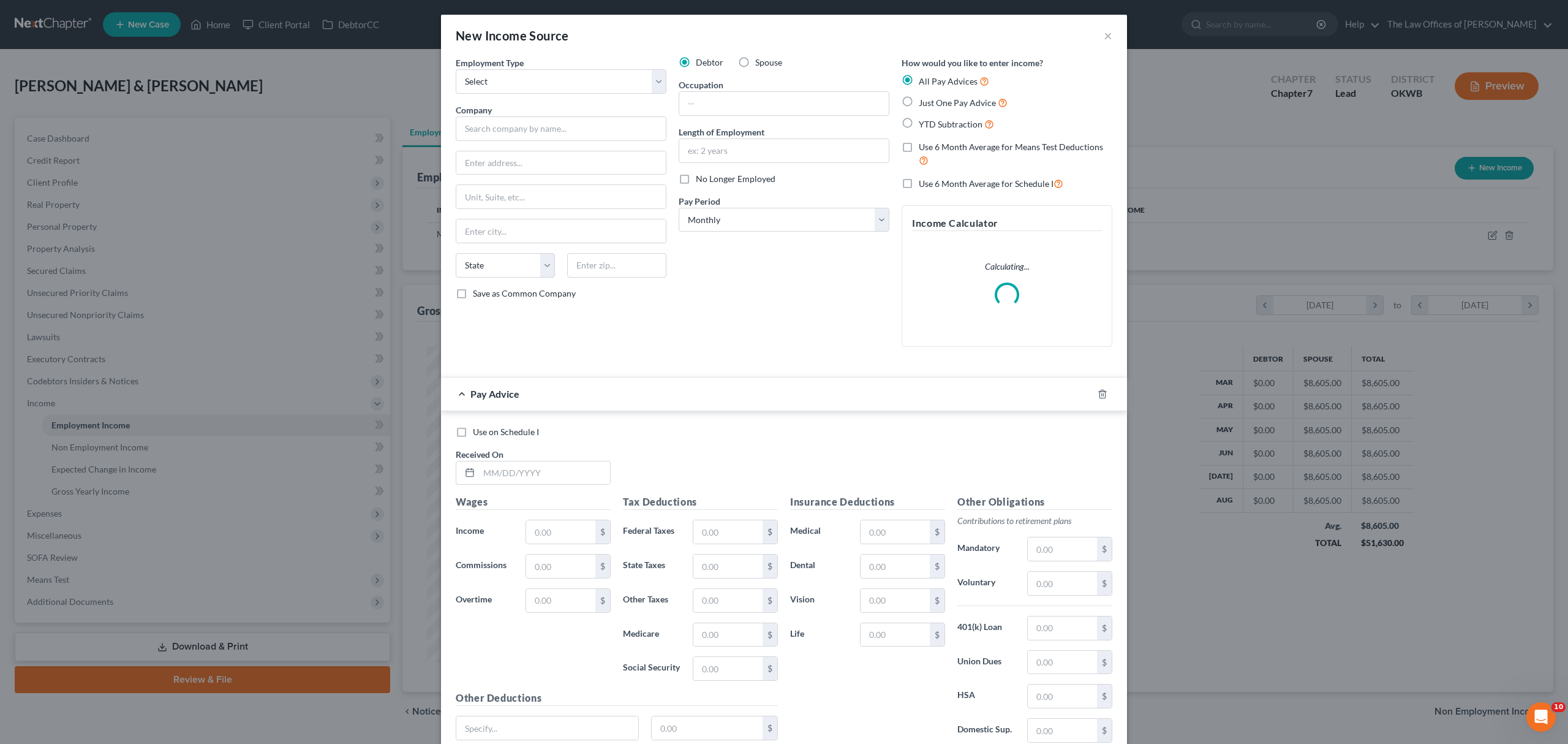
click at [773, 58] on span "Spouse" at bounding box center [769, 62] width 27 height 11
click at [769, 58] on input "Spouse" at bounding box center [764, 61] width 8 height 8
radio input "true"
click at [701, 66] on span "Debtor" at bounding box center [710, 62] width 28 height 11
click at [701, 64] on input "Debtor" at bounding box center [705, 61] width 8 height 8
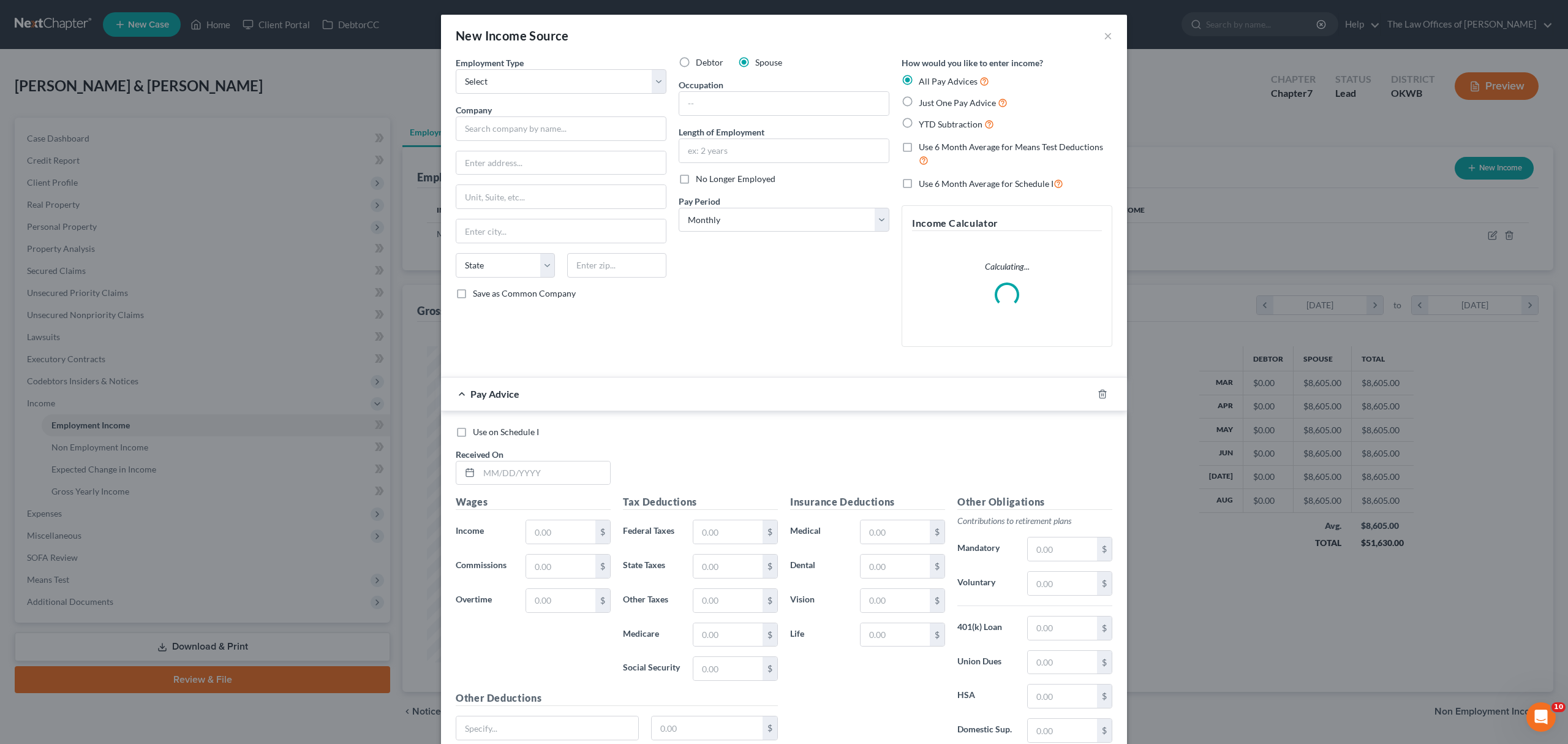
radio input "true"
click at [518, 89] on select "Select Full or Part Time Employment Self Employment" at bounding box center [561, 81] width 211 height 24
select select "0"
click at [456, 69] on select "Select Full or Part Time Employment Self Employment" at bounding box center [561, 81] width 211 height 24
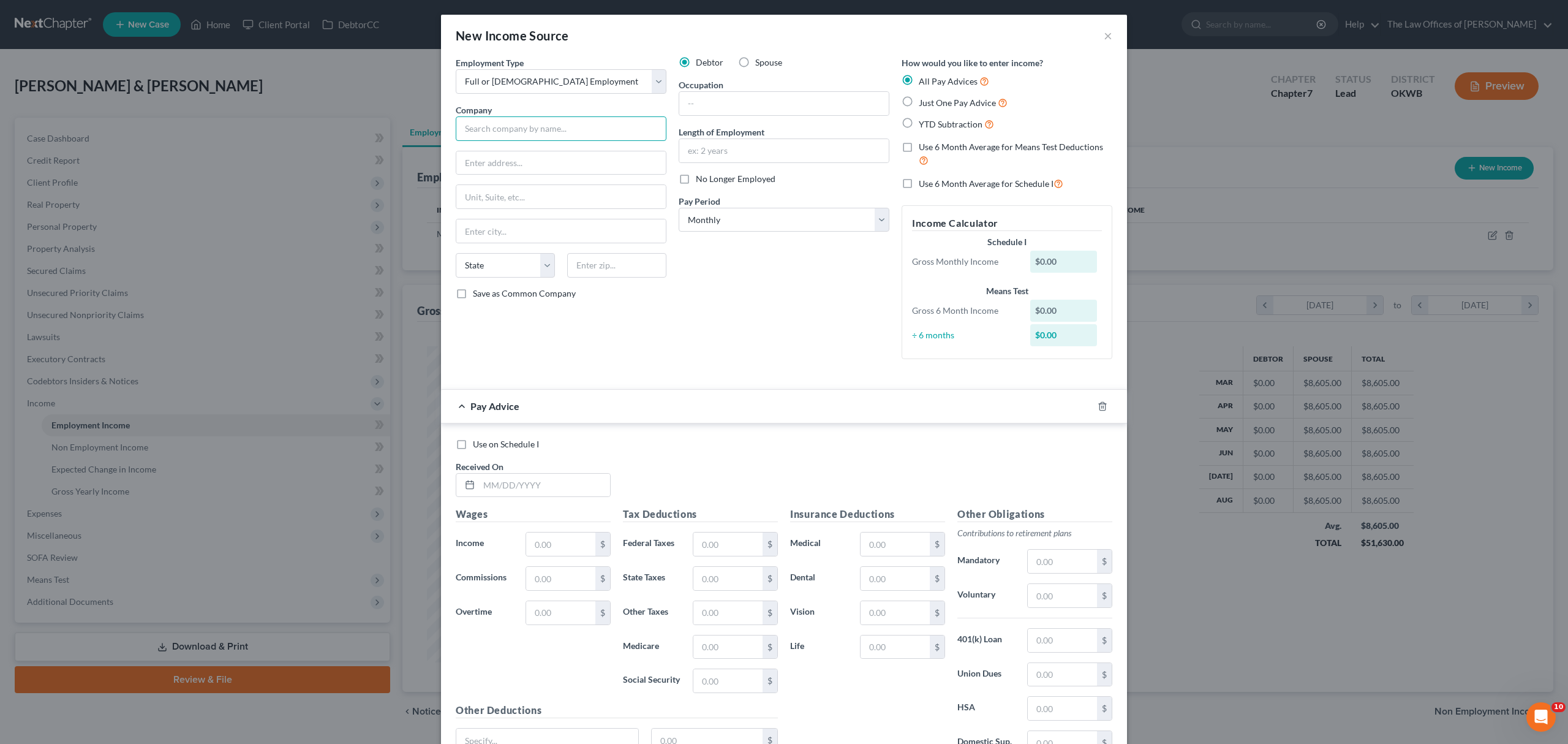
click at [518, 126] on input "text" at bounding box center [561, 128] width 211 height 24
type input "hubble"
click at [919, 106] on label "Just One Pay Advice" at bounding box center [963, 102] width 89 height 14
click at [923, 104] on input "Just One Pay Advice" at bounding box center [927, 99] width 8 height 8
radio input "true"
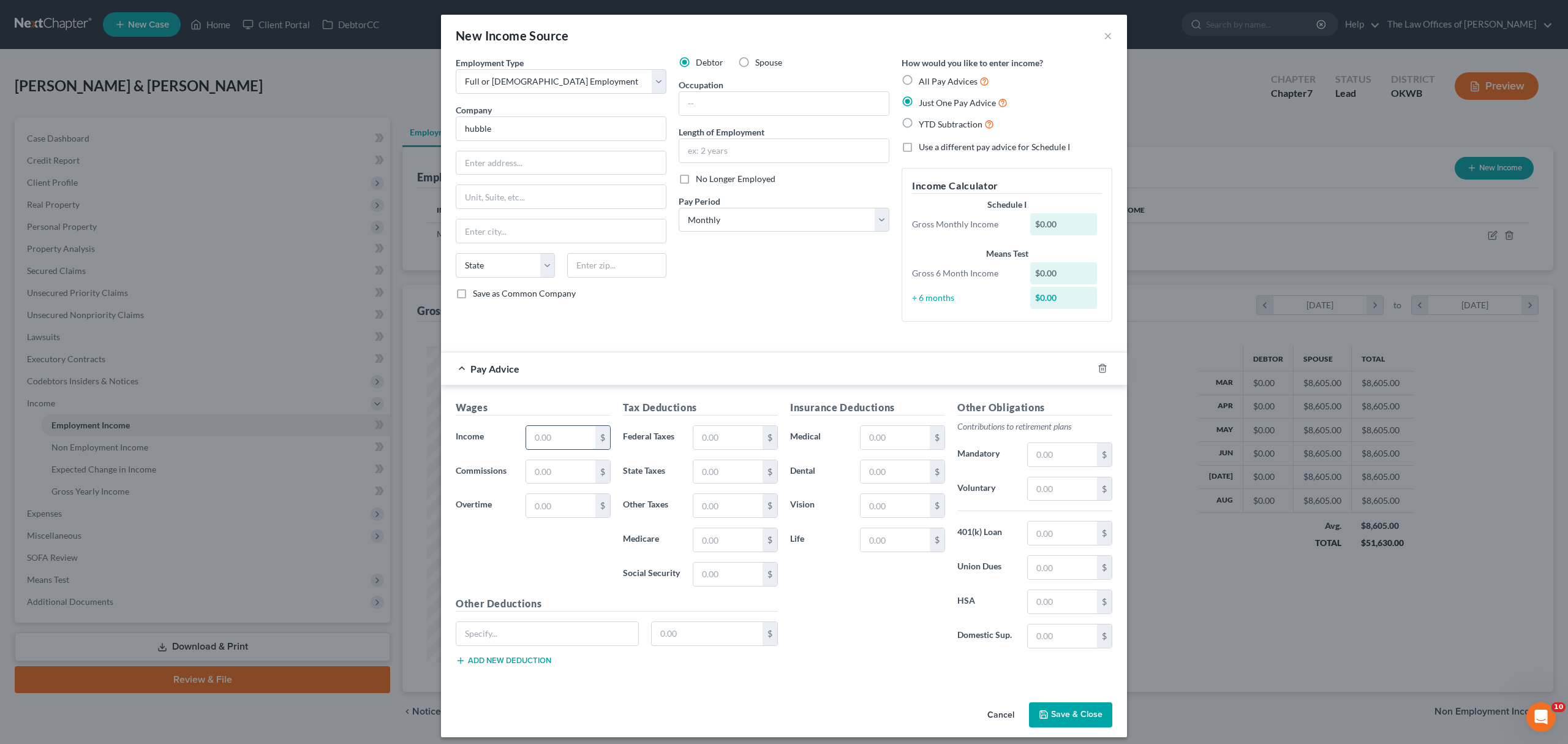
click at [583, 430] on input "text" at bounding box center [561, 438] width 69 height 23
type input "800"
click at [1042, 718] on polyline "button" at bounding box center [1044, 716] width 4 height 3
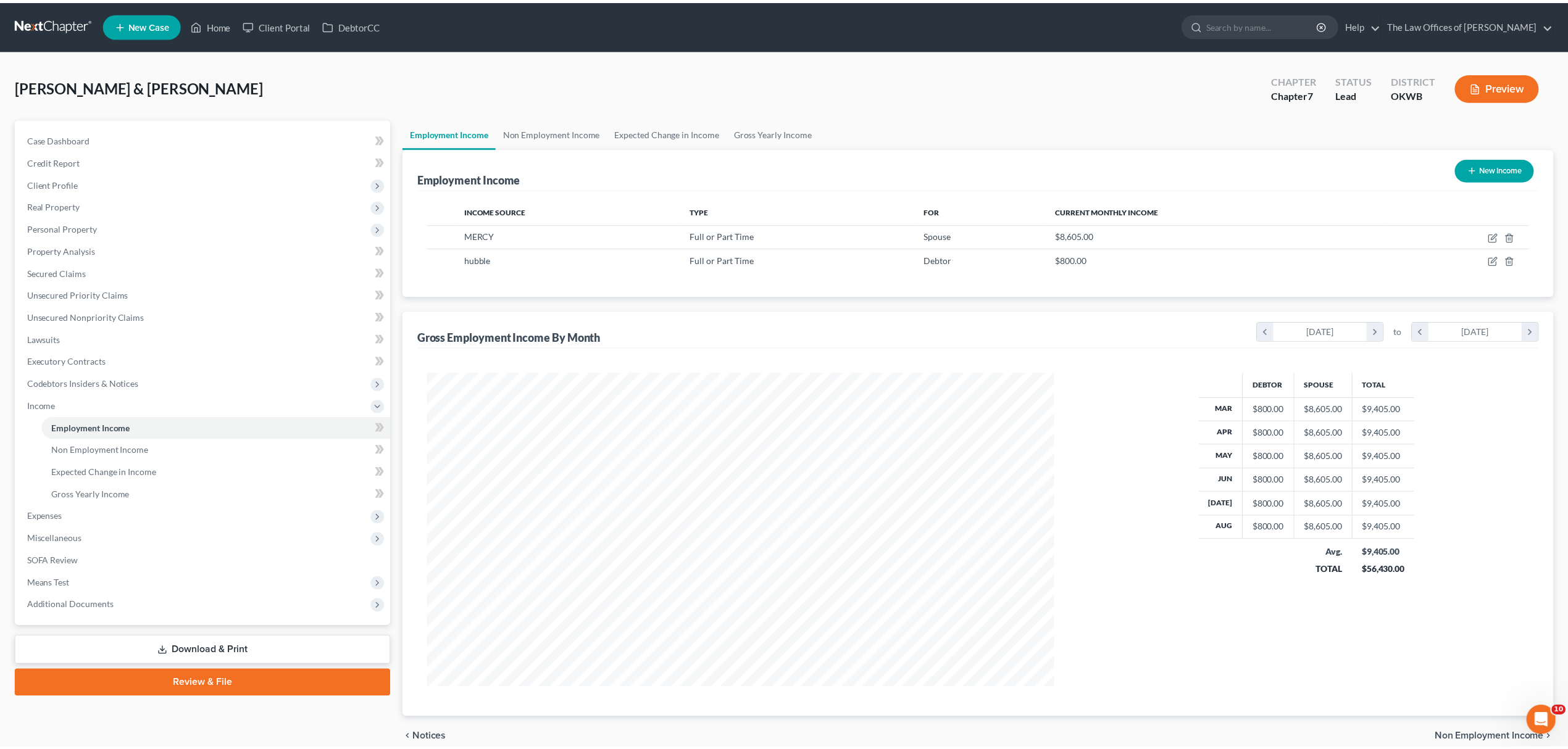
scroll to position [616799, 616551]
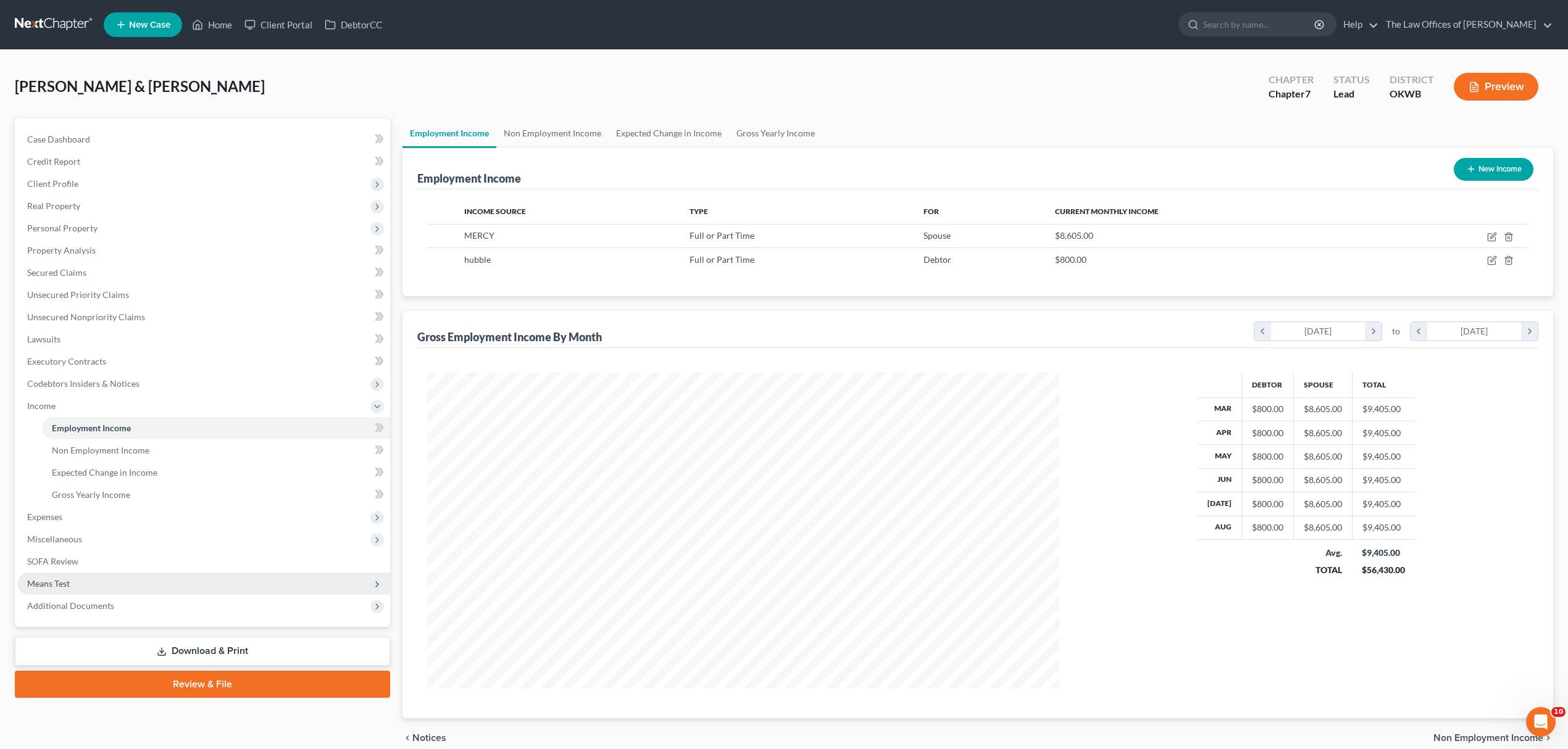
click at [147, 577] on span "Means Test" at bounding box center [204, 583] width 373 height 22
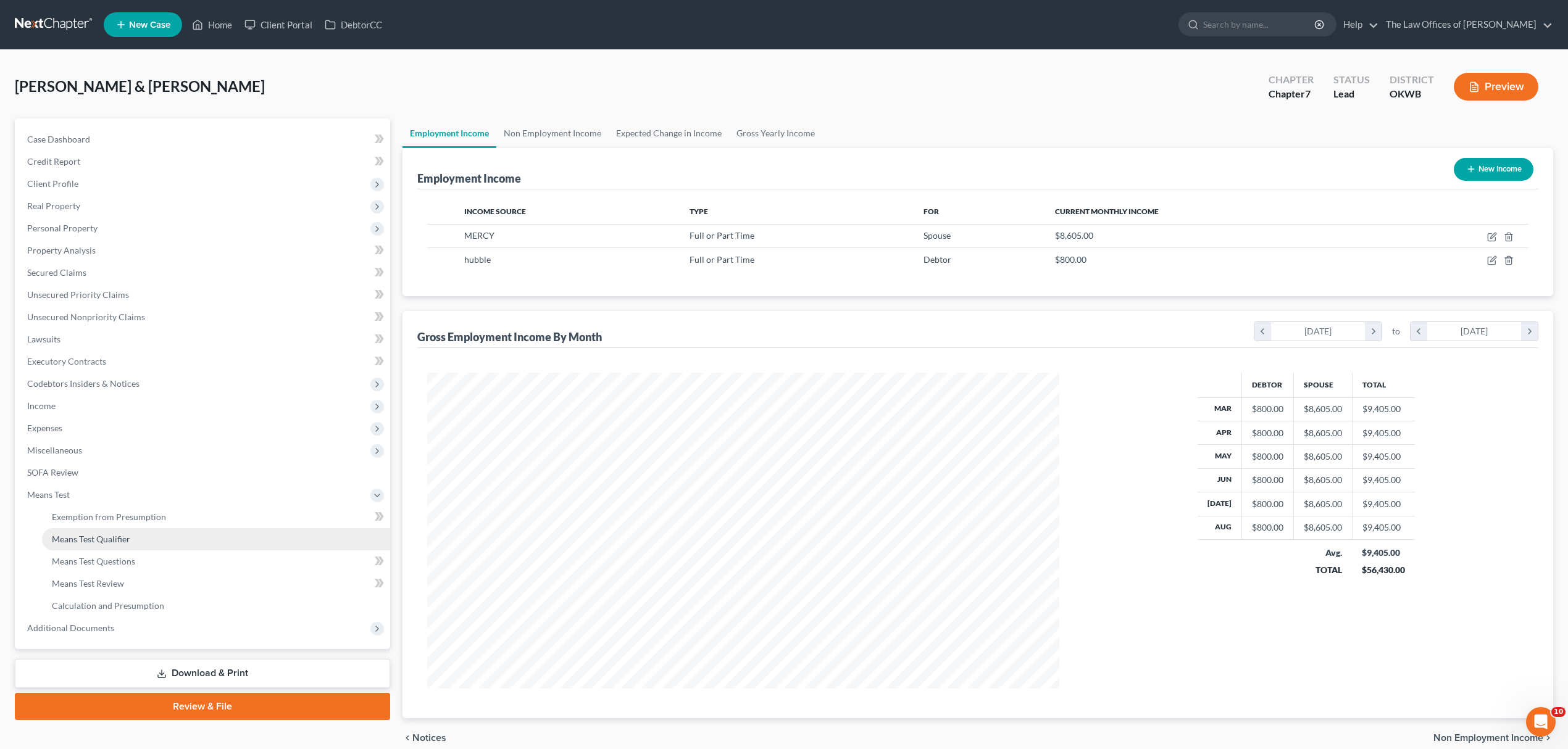
click at [146, 542] on link "Means Test Qualifier" at bounding box center [215, 539] width 348 height 22
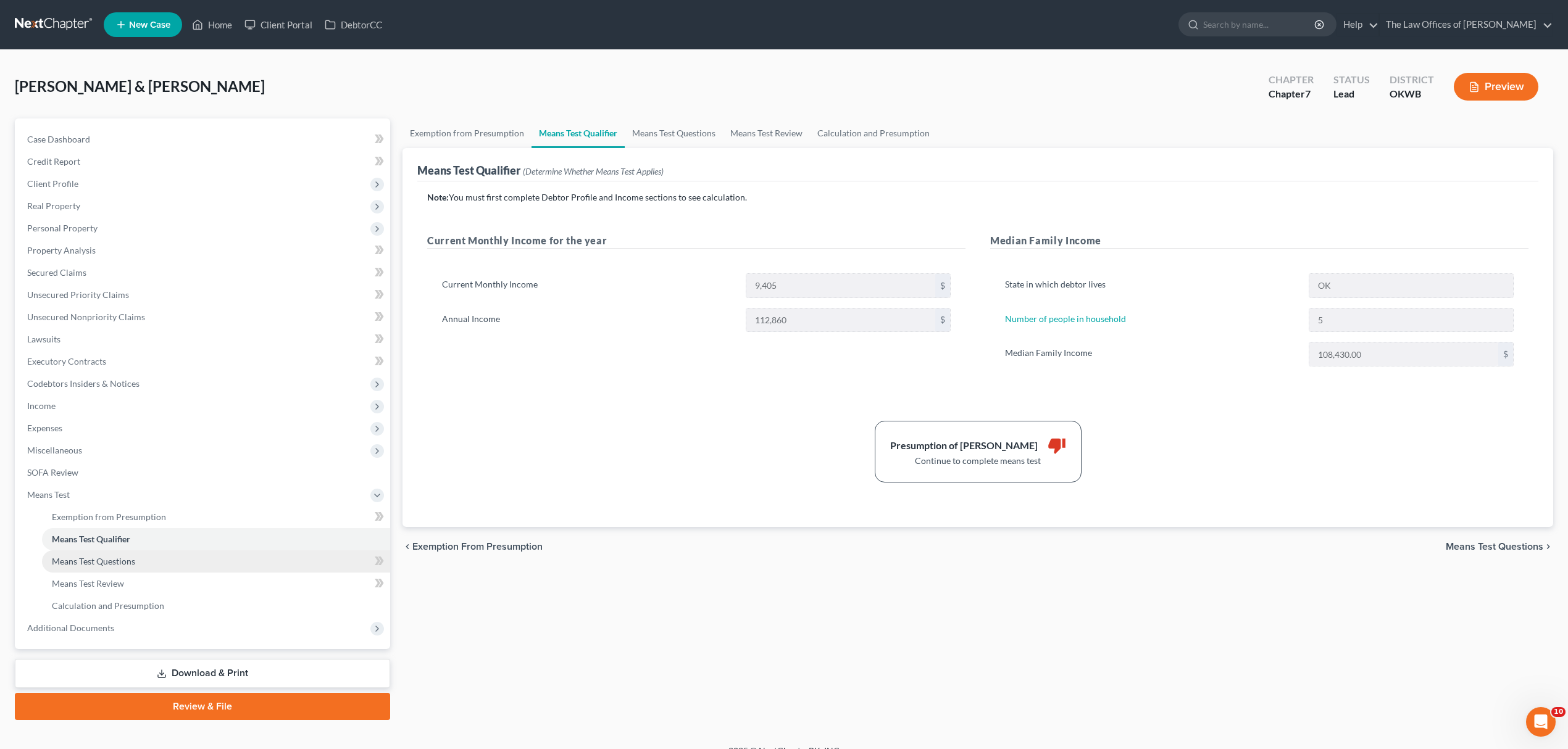
click at [167, 558] on link "Means Test Questions" at bounding box center [215, 561] width 348 height 22
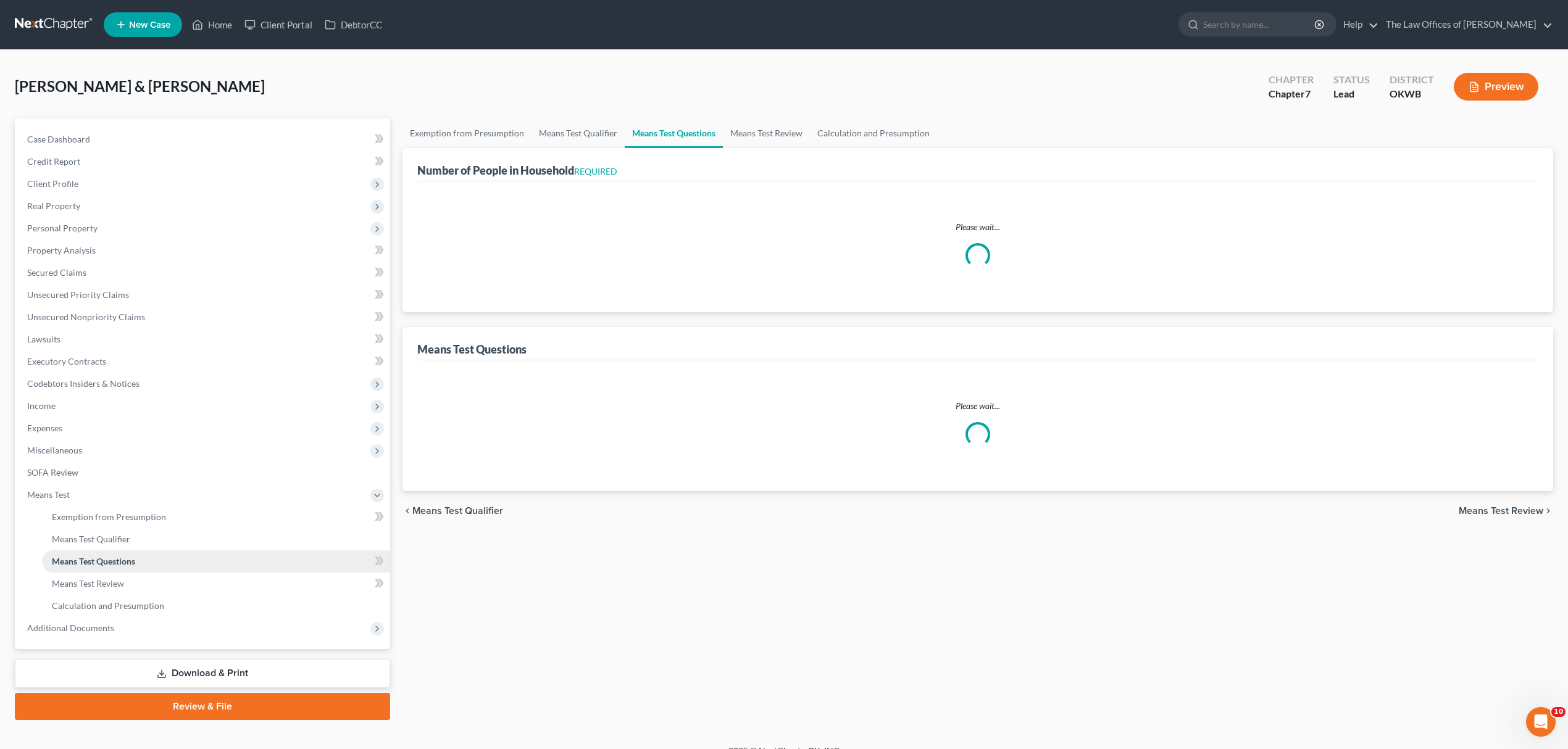
select select "1"
select select "60"
select select "5"
select select "2"
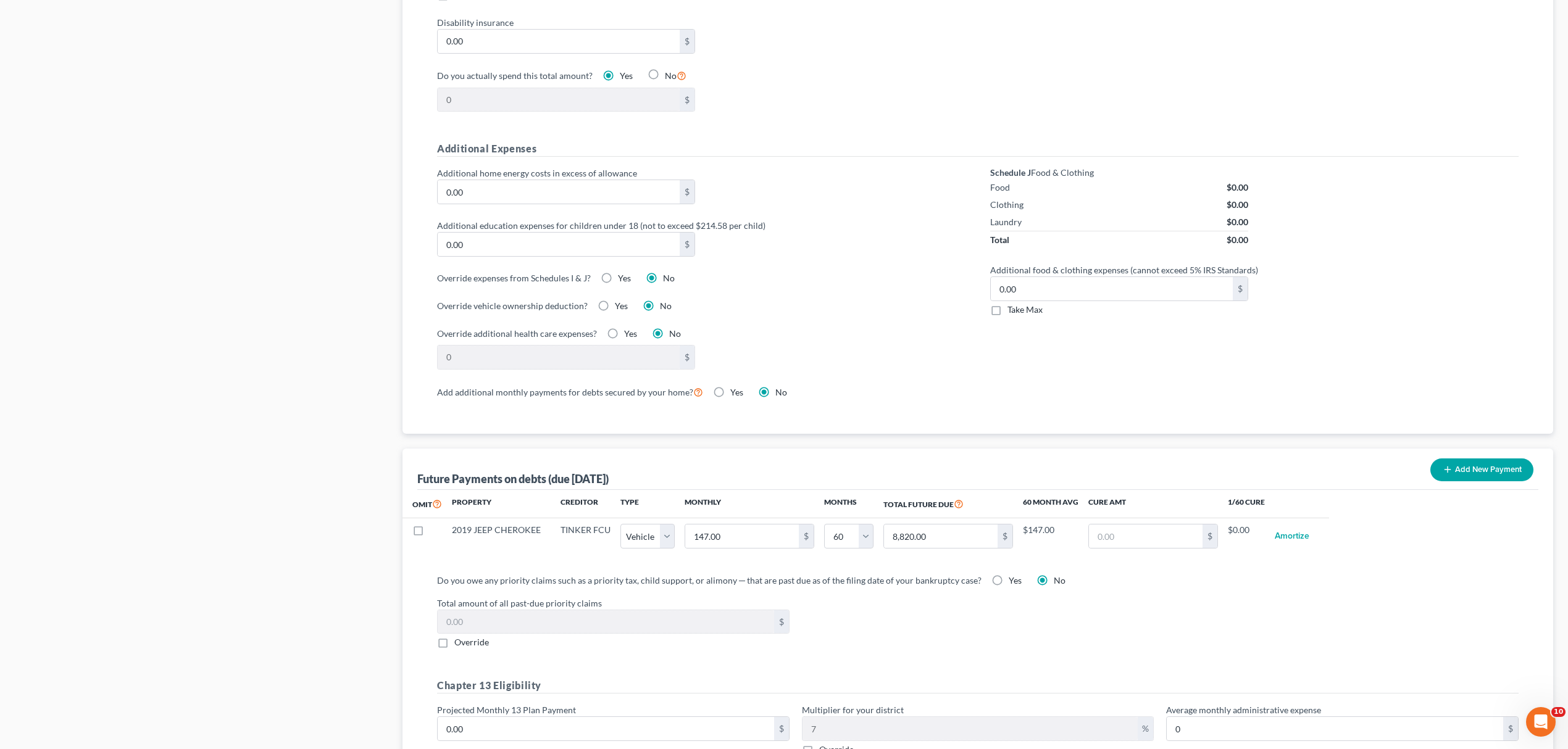
scroll to position [951, 0]
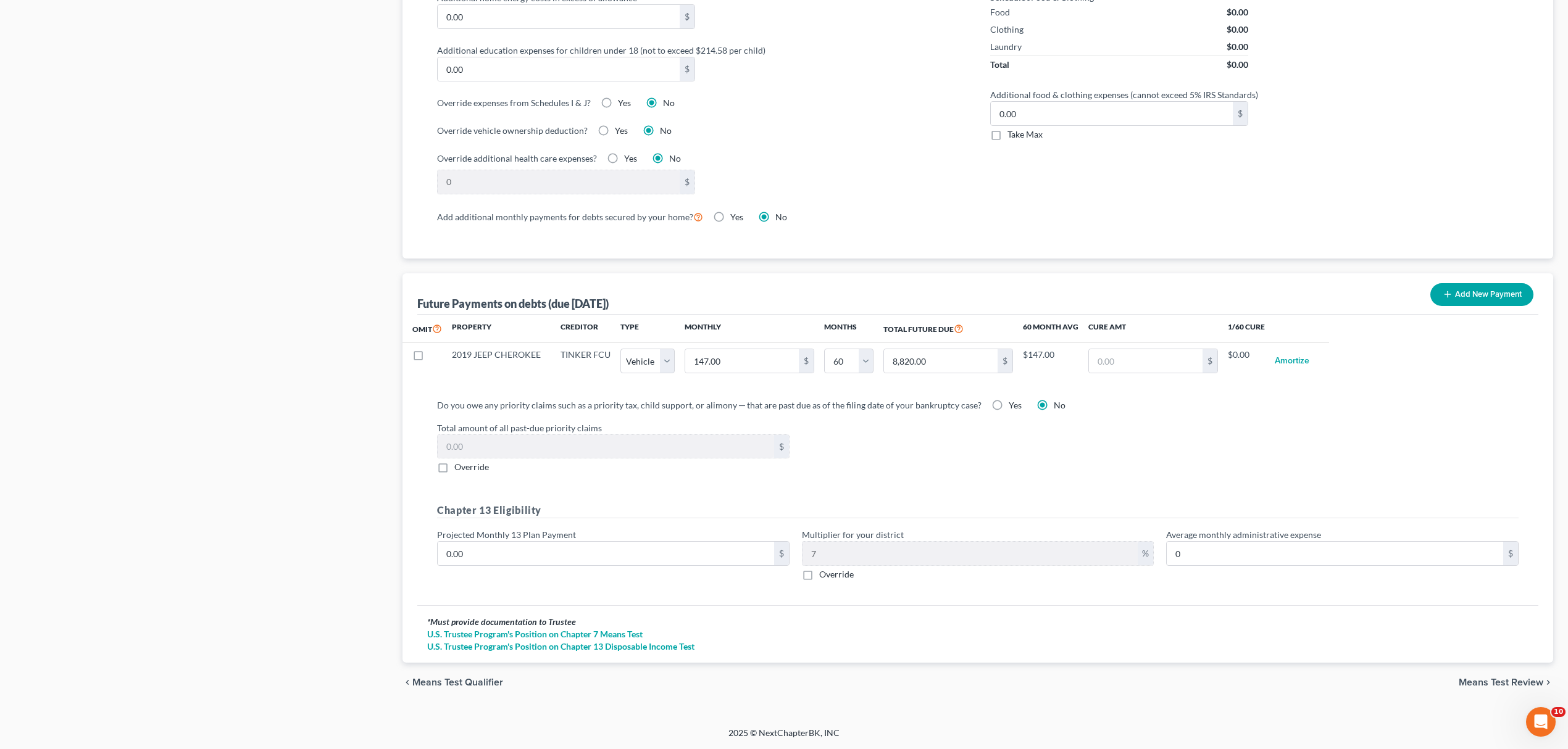
click at [1467, 686] on span "Means Test Review" at bounding box center [1500, 682] width 84 height 10
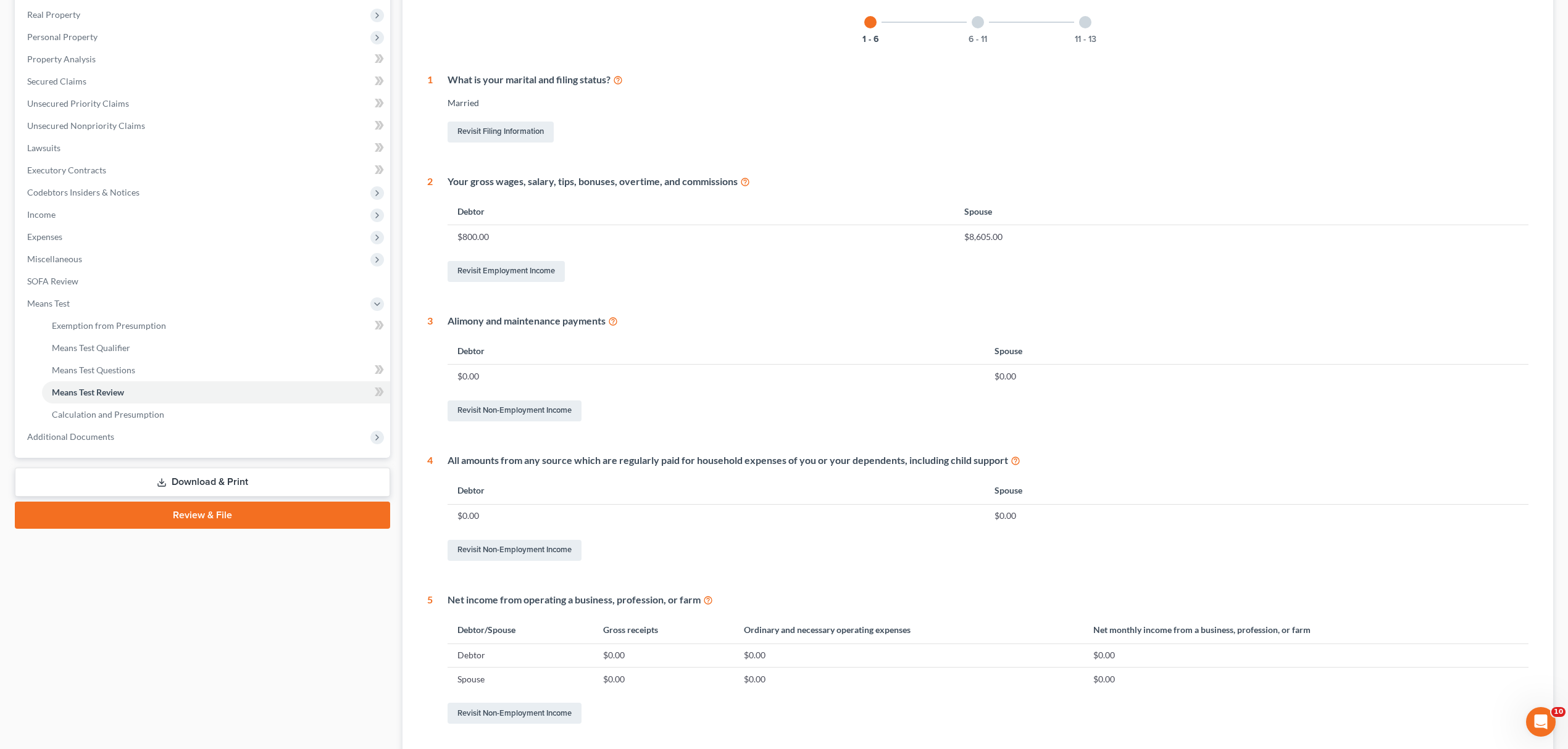
scroll to position [299, 0]
